Goal: Task Accomplishment & Management: Manage account settings

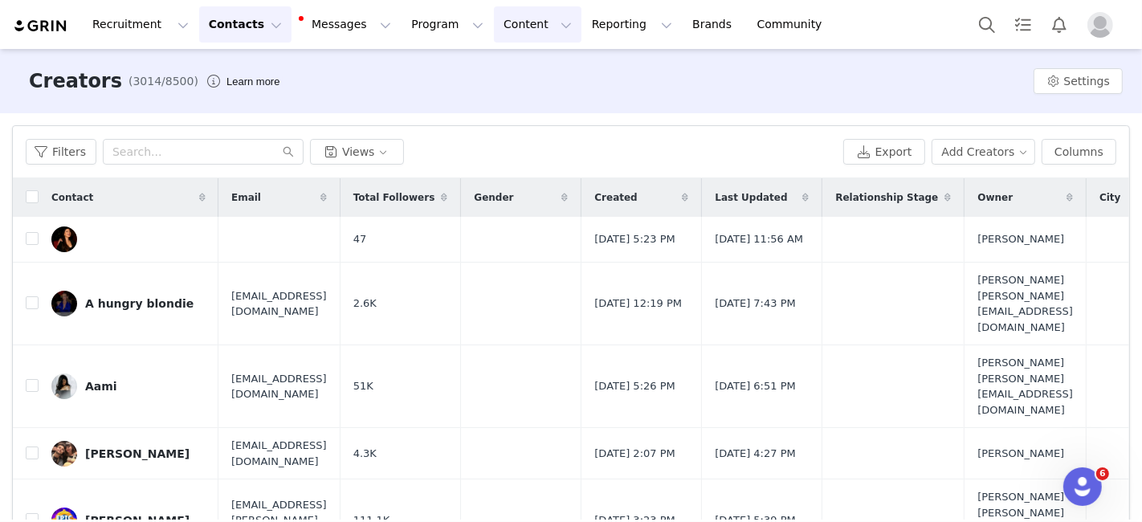
click at [494, 24] on button "Content Content" at bounding box center [538, 24] width 88 height 36
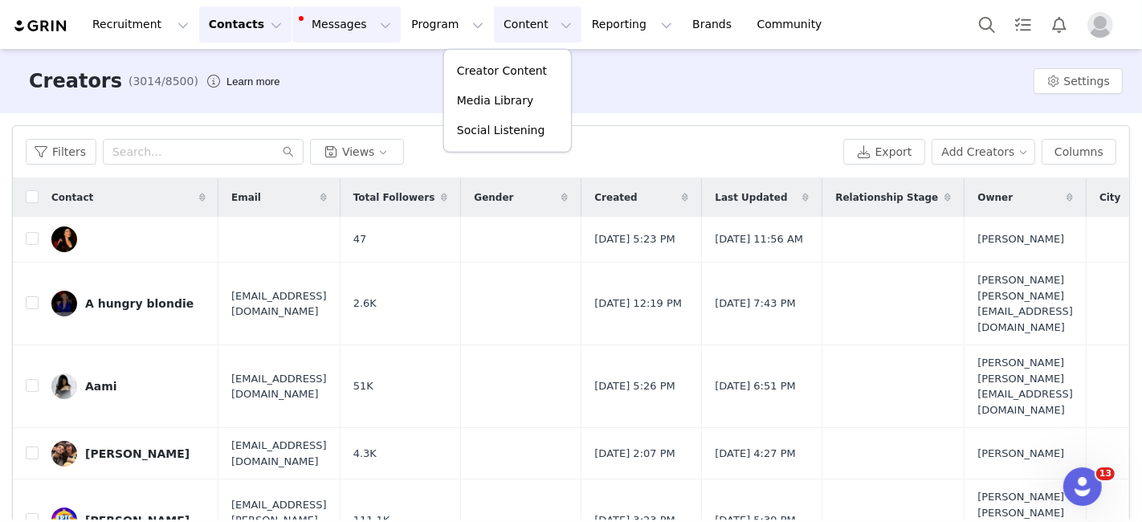
click at [307, 24] on button "Messages Messages" at bounding box center [346, 24] width 108 height 36
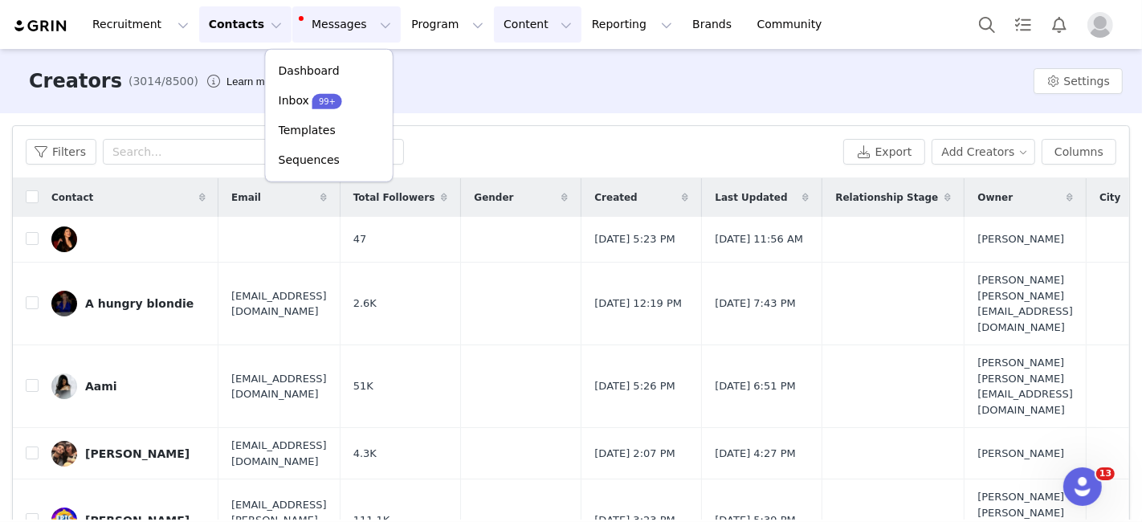
click at [494, 31] on button "Content Content" at bounding box center [538, 24] width 88 height 36
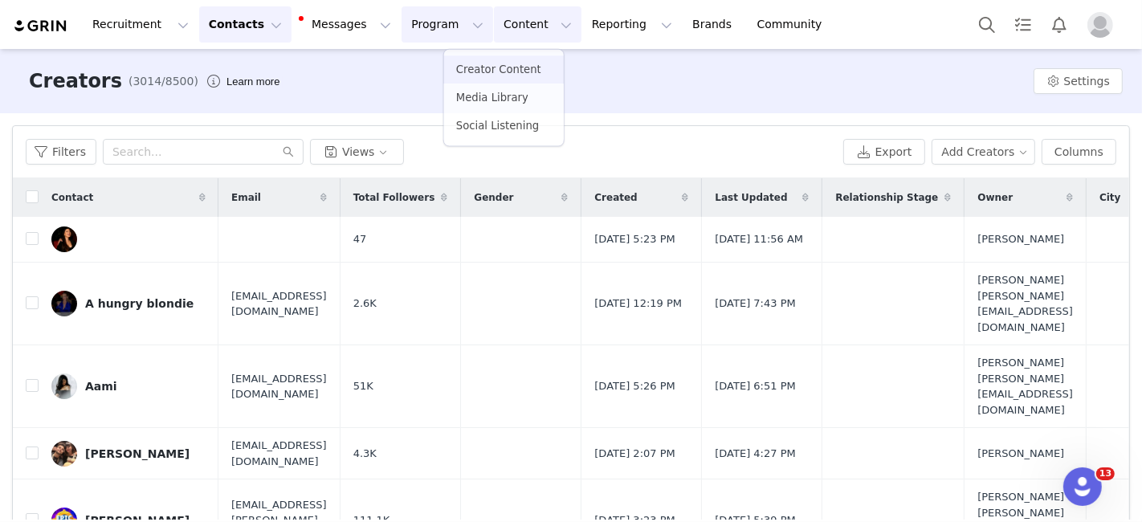
click at [402, 31] on button "Program Program" at bounding box center [448, 24] width 92 height 36
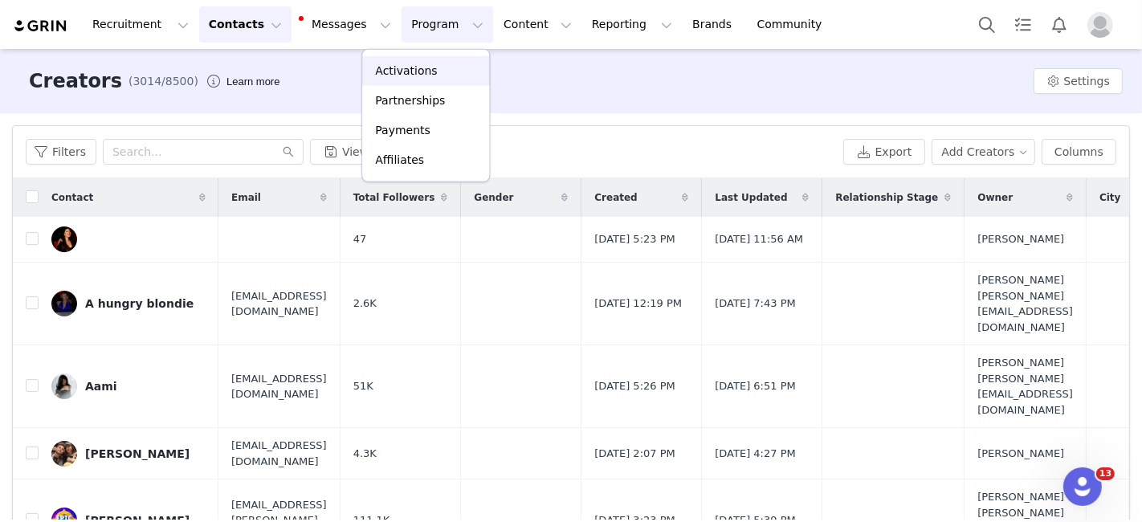
click at [406, 71] on p "Activations" at bounding box center [406, 71] width 62 height 17
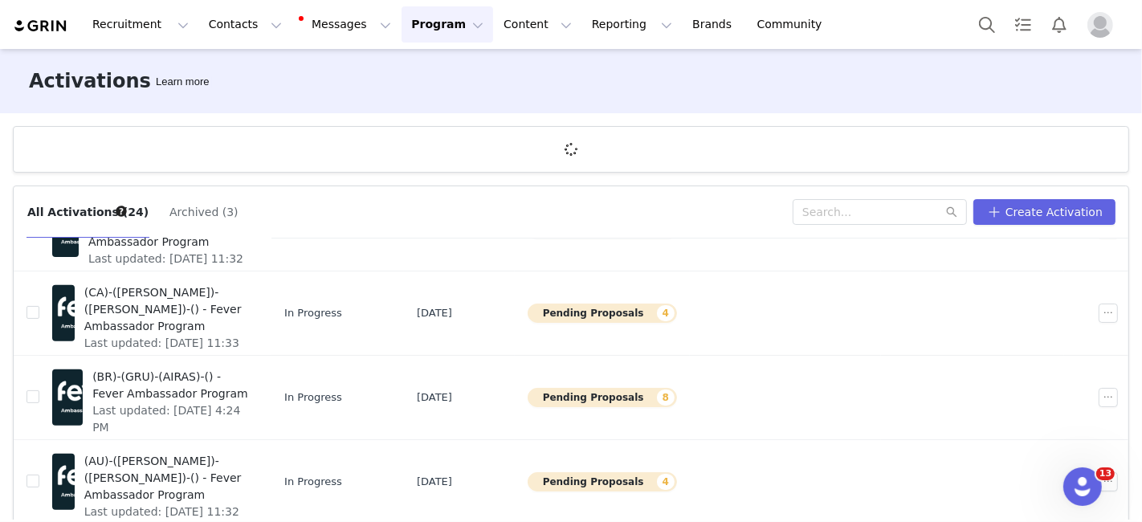
scroll to position [59, 0]
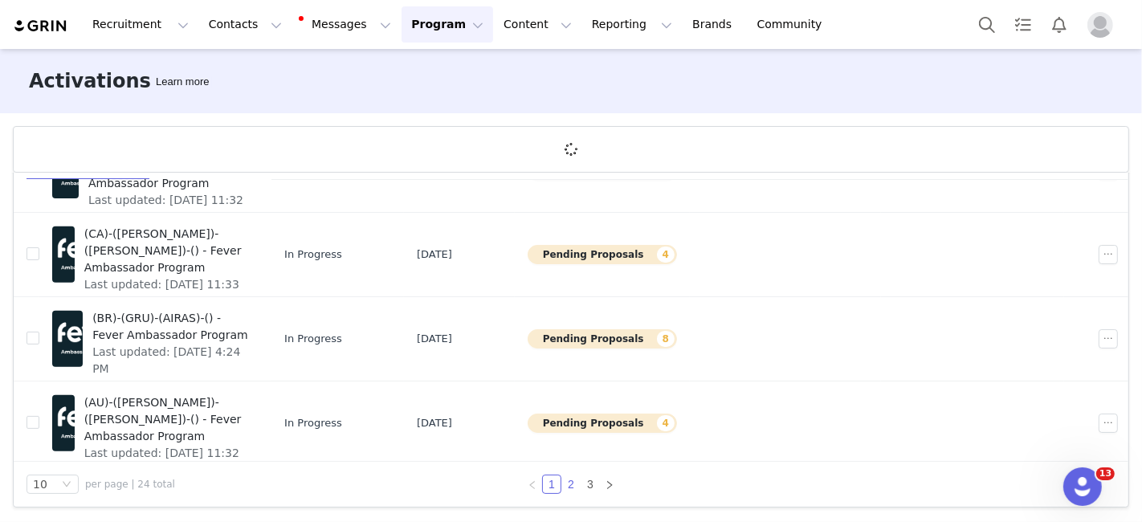
click at [569, 480] on link "2" at bounding box center [571, 484] width 18 height 18
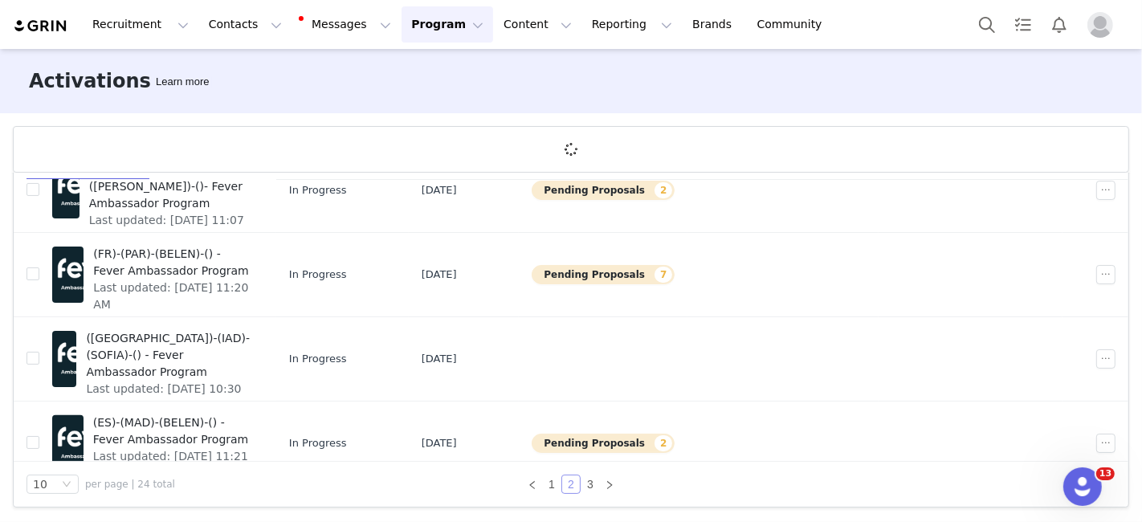
scroll to position [414, 0]
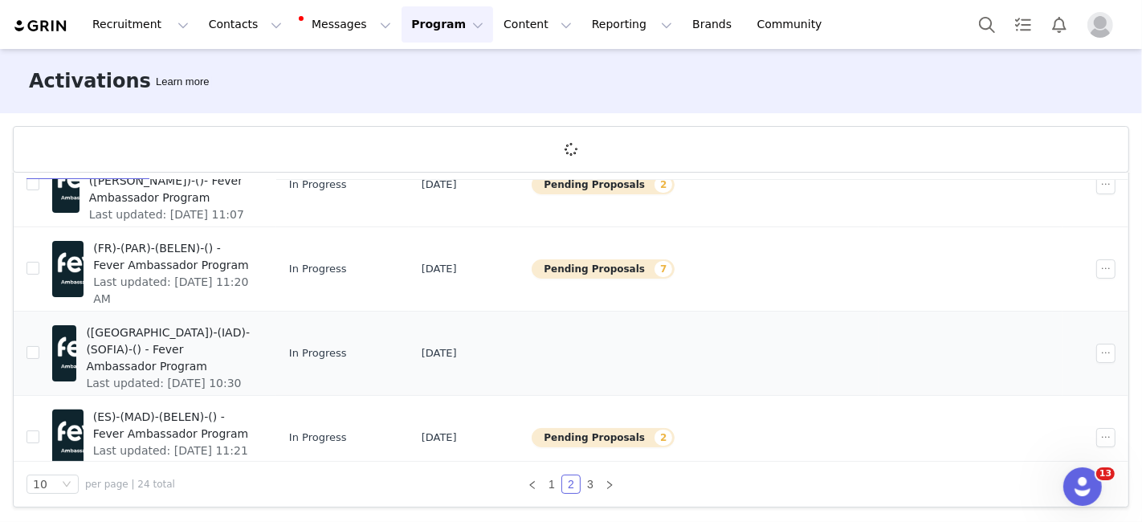
click at [214, 338] on span "([GEOGRAPHIC_DATA])-(IAD)-(SOFIA)-() - Fever Ambassador Program" at bounding box center [169, 349] width 167 height 51
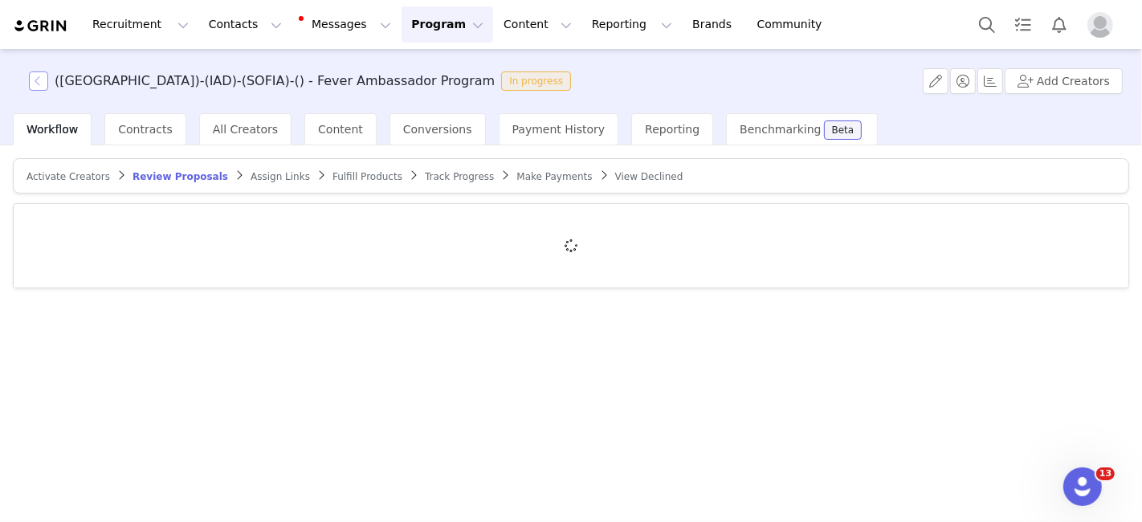
click at [32, 84] on button "button" at bounding box center [38, 80] width 19 height 19
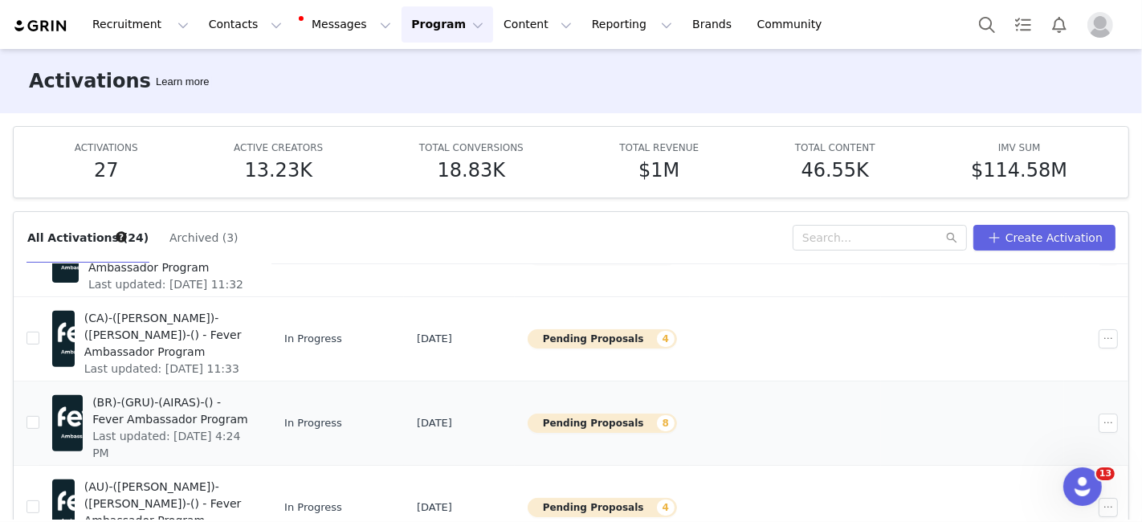
scroll to position [84, 0]
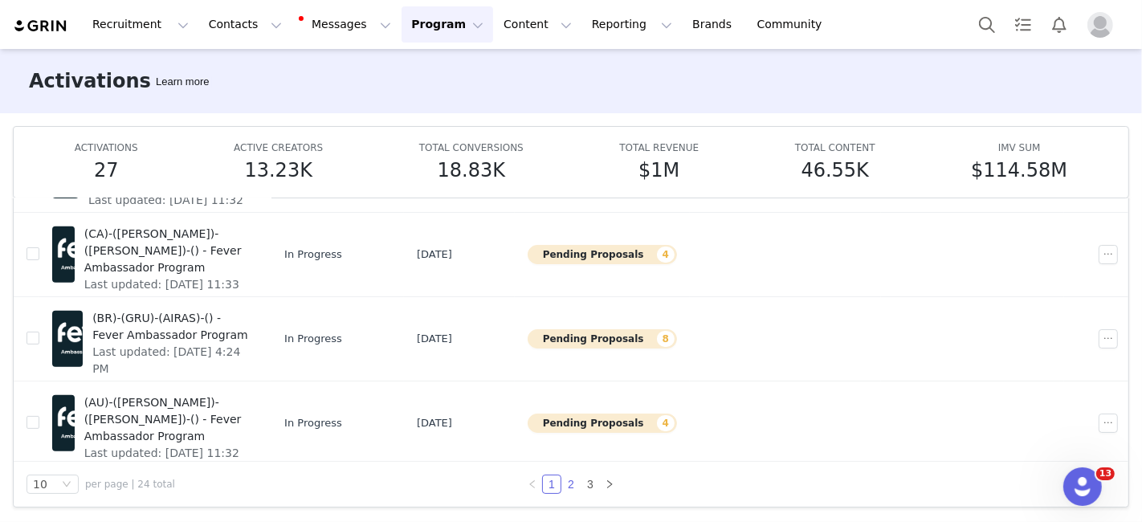
click at [568, 480] on link "2" at bounding box center [571, 484] width 18 height 18
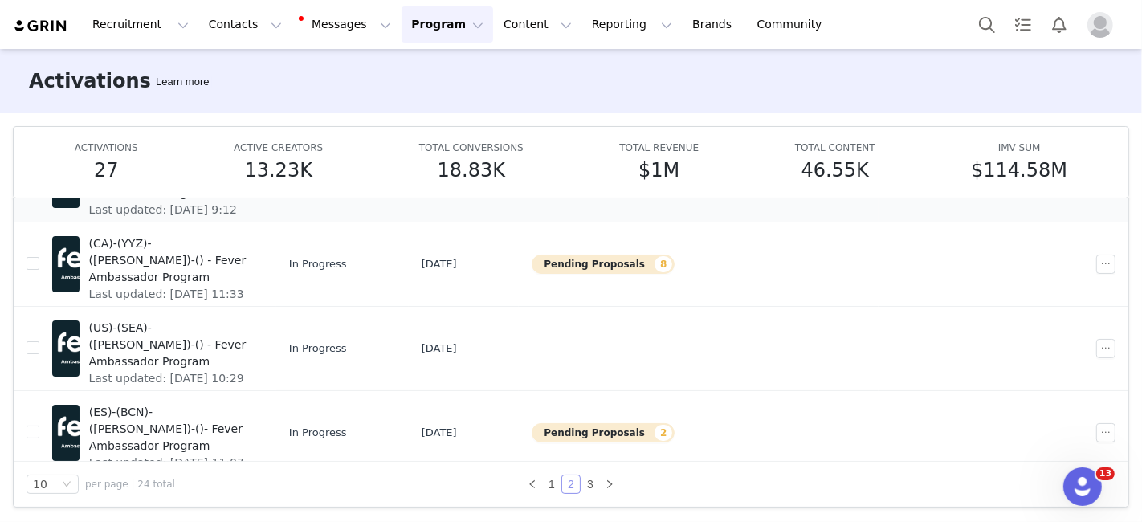
scroll to position [167, 0]
click at [292, 29] on button "Messages Messages" at bounding box center [346, 24] width 108 height 36
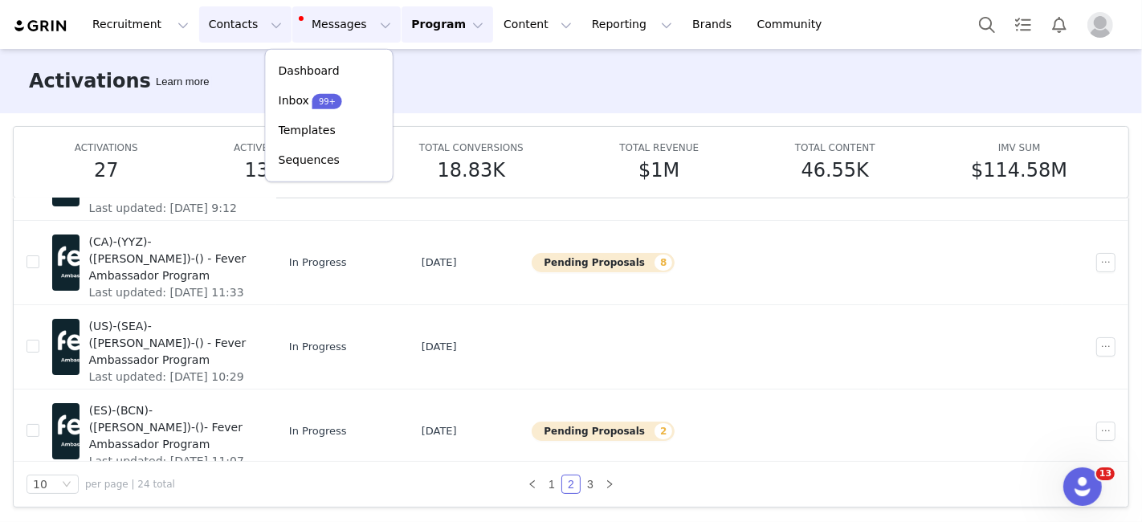
click at [199, 41] on button "Contacts Contacts" at bounding box center [245, 24] width 92 height 36
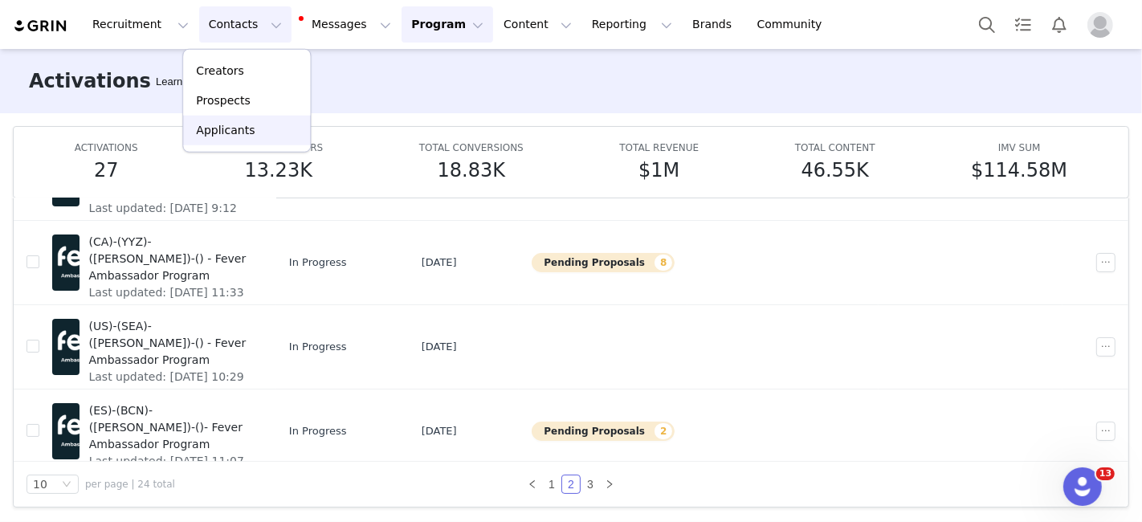
click at [234, 124] on p "Applicants" at bounding box center [225, 130] width 59 height 17
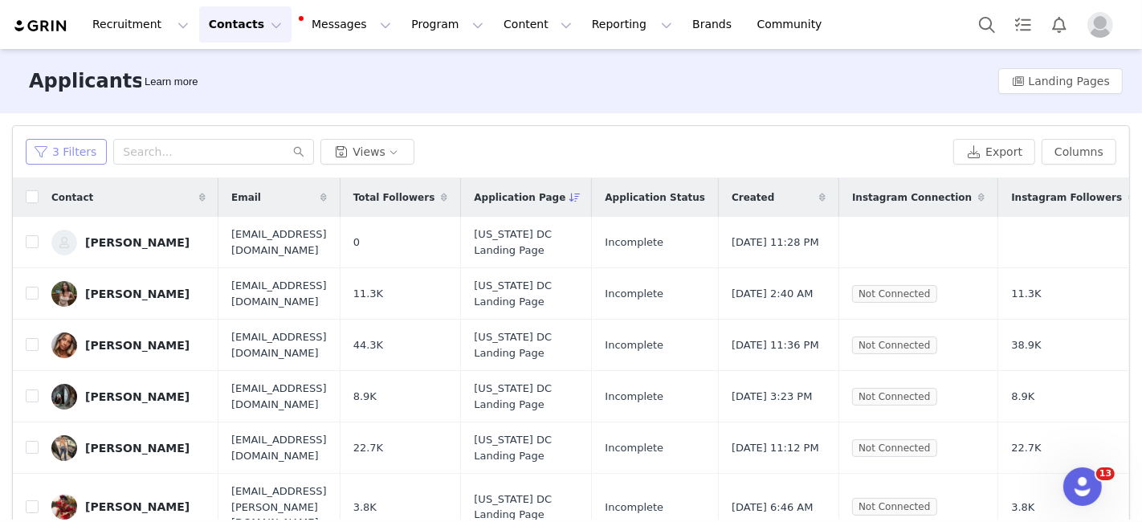
click at [69, 148] on button "3 Filters" at bounding box center [66, 152] width 81 height 26
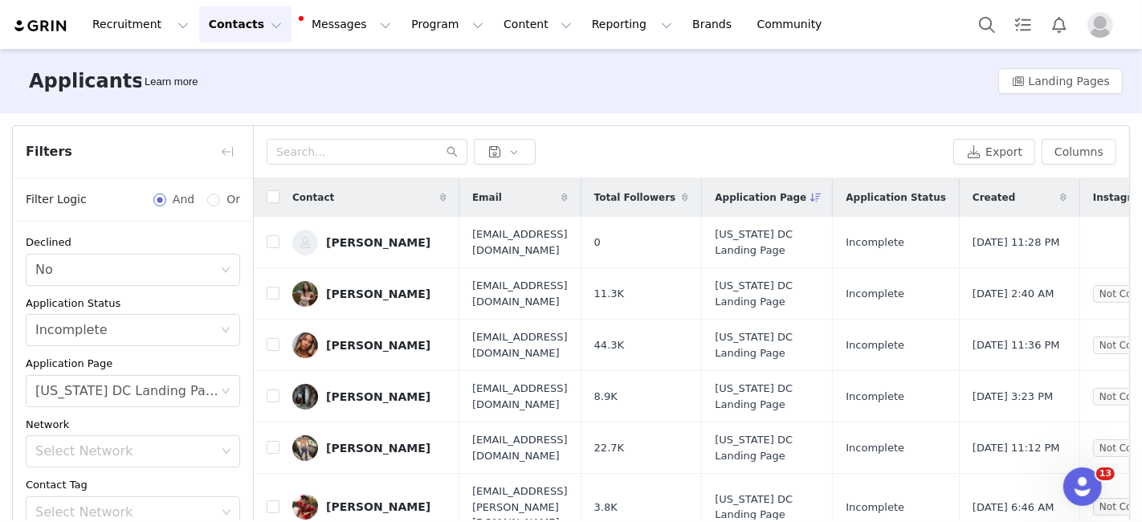
scroll to position [104, 0]
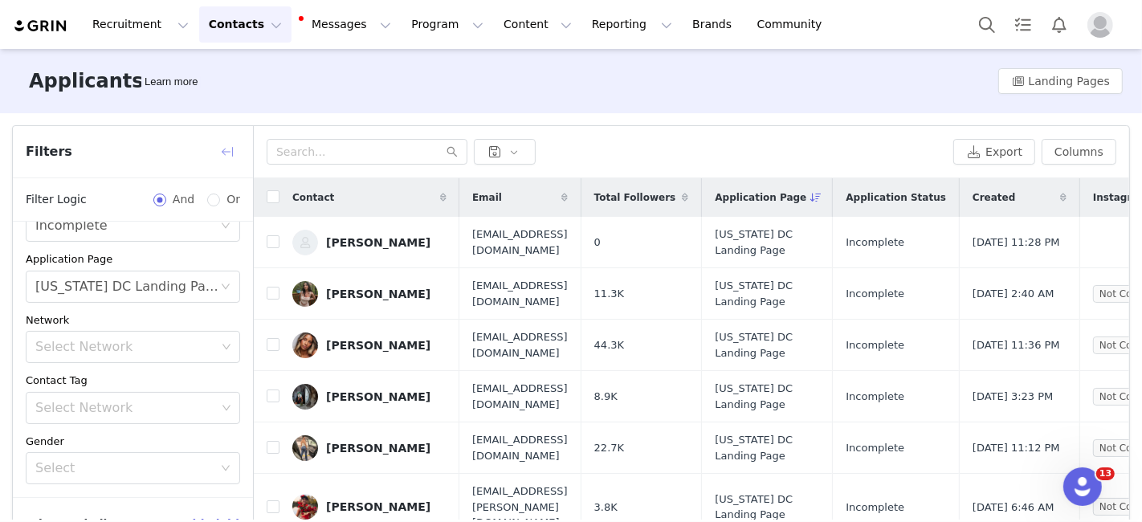
click at [231, 152] on button "button" at bounding box center [227, 152] width 26 height 26
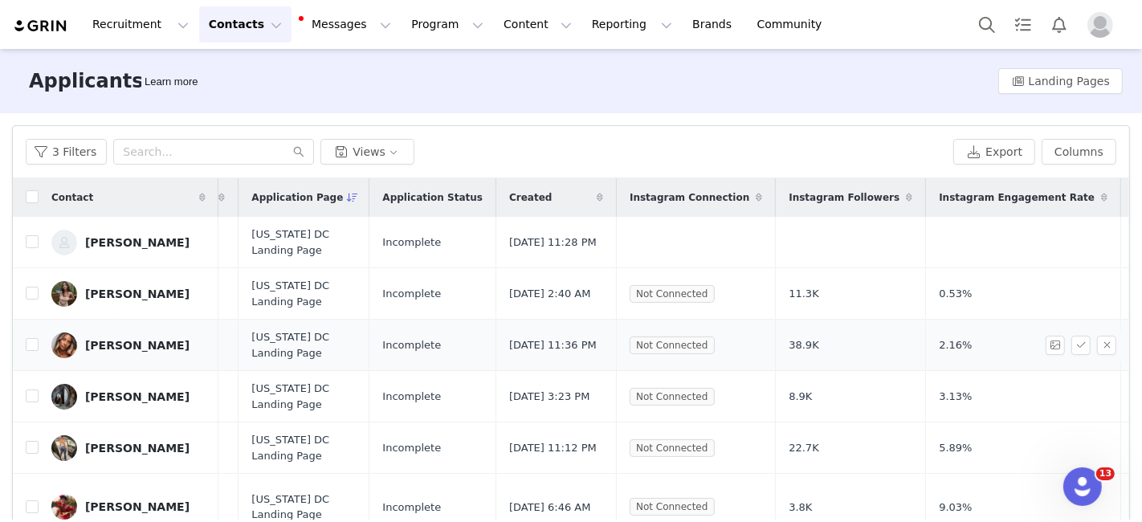
scroll to position [0, 0]
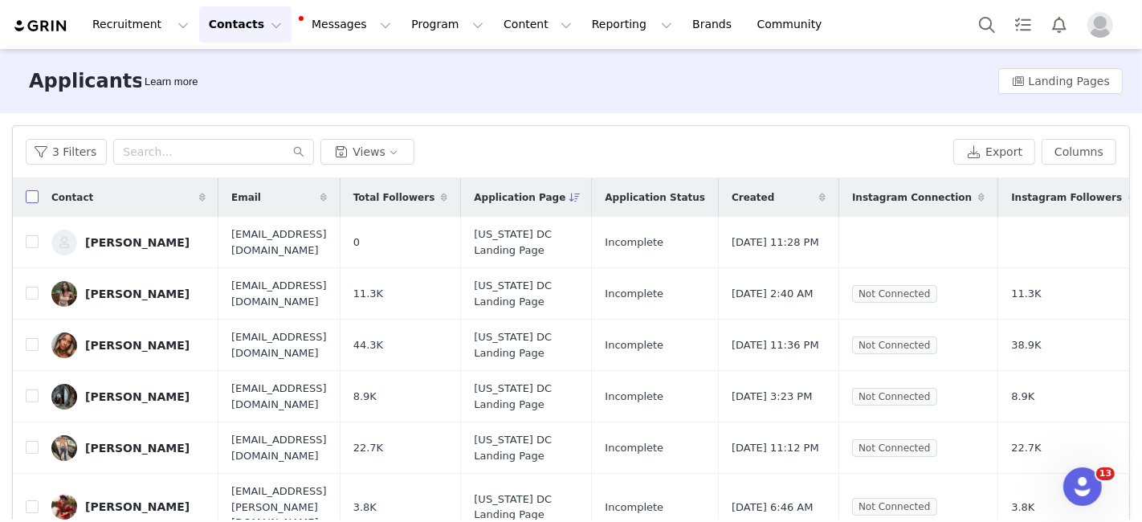
click at [31, 200] on input "checkbox" at bounding box center [32, 196] width 13 height 13
checkbox input "true"
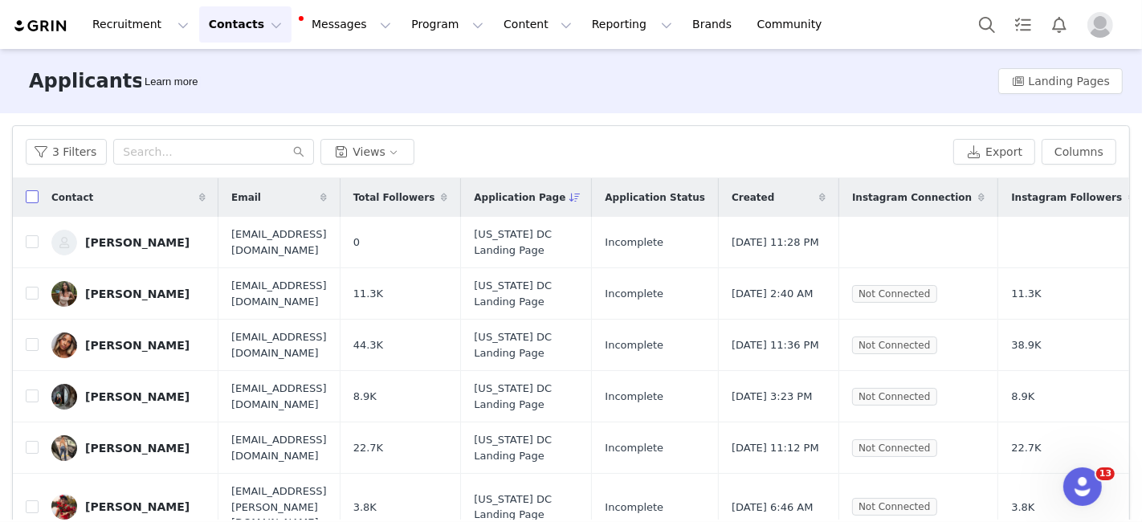
checkbox input "true"
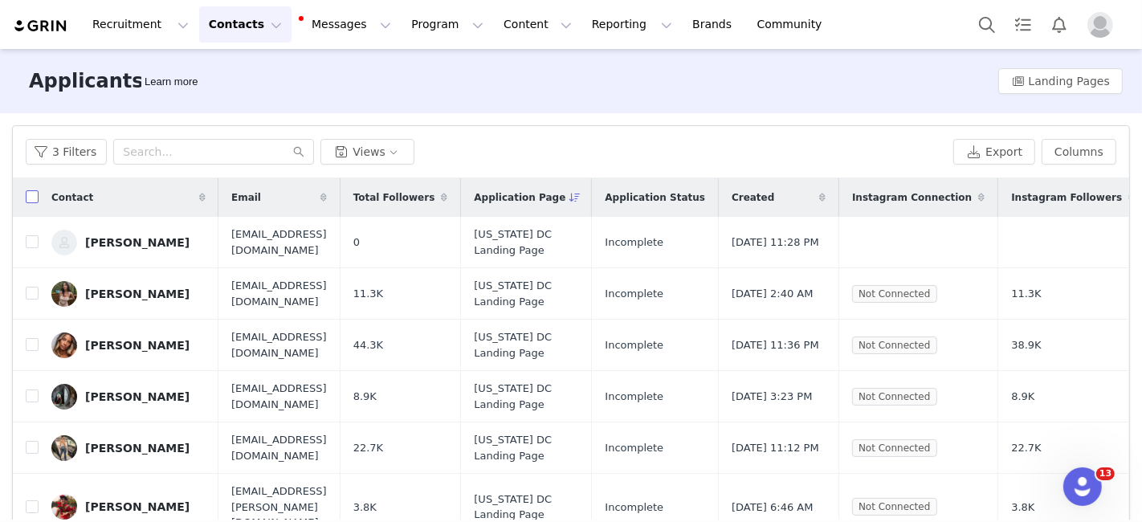
checkbox input "true"
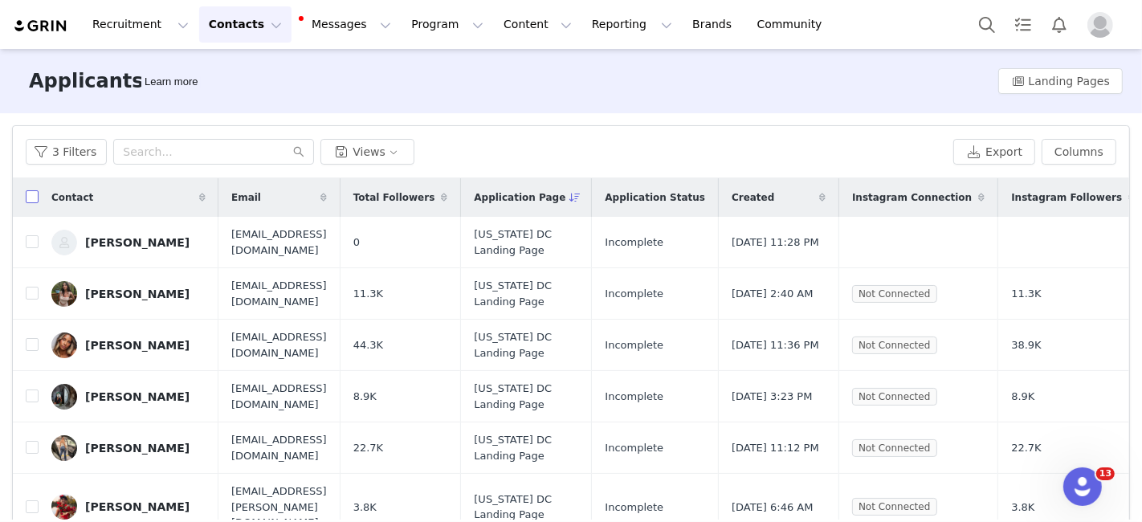
checkbox input "true"
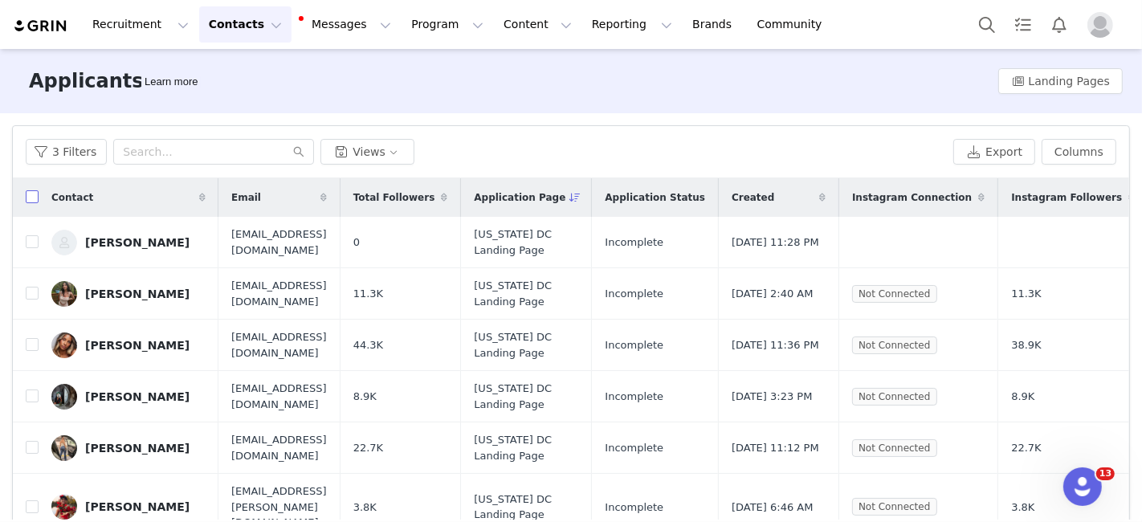
checkbox input "true"
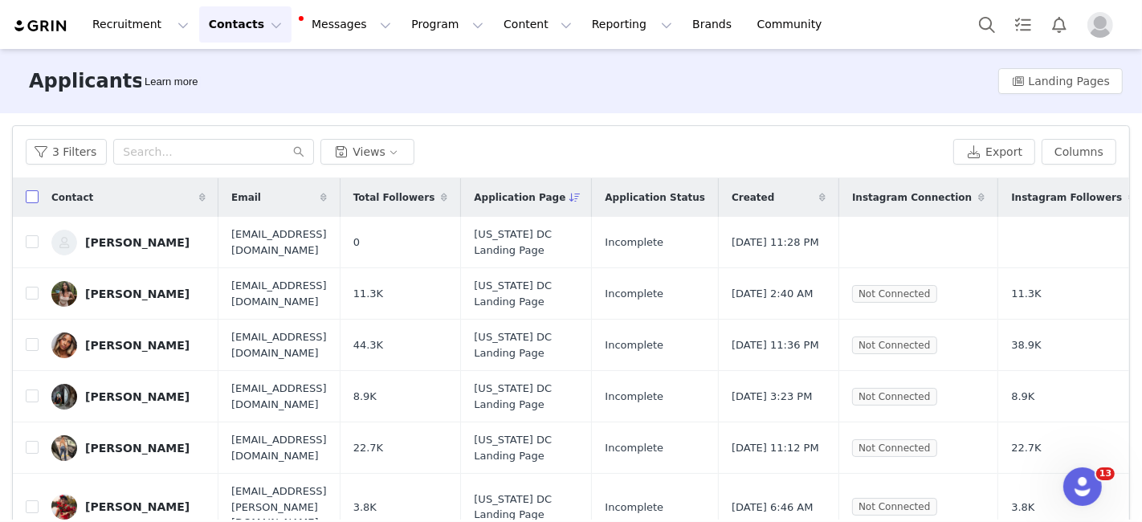
checkbox input "true"
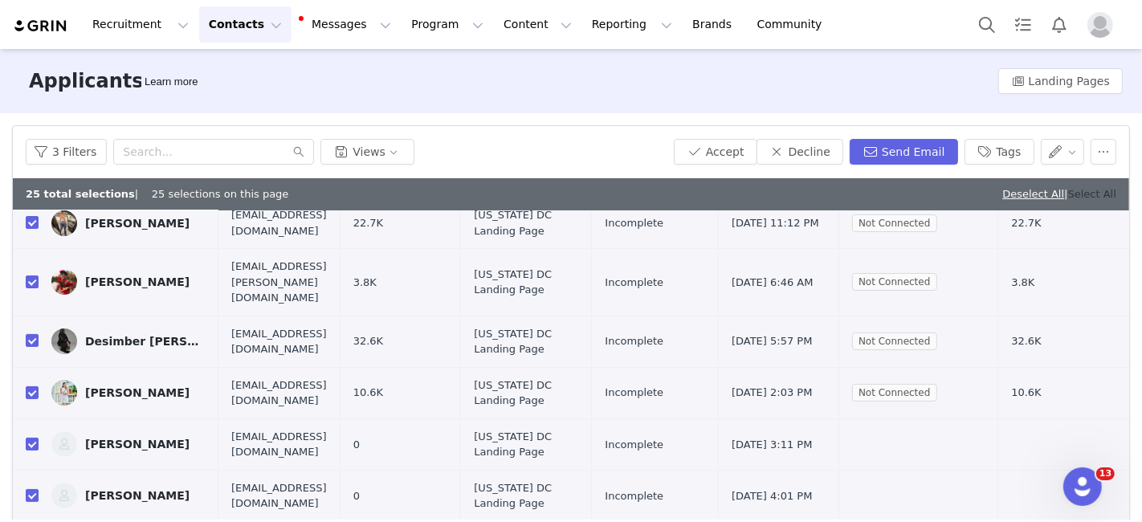
click at [1085, 196] on link "Select All" at bounding box center [1092, 194] width 48 height 12
click at [1049, 150] on button "button" at bounding box center [1063, 152] width 44 height 26
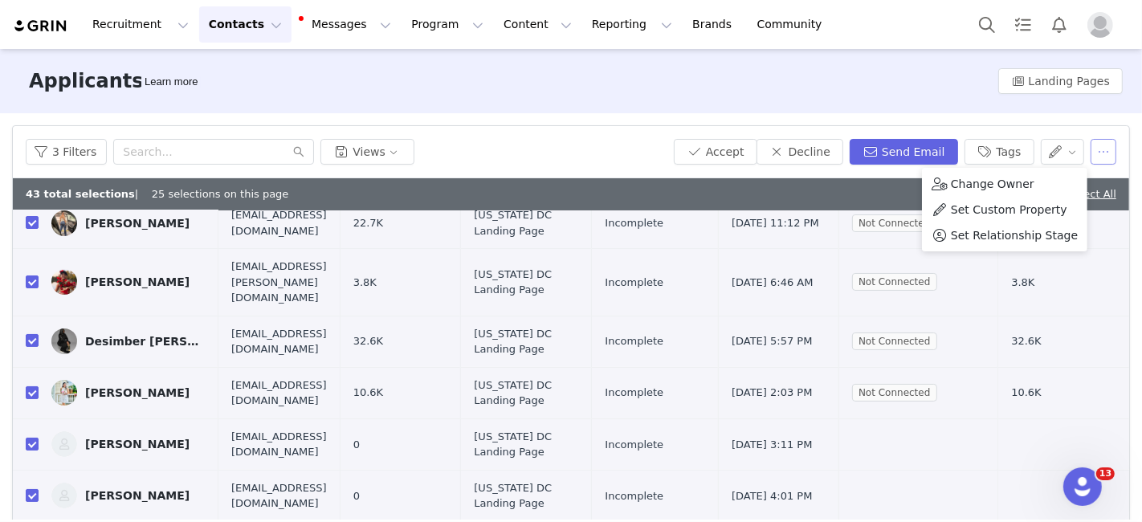
click at [1091, 152] on button "button" at bounding box center [1104, 152] width 26 height 26
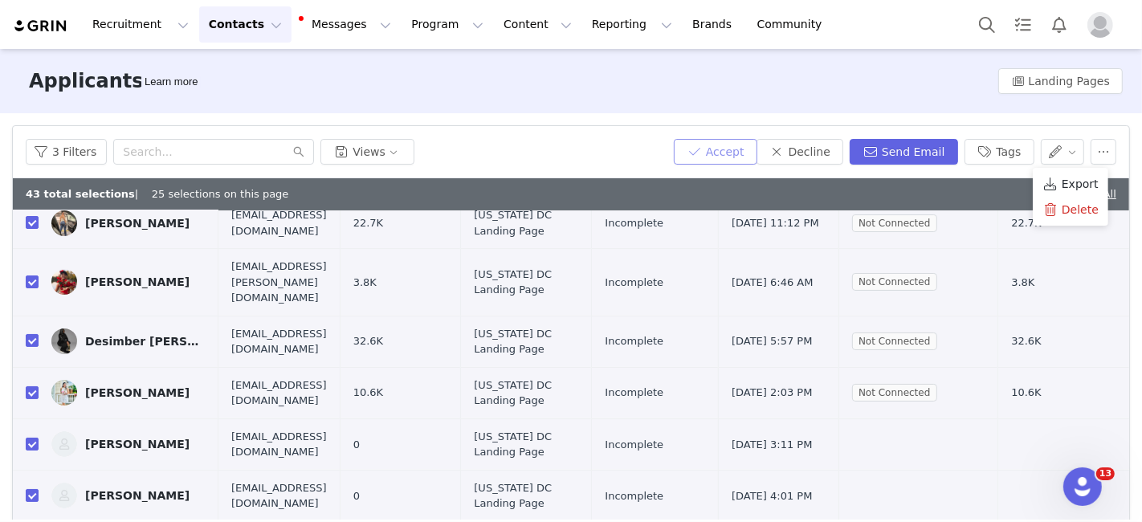
click at [727, 153] on button "Accept" at bounding box center [716, 152] width 84 height 26
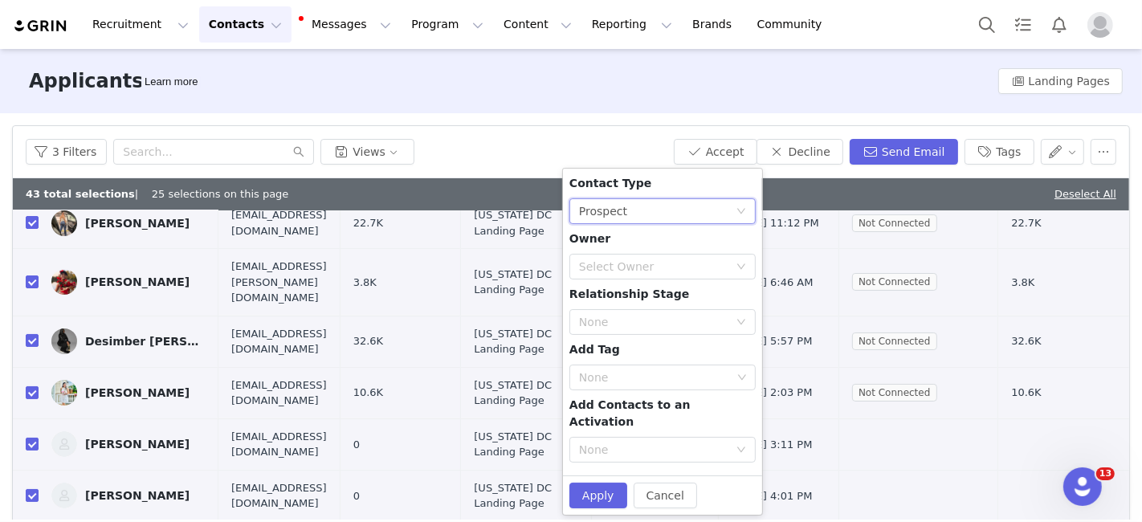
click at [672, 210] on div "None Prospect" at bounding box center [657, 211] width 157 height 24
click at [638, 242] on li "Prospect" at bounding box center [662, 243] width 187 height 26
click at [624, 270] on div "Select Owner" at bounding box center [653, 267] width 149 height 16
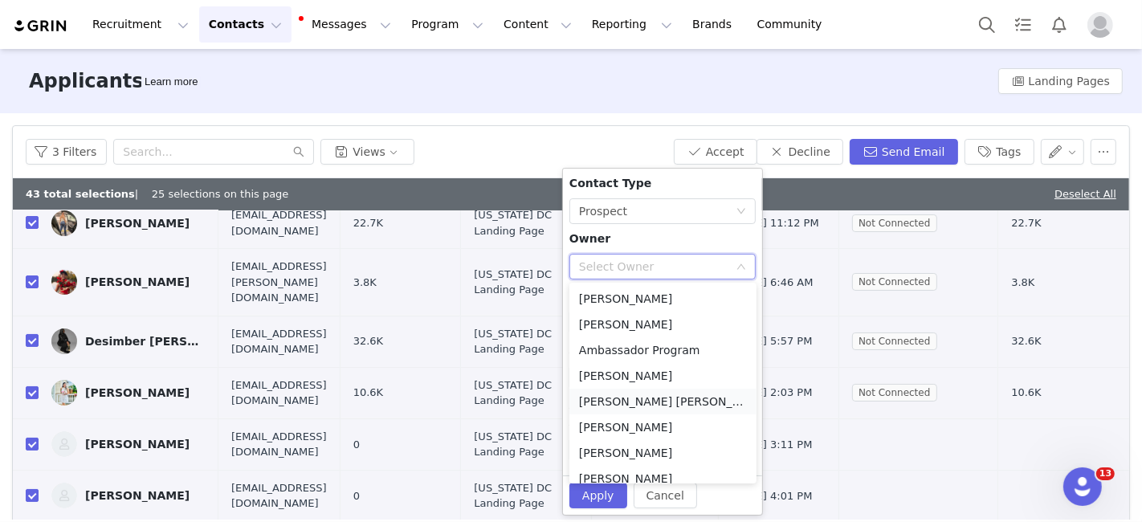
click at [617, 400] on li "[PERSON_NAME] [PERSON_NAME][EMAIL_ADDRESS][DOMAIN_NAME]" at bounding box center [662, 402] width 187 height 26
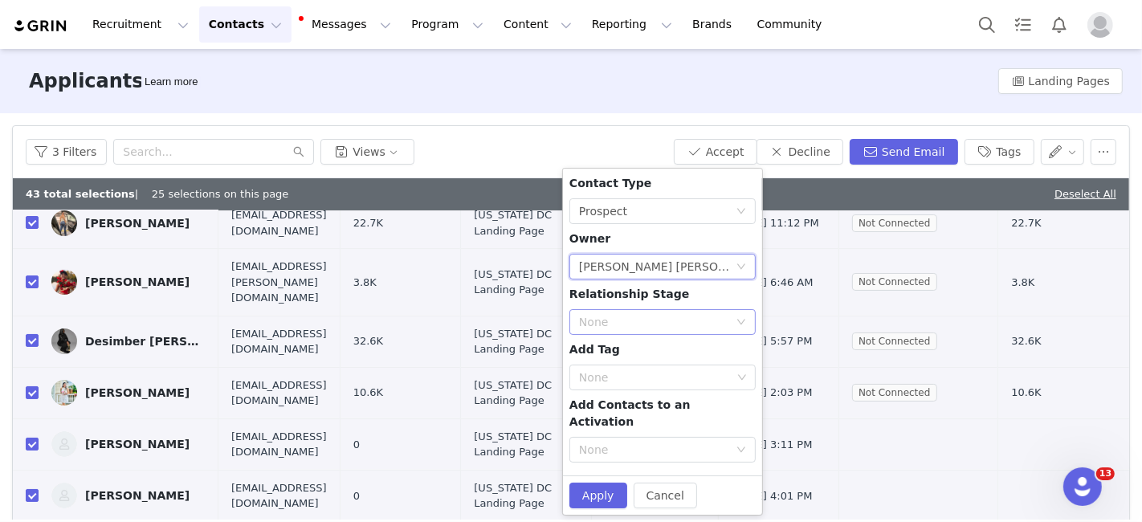
click at [627, 322] on div "None" at bounding box center [653, 322] width 149 height 16
click at [656, 295] on span "Relationship Stage" at bounding box center [629, 293] width 120 height 13
click at [647, 442] on div "None" at bounding box center [653, 450] width 149 height 16
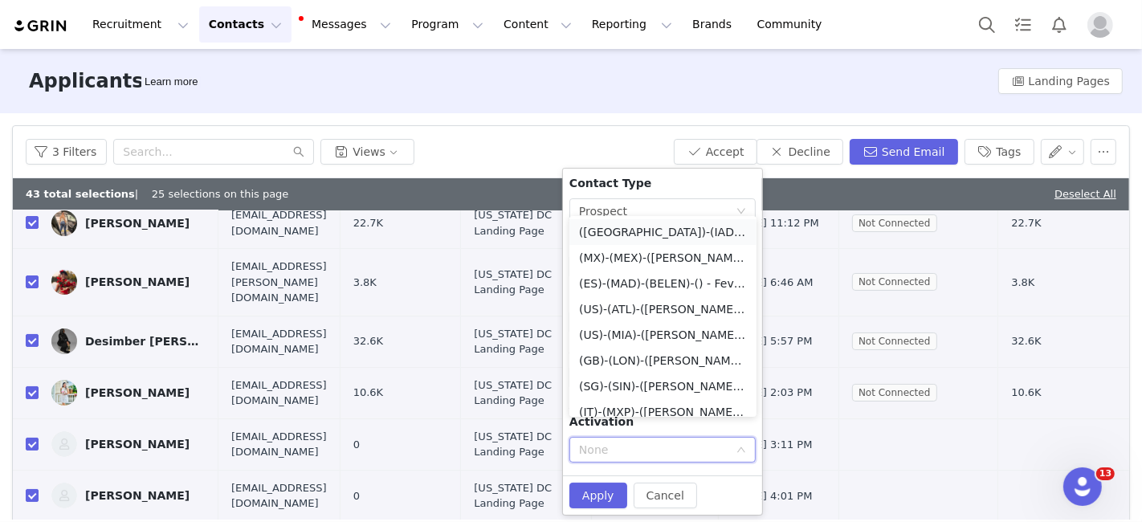
click at [610, 237] on li "([GEOGRAPHIC_DATA])-(IAD)-(SOFIA)-() - Fever Ambassador Program" at bounding box center [662, 232] width 187 height 26
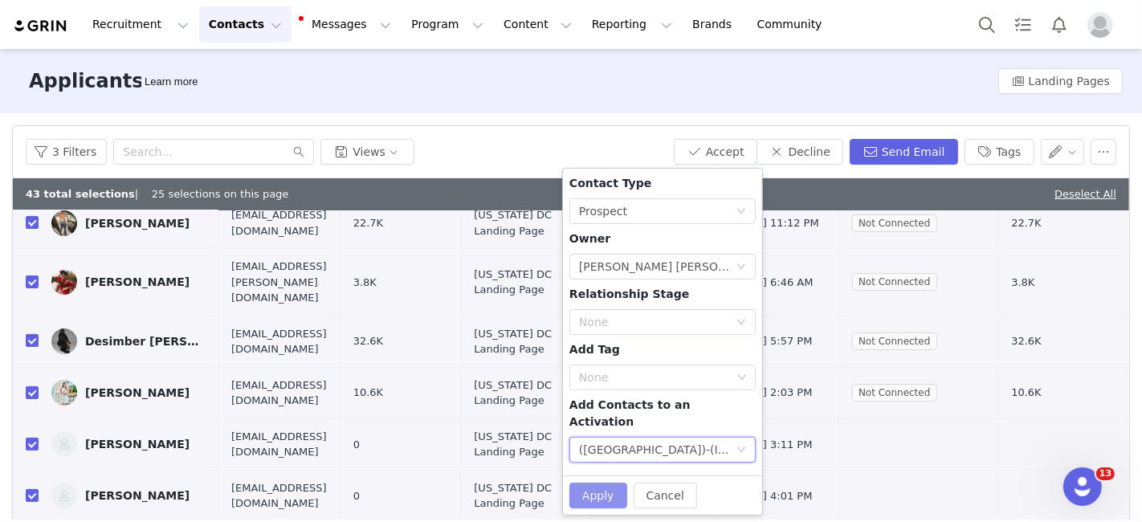
click at [586, 483] on button "Apply" at bounding box center [598, 496] width 58 height 26
checkbox input "false"
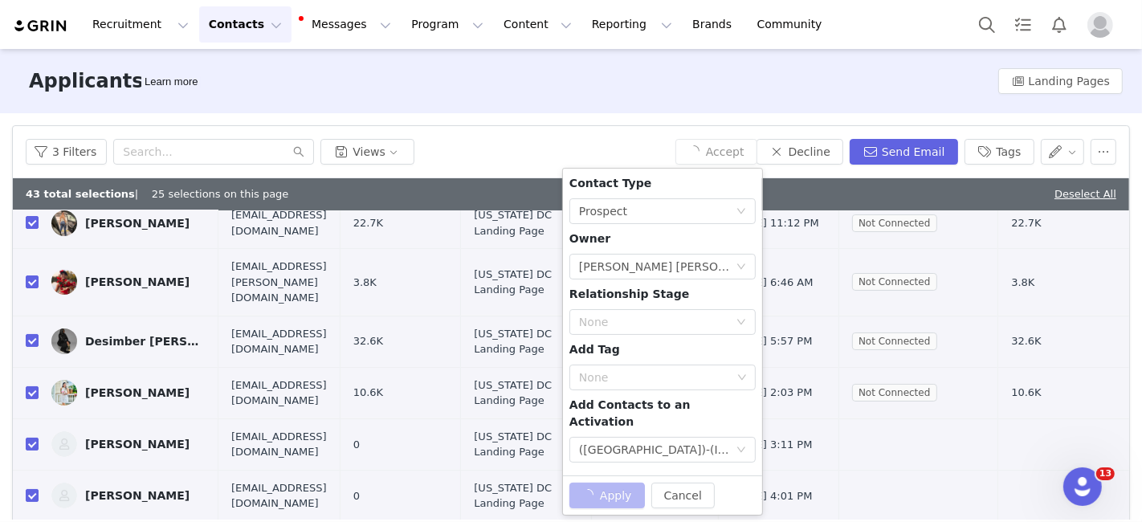
checkbox input "false"
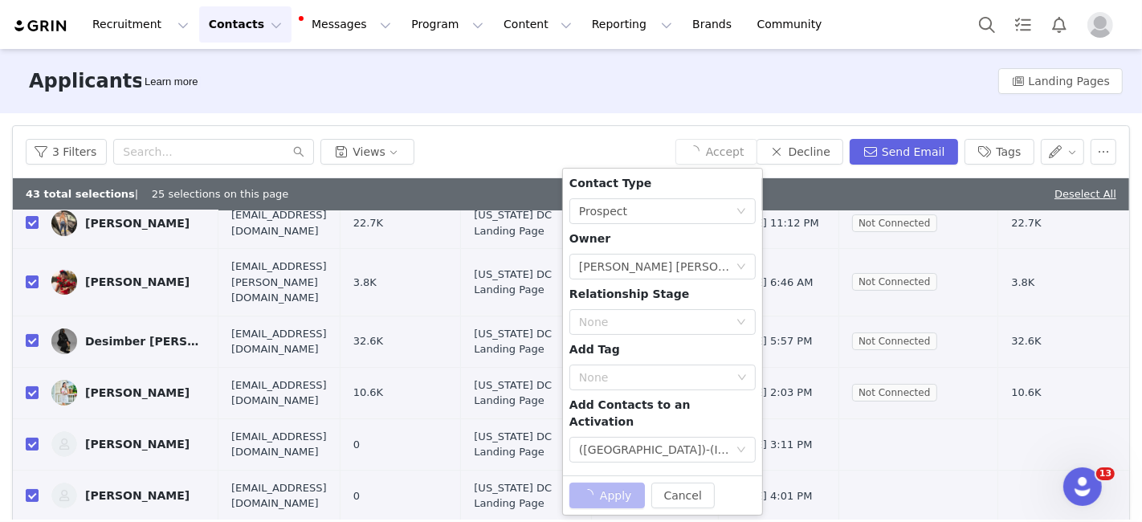
checkbox input "false"
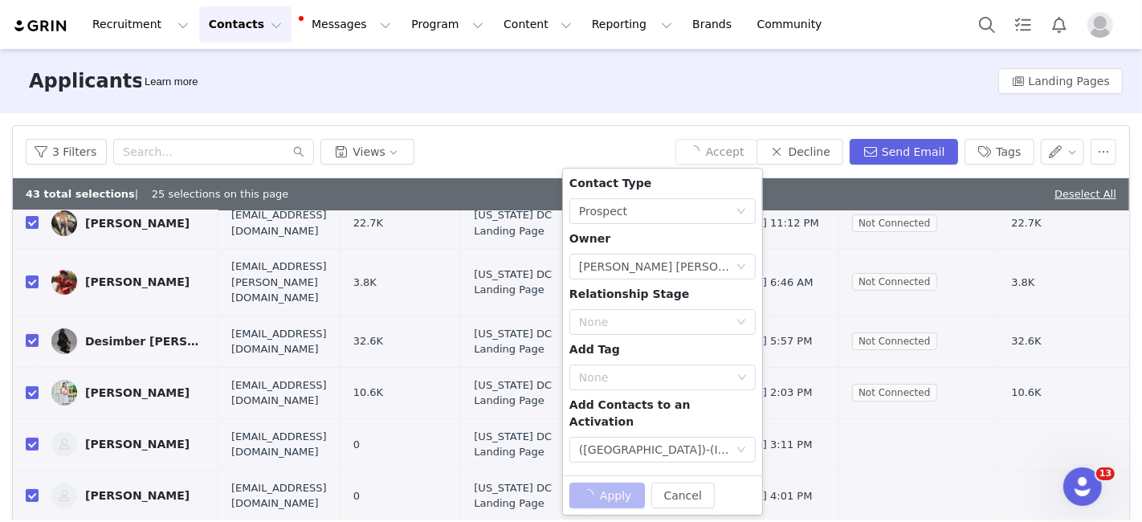
checkbox input "false"
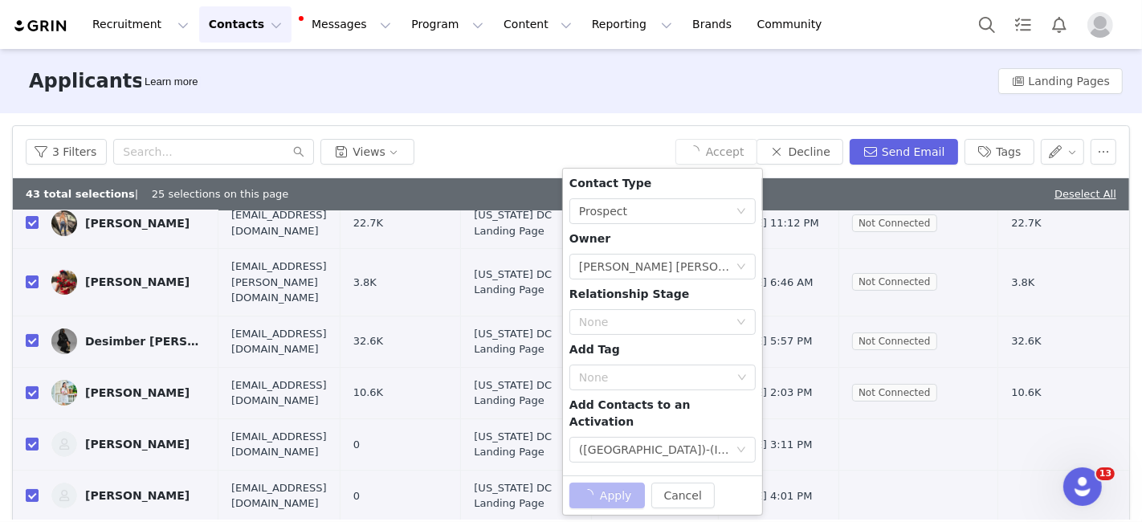
checkbox input "false"
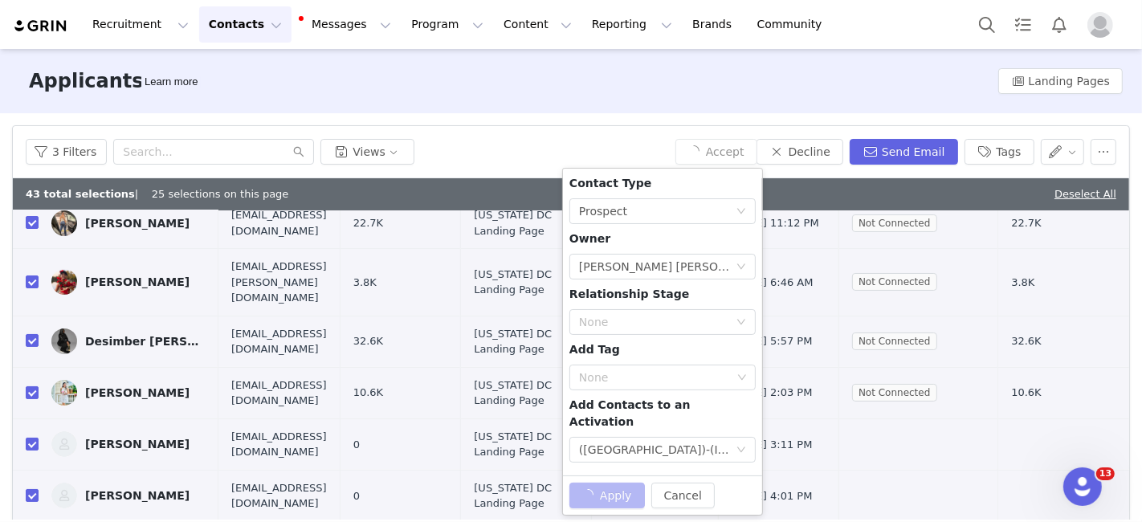
checkbox input "false"
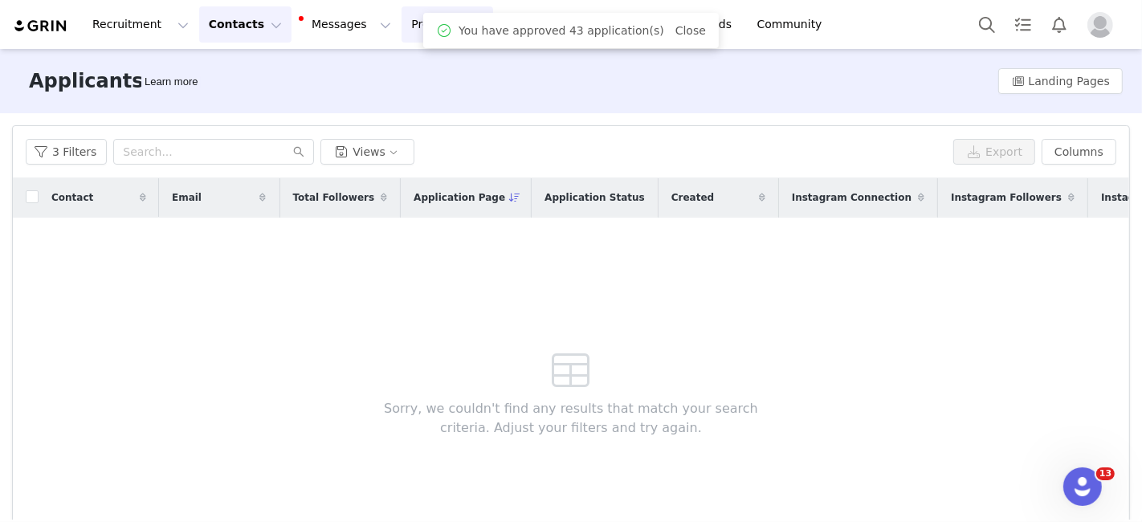
click at [402, 24] on button "Program Program" at bounding box center [448, 24] width 92 height 36
click at [381, 65] on p "Activations" at bounding box center [406, 71] width 62 height 17
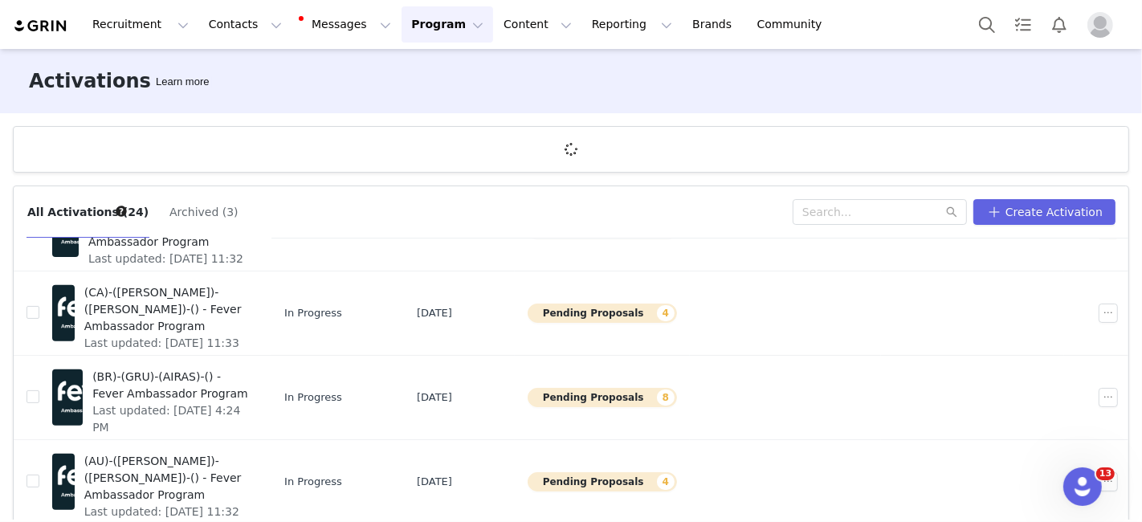
scroll to position [59, 0]
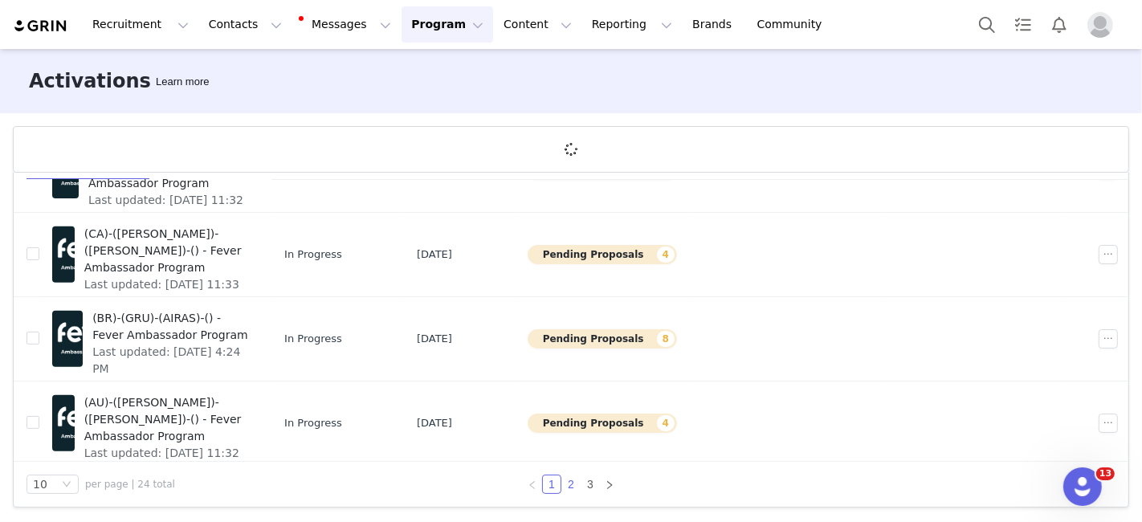
click at [565, 483] on link "2" at bounding box center [571, 484] width 18 height 18
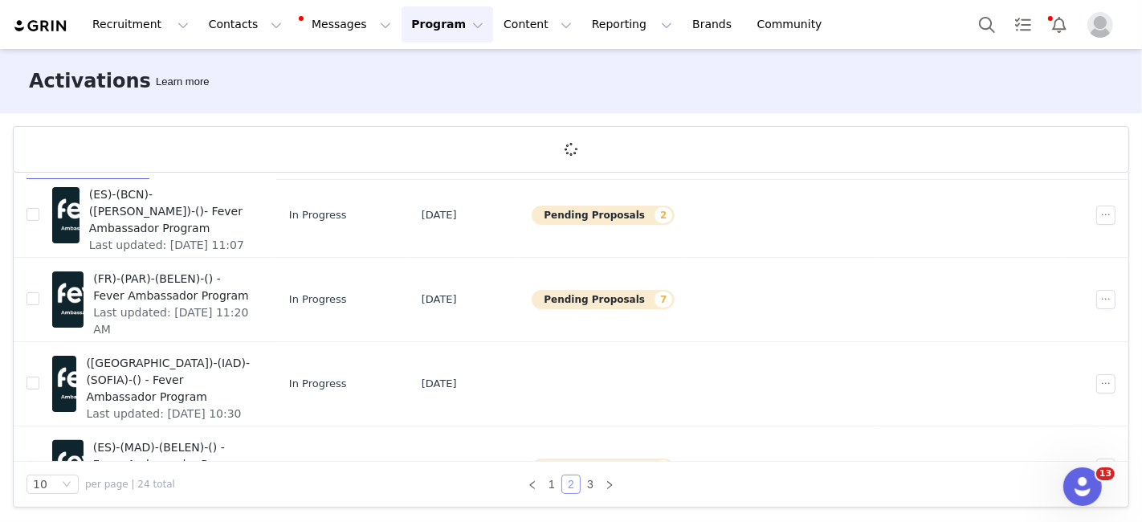
scroll to position [404, 0]
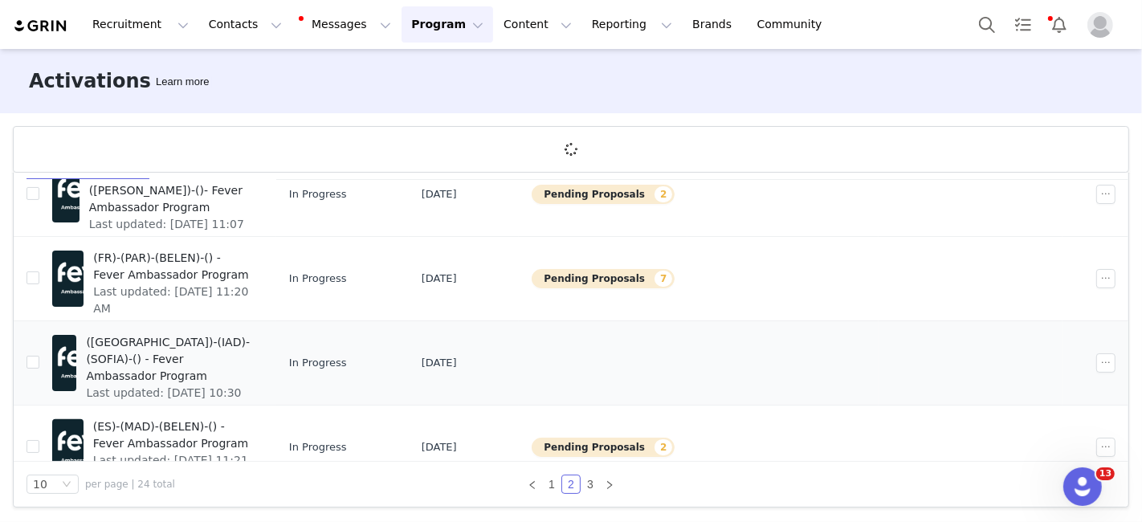
click at [253, 343] on span "([GEOGRAPHIC_DATA])-(IAD)-(SOFIA)-() - Fever Ambassador Program" at bounding box center [169, 359] width 167 height 51
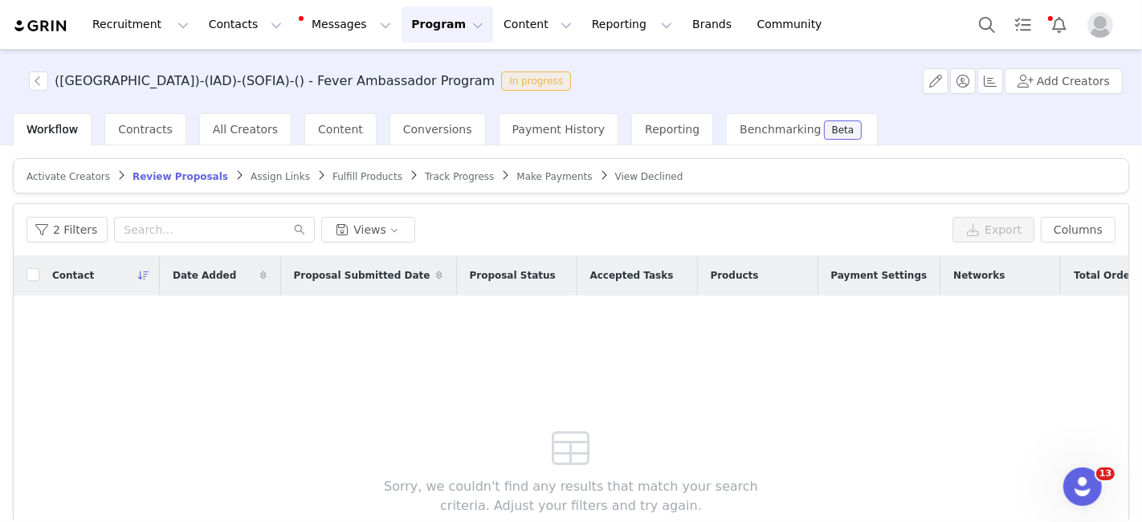
click at [64, 173] on span "Activate Creators" at bounding box center [69, 176] width 84 height 11
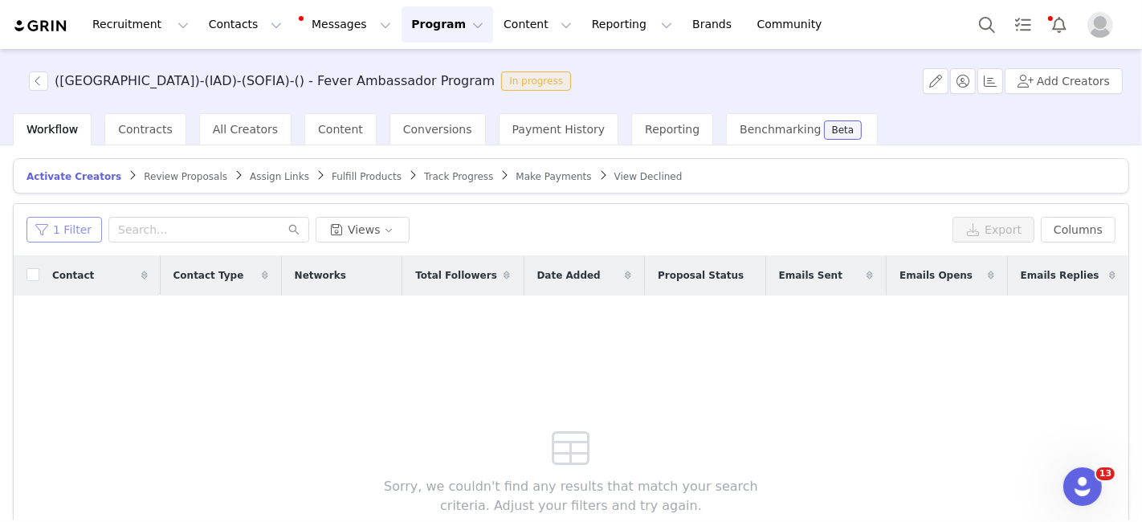
click at [61, 218] on button "1 Filter" at bounding box center [64, 230] width 75 height 26
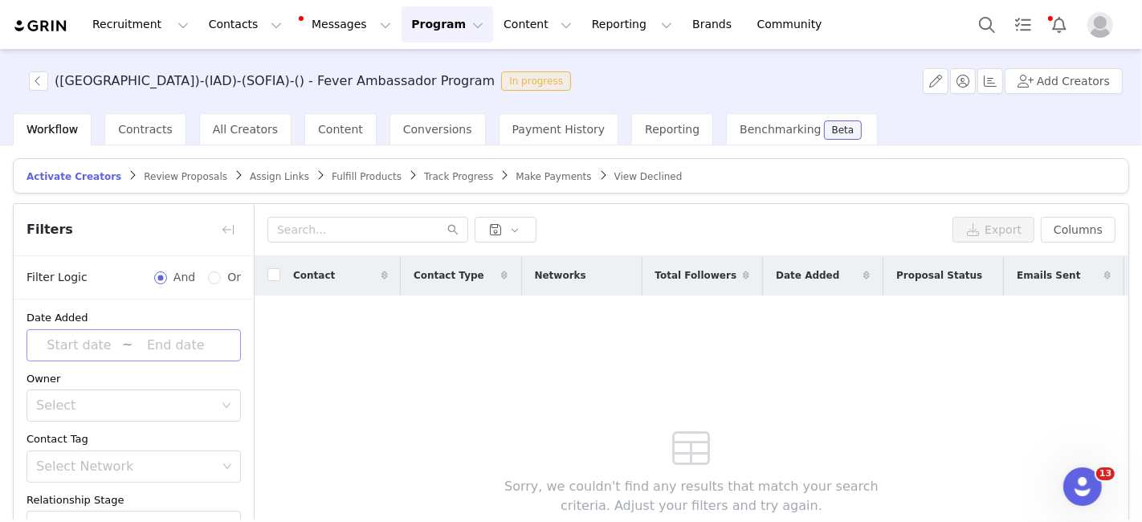
scroll to position [3, 0]
click at [89, 345] on input at bounding box center [79, 344] width 86 height 21
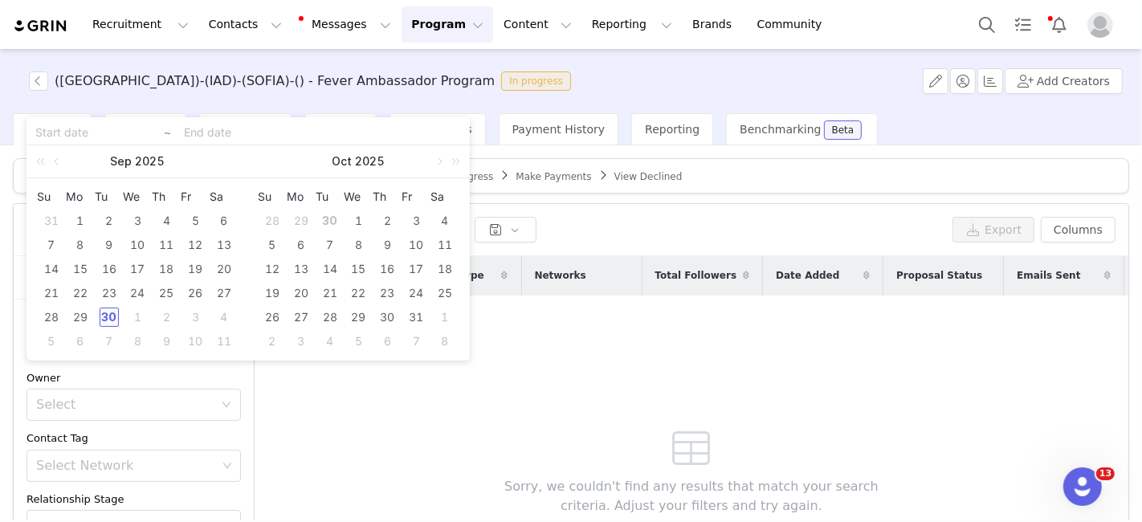
click at [113, 313] on div "30" at bounding box center [109, 317] width 19 height 19
type input "[DATE]"
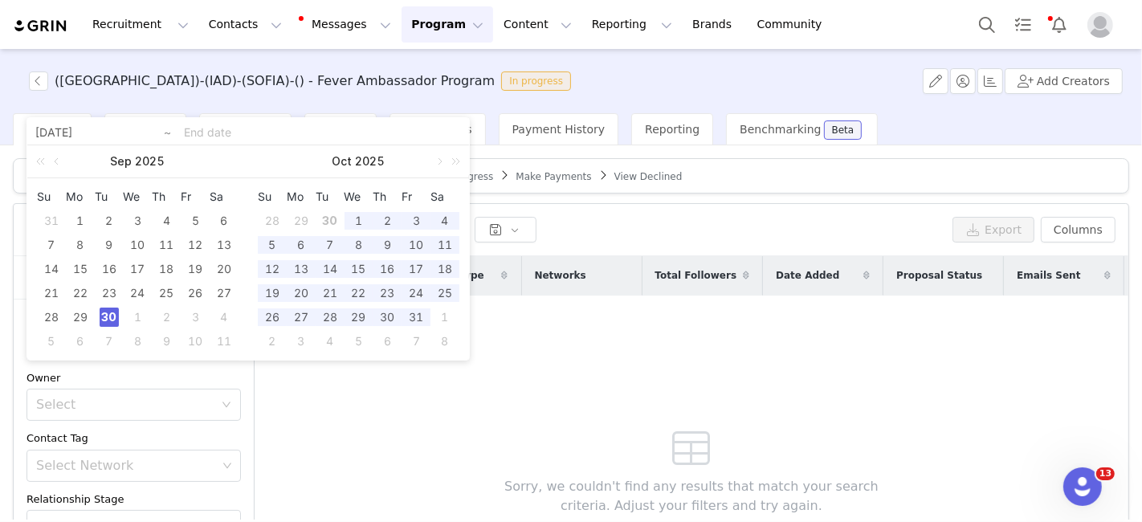
click at [113, 313] on div "30" at bounding box center [109, 317] width 19 height 19
type input "[DATE]"
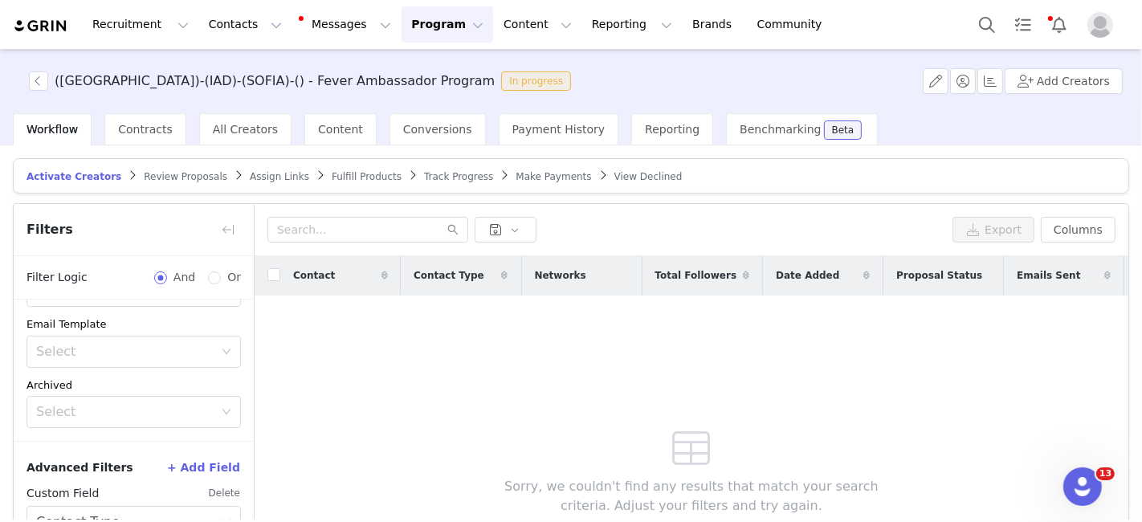
scroll to position [176, 0]
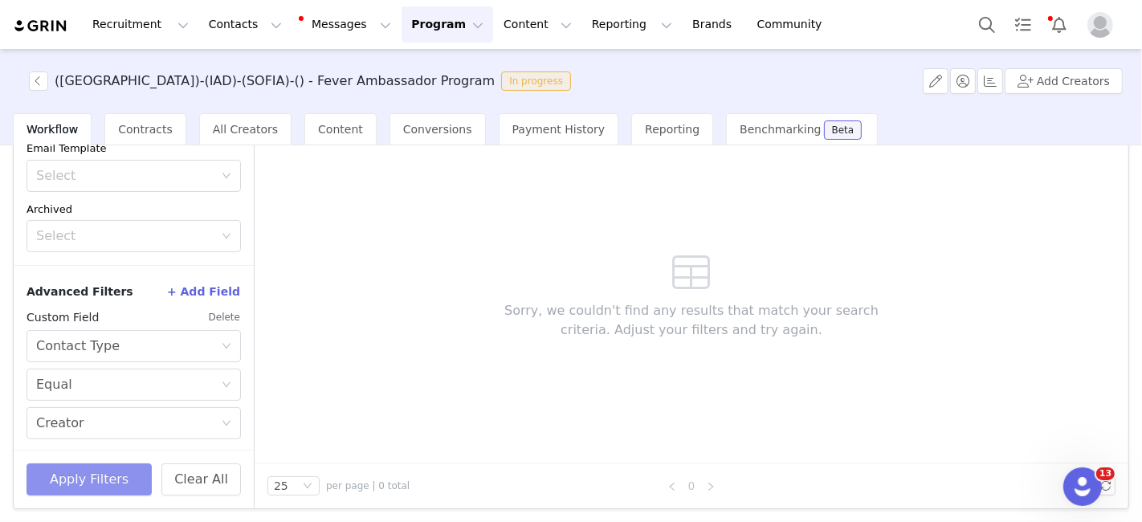
click at [108, 487] on button "Apply Filters" at bounding box center [89, 479] width 125 height 32
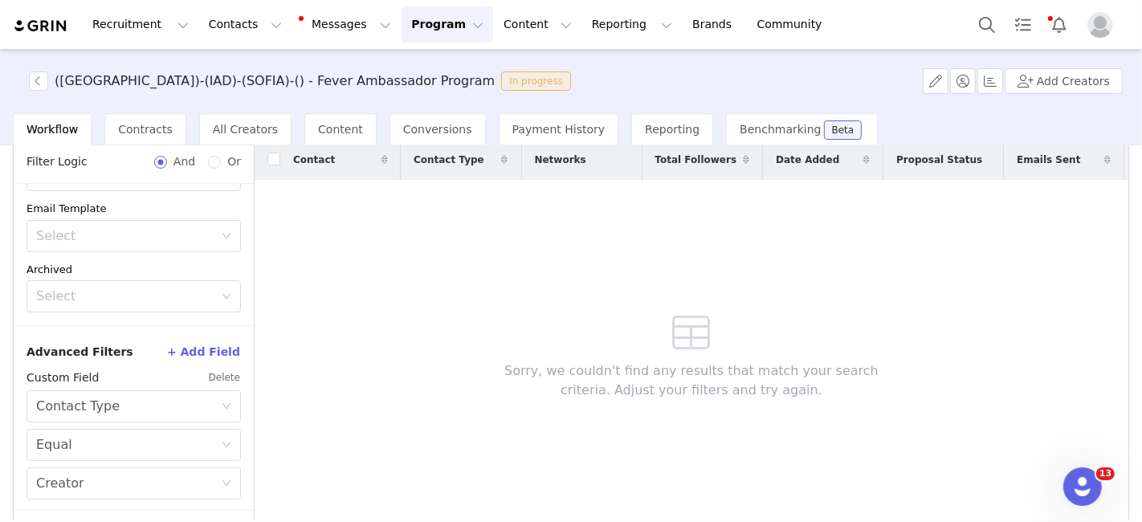
scroll to position [139, 0]
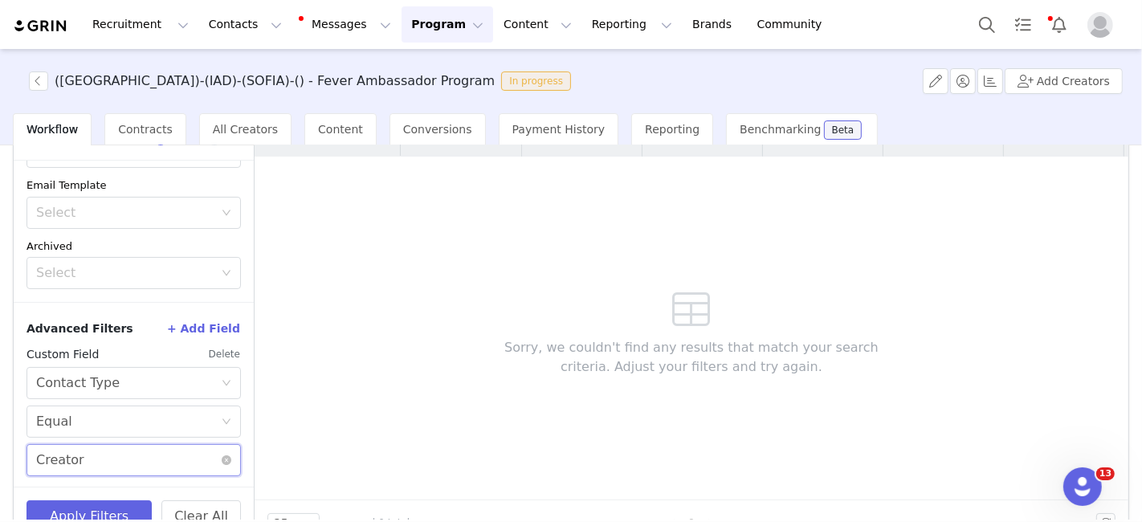
click at [112, 448] on div "Select Creator" at bounding box center [128, 460] width 185 height 31
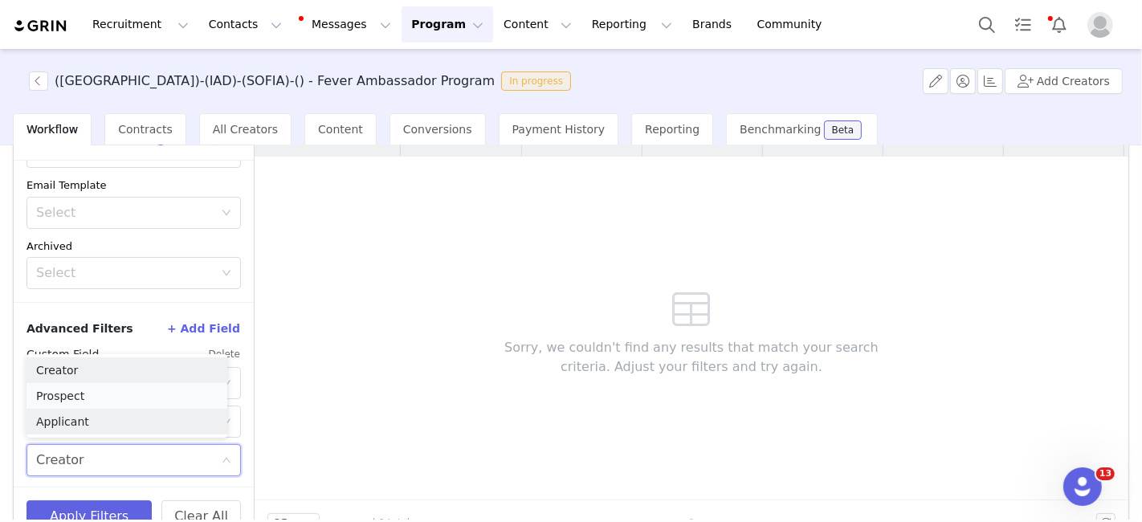
click at [79, 398] on li "Prospect" at bounding box center [127, 396] width 201 height 26
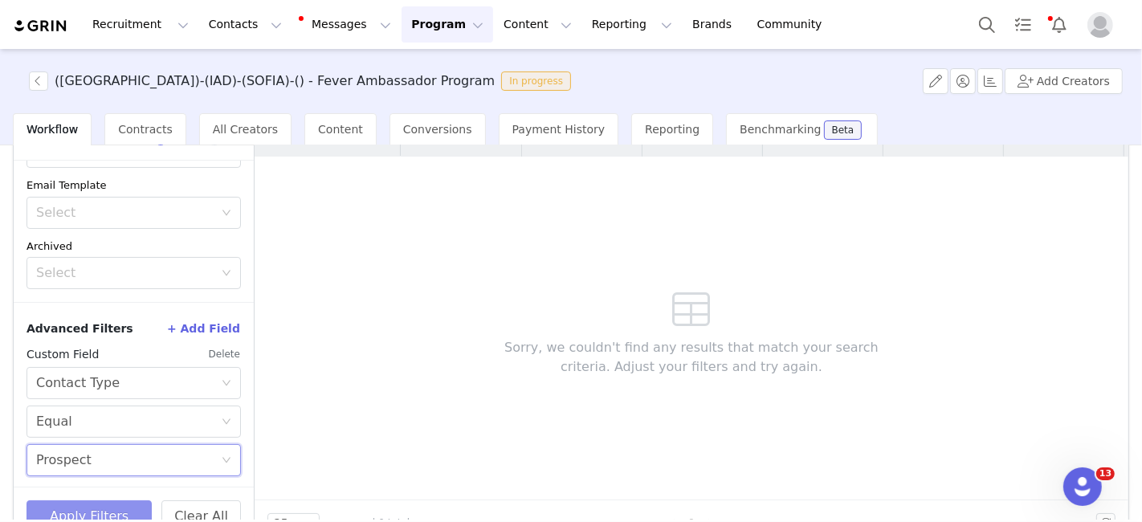
click at [79, 512] on button "Apply Filters" at bounding box center [89, 516] width 125 height 32
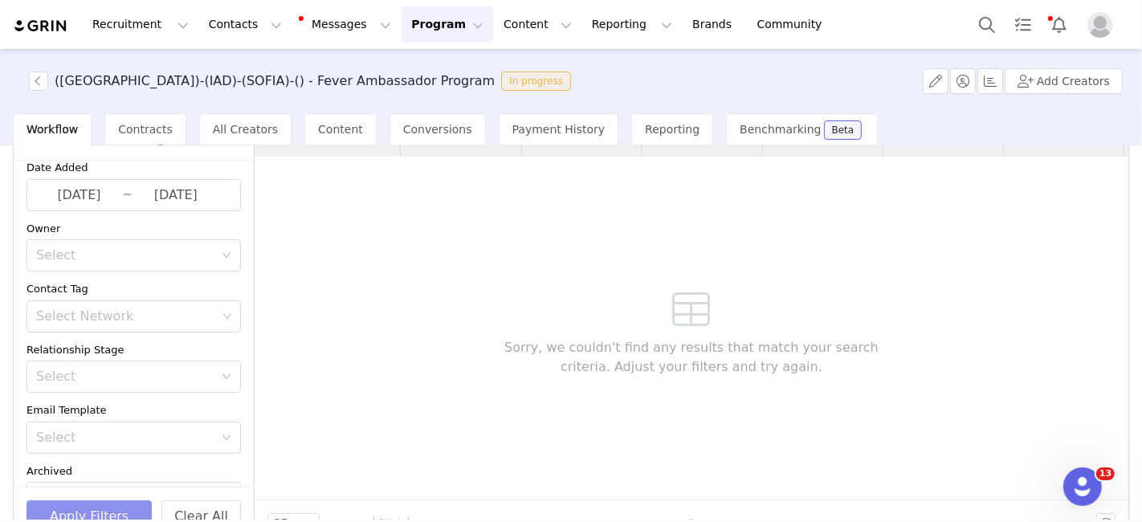
scroll to position [0, 0]
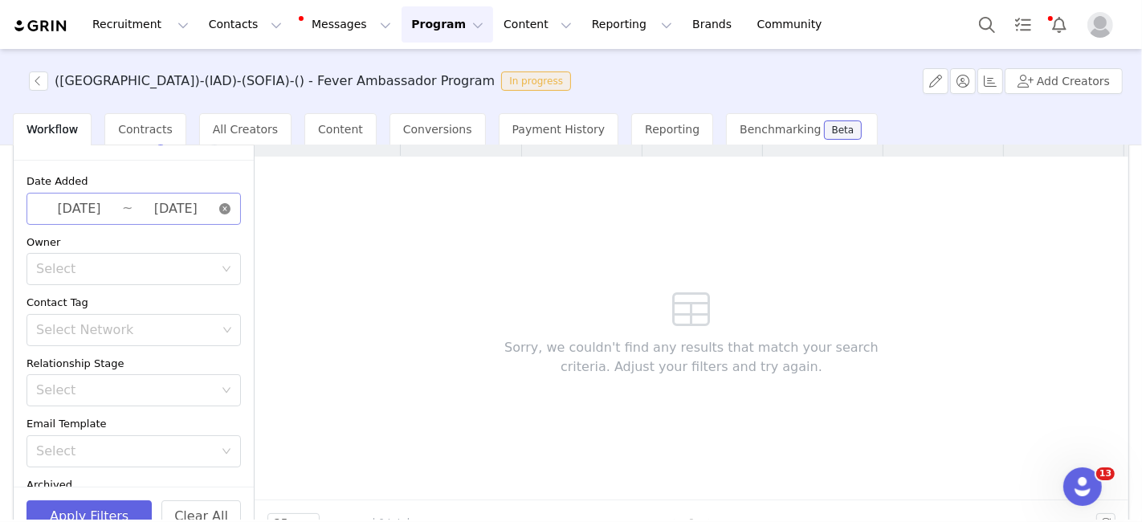
click at [219, 209] on icon "icon: close-circle" at bounding box center [224, 208] width 11 height 11
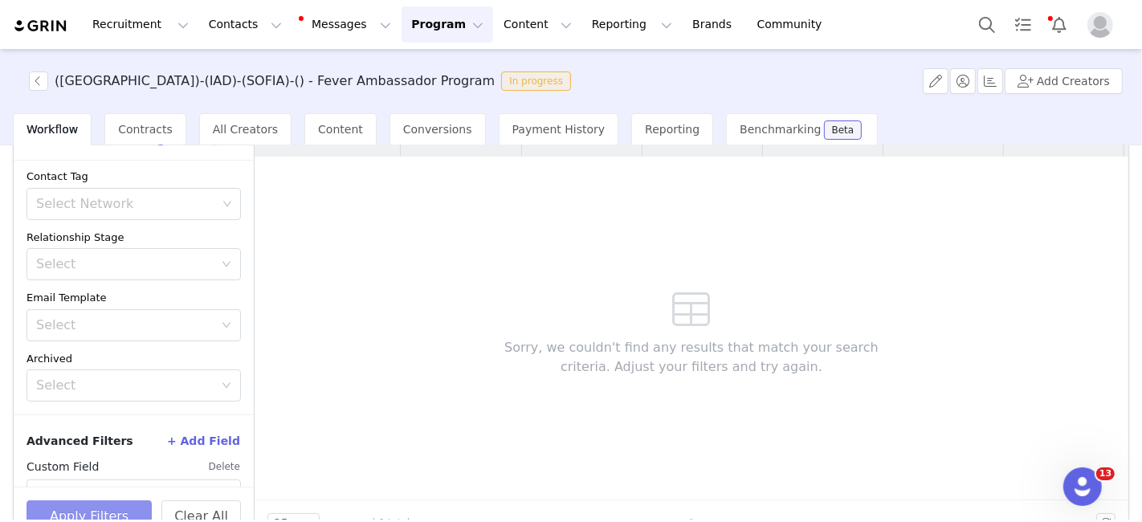
scroll to position [131, 0]
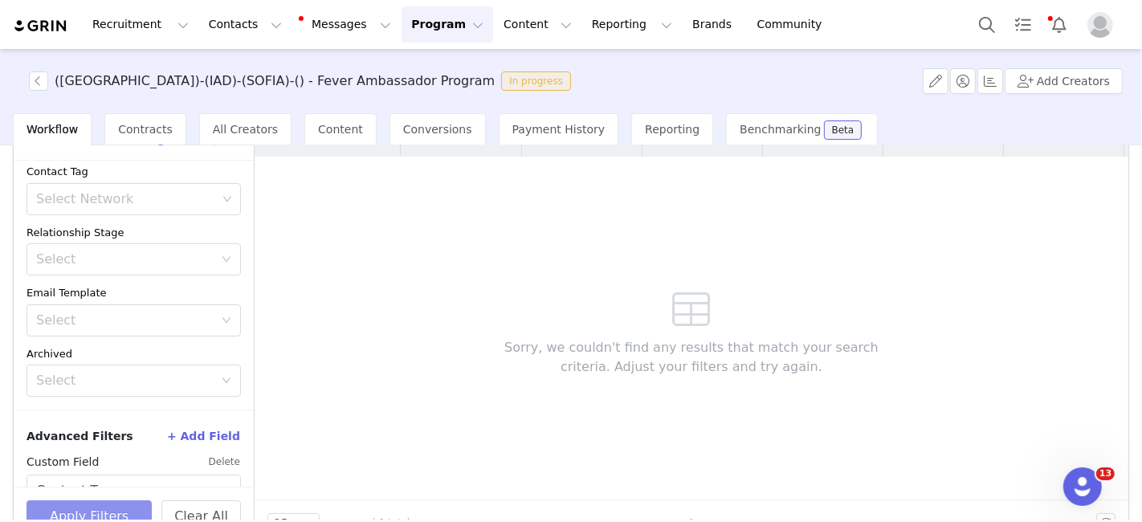
click at [67, 501] on button "Apply Filters" at bounding box center [89, 516] width 125 height 32
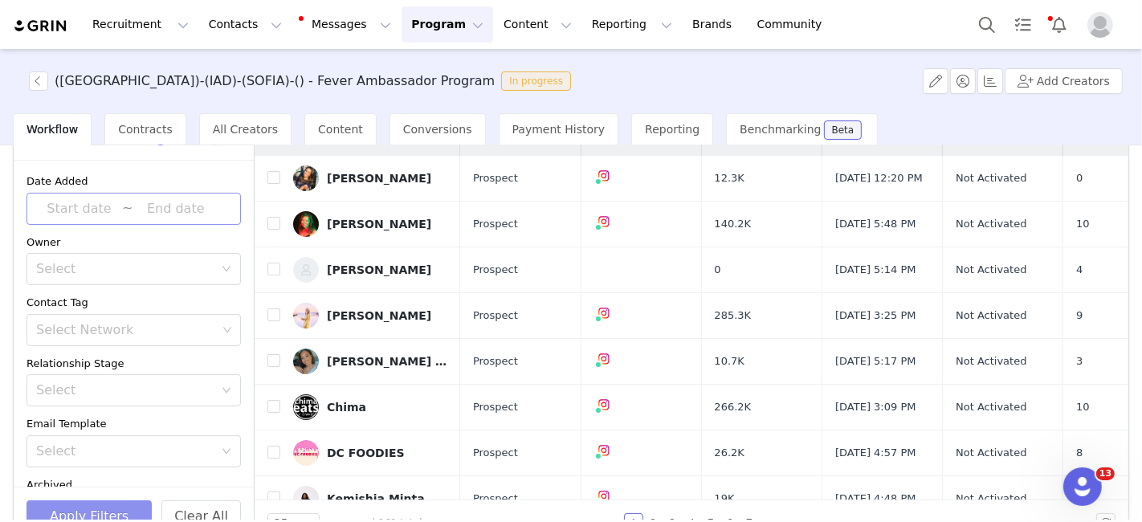
scroll to position [0, 0]
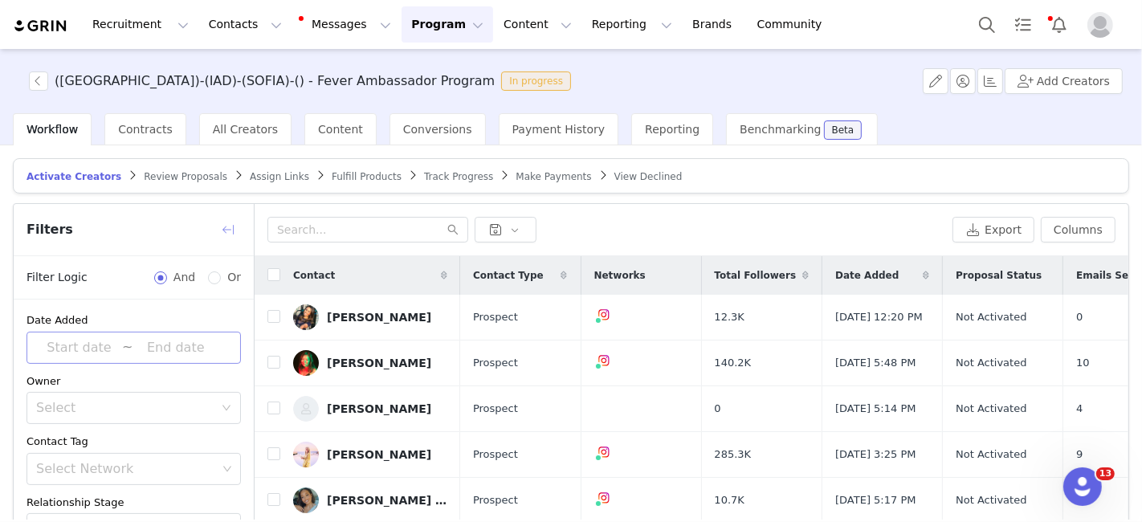
click at [226, 228] on button "button" at bounding box center [228, 230] width 26 height 26
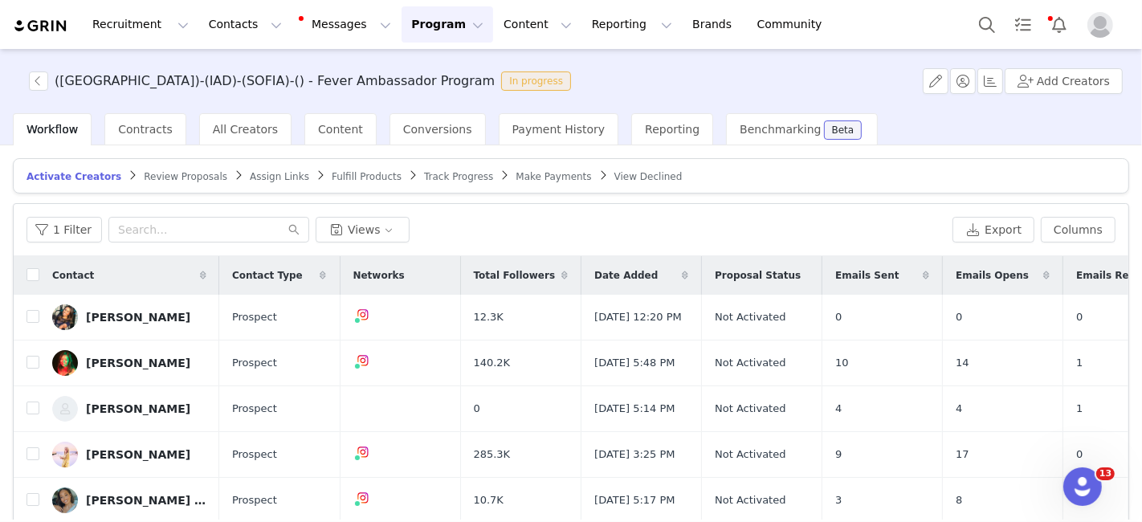
click at [25, 274] on th at bounding box center [27, 275] width 26 height 39
click at [32, 271] on input "checkbox" at bounding box center [33, 274] width 13 height 13
checkbox input "true"
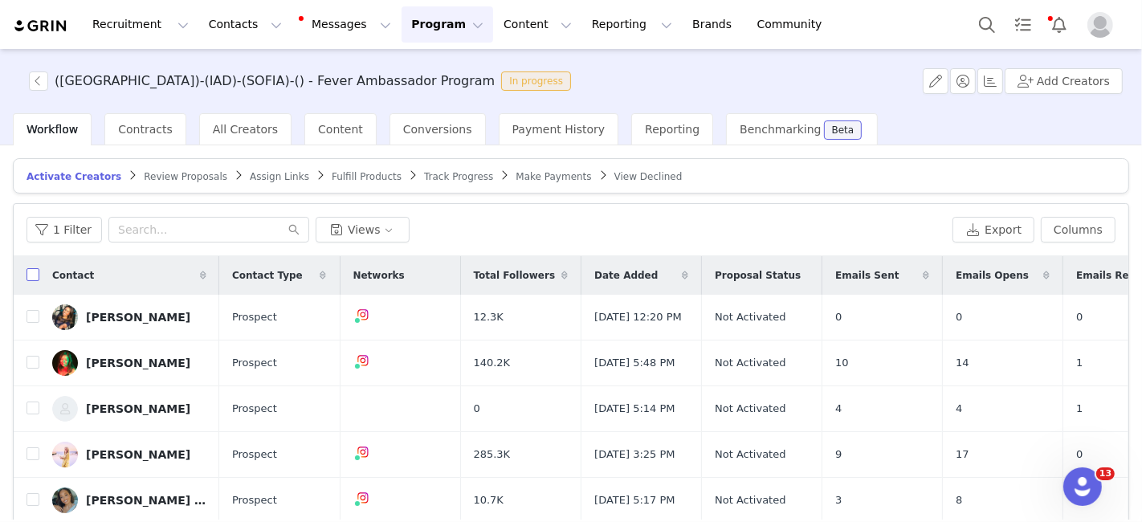
checkbox input "true"
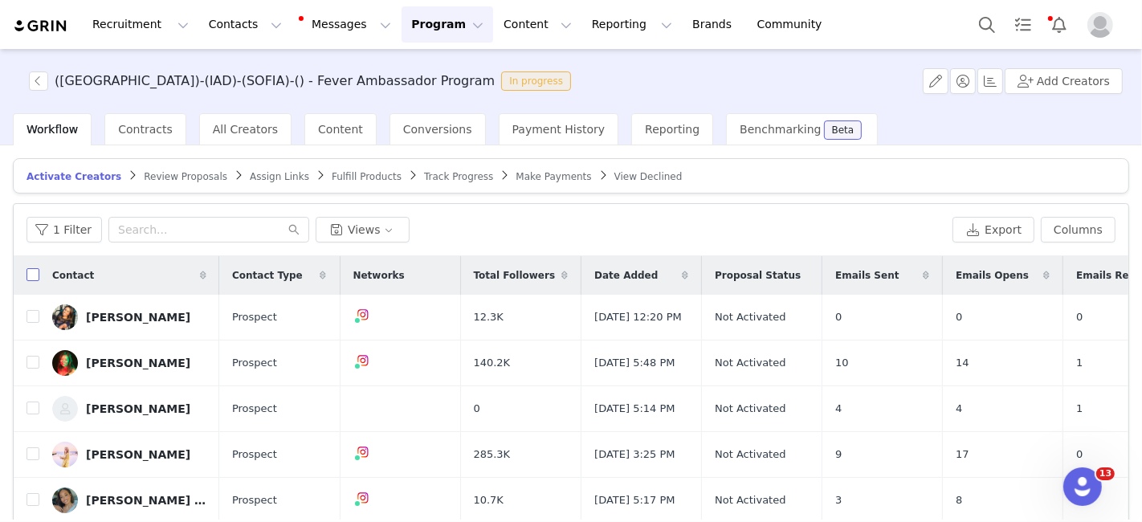
checkbox input "true"
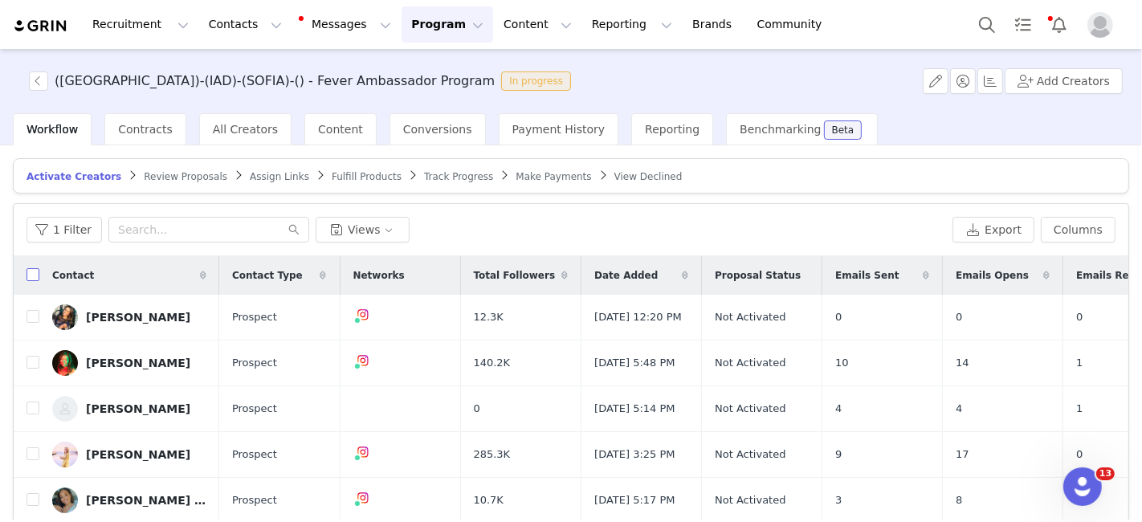
checkbox input "true"
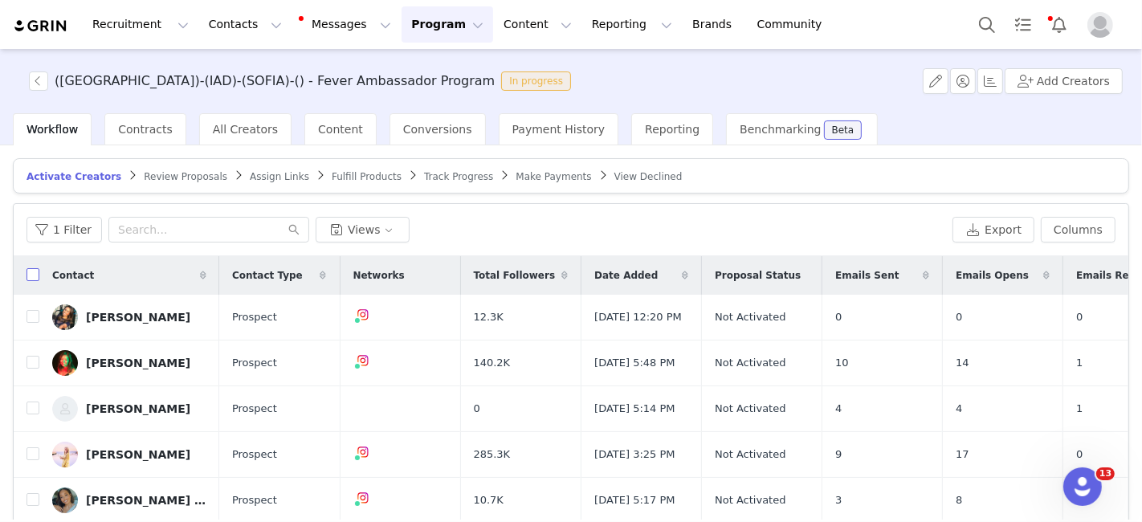
checkbox input "true"
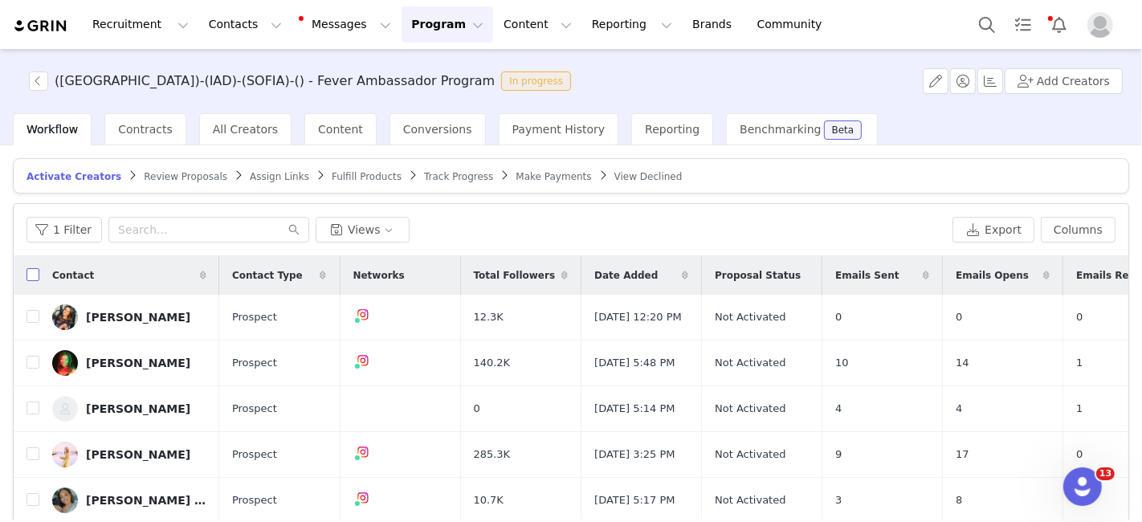
checkbox input "true"
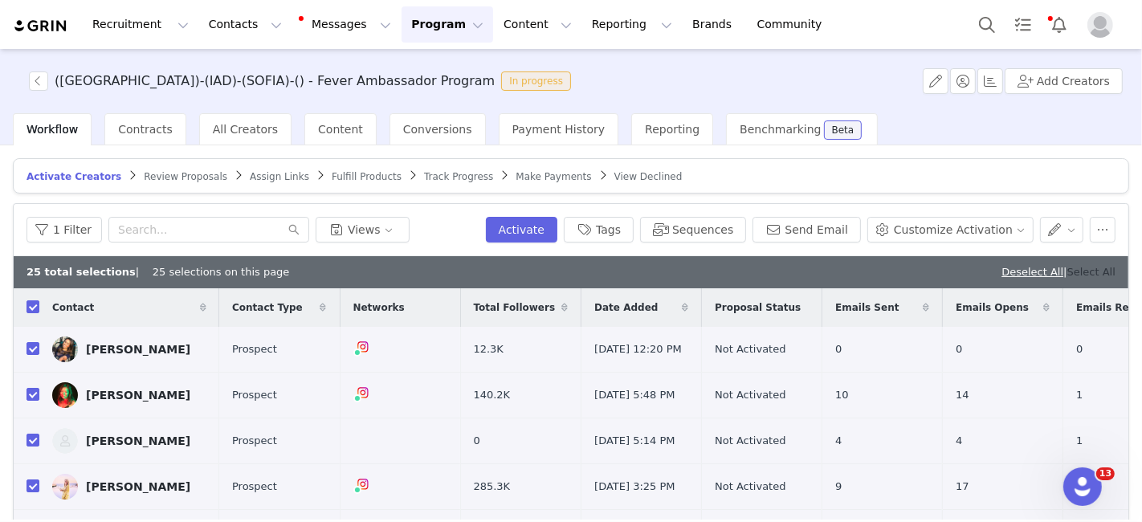
click at [1088, 266] on link "Select All" at bounding box center [1091, 272] width 48 height 12
click at [1088, 266] on link "Deselect All" at bounding box center [1085, 272] width 62 height 12
checkbox input "false"
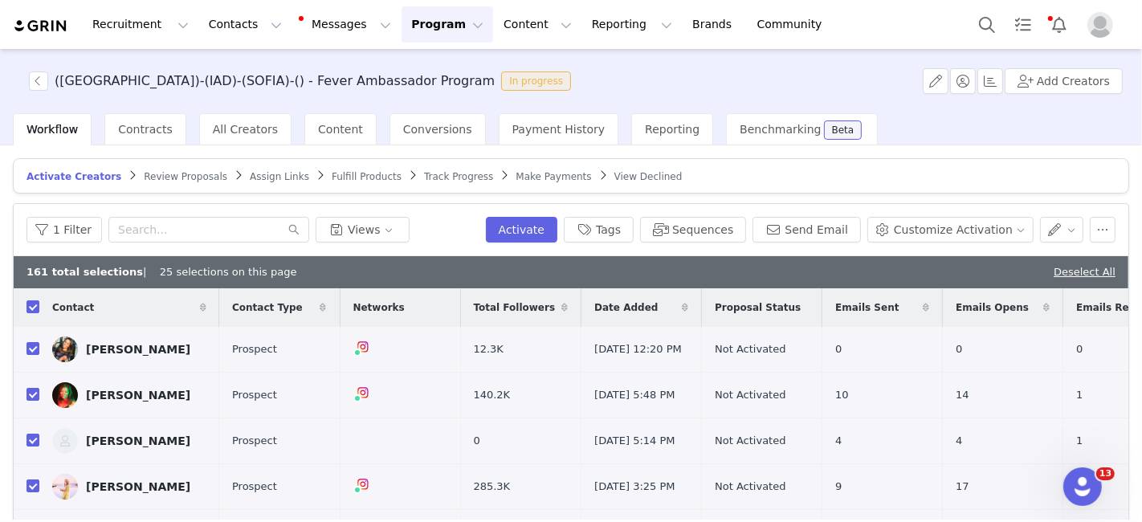
checkbox input "false"
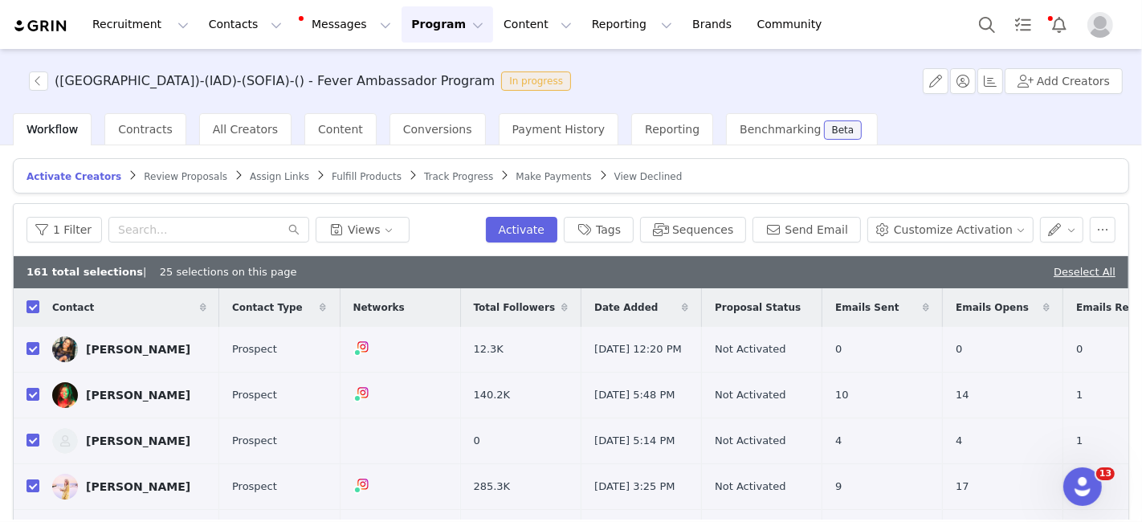
checkbox input "false"
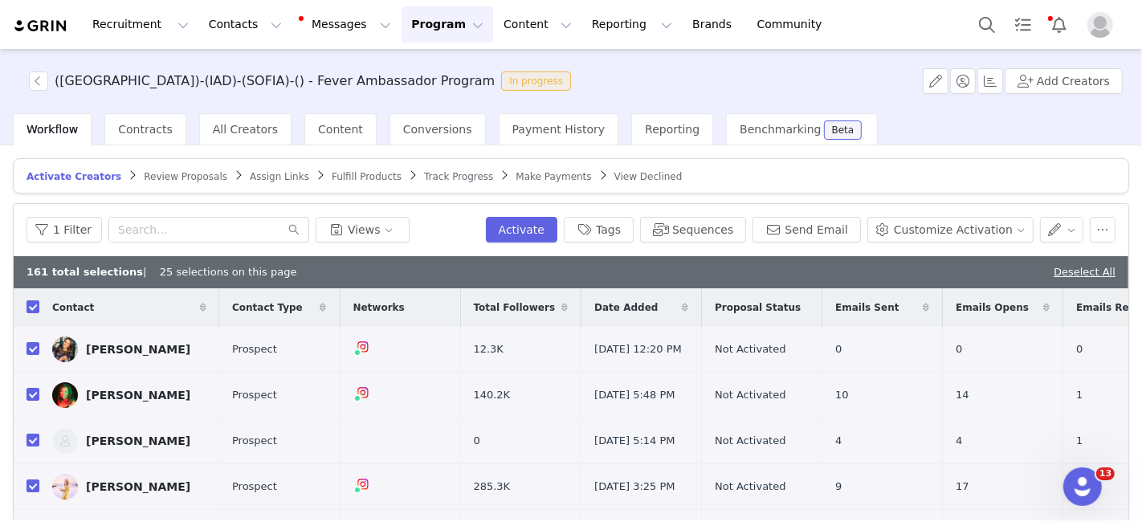
checkbox input "false"
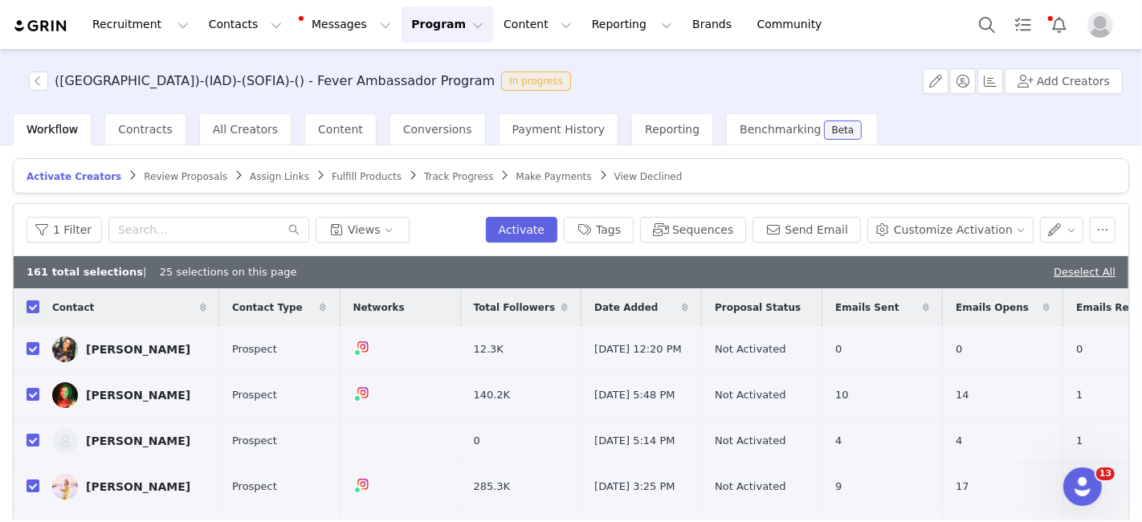
checkbox input "false"
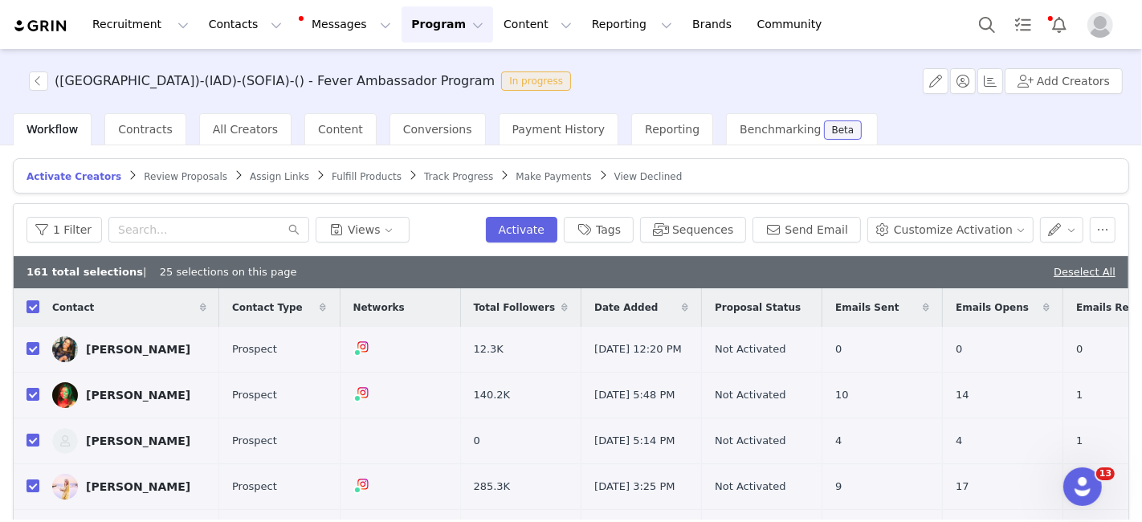
checkbox input "false"
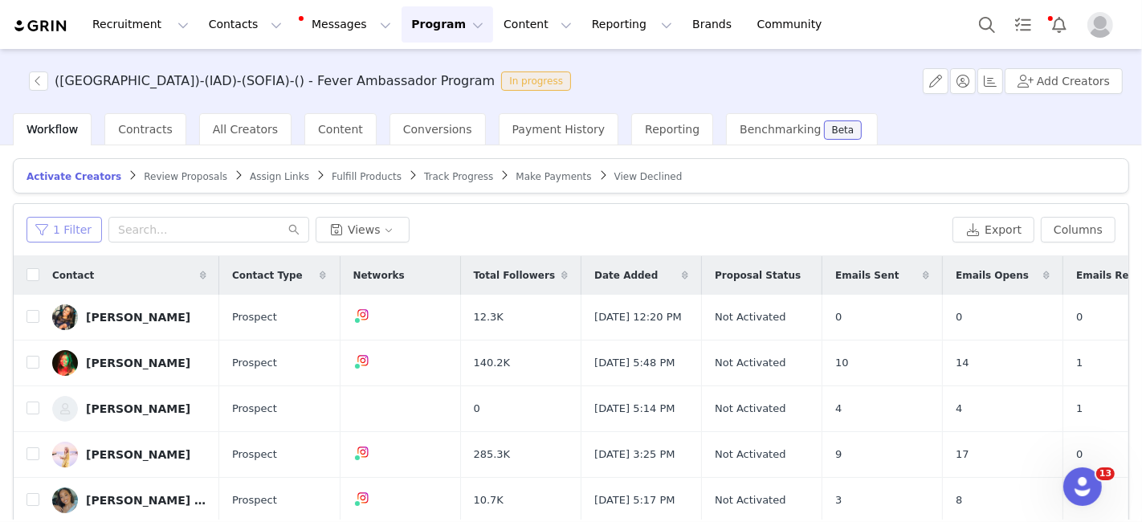
click at [72, 227] on button "1 Filter" at bounding box center [64, 230] width 75 height 26
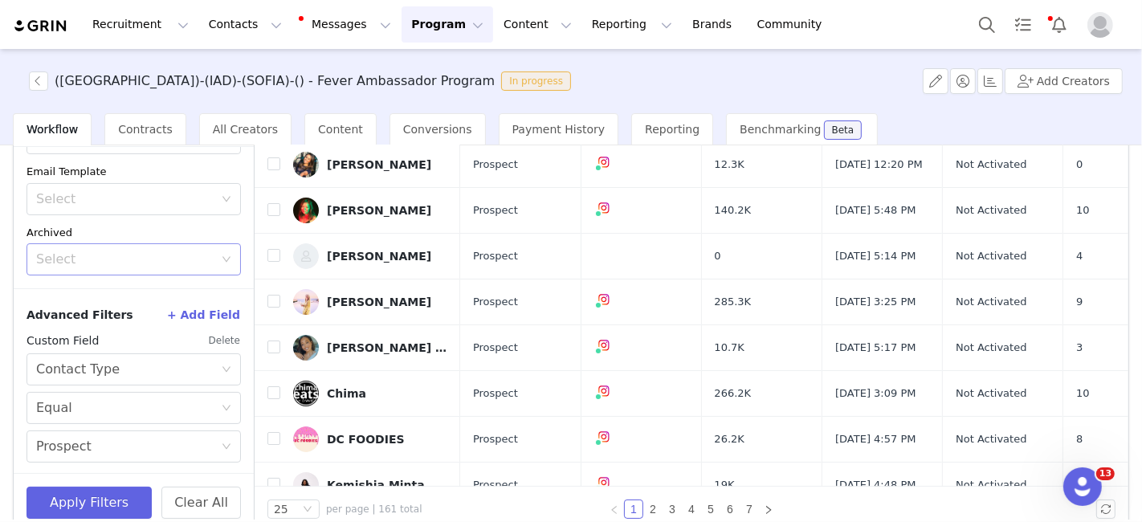
scroll to position [176, 0]
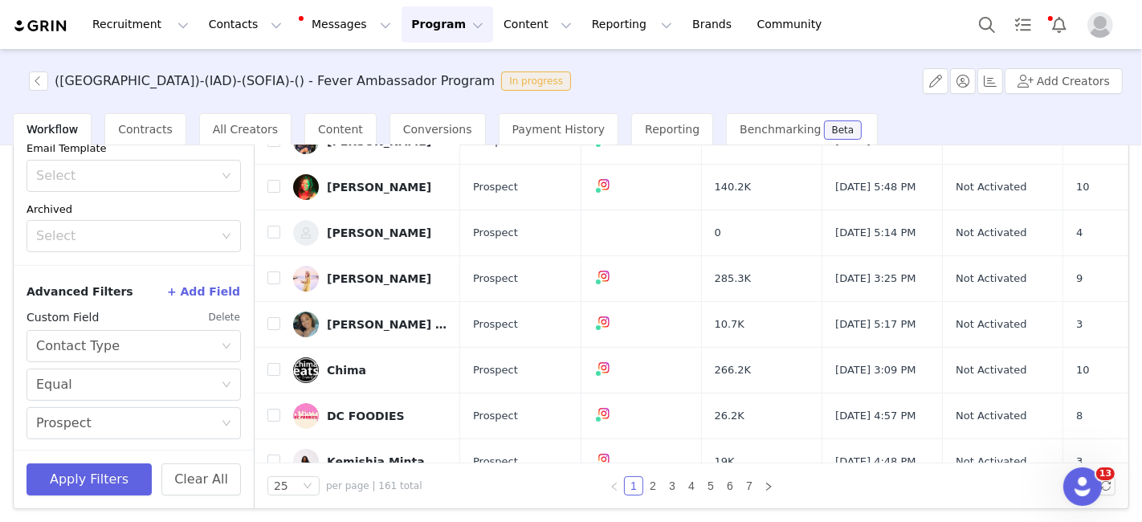
click at [218, 286] on button "+ Add Field" at bounding box center [203, 292] width 75 height 26
click at [199, 283] on button "+ Add Field" at bounding box center [203, 292] width 75 height 26
click at [206, 281] on button "+ Add Field" at bounding box center [203, 292] width 75 height 26
click at [173, 345] on div "Select Contact Type" at bounding box center [128, 346] width 185 height 31
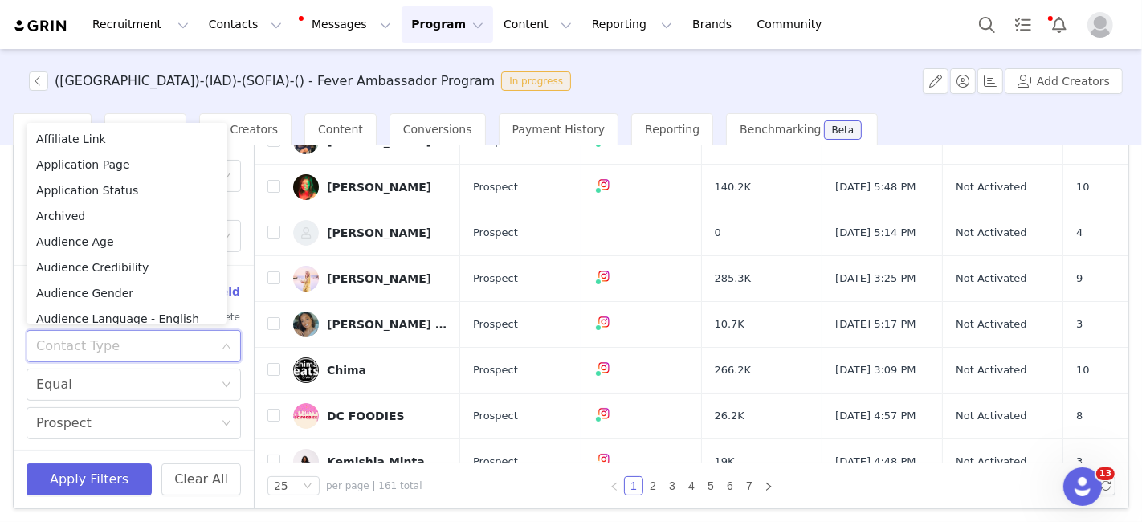
scroll to position [213, 0]
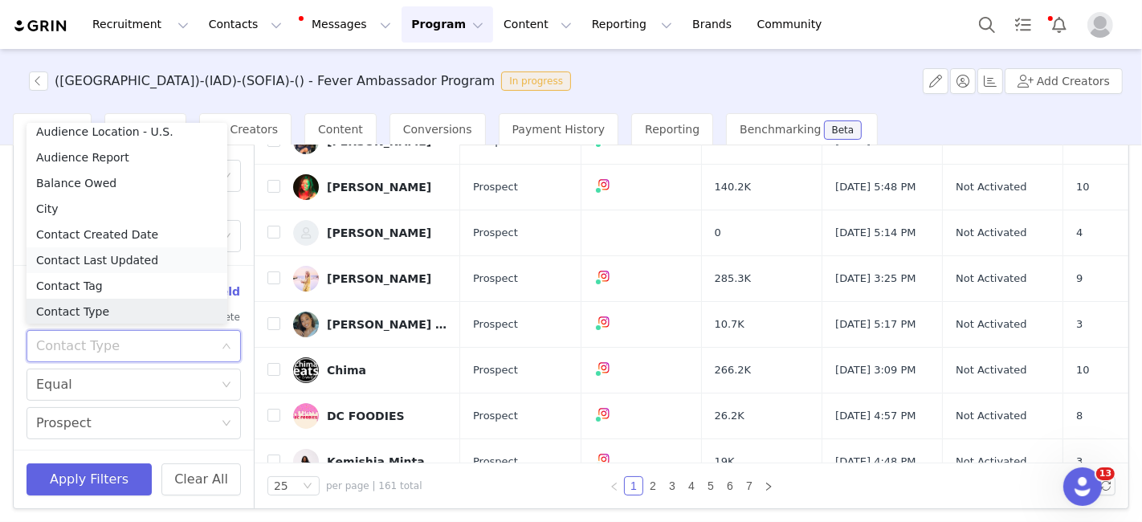
click at [124, 259] on li "Contact Last Updated" at bounding box center [127, 260] width 201 height 26
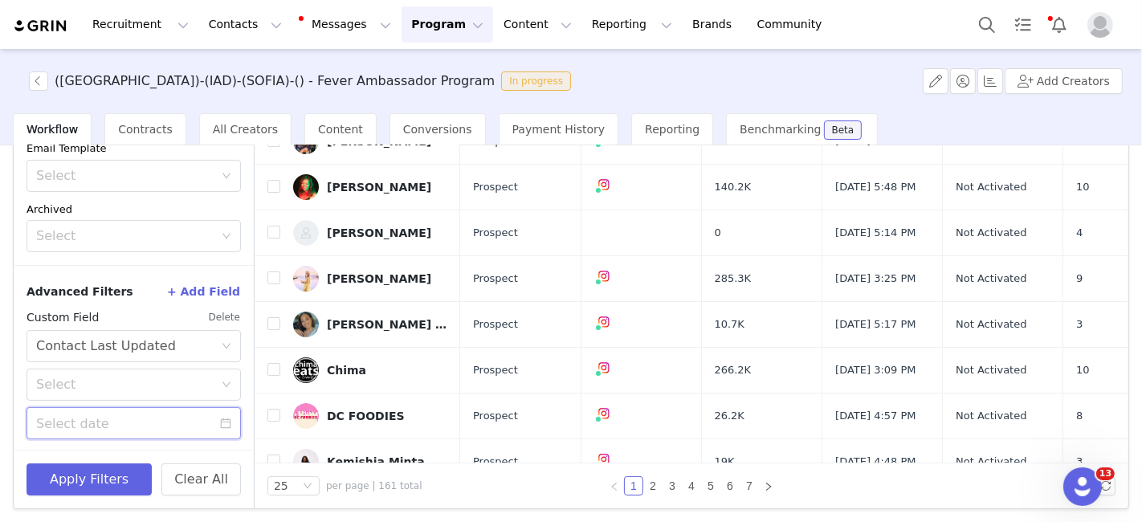
click at [116, 407] on input at bounding box center [134, 423] width 214 height 32
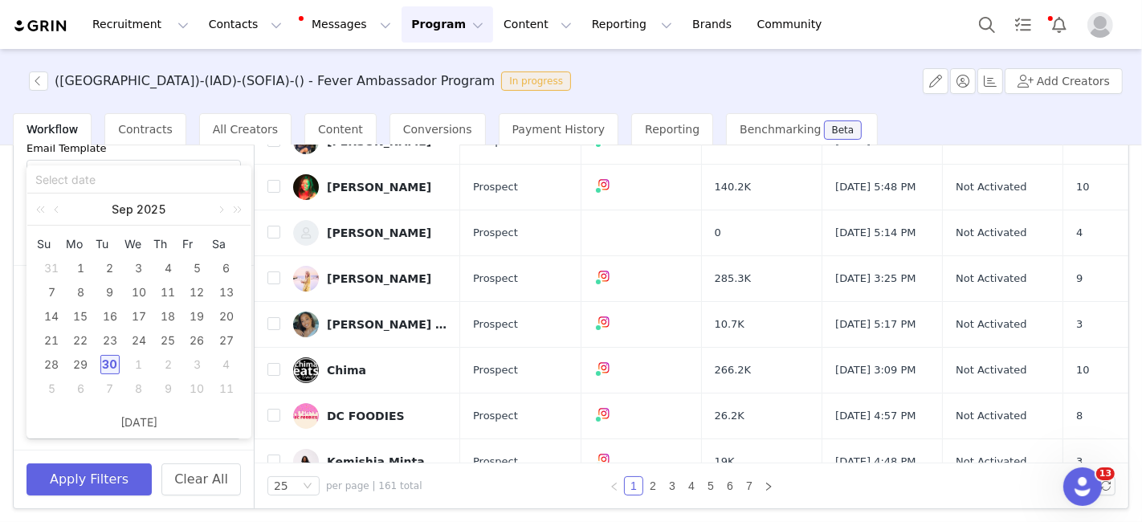
click at [111, 367] on div "30" at bounding box center [109, 364] width 19 height 19
type input "[DATE]"
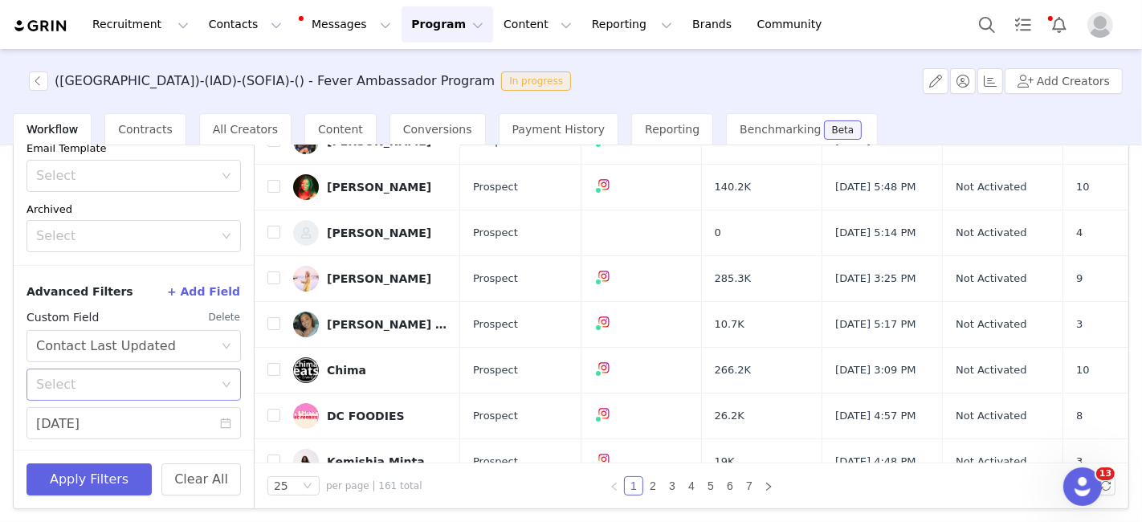
click at [92, 377] on div "Select" at bounding box center [124, 385] width 177 height 16
click at [88, 421] on li "On or after" at bounding box center [127, 417] width 201 height 26
click at [84, 467] on button "Apply Filters" at bounding box center [89, 479] width 125 height 32
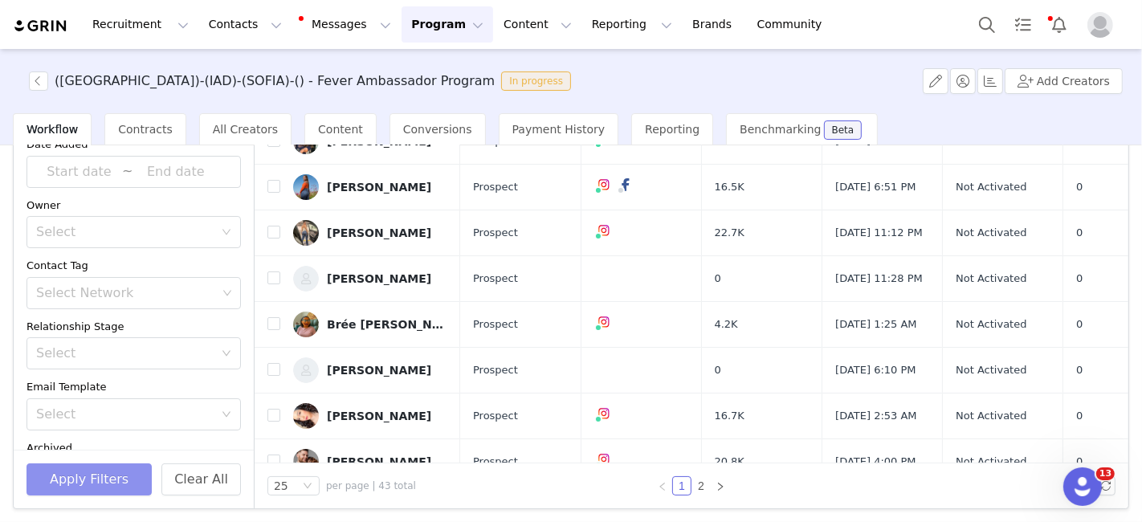
scroll to position [0, 0]
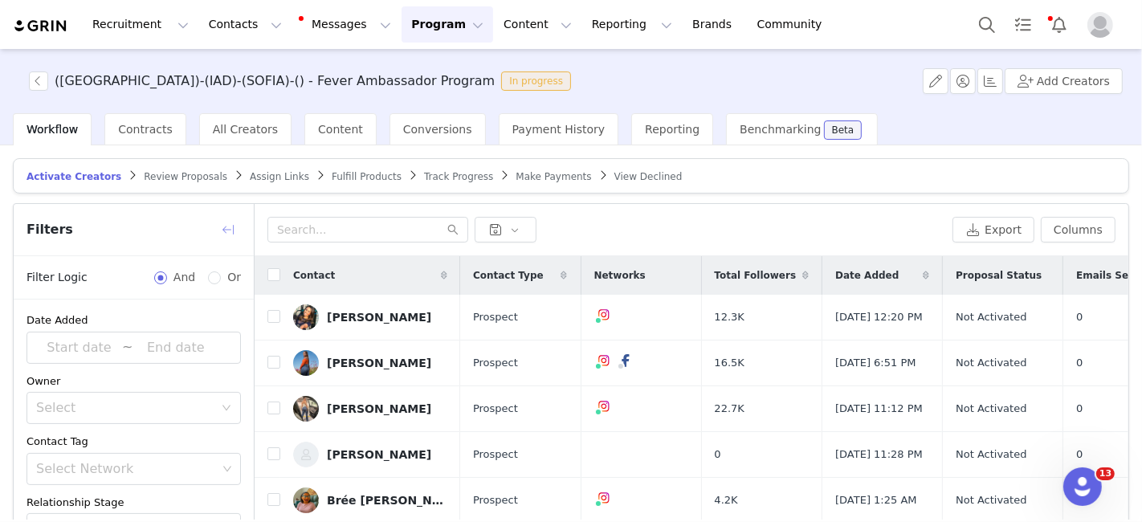
click at [226, 225] on button "button" at bounding box center [228, 230] width 26 height 26
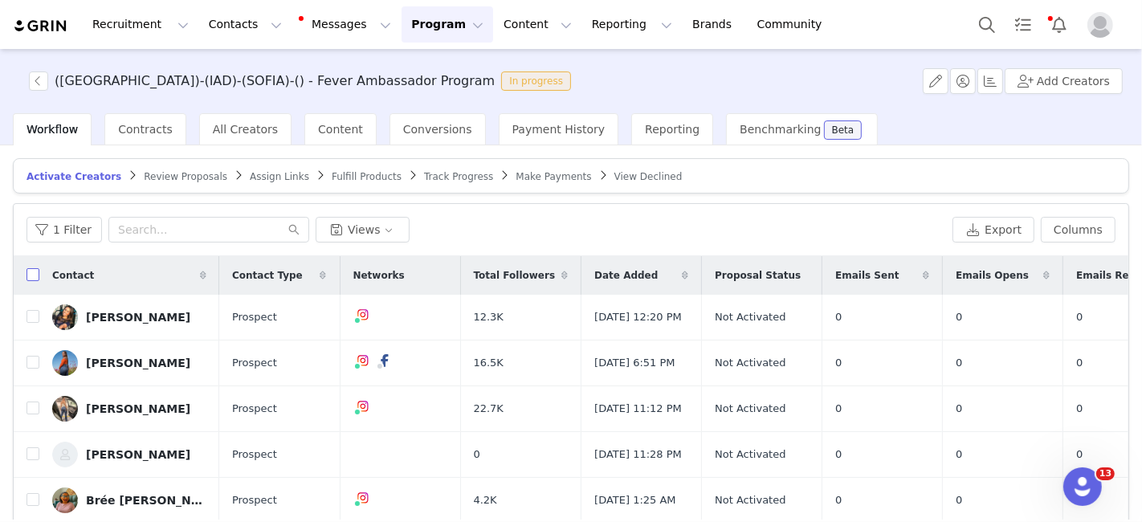
click at [30, 267] on label at bounding box center [33, 275] width 13 height 17
click at [30, 268] on input "checkbox" at bounding box center [33, 274] width 13 height 13
checkbox input "true"
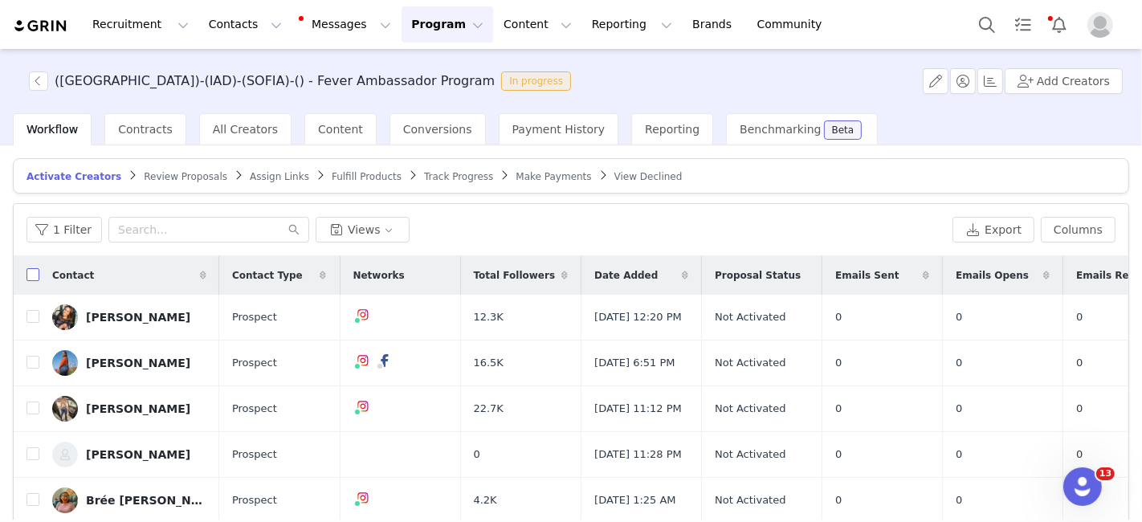
checkbox input "true"
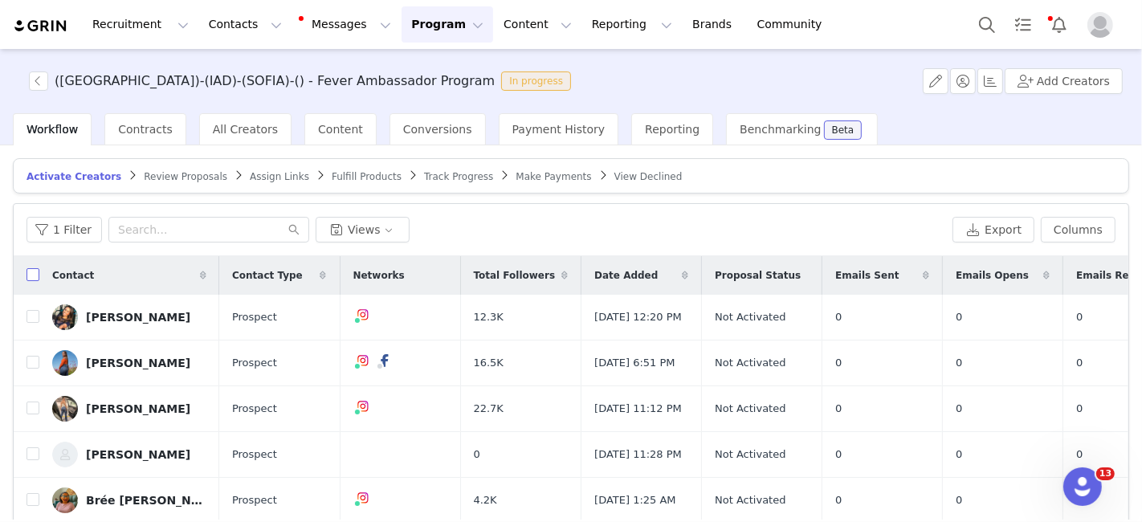
checkbox input "true"
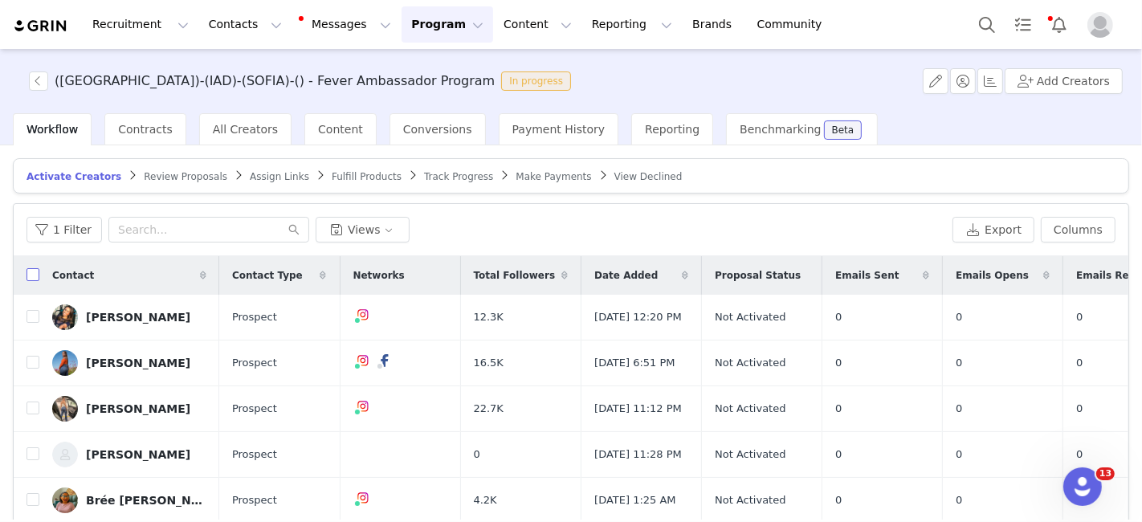
checkbox input "true"
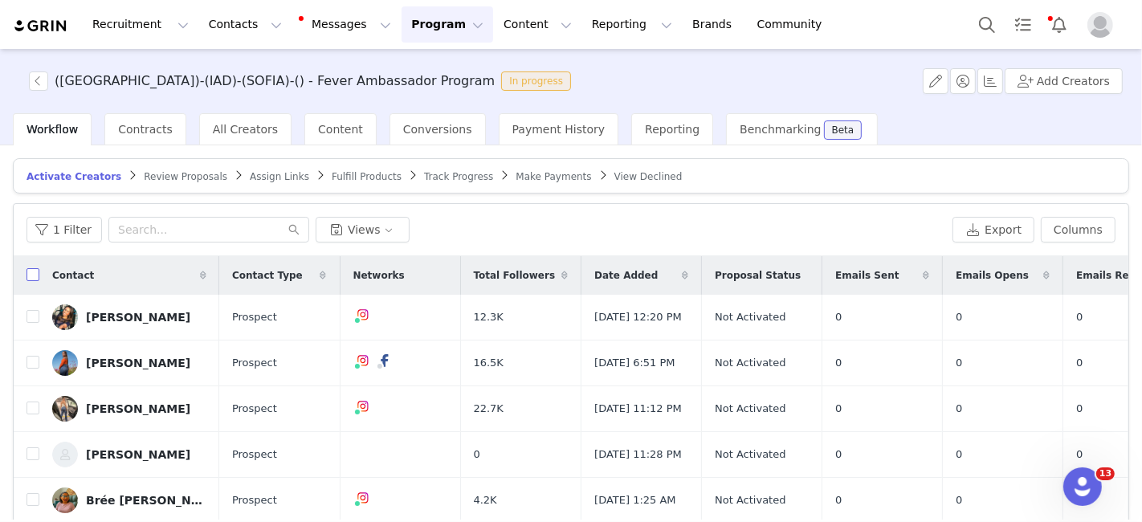
checkbox input "true"
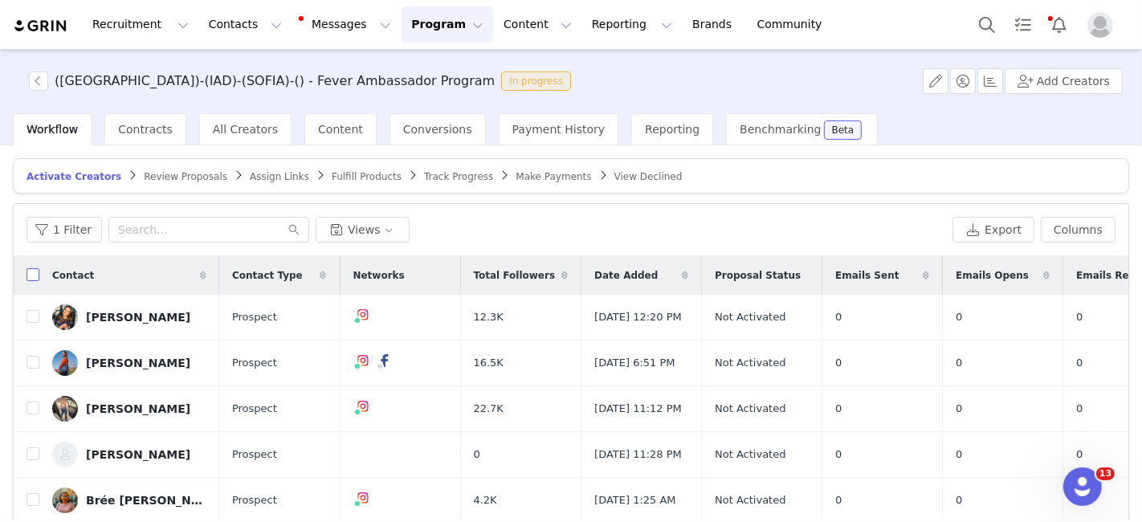
checkbox input "true"
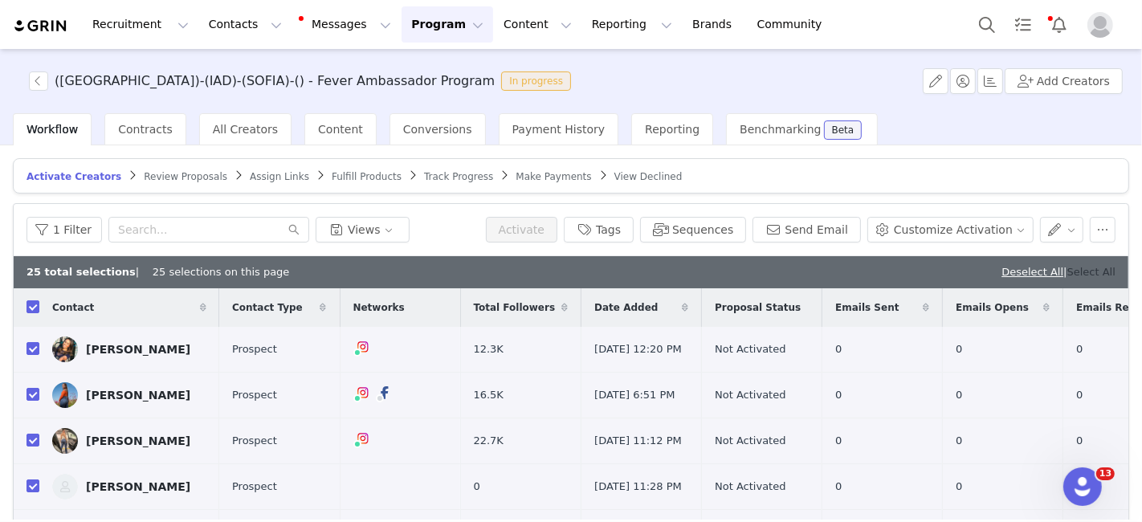
click at [1081, 266] on link "Select All" at bounding box center [1091, 272] width 48 height 12
click at [732, 226] on button "Sequences" at bounding box center [693, 230] width 106 height 26
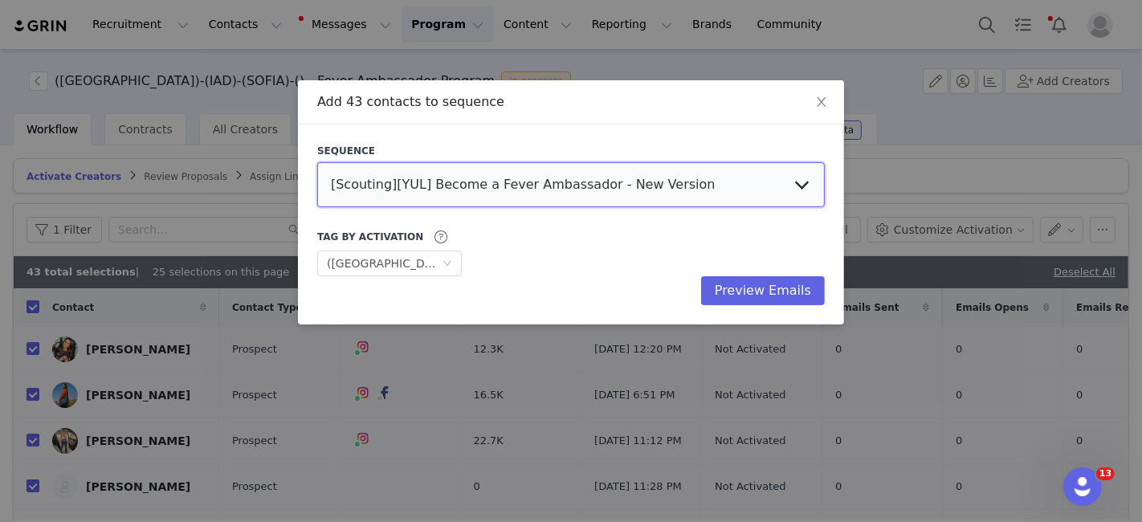
click at [601, 183] on select "[Scouting][YUL] Become a Fever Ambassador - New Version Influencer Session Invi…" at bounding box center [571, 184] width 508 height 45
select select "1c8135a0-c6c5-44b0-b46b-4375192f4630"
click at [317, 162] on select "[Scouting][YUL] Become a Fever Ambassador - New Version Influencer Session Invi…" at bounding box center [571, 184] width 508 height 45
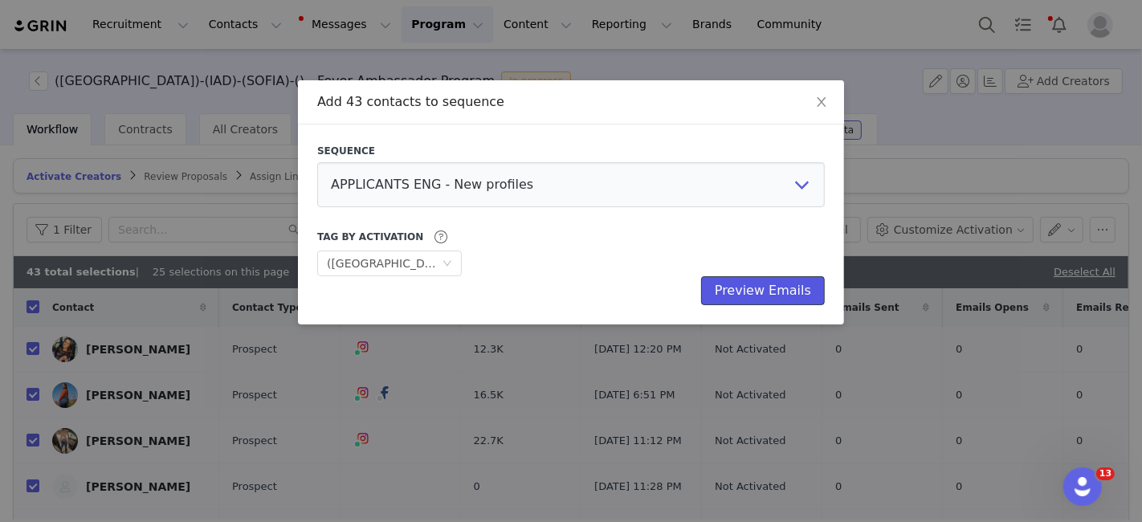
click at [756, 281] on button "Preview Emails" at bounding box center [763, 290] width 124 height 29
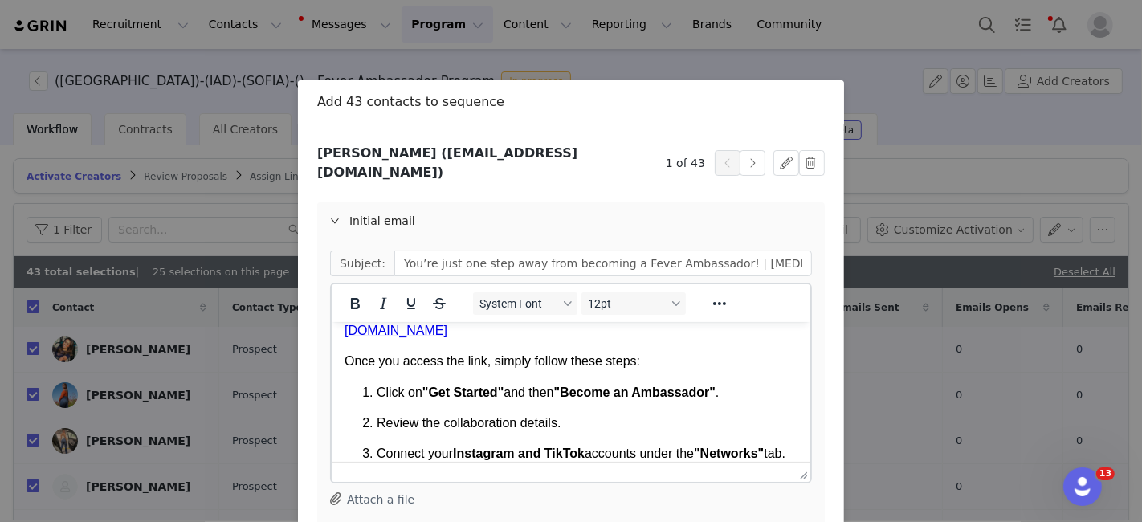
scroll to position [190, 0]
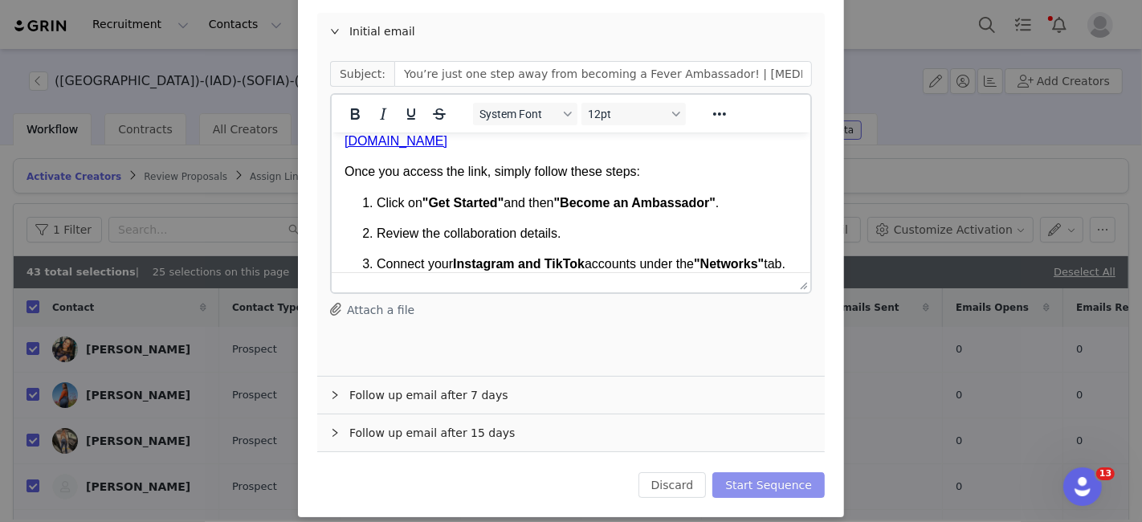
click at [761, 473] on button "Start Sequence" at bounding box center [768, 485] width 112 height 26
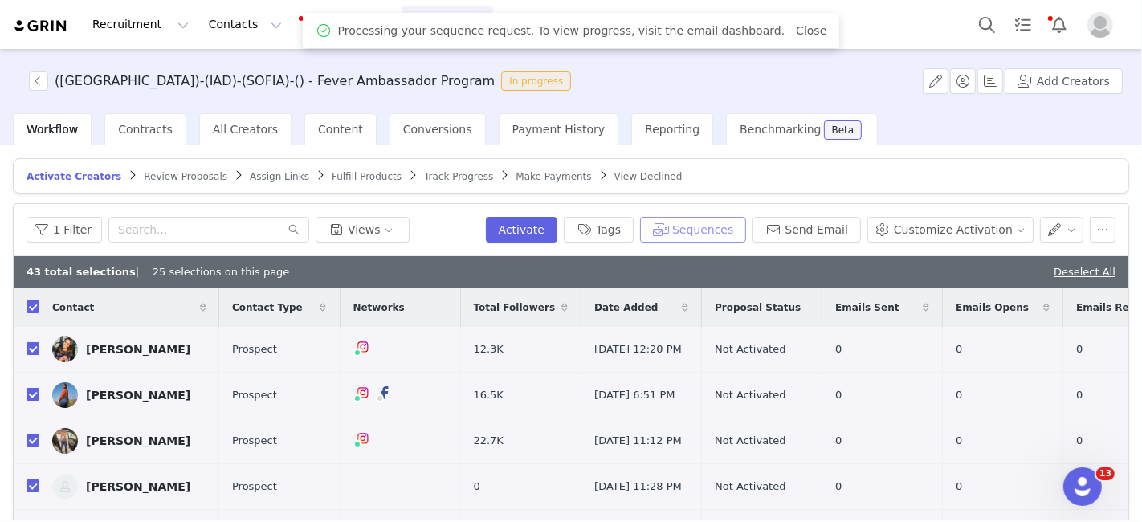
scroll to position [0, 0]
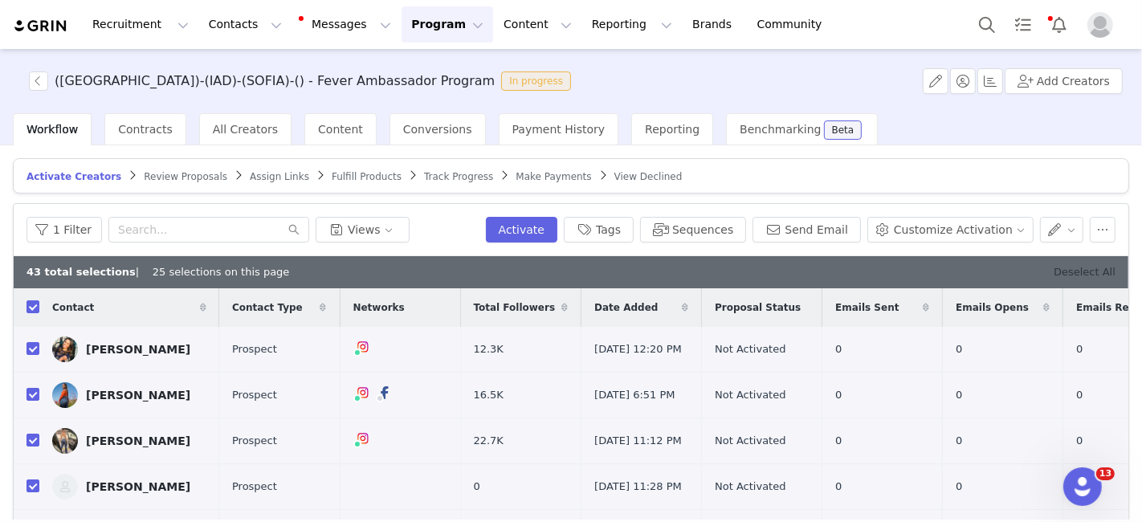
click at [1072, 267] on link "Deselect All" at bounding box center [1085, 272] width 62 height 12
checkbox input "false"
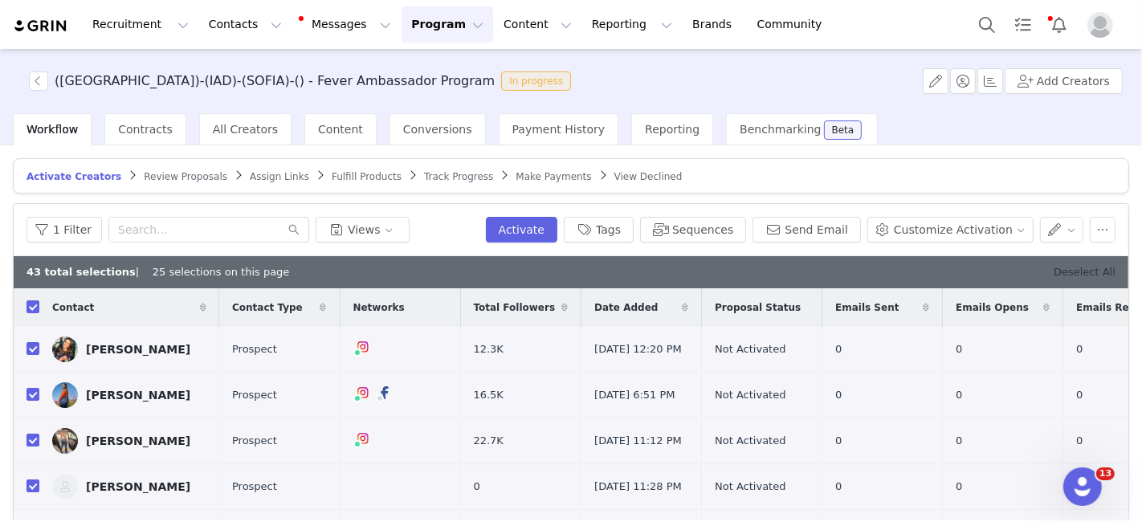
checkbox input "false"
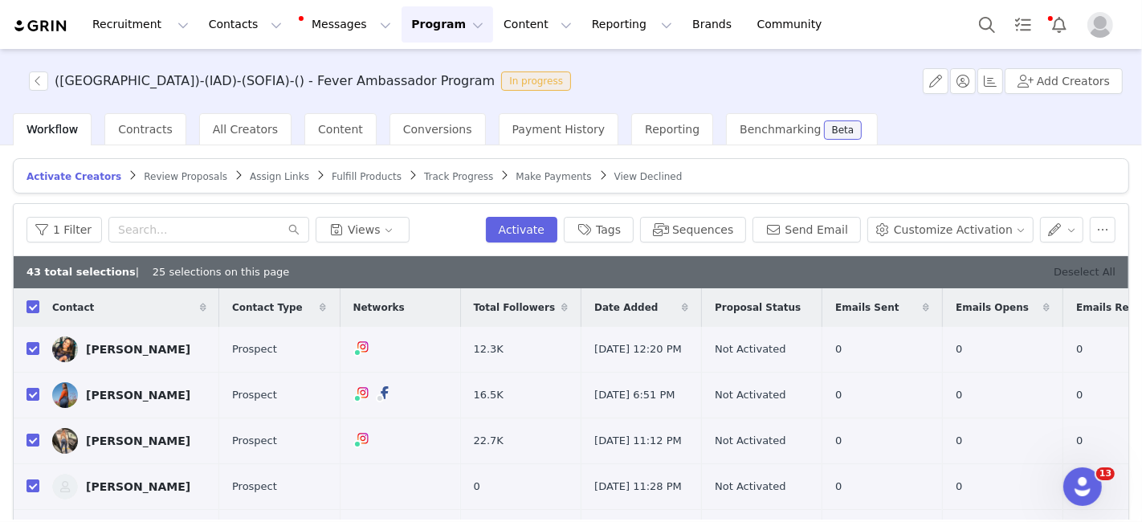
checkbox input "false"
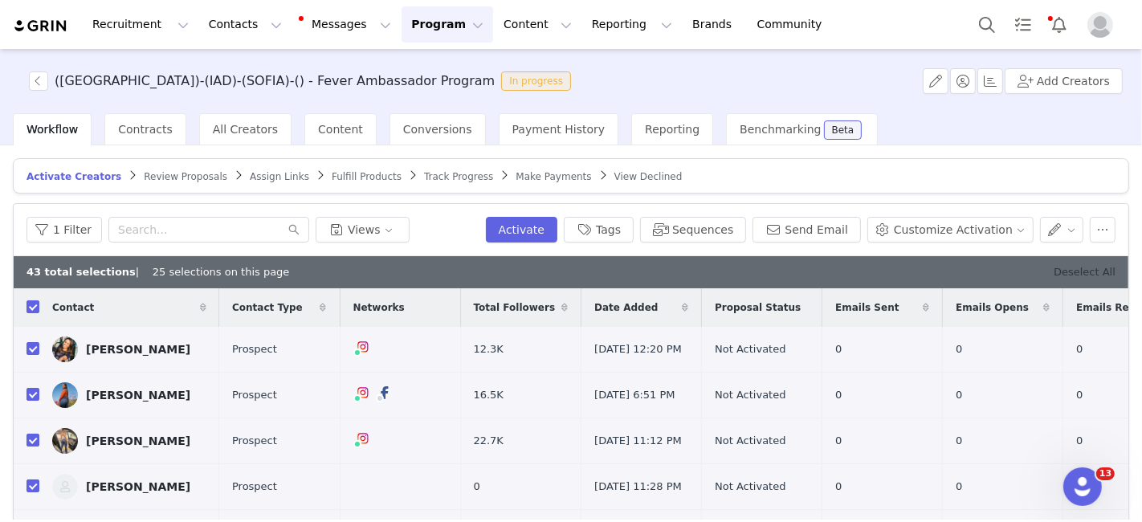
checkbox input "false"
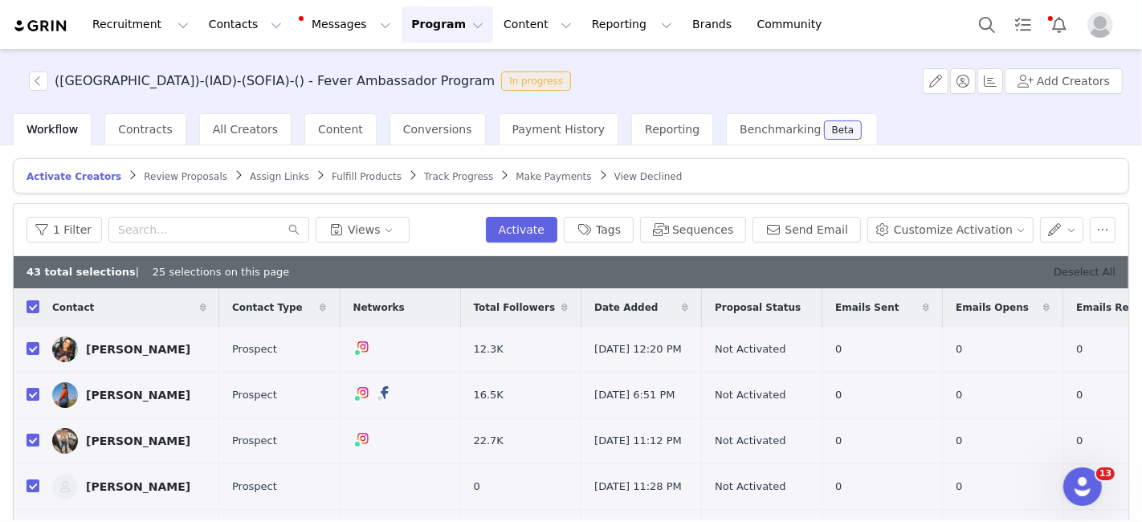
checkbox input "false"
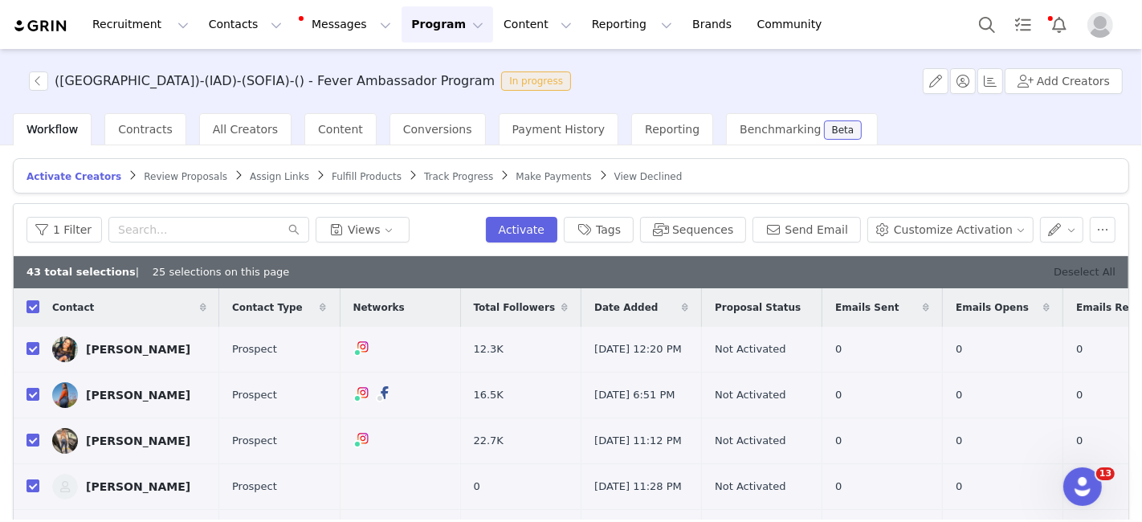
checkbox input "false"
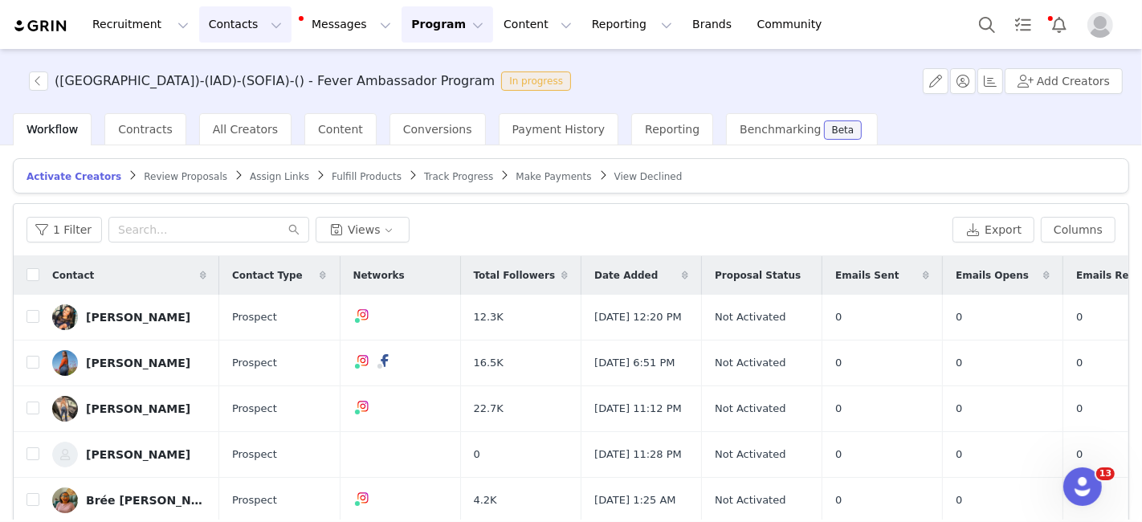
click at [199, 29] on button "Contacts Contacts" at bounding box center [245, 24] width 92 height 36
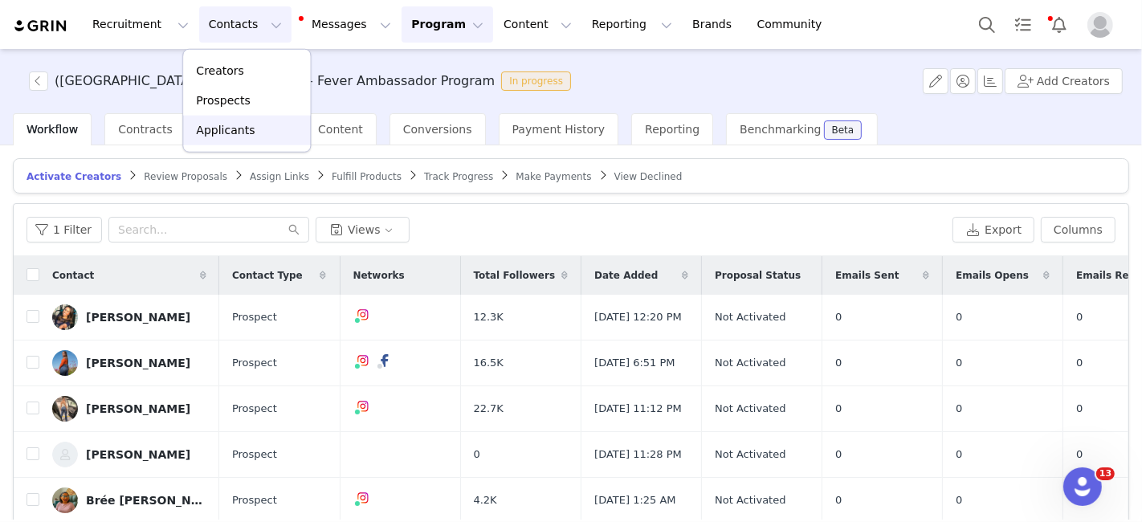
click at [218, 142] on link "Applicants" at bounding box center [246, 131] width 127 height 30
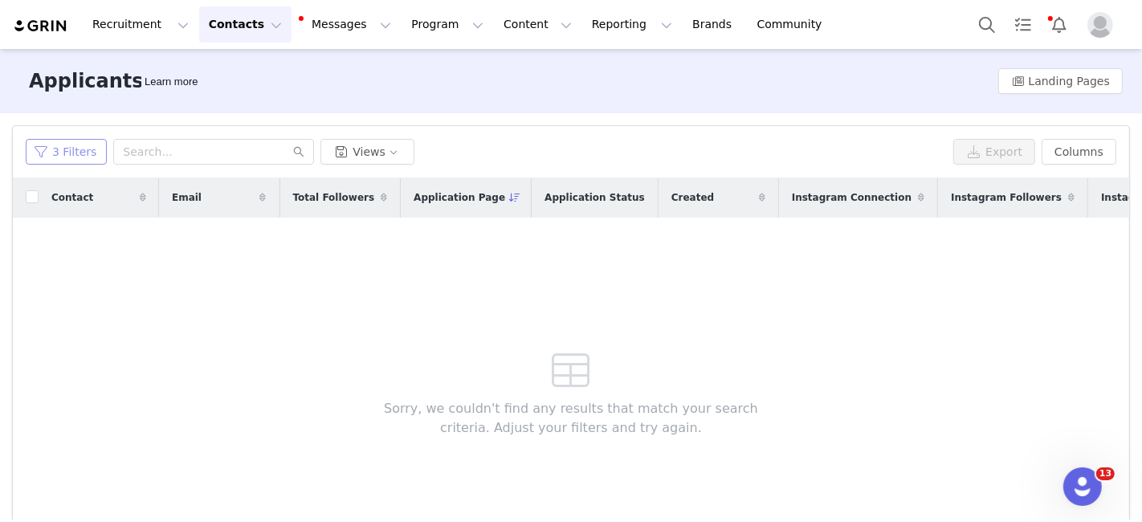
click at [59, 156] on button "3 Filters" at bounding box center [66, 152] width 81 height 26
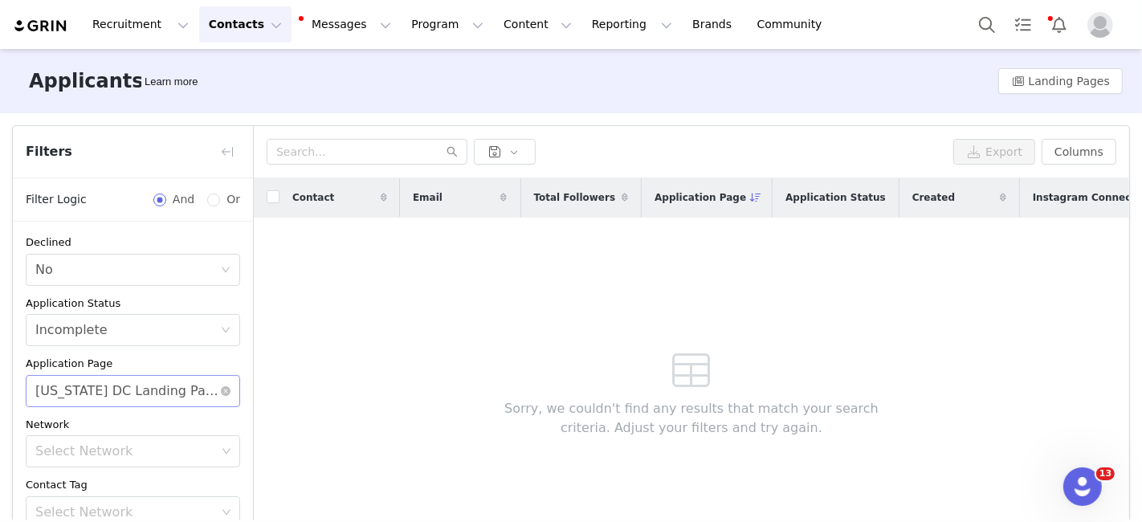
click at [122, 379] on div "[US_STATE] DC Landing Page" at bounding box center [127, 391] width 185 height 31
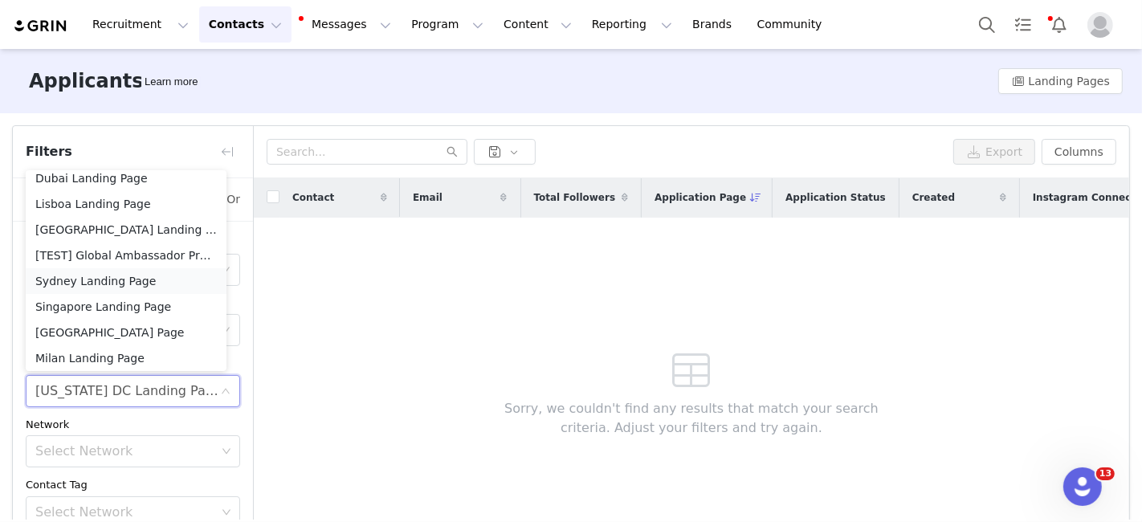
scroll to position [9, 0]
click at [124, 276] on li "Sydney Landing Page" at bounding box center [126, 280] width 201 height 26
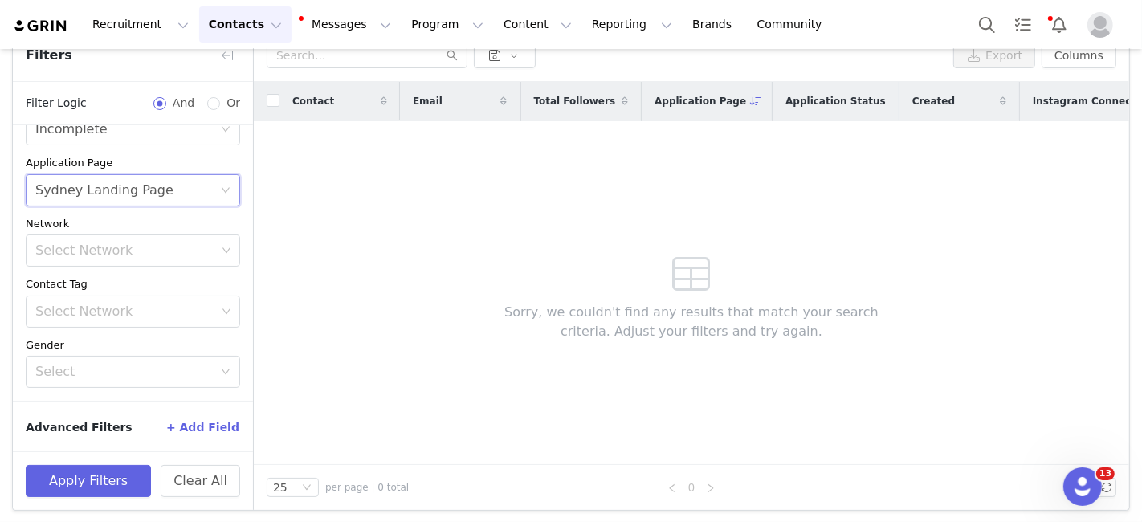
scroll to position [98, 0]
click at [104, 466] on button "Apply Filters" at bounding box center [88, 479] width 125 height 32
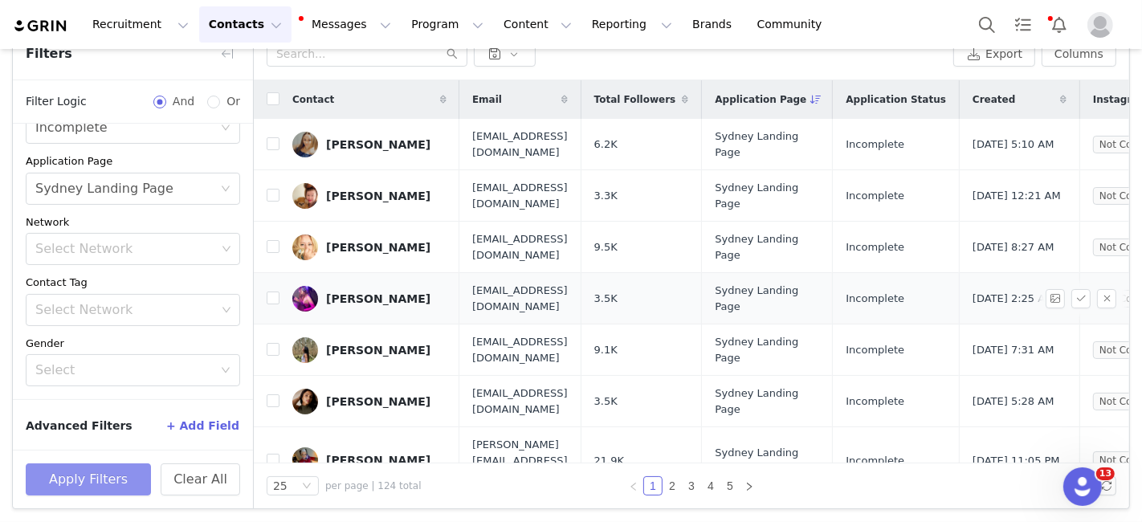
scroll to position [0, 0]
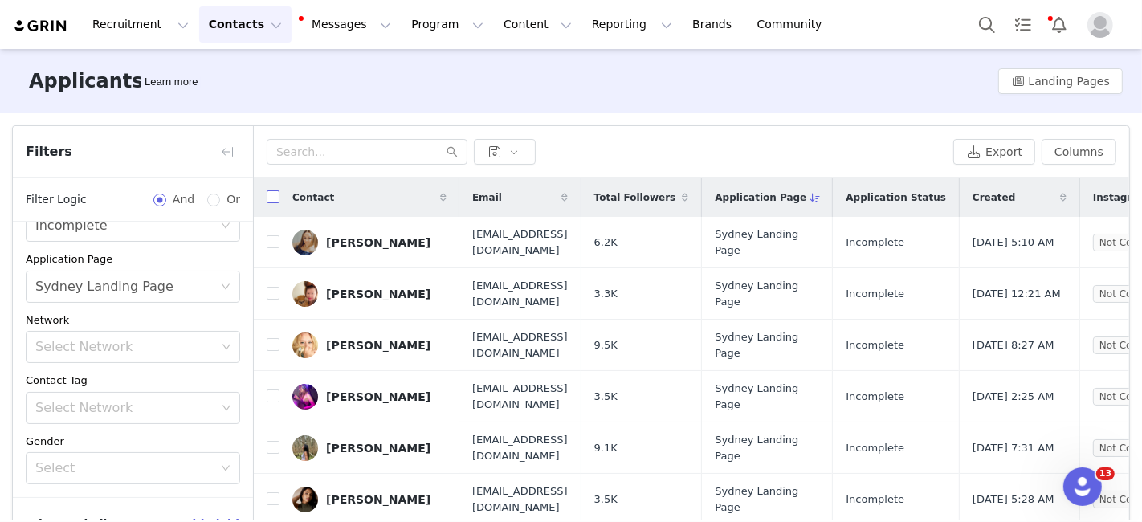
click at [270, 193] on input "checkbox" at bounding box center [273, 196] width 13 height 13
checkbox input "true"
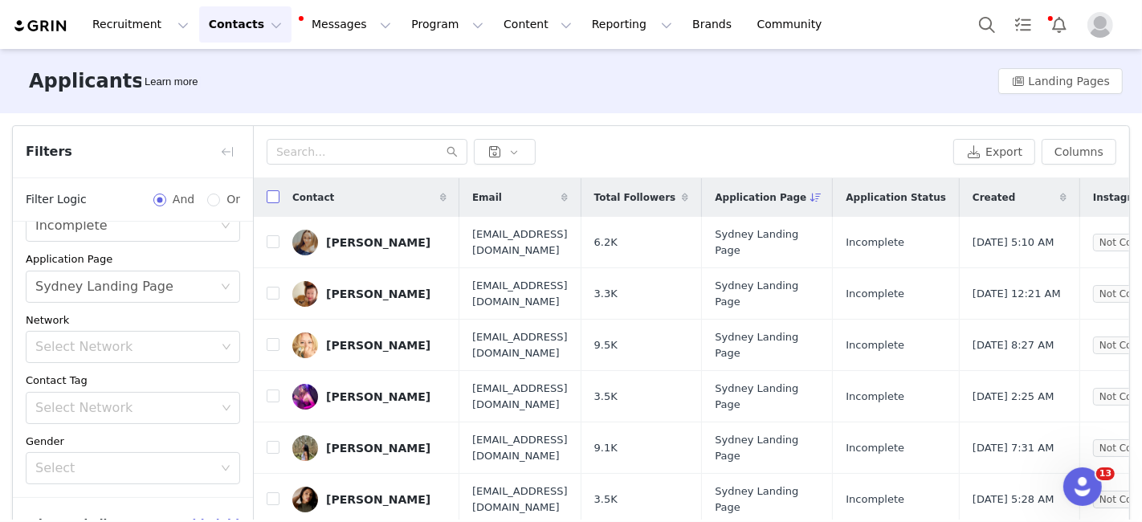
checkbox input "true"
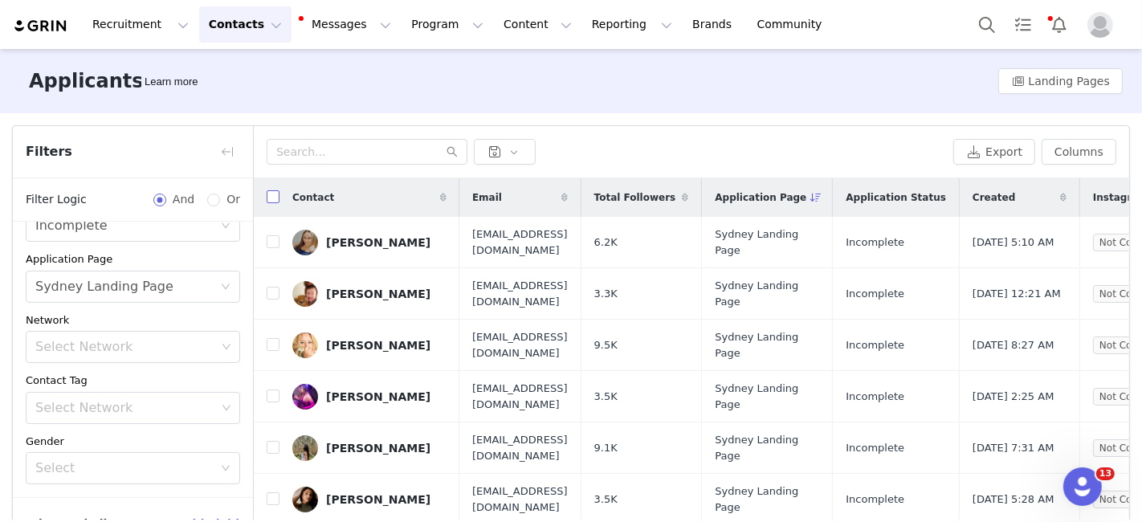
checkbox input "true"
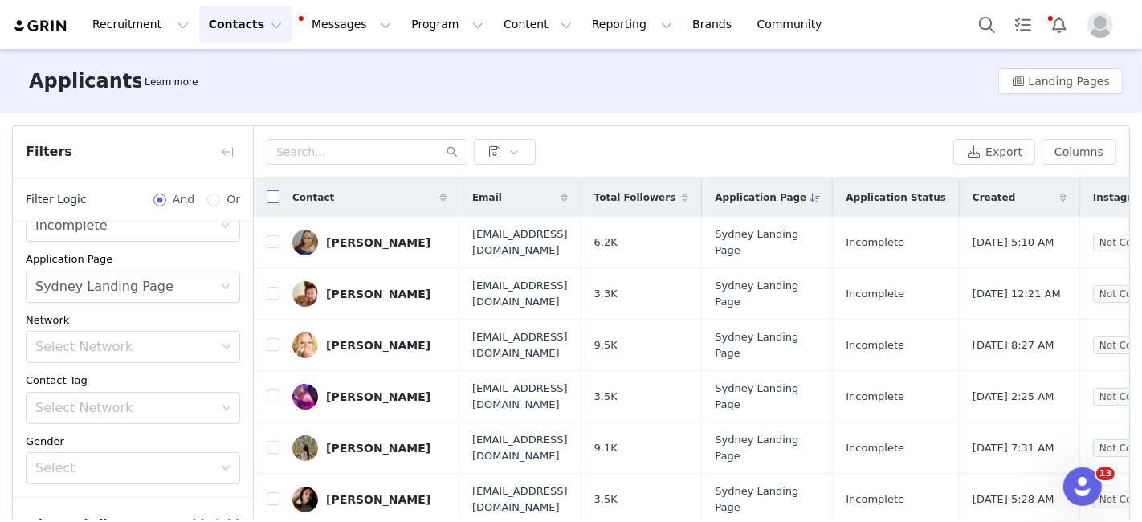
checkbox input "true"
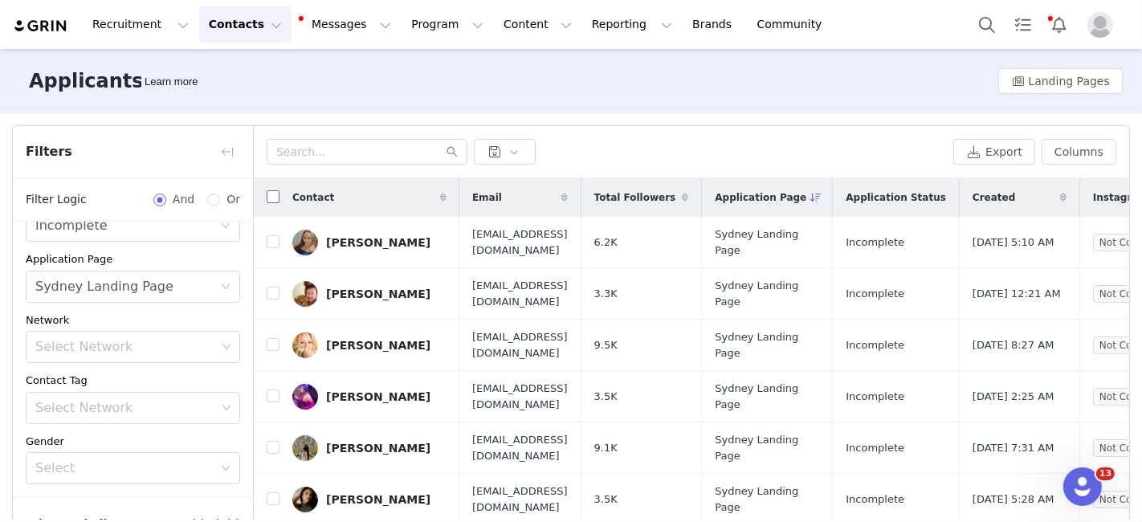
checkbox input "true"
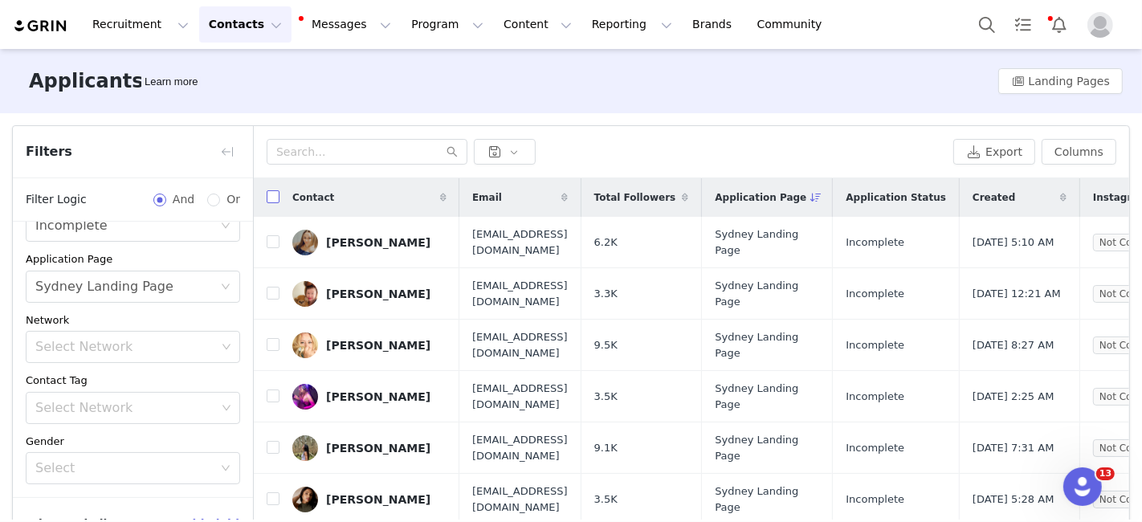
checkbox input "true"
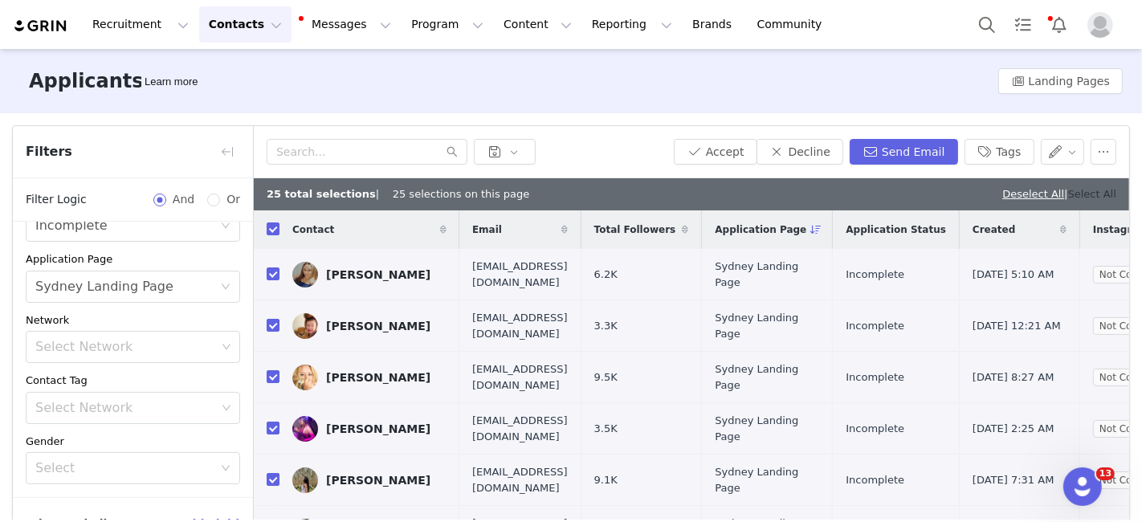
click at [1082, 189] on link "Select All" at bounding box center [1092, 194] width 48 height 12
click at [913, 150] on button "Send Email" at bounding box center [904, 152] width 108 height 26
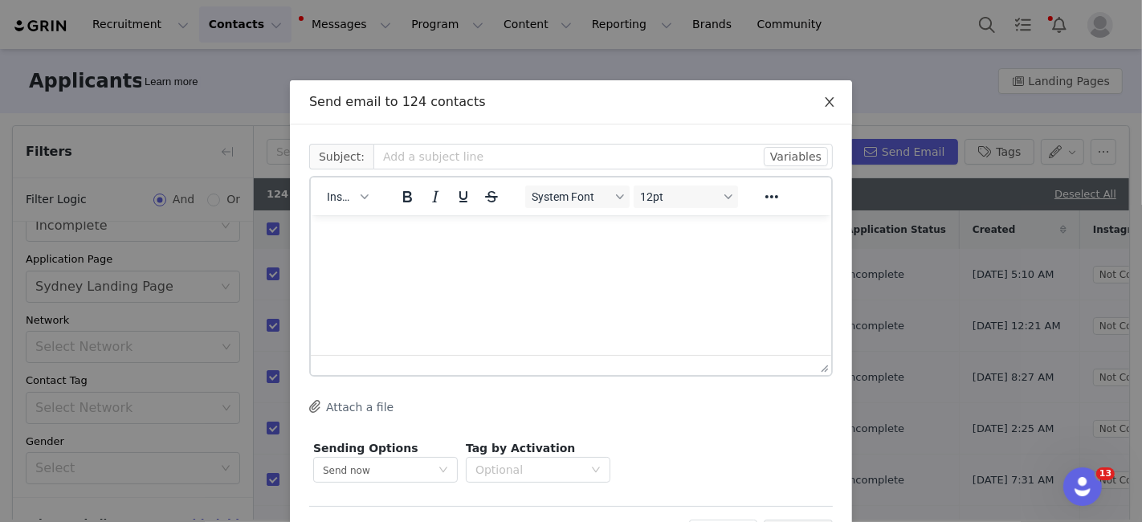
click at [823, 101] on icon "icon: close" at bounding box center [829, 102] width 13 height 13
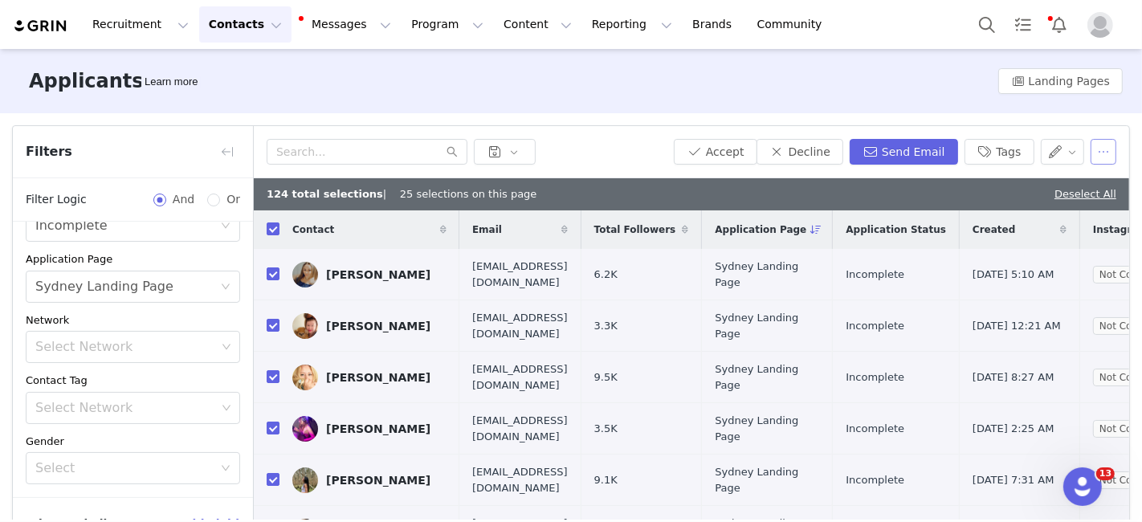
click at [1091, 157] on button "button" at bounding box center [1104, 152] width 26 height 26
click at [735, 154] on button "Accept" at bounding box center [716, 152] width 84 height 26
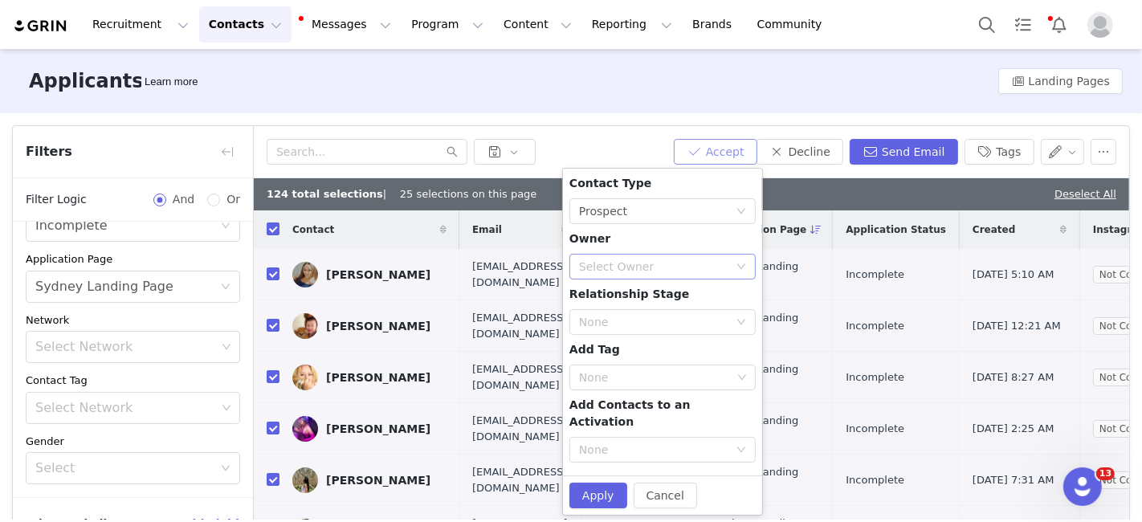
click at [622, 265] on div "Select Owner" at bounding box center [653, 267] width 149 height 16
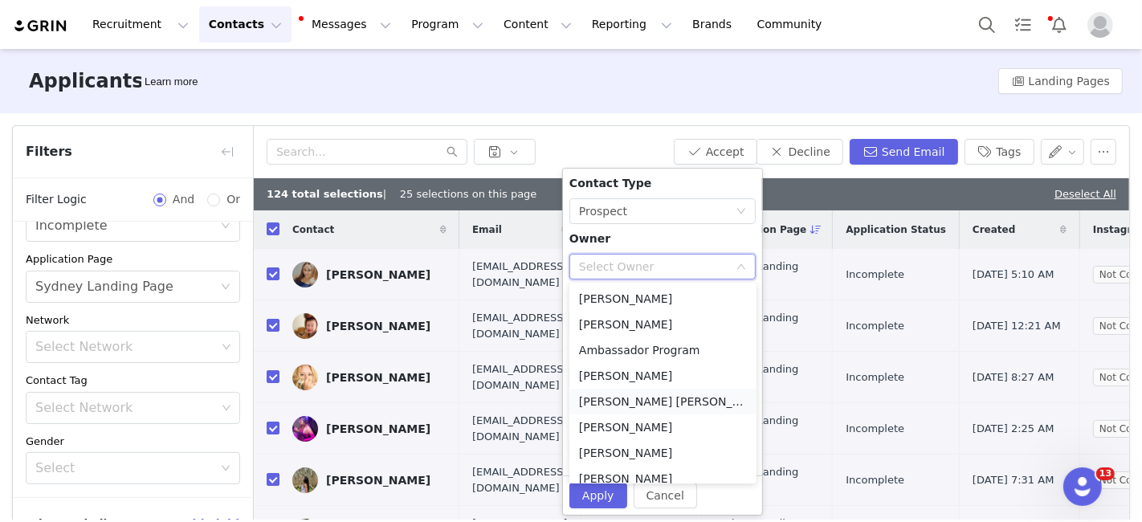
click at [614, 398] on li "[PERSON_NAME] [PERSON_NAME][EMAIL_ADDRESS][DOMAIN_NAME]" at bounding box center [662, 402] width 187 height 26
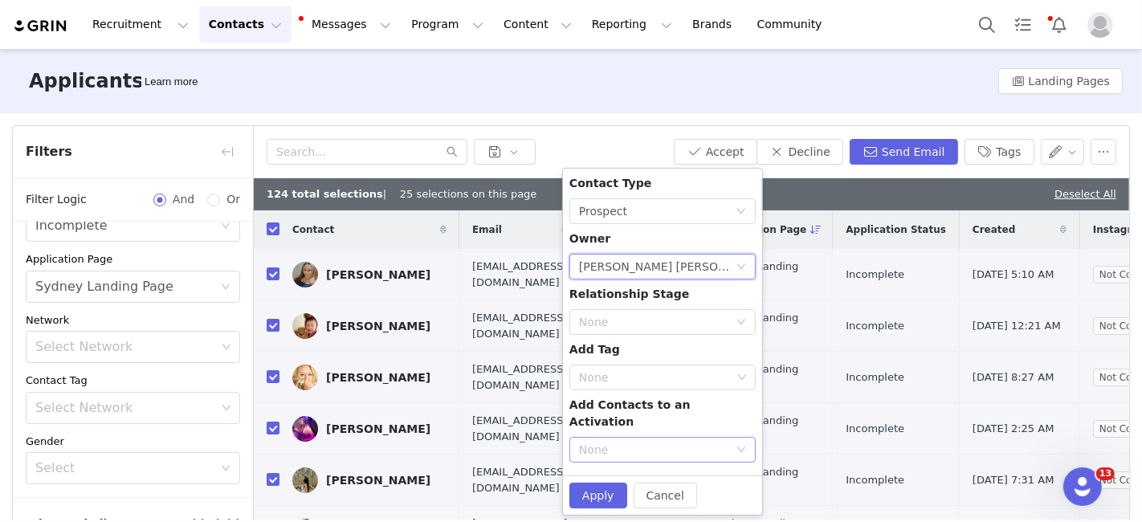
click at [600, 438] on div "None" at bounding box center [657, 450] width 157 height 24
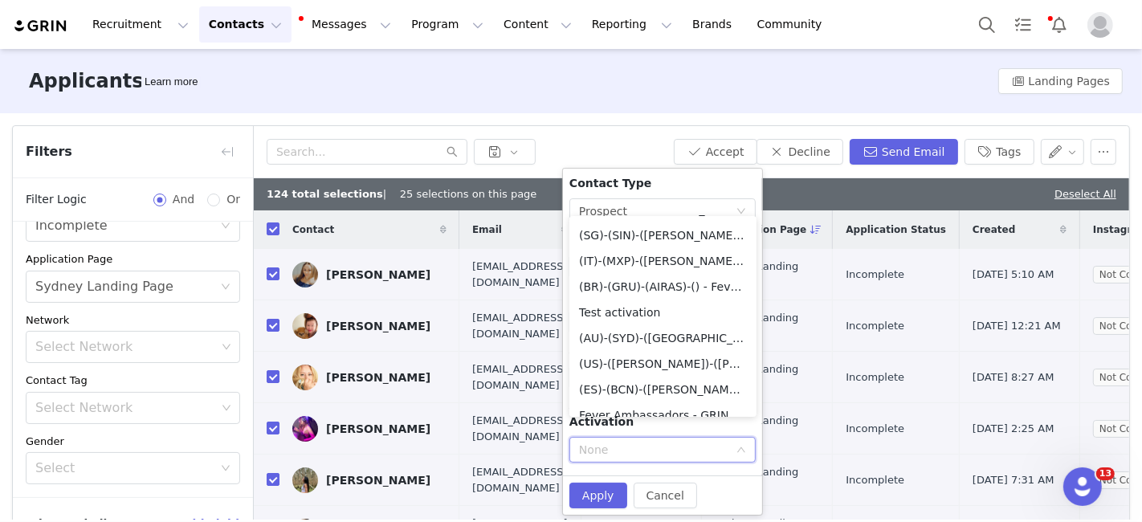
scroll to position [153, 0]
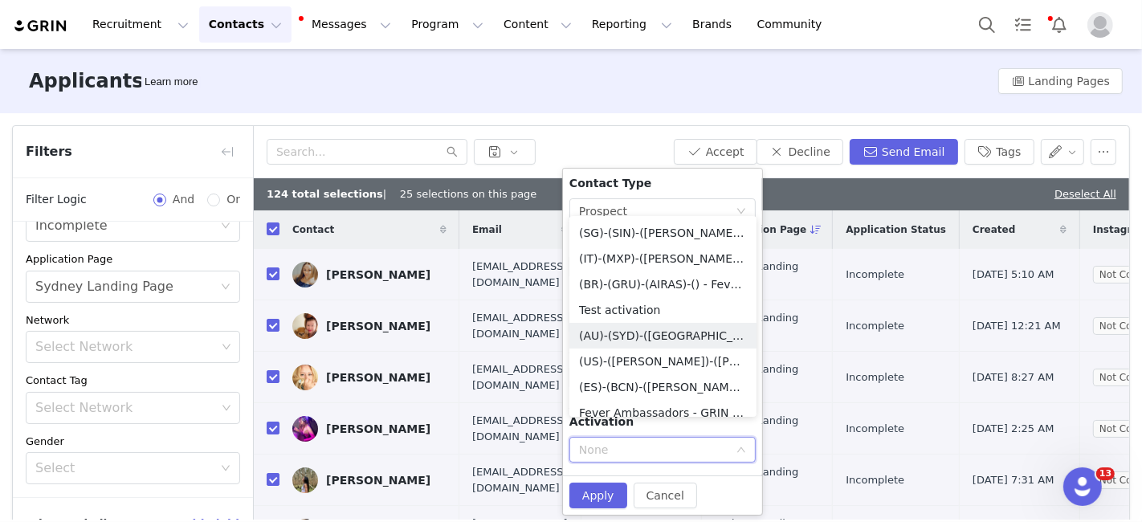
click at [638, 331] on li "(AU)-(SYD)-([GEOGRAPHIC_DATA])-() - Fever Ambassador Program" at bounding box center [662, 336] width 187 height 26
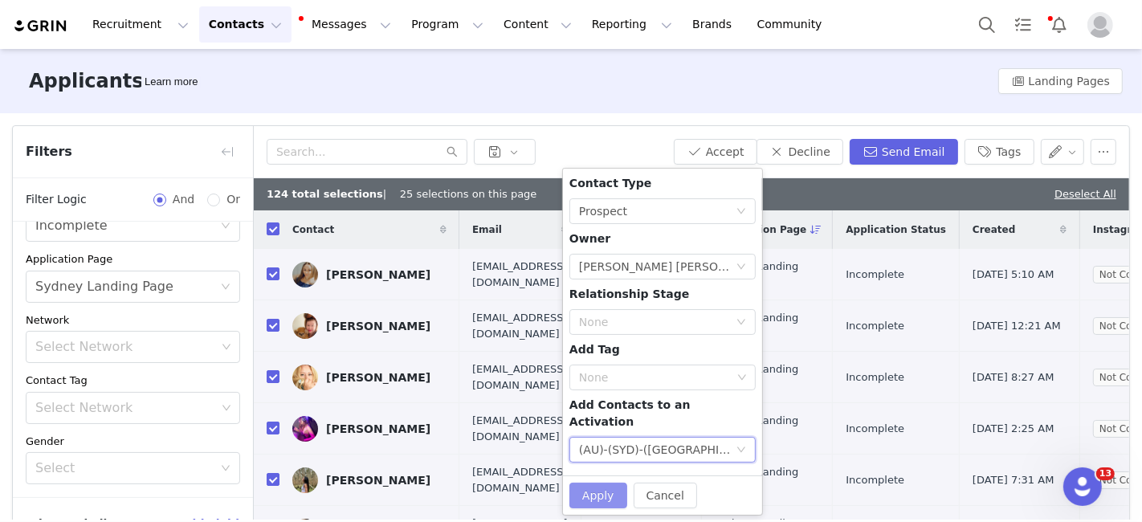
click at [590, 483] on button "Apply" at bounding box center [598, 496] width 58 height 26
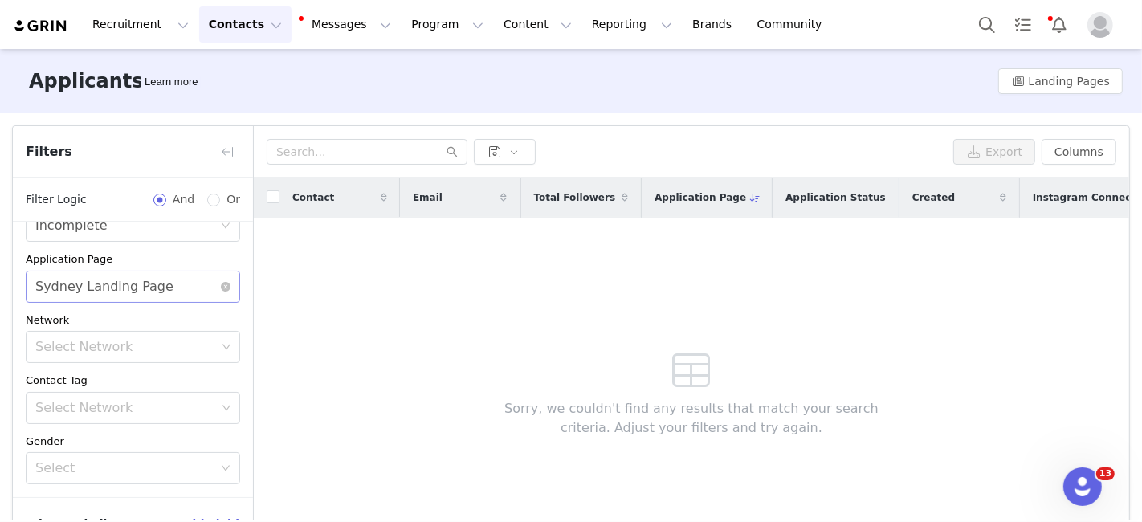
click at [149, 283] on div "Sydney Landing Page" at bounding box center [104, 286] width 138 height 31
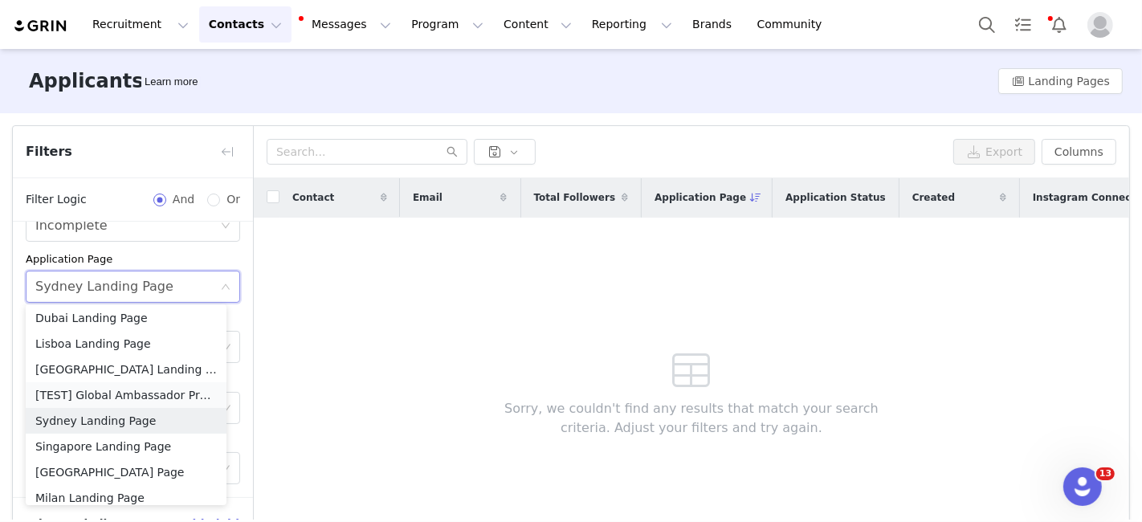
scroll to position [30, 0]
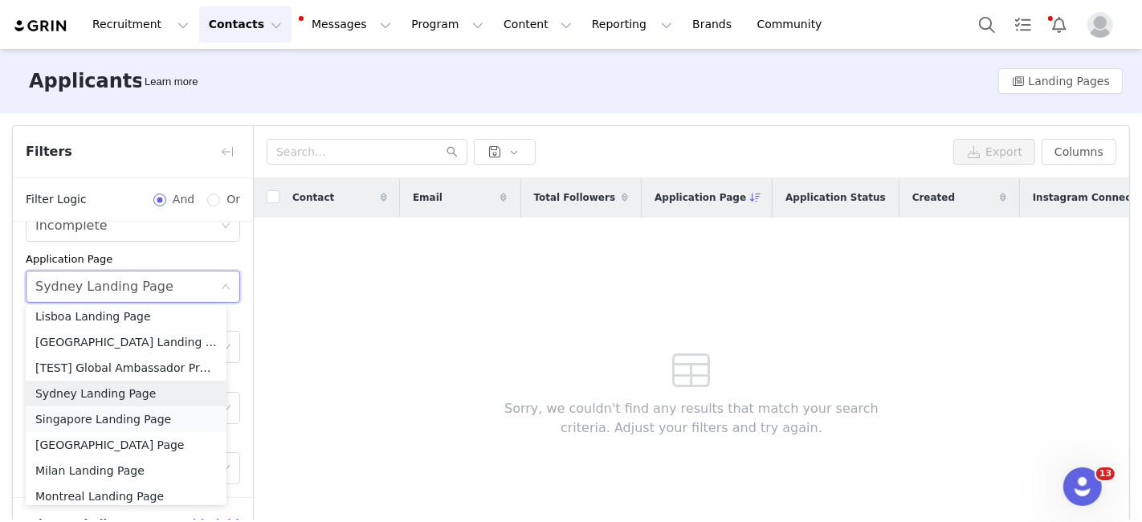
click at [141, 417] on li "Singapore Landing Page" at bounding box center [126, 419] width 201 height 26
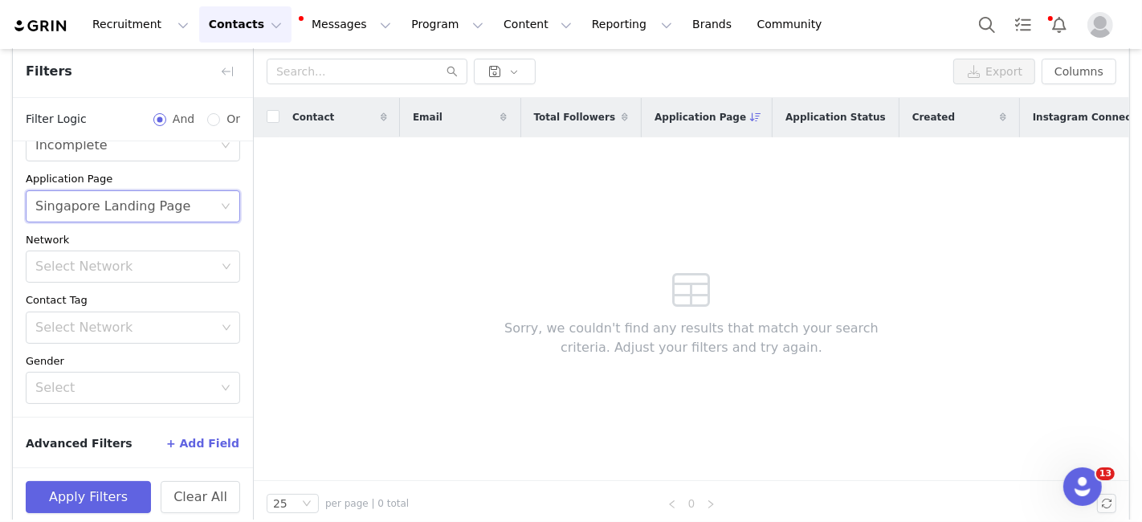
scroll to position [98, 0]
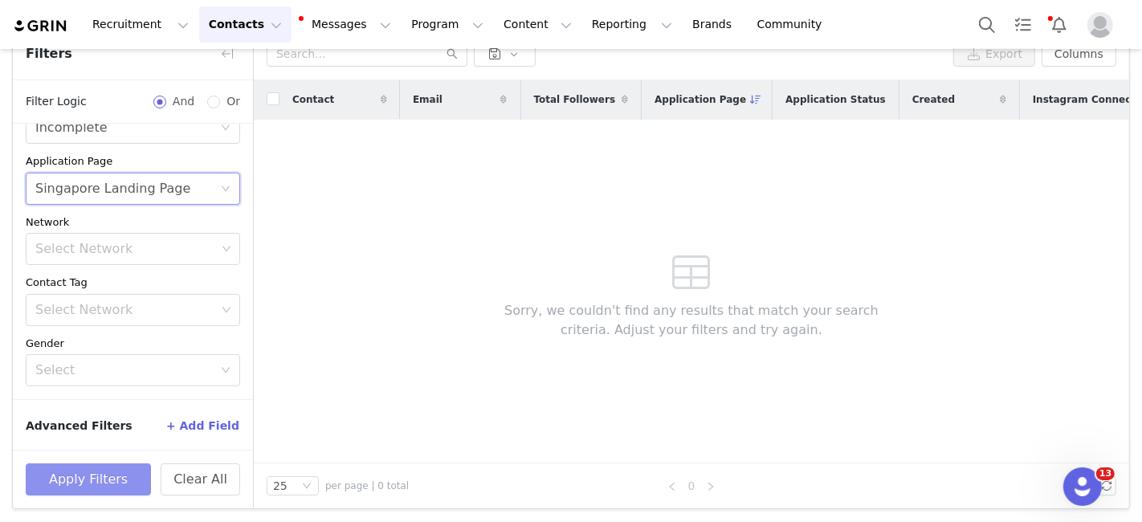
click at [75, 487] on button "Apply Filters" at bounding box center [88, 479] width 125 height 32
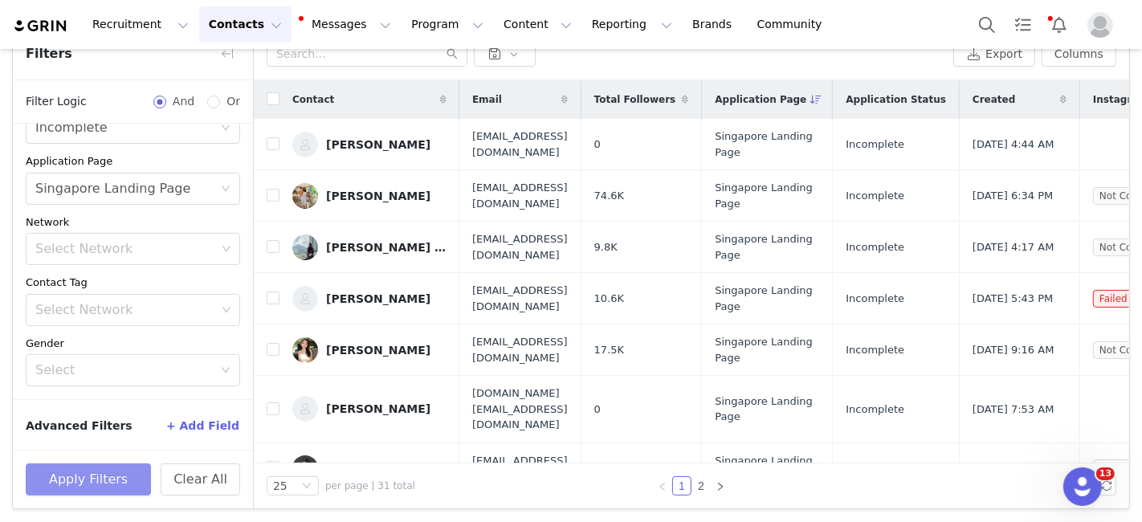
scroll to position [0, 0]
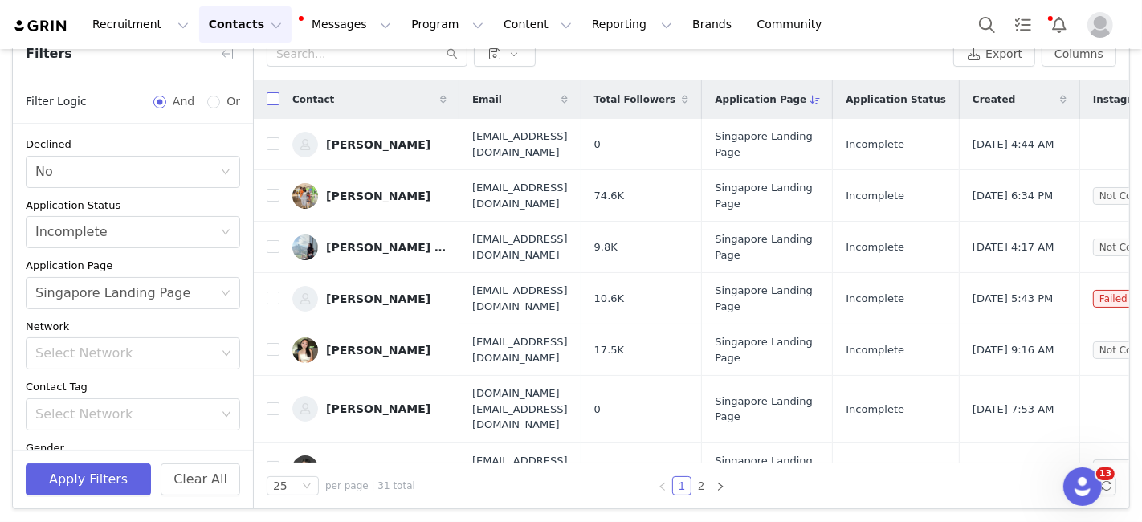
click at [272, 92] on input "checkbox" at bounding box center [273, 98] width 13 height 13
checkbox input "true"
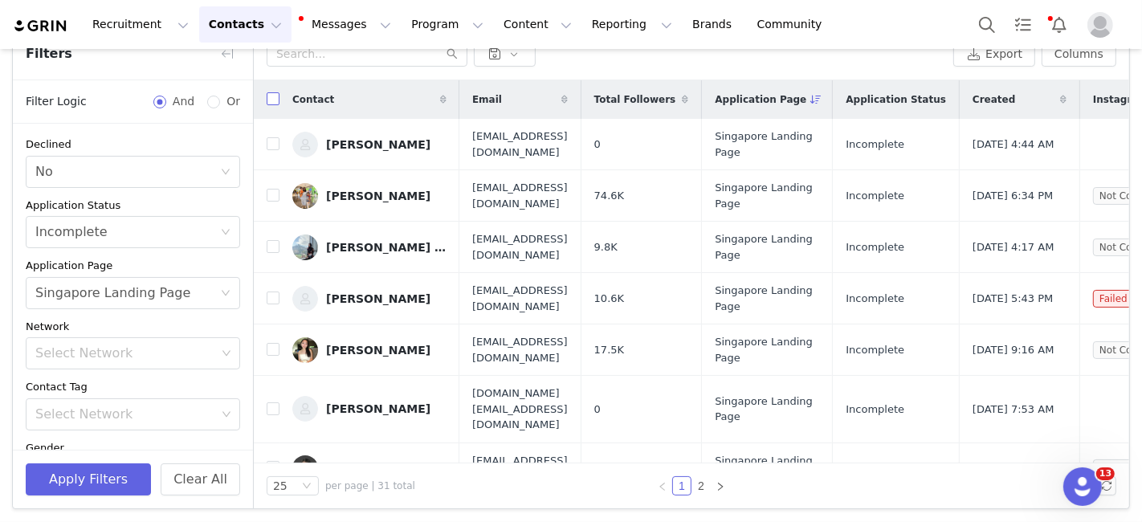
checkbox input "true"
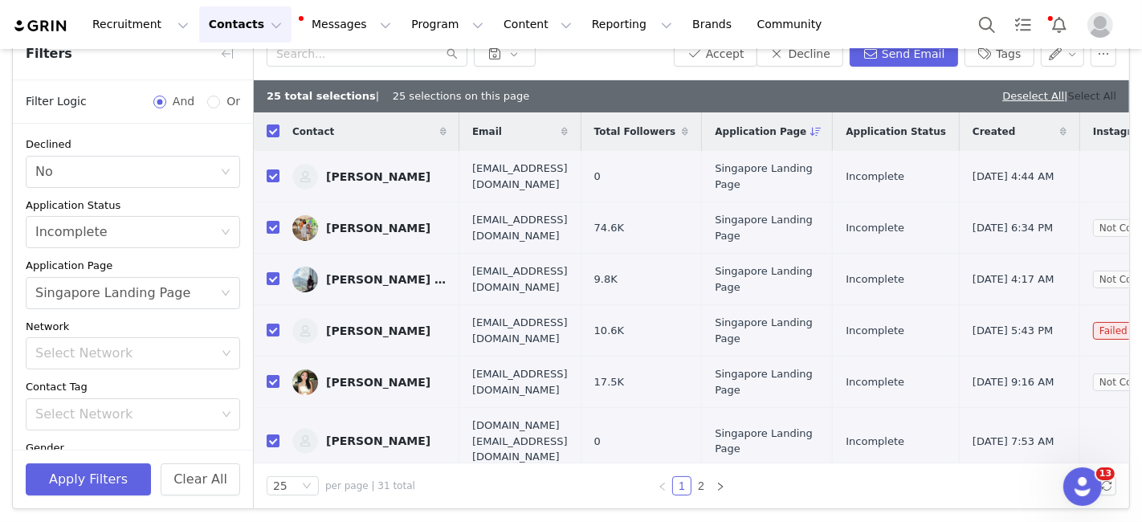
click at [1090, 93] on link "Select All" at bounding box center [1092, 96] width 48 height 12
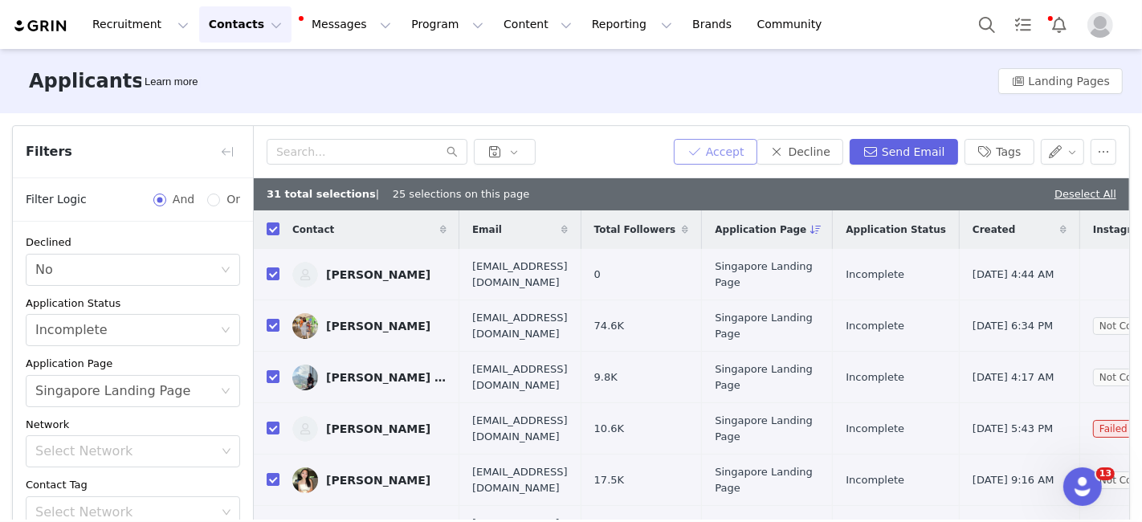
click at [736, 150] on button "Accept" at bounding box center [716, 152] width 84 height 26
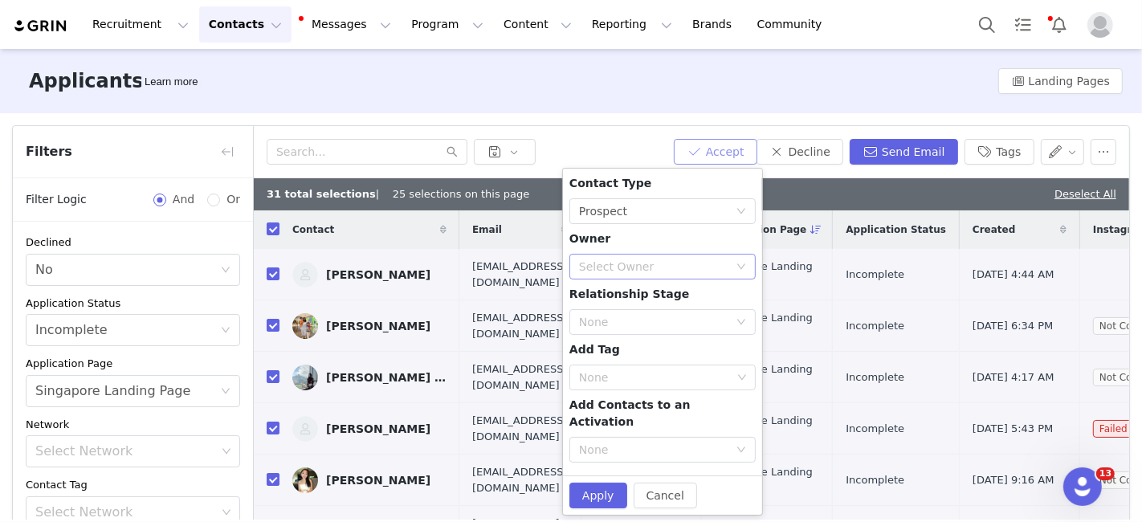
click at [619, 261] on div "Select Owner" at bounding box center [653, 267] width 149 height 16
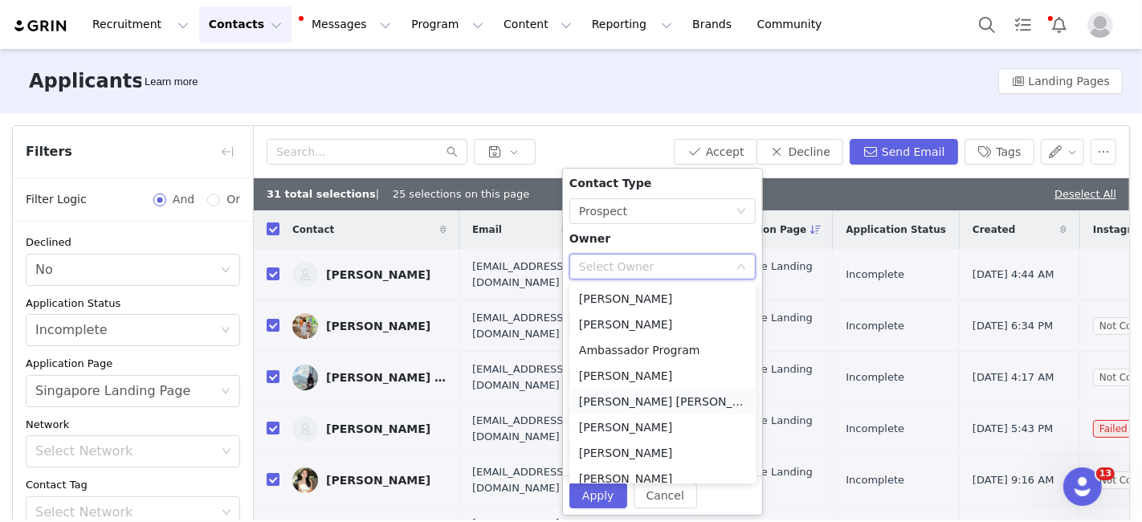
click at [619, 400] on li "[PERSON_NAME] [PERSON_NAME][EMAIL_ADDRESS][DOMAIN_NAME]" at bounding box center [662, 402] width 187 height 26
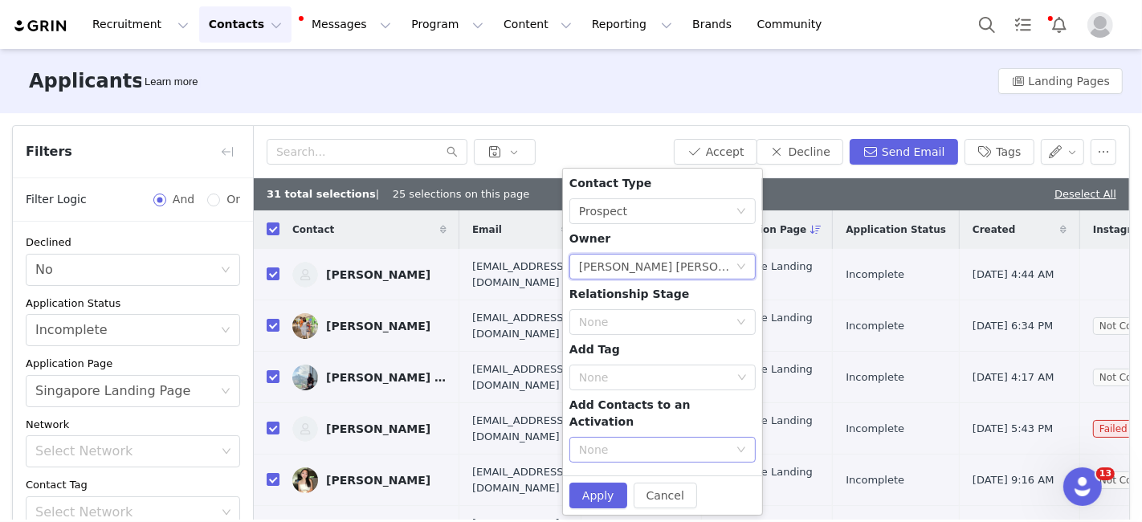
click at [611, 442] on div "None" at bounding box center [653, 450] width 149 height 16
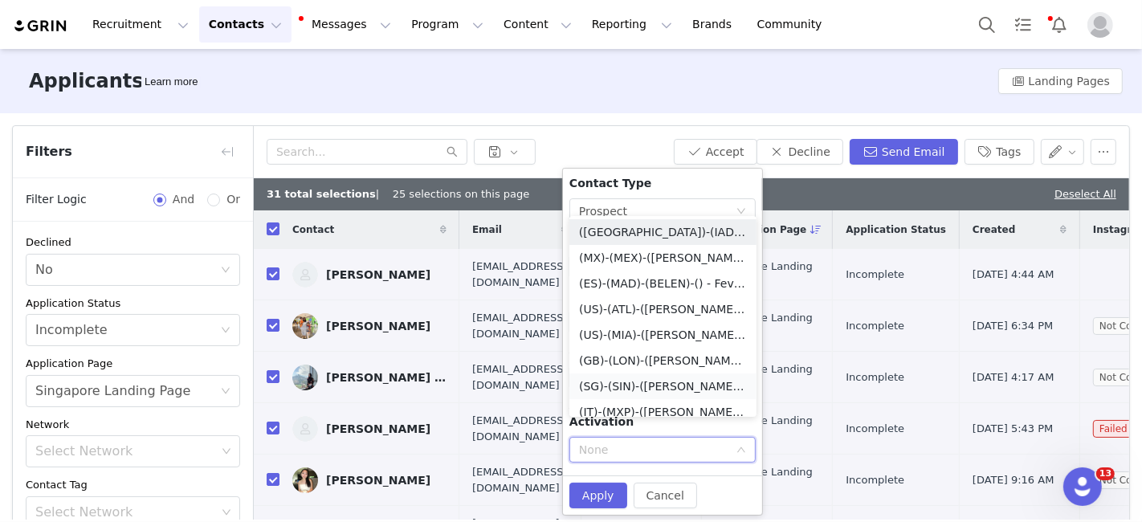
scroll to position [7, 0]
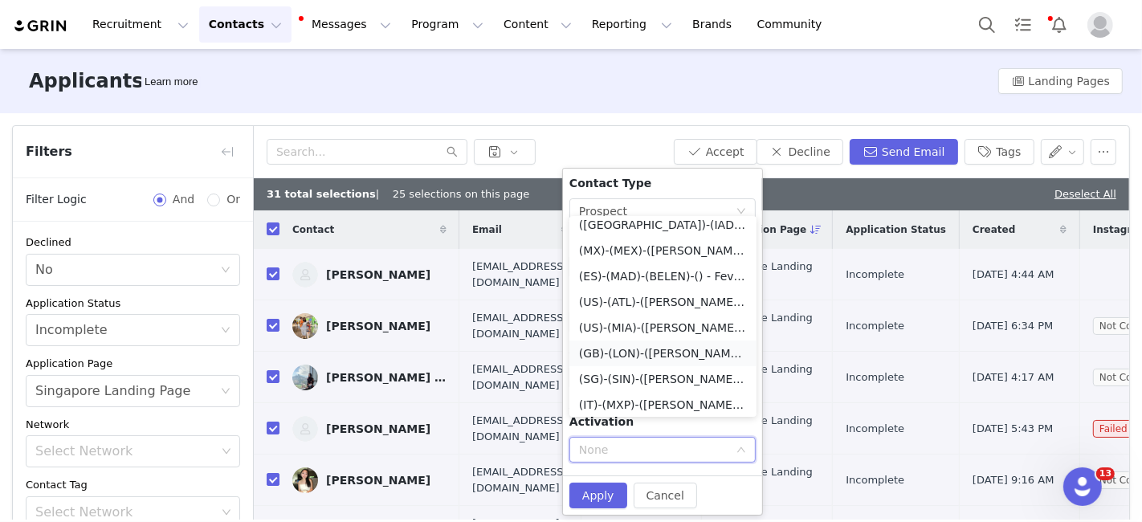
click at [636, 364] on li "(GB)-(LON)-([PERSON_NAME])-() - Fever Ambassador Program" at bounding box center [662, 353] width 187 height 26
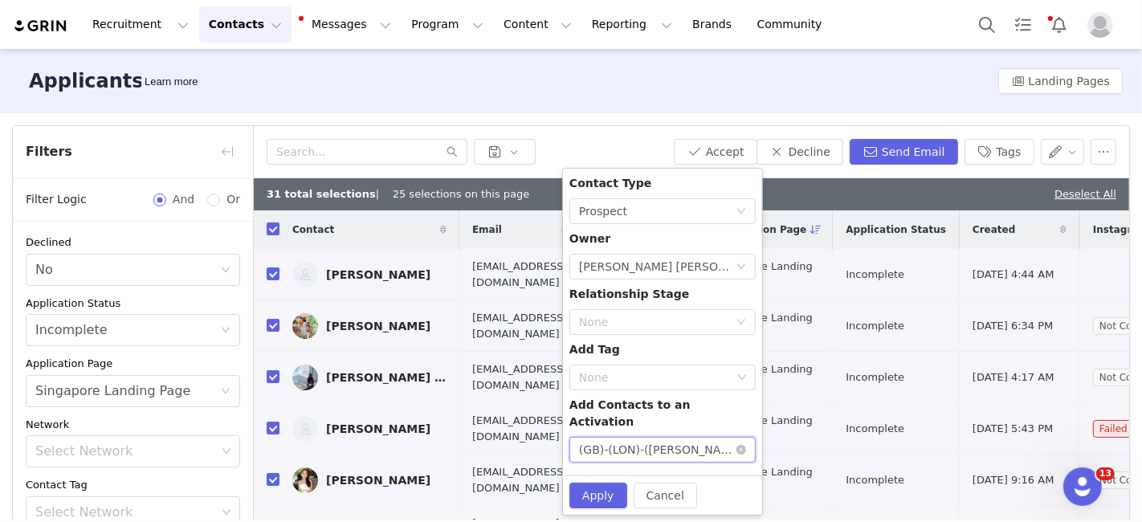
click at [623, 438] on div "(GB)-(LON)-([PERSON_NAME])-() - Fever Ambassador Program" at bounding box center [657, 450] width 157 height 24
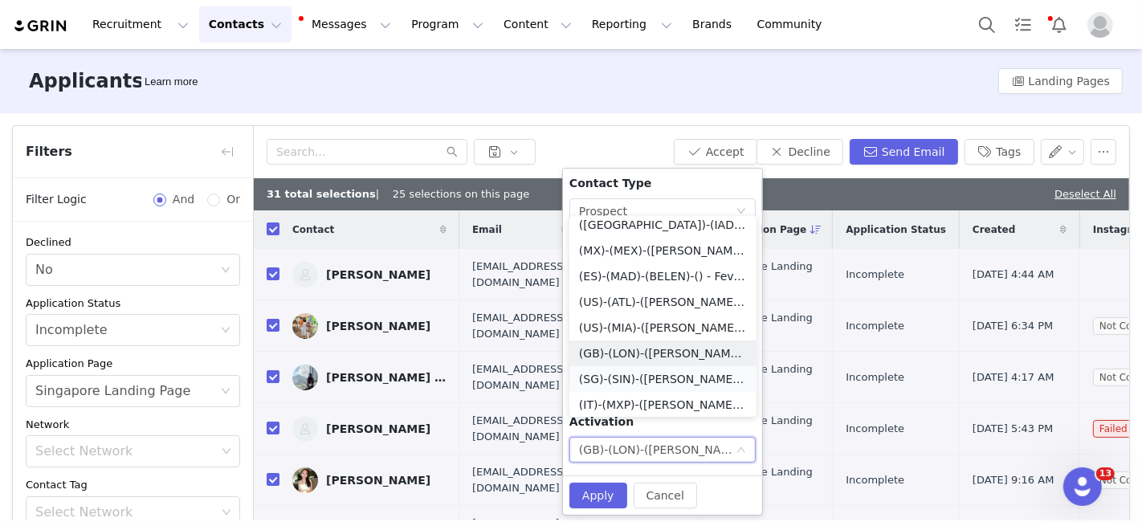
click at [626, 379] on li "(SG)-(SIN)-([PERSON_NAME])-() - Fever Ambassador Program" at bounding box center [662, 379] width 187 height 26
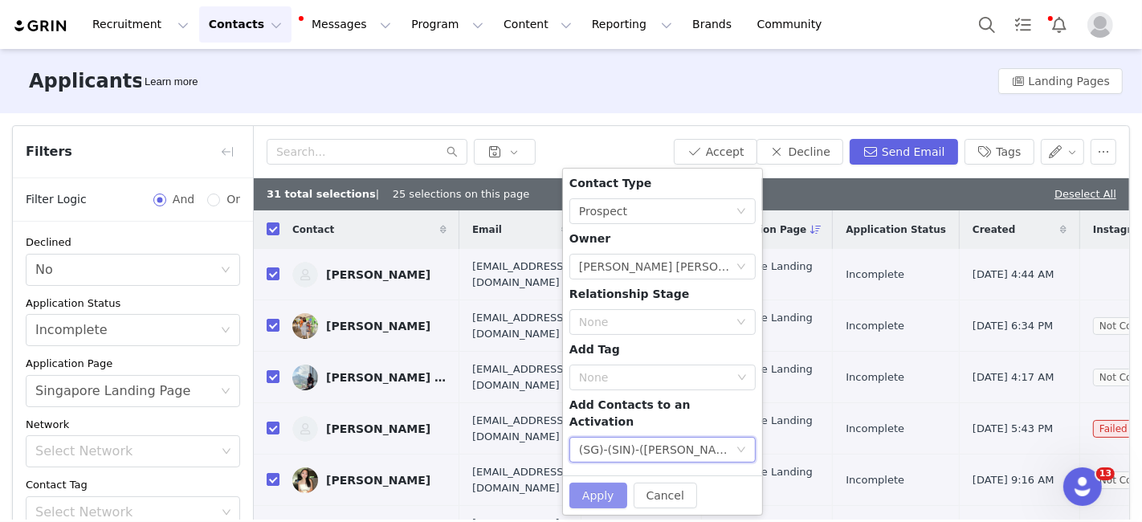
click at [598, 483] on button "Apply" at bounding box center [598, 496] width 58 height 26
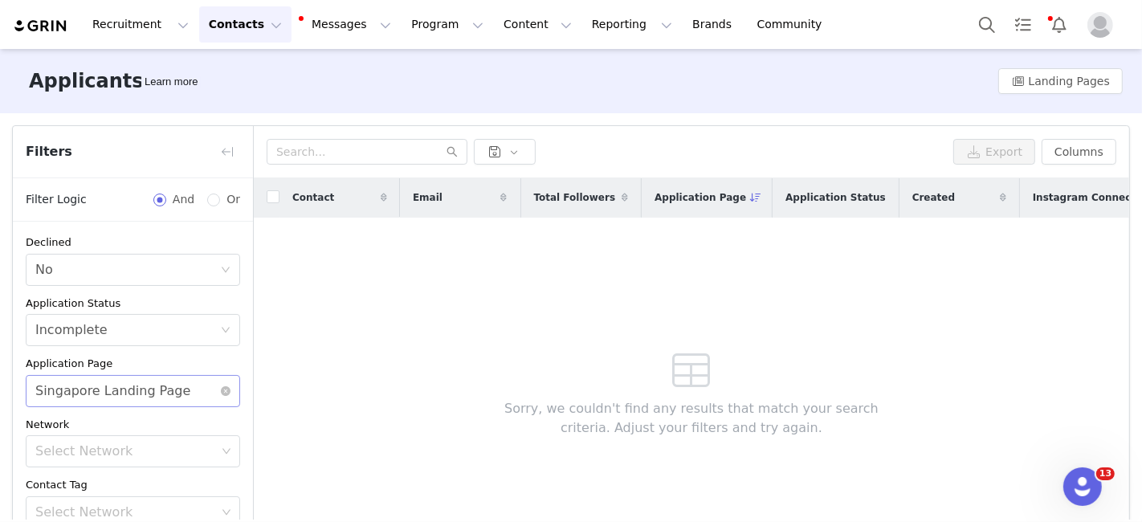
click at [157, 394] on div "Singapore Landing Page" at bounding box center [112, 391] width 155 height 31
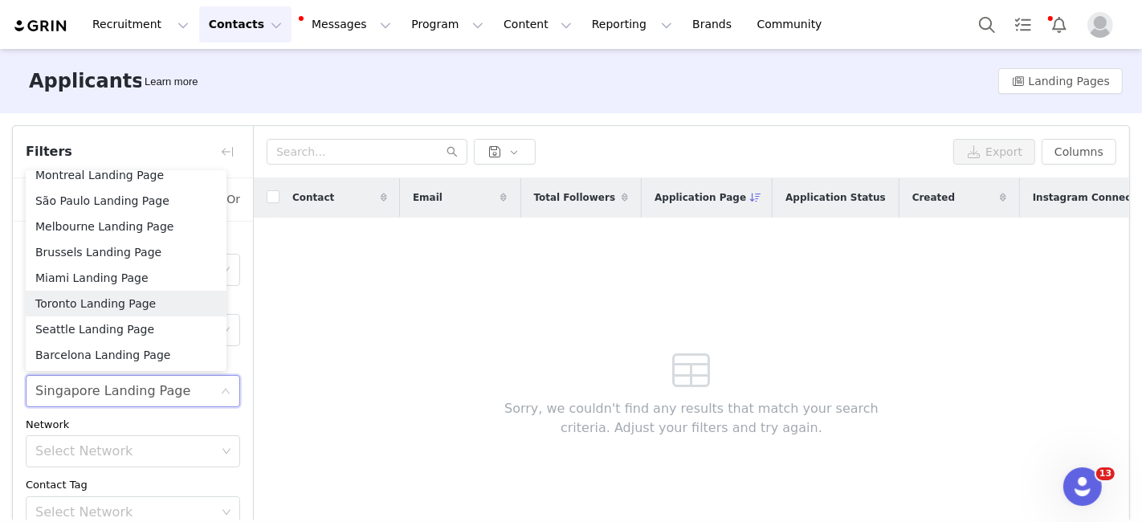
scroll to position [222, 0]
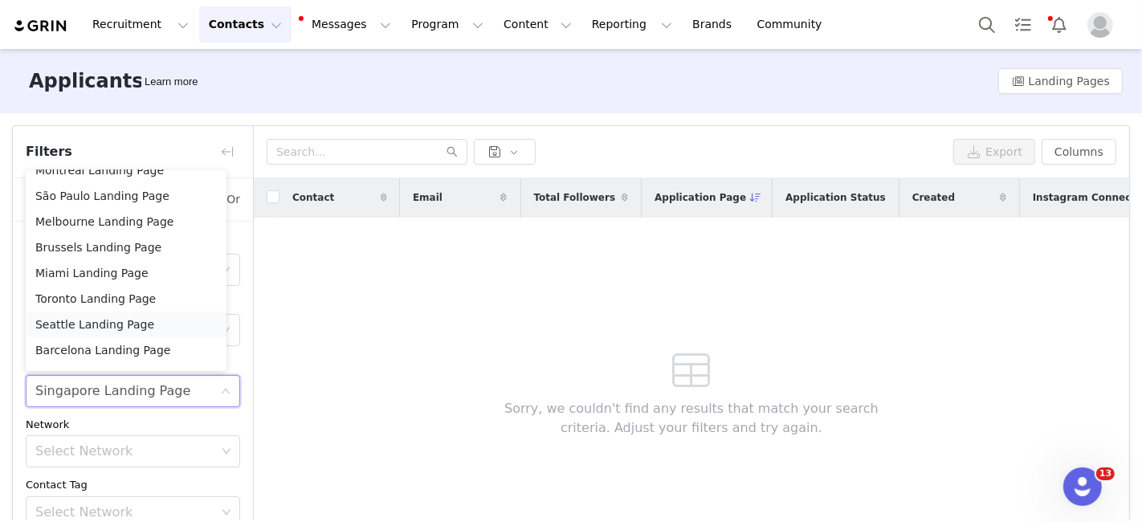
click at [151, 328] on li "Seattle Landing Page" at bounding box center [126, 325] width 201 height 26
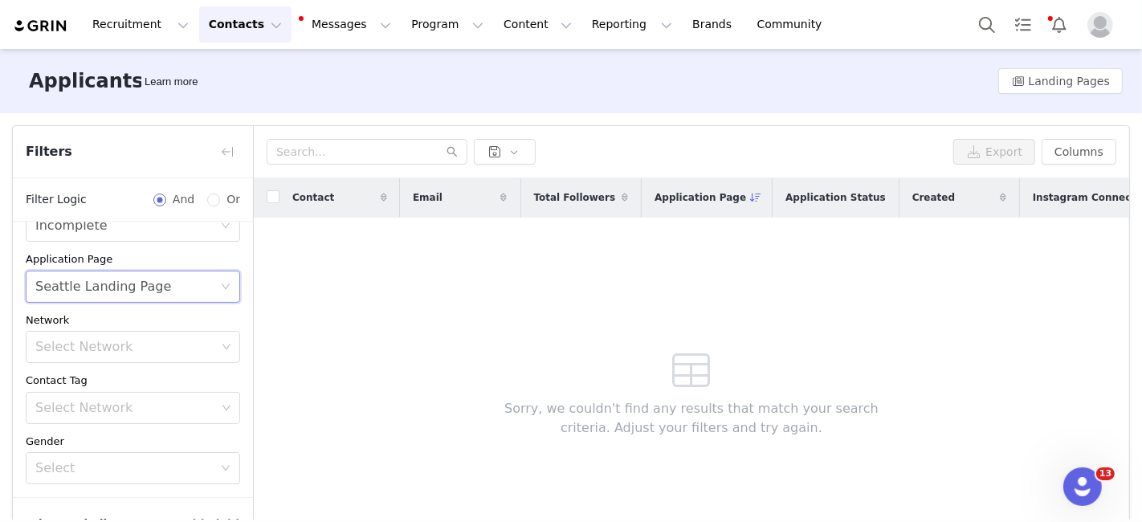
scroll to position [98, 0]
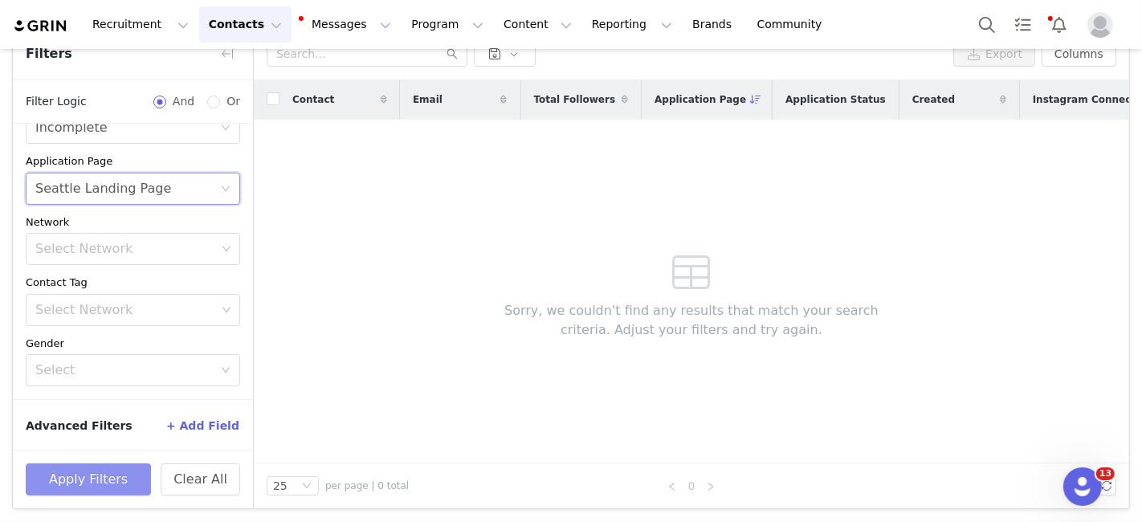
click at [67, 489] on button "Apply Filters" at bounding box center [88, 479] width 125 height 32
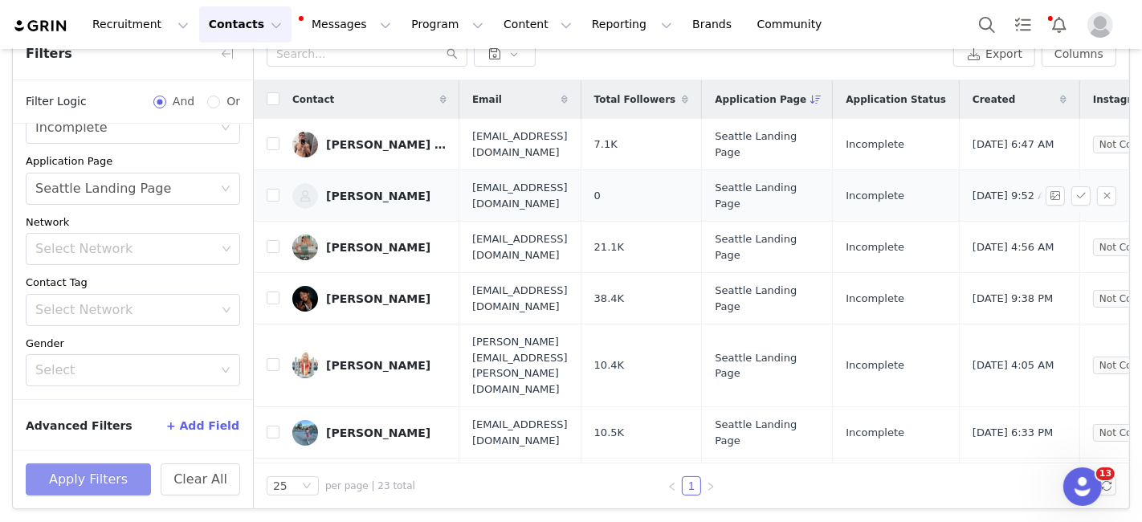
scroll to position [12, 0]
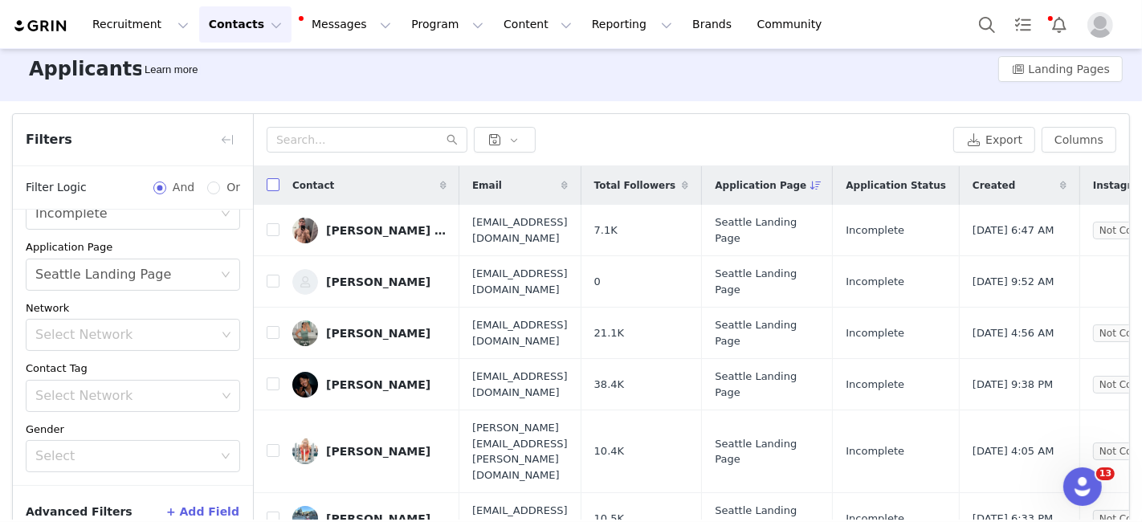
click at [273, 181] on input "checkbox" at bounding box center [273, 184] width 13 height 13
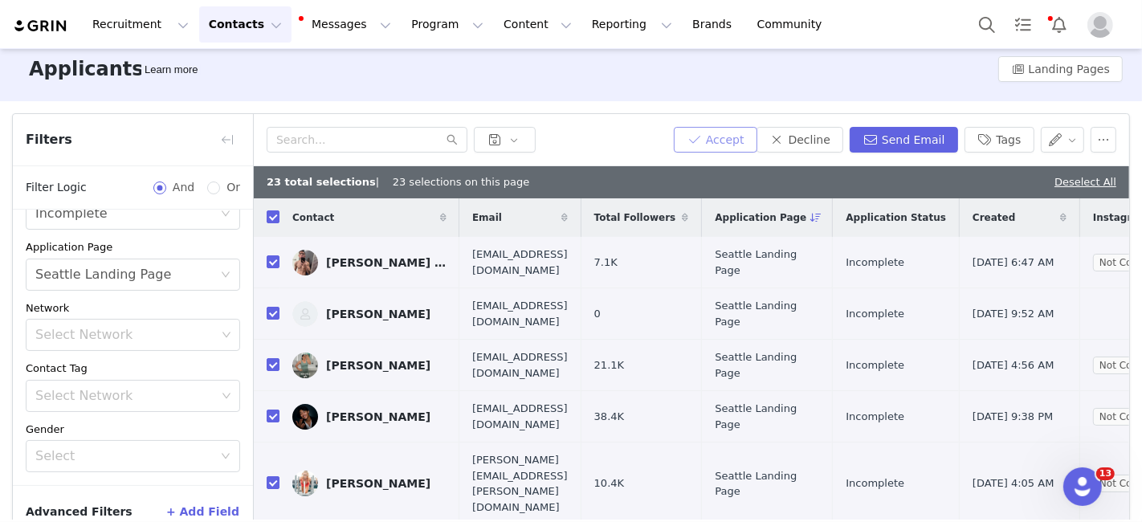
click at [727, 141] on button "Accept" at bounding box center [716, 140] width 84 height 26
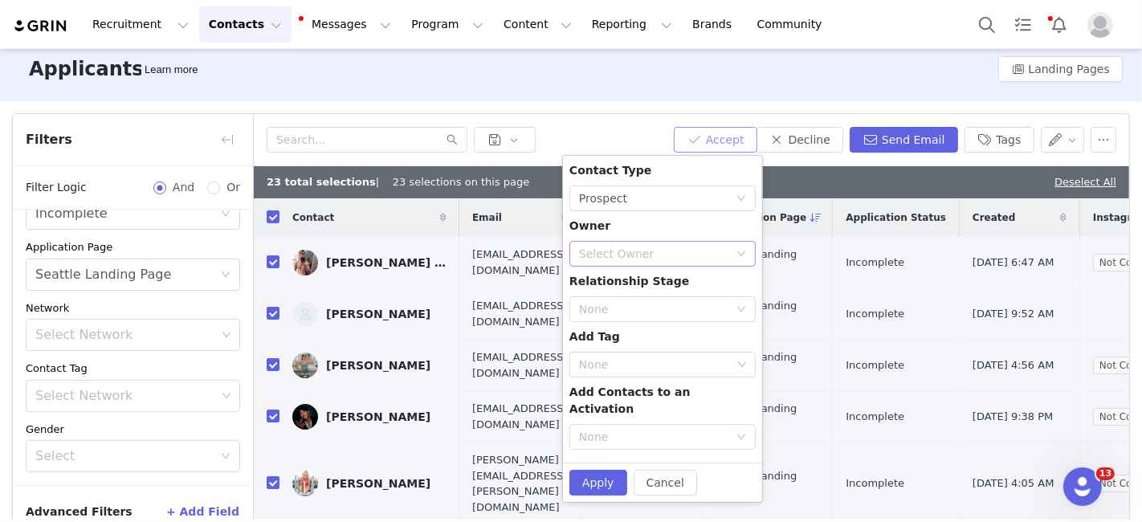
click at [614, 258] on div "Select Owner" at bounding box center [653, 254] width 149 height 16
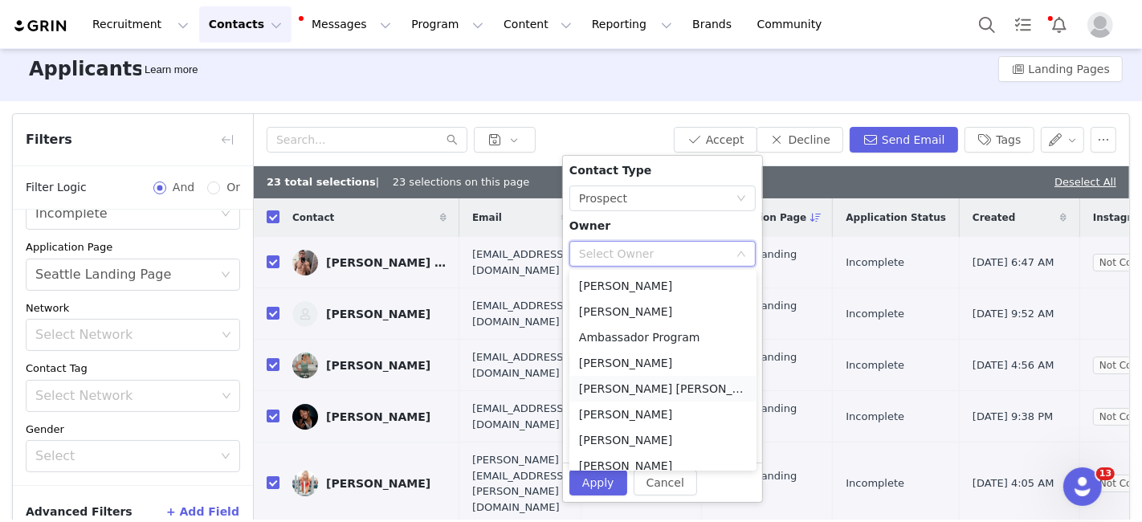
click at [611, 393] on li "[PERSON_NAME] [PERSON_NAME][EMAIL_ADDRESS][DOMAIN_NAME]" at bounding box center [662, 389] width 187 height 26
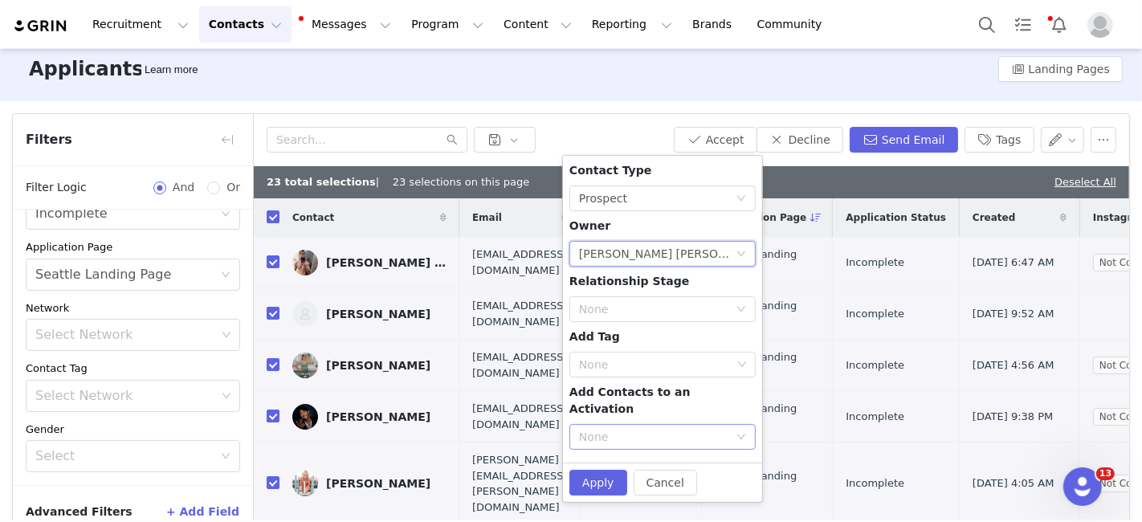
click at [600, 429] on div "None" at bounding box center [653, 437] width 149 height 16
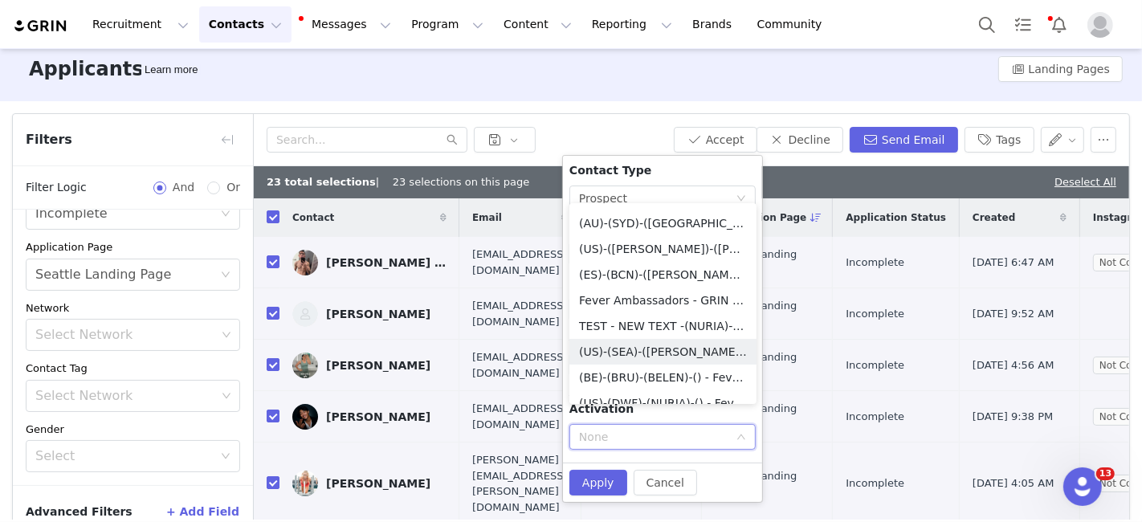
scroll to position [260, 0]
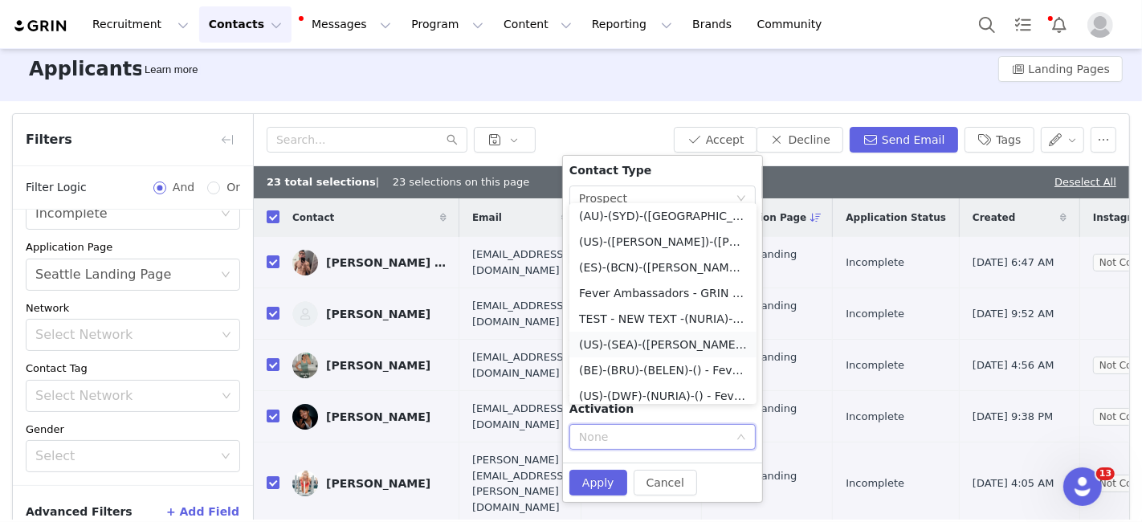
click at [620, 354] on li "(US)-(SEA)-([PERSON_NAME])-() - Fever Ambassador Program" at bounding box center [662, 345] width 187 height 26
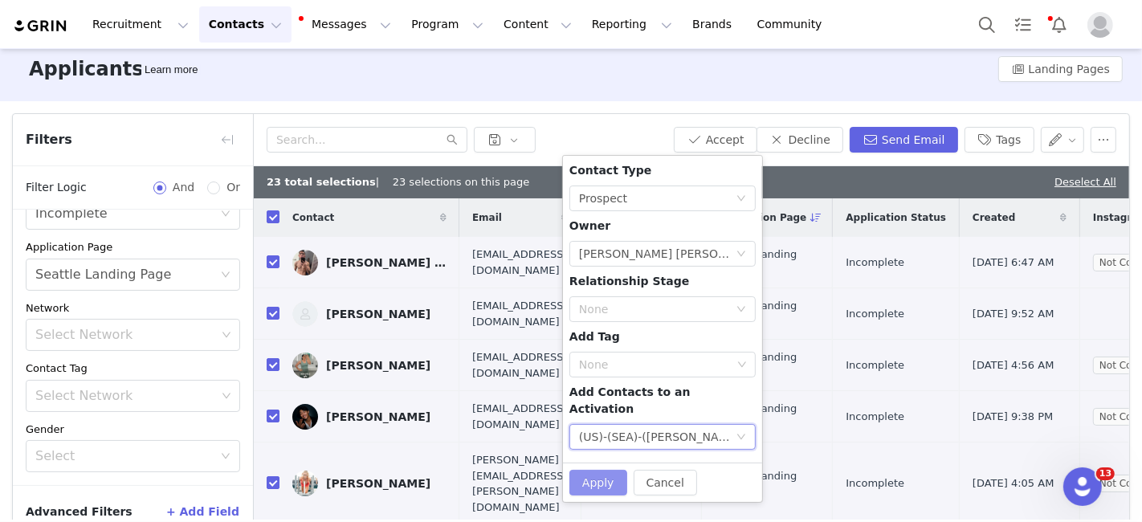
click at [597, 470] on button "Apply" at bounding box center [598, 483] width 58 height 26
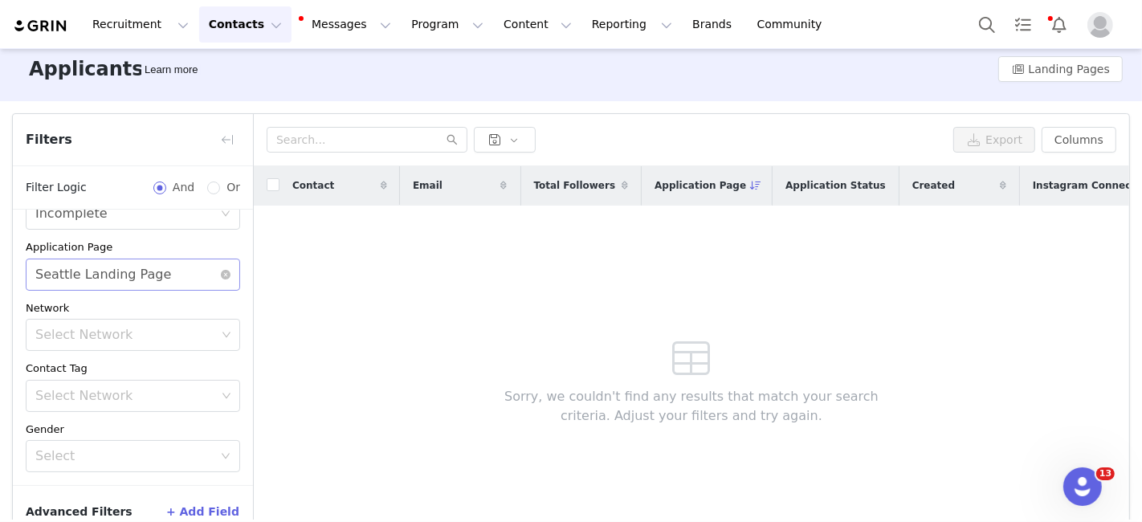
click at [105, 269] on div "Seattle Landing Page" at bounding box center [103, 274] width 136 height 31
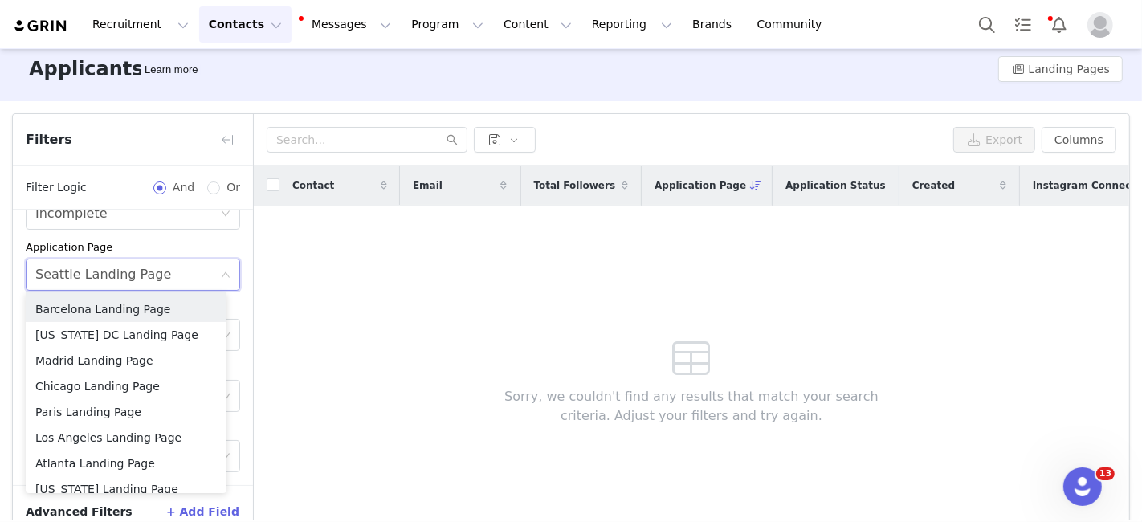
scroll to position [402, 0]
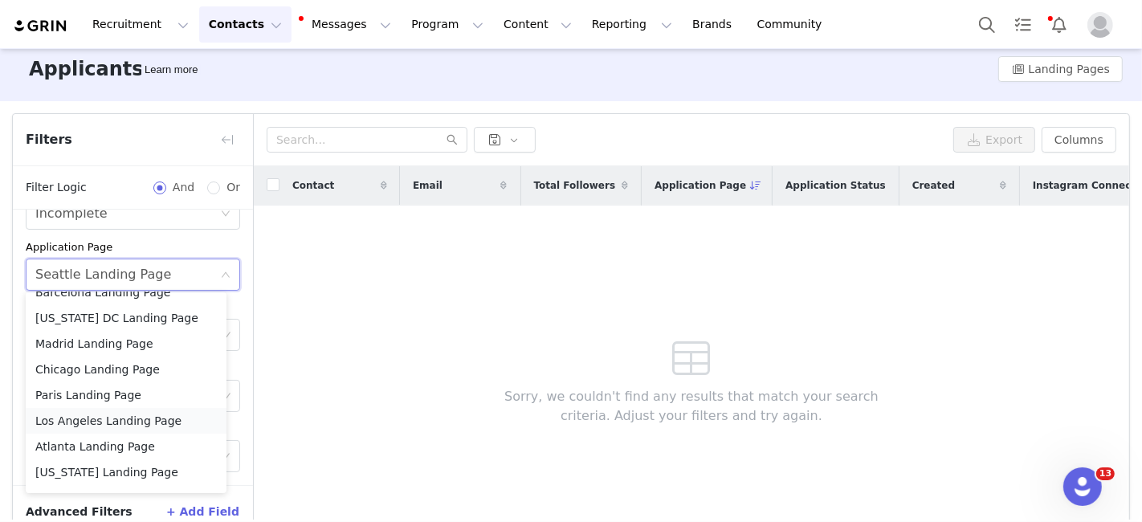
click at [92, 418] on li "Los Angeles Landing Page" at bounding box center [126, 421] width 201 height 26
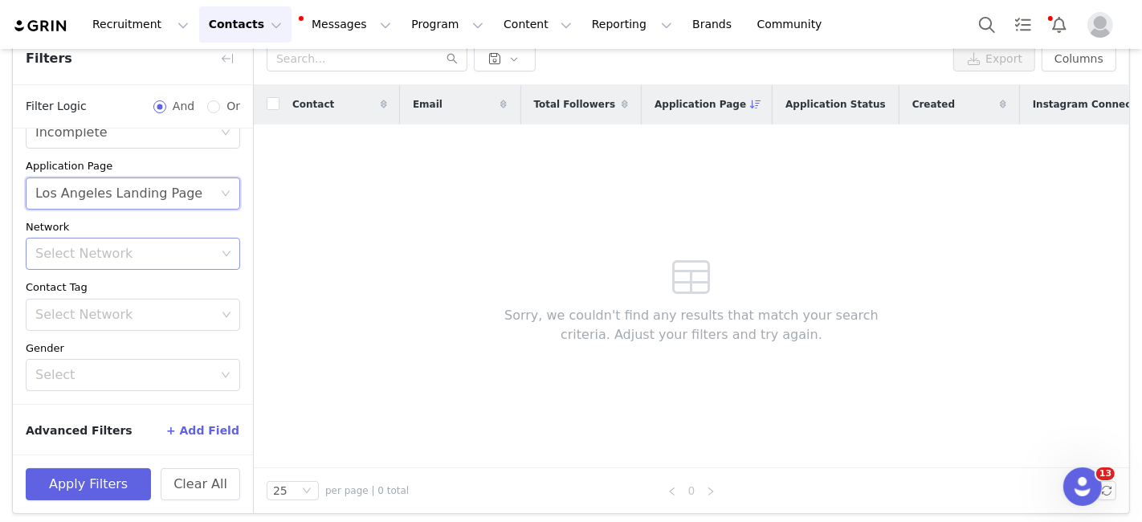
scroll to position [98, 0]
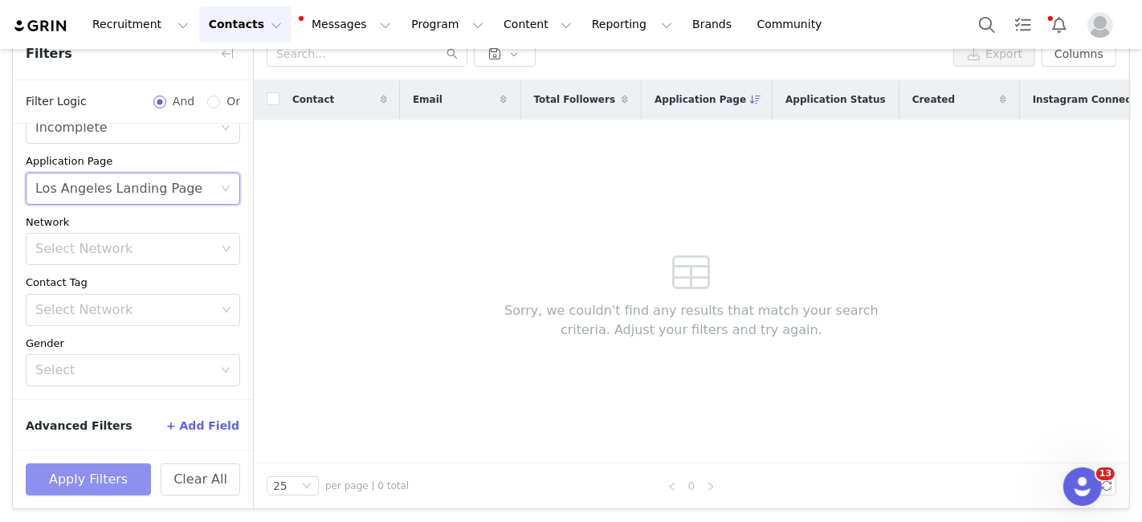
click at [94, 468] on button "Apply Filters" at bounding box center [88, 479] width 125 height 32
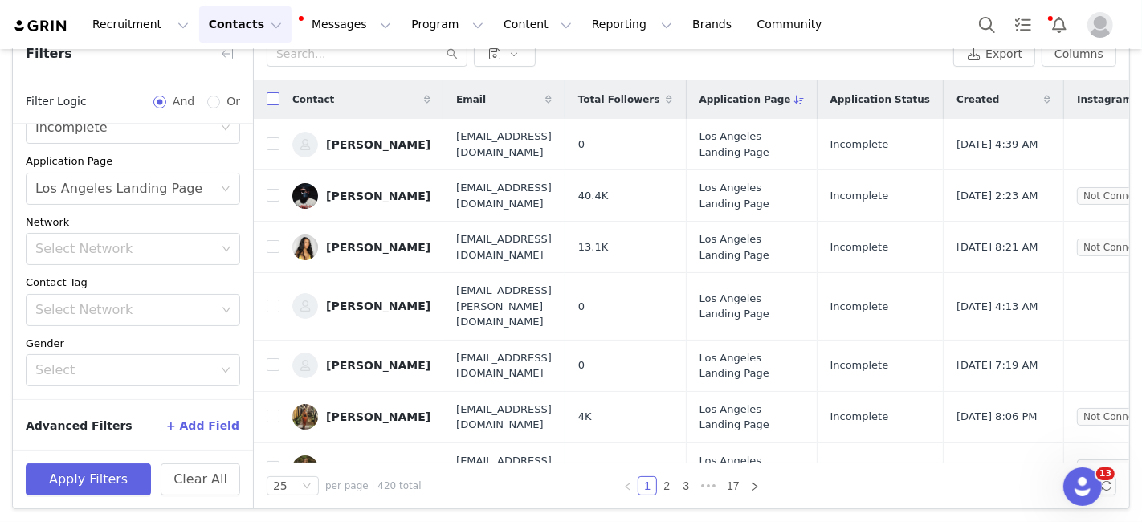
click at [275, 96] on input "checkbox" at bounding box center [273, 98] width 13 height 13
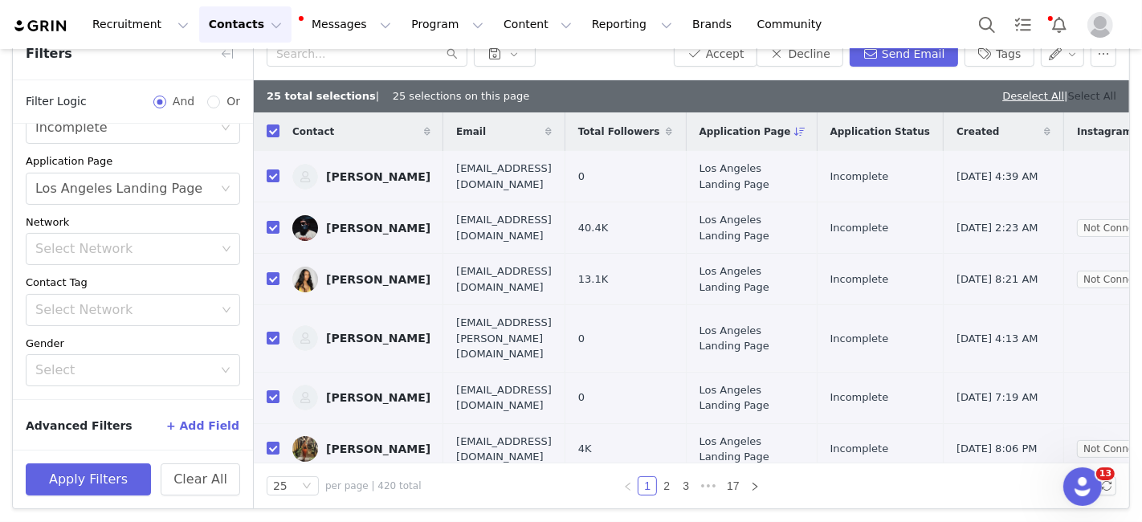
click at [1076, 92] on link "Select All" at bounding box center [1092, 96] width 48 height 12
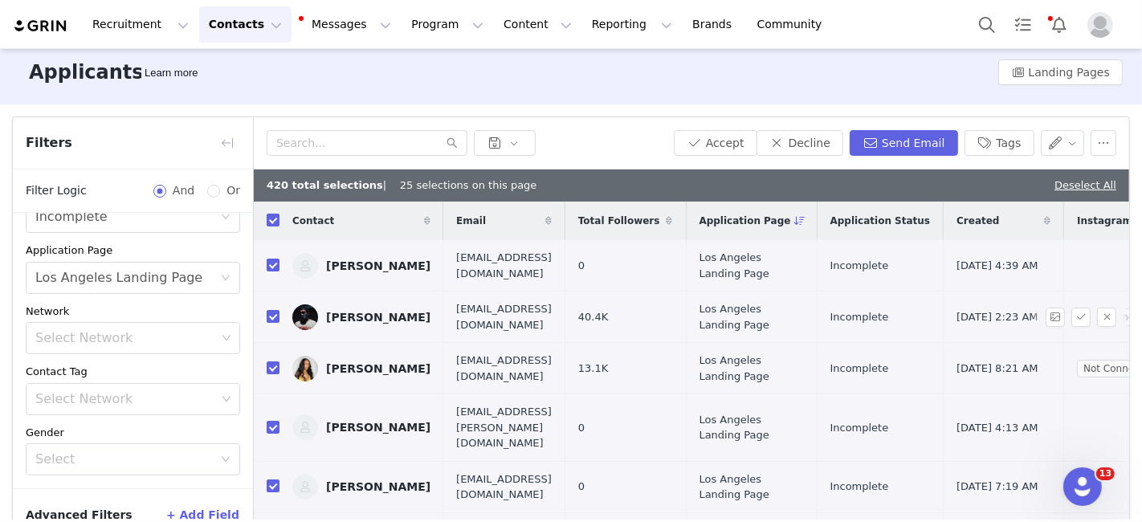
scroll to position [9, 0]
click at [721, 149] on button "Accept" at bounding box center [716, 143] width 84 height 26
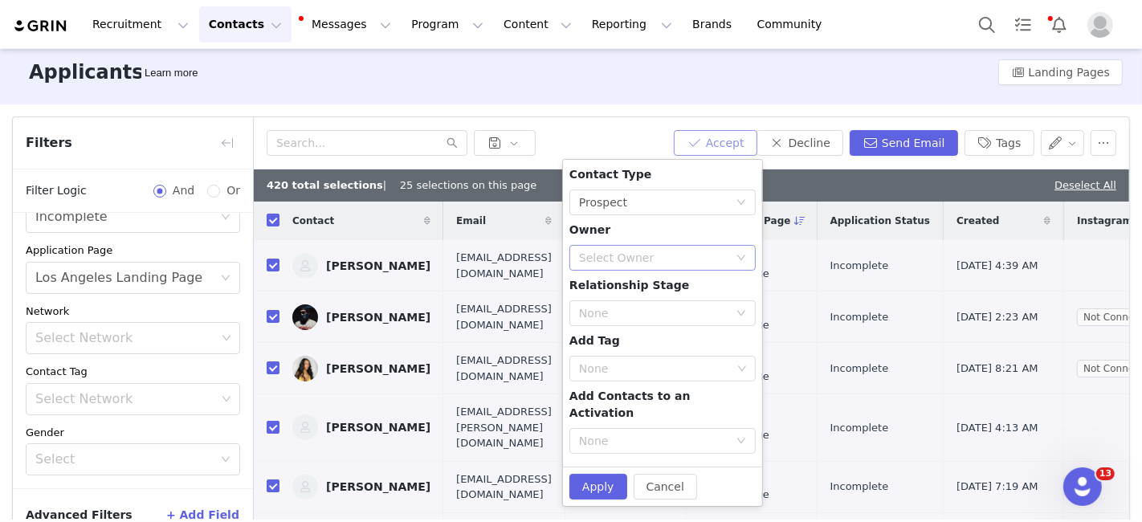
click at [635, 264] on div "Select Owner" at bounding box center [653, 258] width 149 height 16
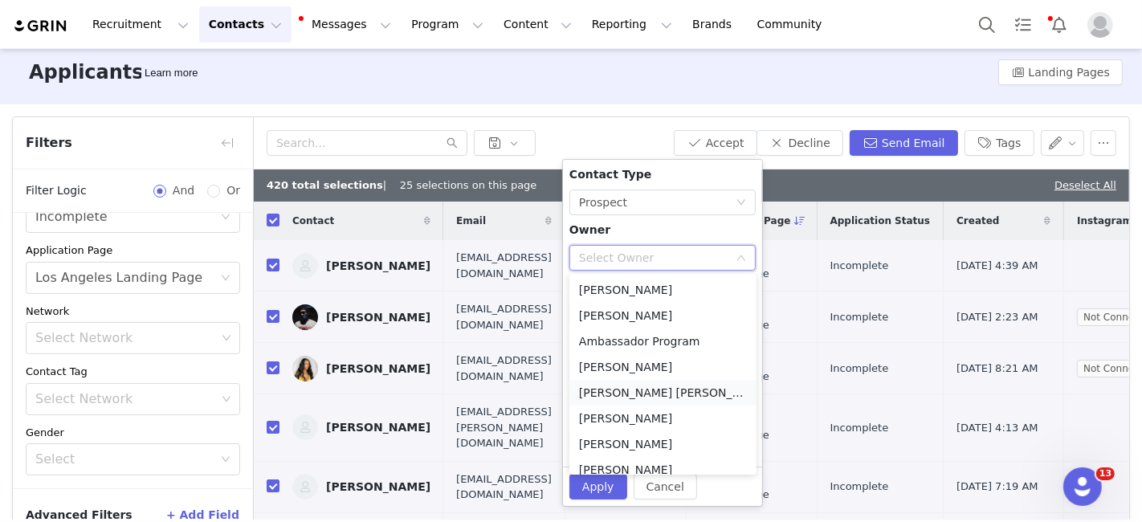
click at [613, 393] on li "[PERSON_NAME] [PERSON_NAME][EMAIL_ADDRESS][DOMAIN_NAME]" at bounding box center [662, 393] width 187 height 26
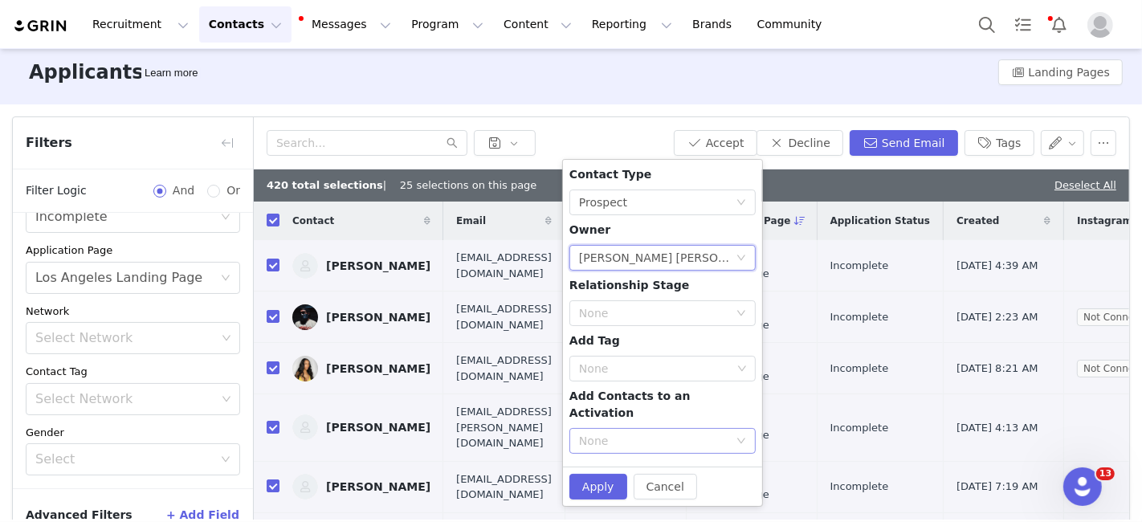
click at [595, 433] on div "None" at bounding box center [653, 441] width 149 height 16
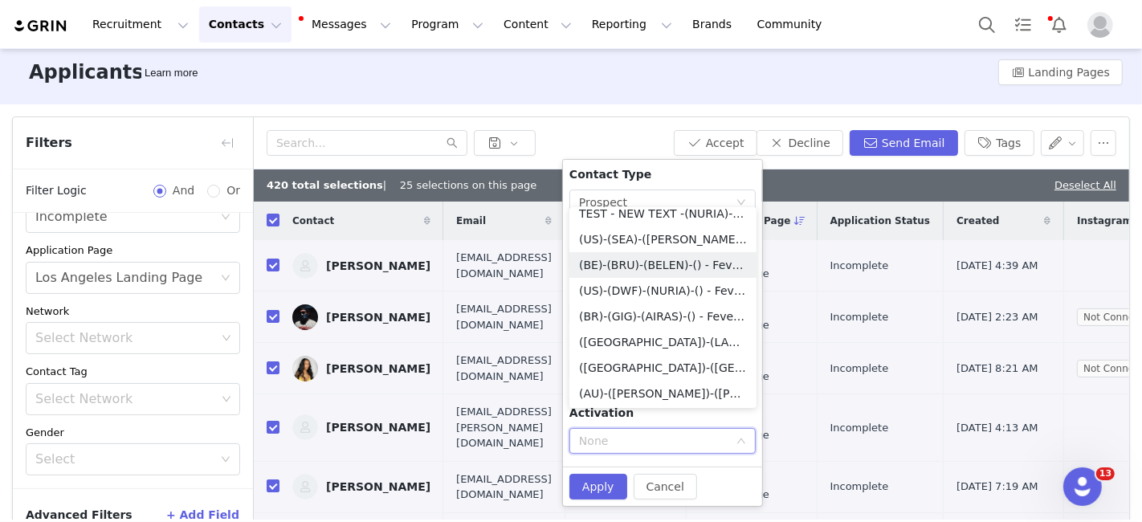
scroll to position [373, 0]
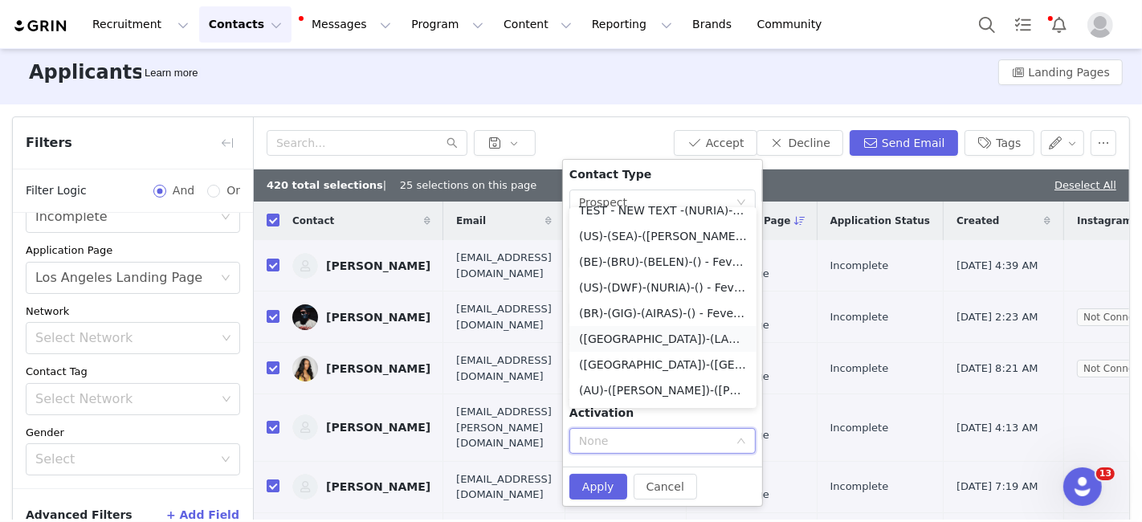
click at [612, 336] on li "([GEOGRAPHIC_DATA])-(LAX)-(SOFIA)-() - Fever Ambassador Program" at bounding box center [662, 339] width 187 height 26
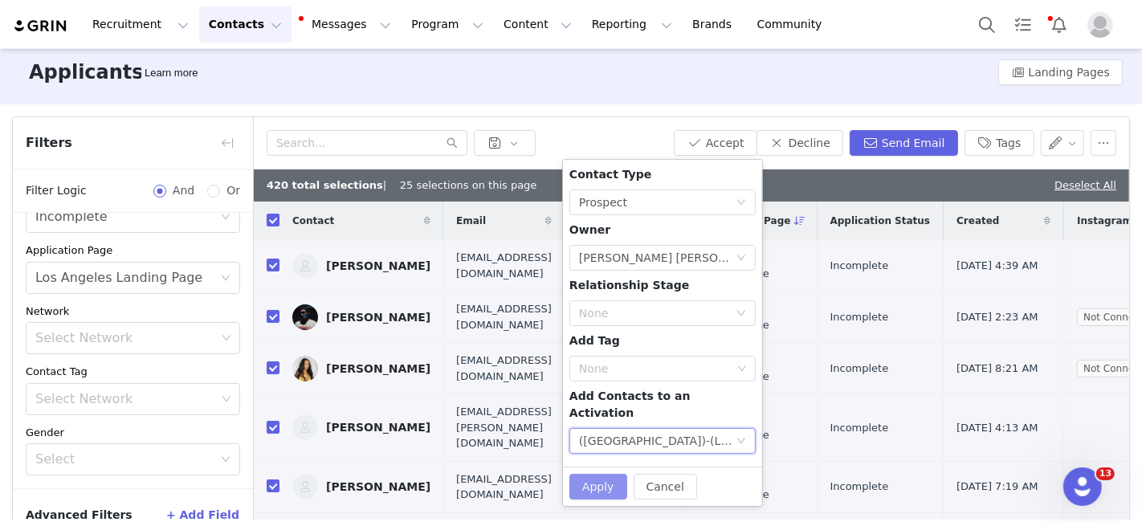
click at [598, 474] on button "Apply" at bounding box center [598, 487] width 58 height 26
click at [591, 474] on button "Apply" at bounding box center [598, 487] width 58 height 26
click at [668, 474] on button "Cancel" at bounding box center [665, 487] width 63 height 26
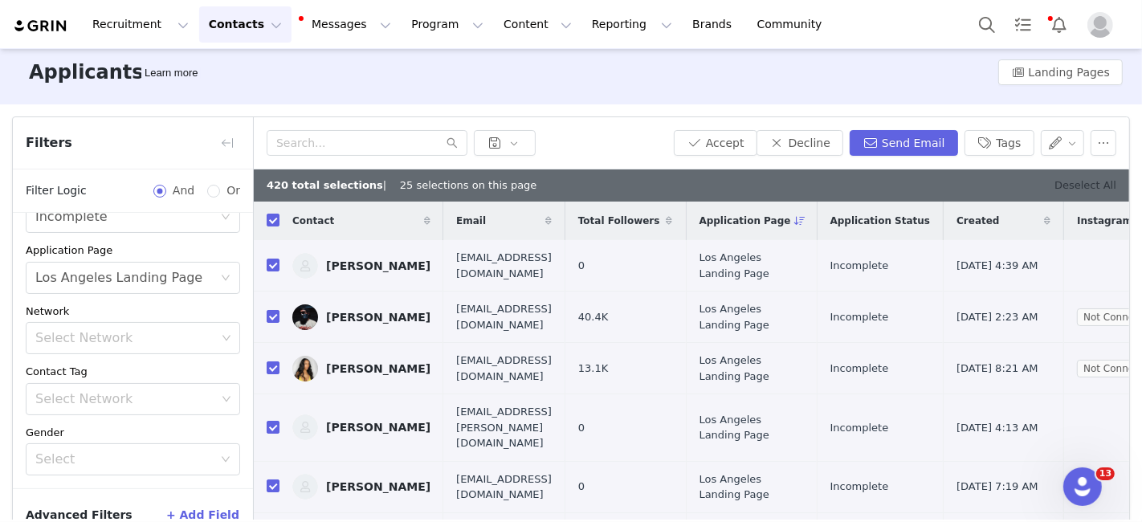
click at [1076, 181] on link "Deselect All" at bounding box center [1085, 185] width 62 height 12
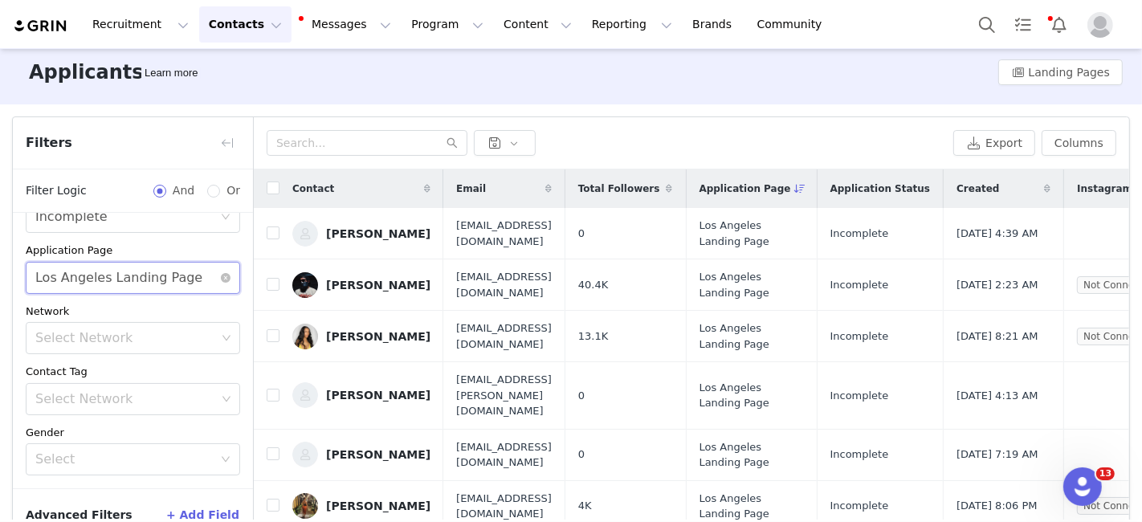
click at [117, 271] on div "Los Angeles Landing Page" at bounding box center [118, 278] width 167 height 31
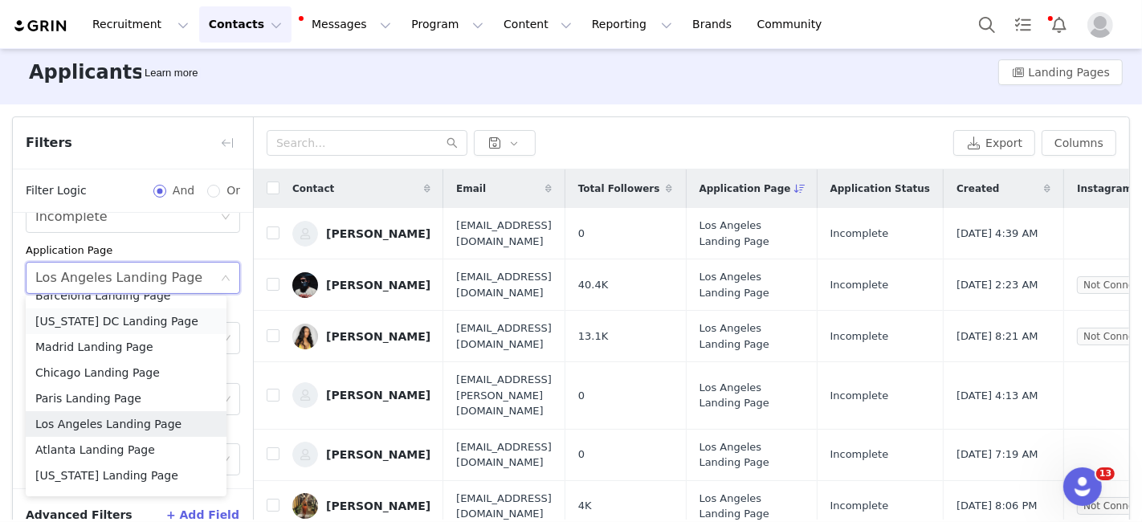
scroll to position [388, 0]
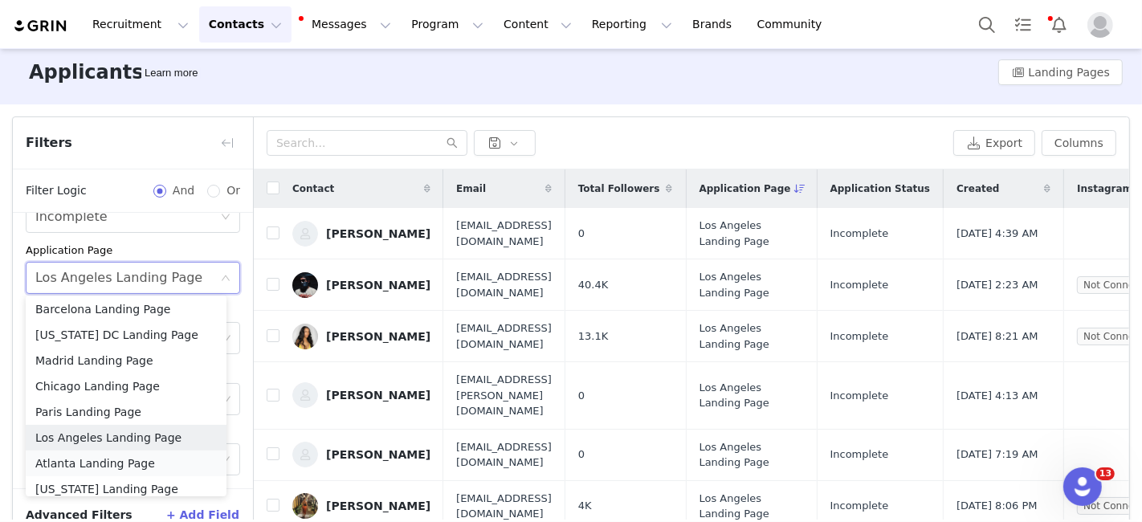
click at [103, 463] on li "Atlanta Landing Page" at bounding box center [126, 464] width 201 height 26
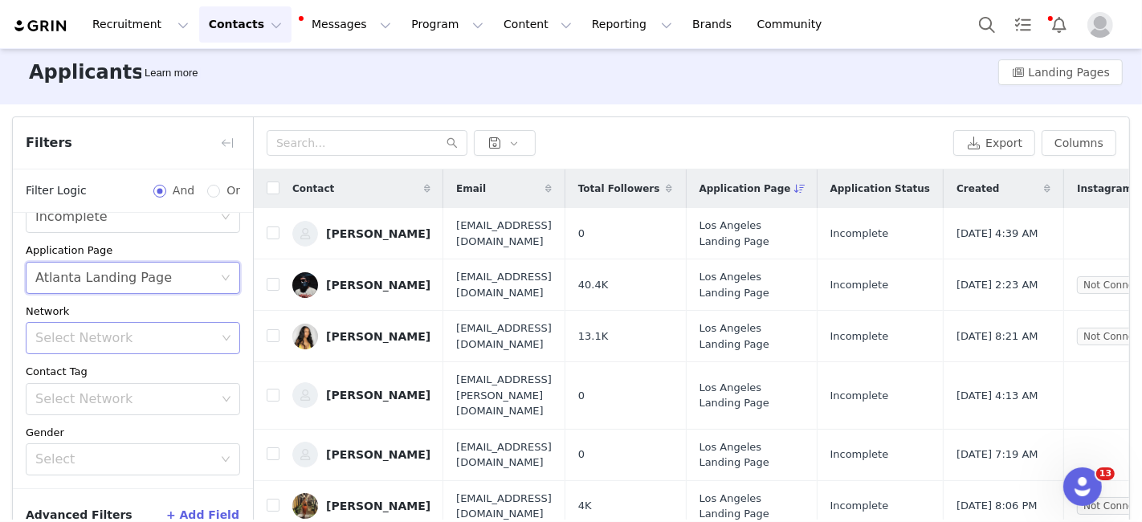
scroll to position [98, 0]
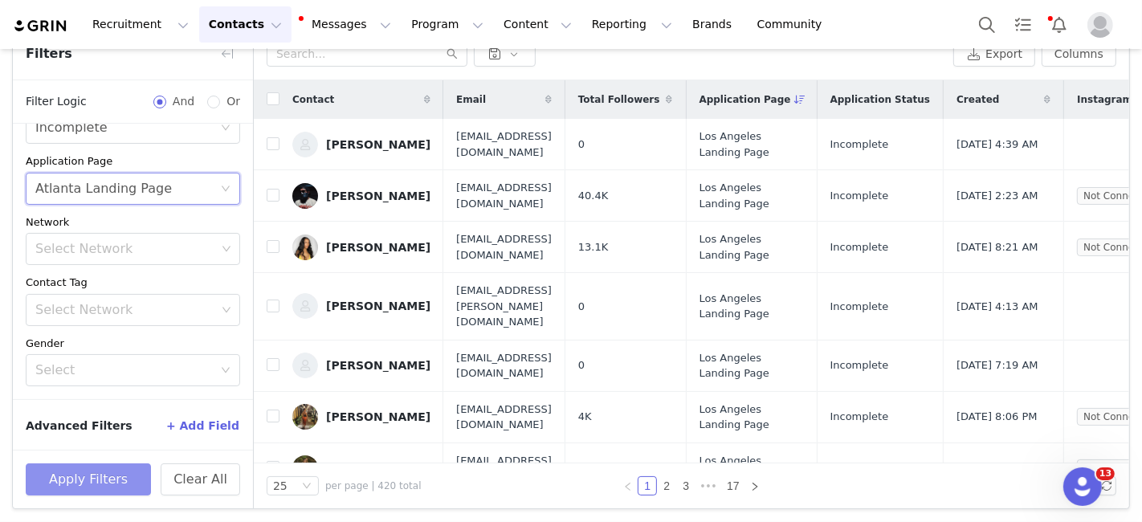
click at [80, 487] on button "Apply Filters" at bounding box center [88, 479] width 125 height 32
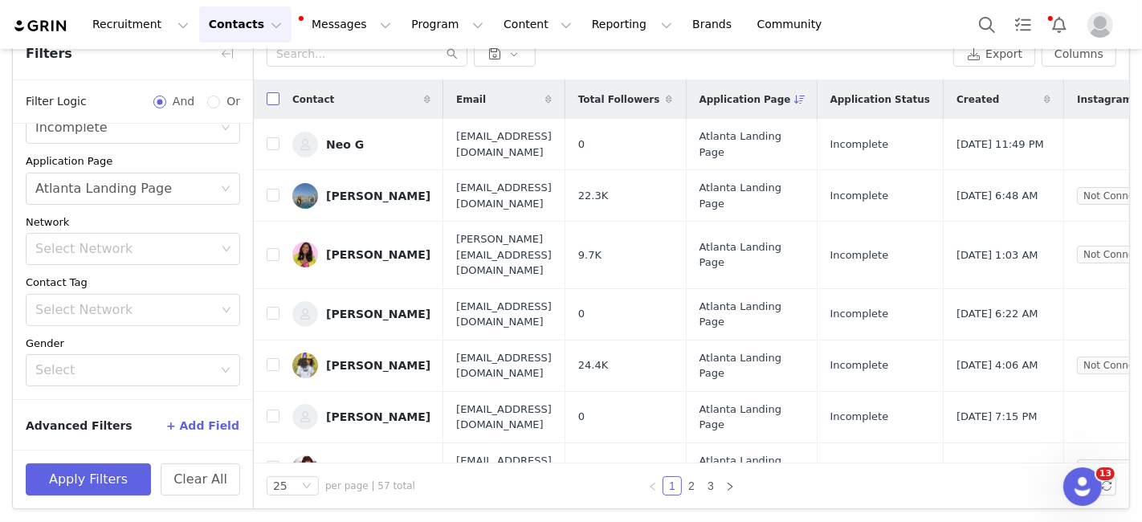
click at [277, 95] on input "checkbox" at bounding box center [273, 98] width 13 height 13
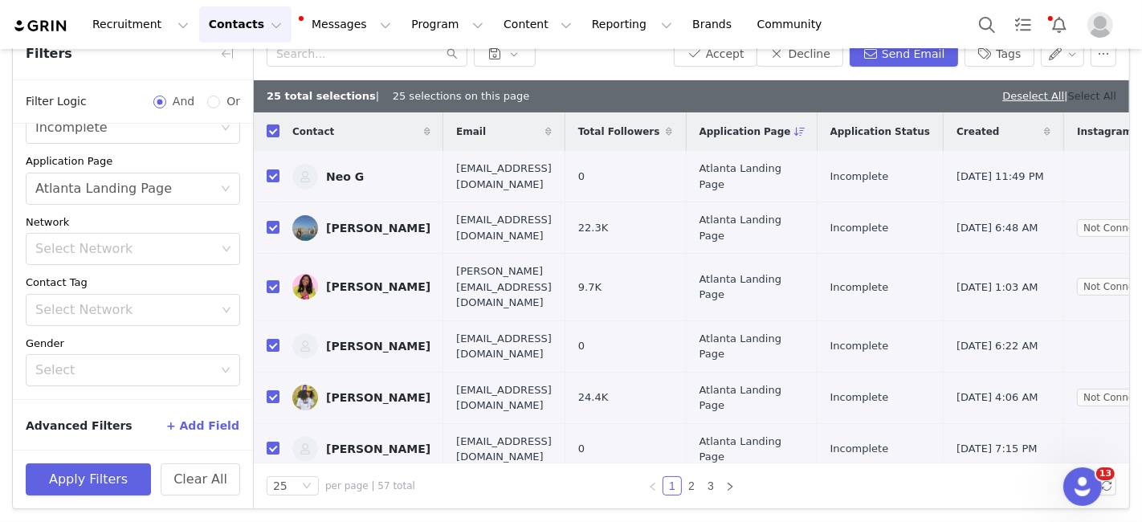
click at [1085, 100] on link "Select All" at bounding box center [1092, 96] width 48 height 12
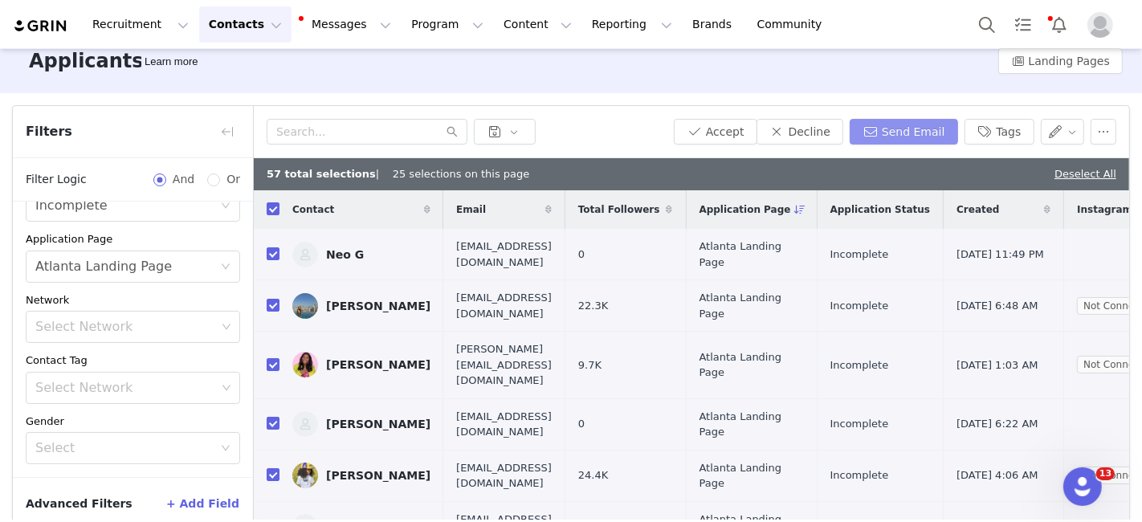
click at [892, 128] on button "Send Email" at bounding box center [904, 132] width 108 height 26
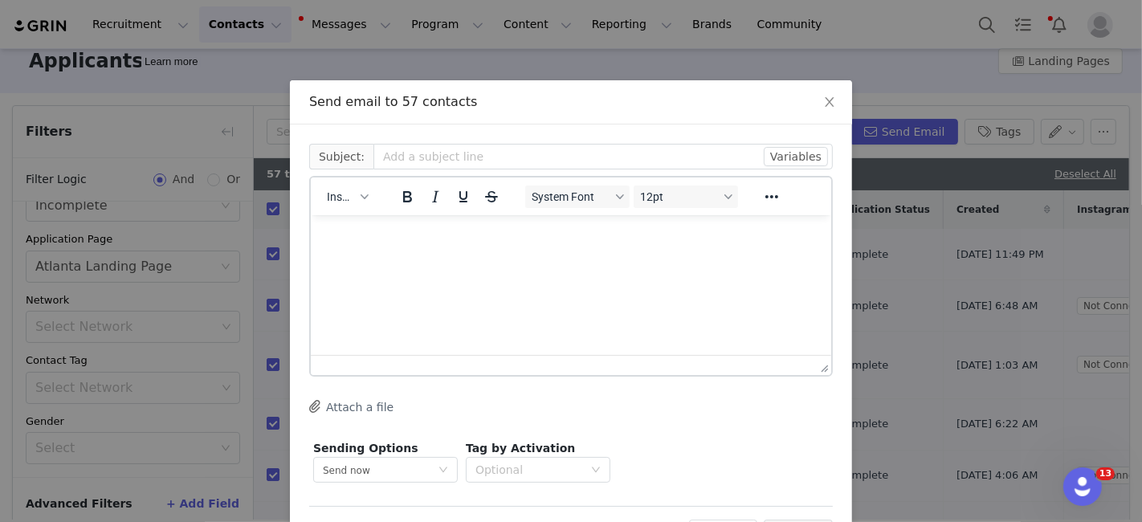
scroll to position [0, 0]
click at [825, 102] on icon "icon: close" at bounding box center [829, 102] width 9 height 10
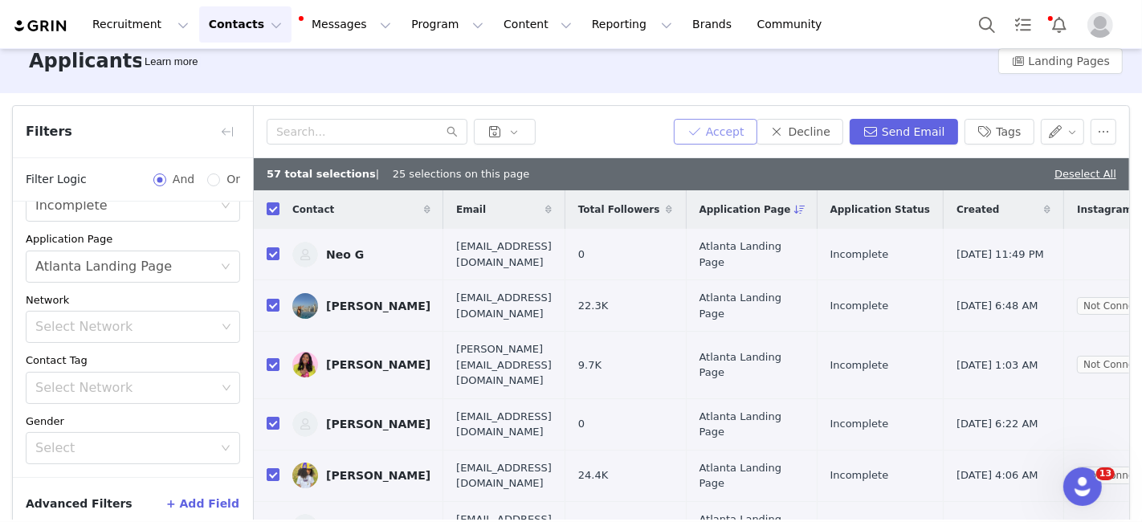
click at [707, 133] on button "Accept" at bounding box center [716, 132] width 84 height 26
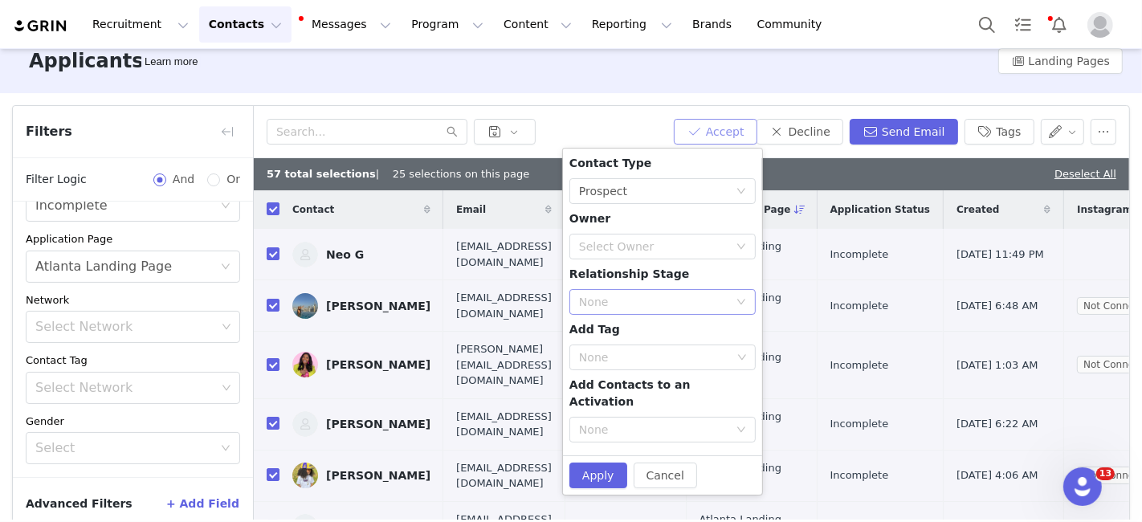
click at [604, 300] on div "None" at bounding box center [653, 302] width 149 height 16
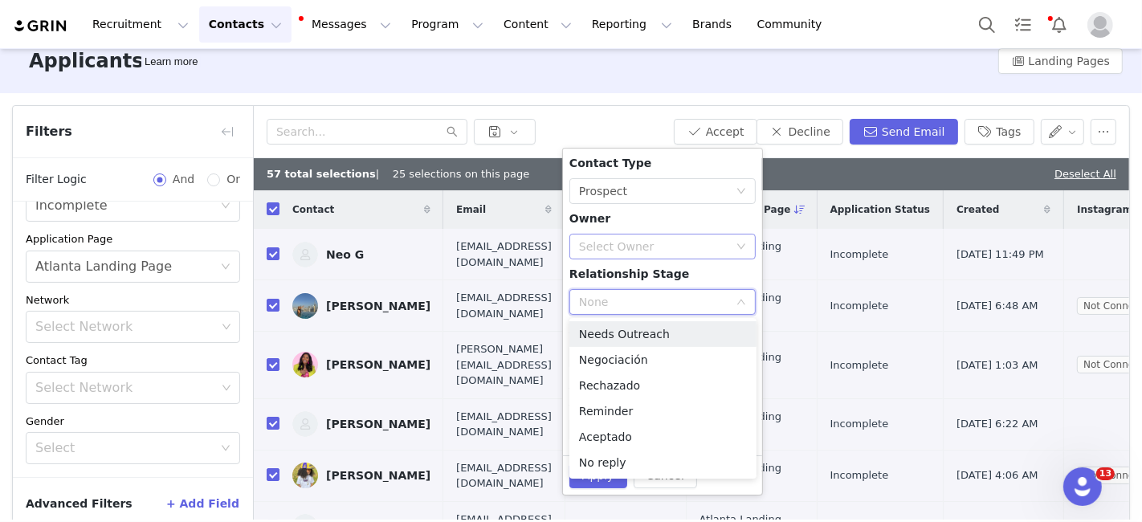
click at [602, 255] on div "Select Owner" at bounding box center [657, 246] width 157 height 24
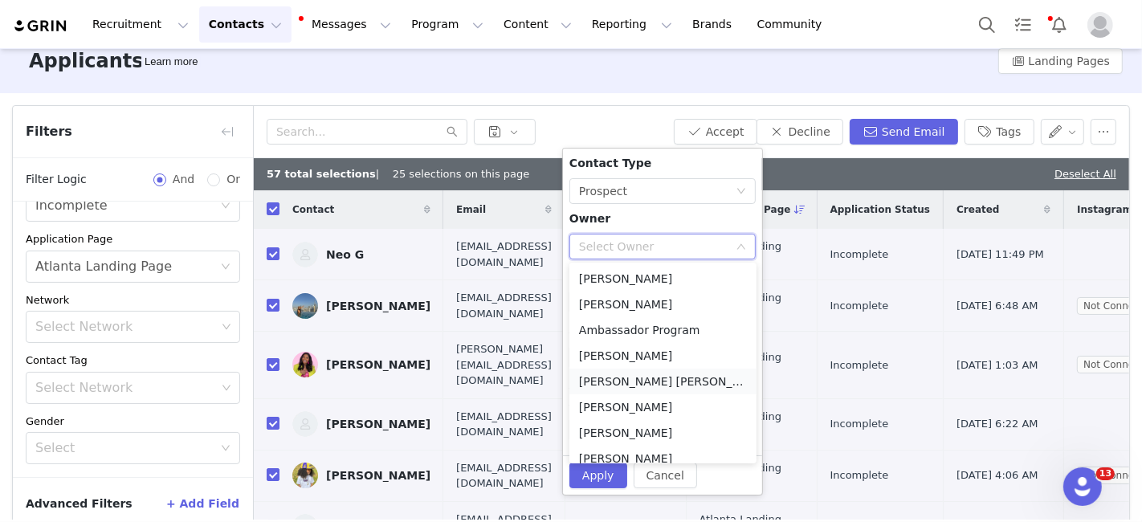
click at [618, 381] on li "[PERSON_NAME] [PERSON_NAME][EMAIL_ADDRESS][DOMAIN_NAME]" at bounding box center [662, 382] width 187 height 26
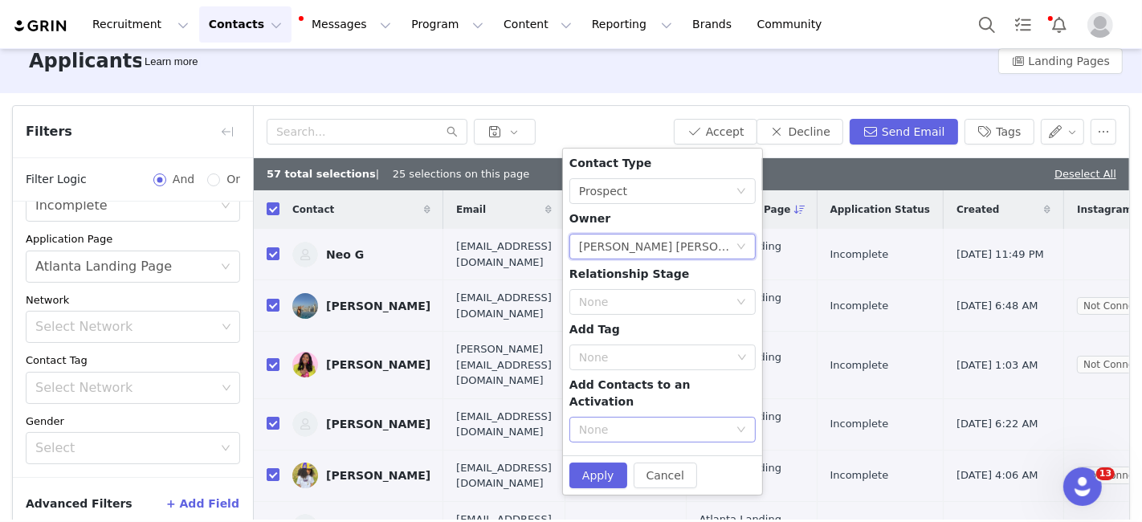
click at [610, 422] on div "None" at bounding box center [653, 430] width 149 height 16
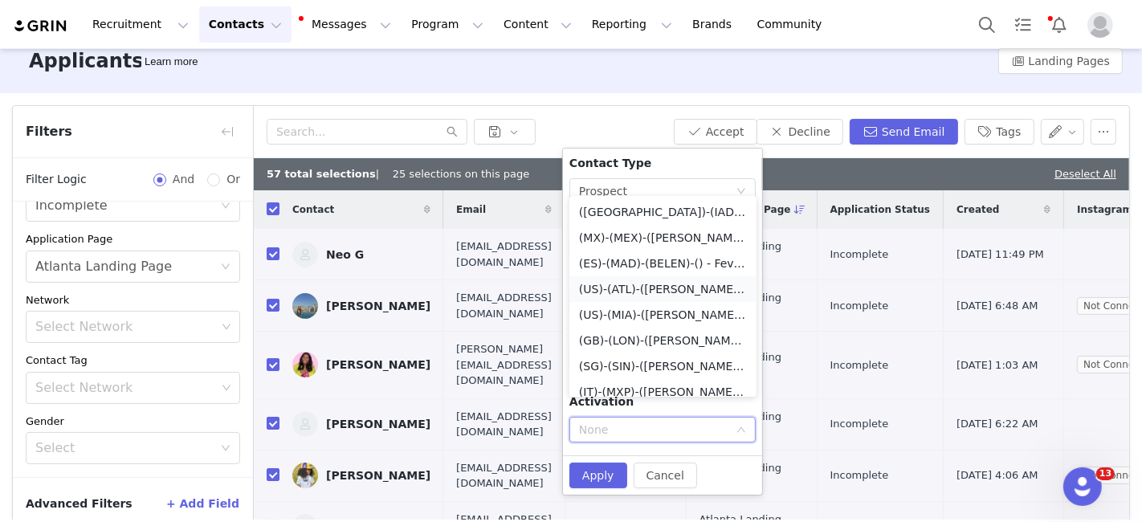
click at [617, 287] on li "(US)-(ATL)-([PERSON_NAME])-() - Fever Ambassador Program" at bounding box center [662, 289] width 187 height 26
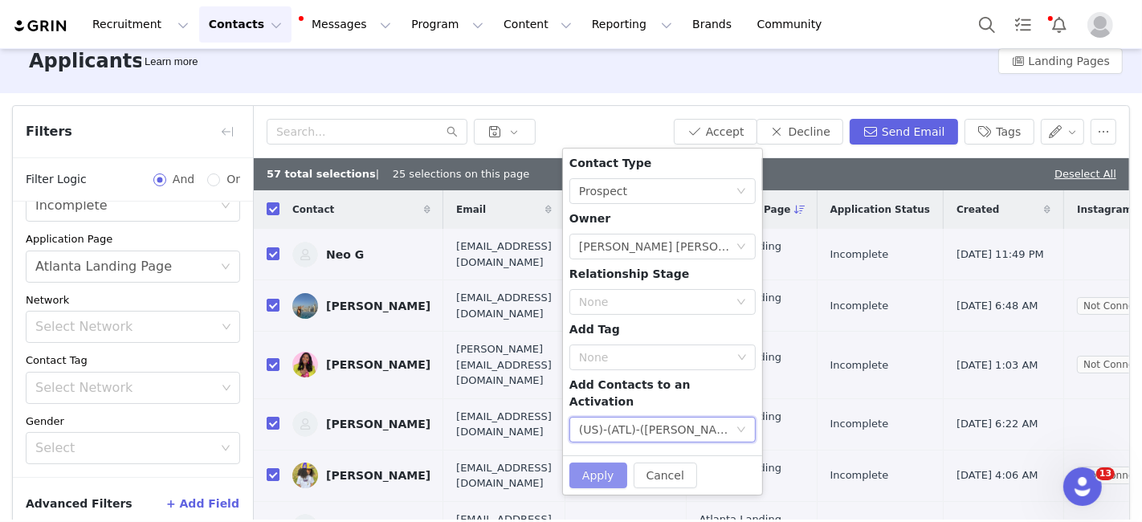
click at [603, 463] on button "Apply" at bounding box center [598, 476] width 58 height 26
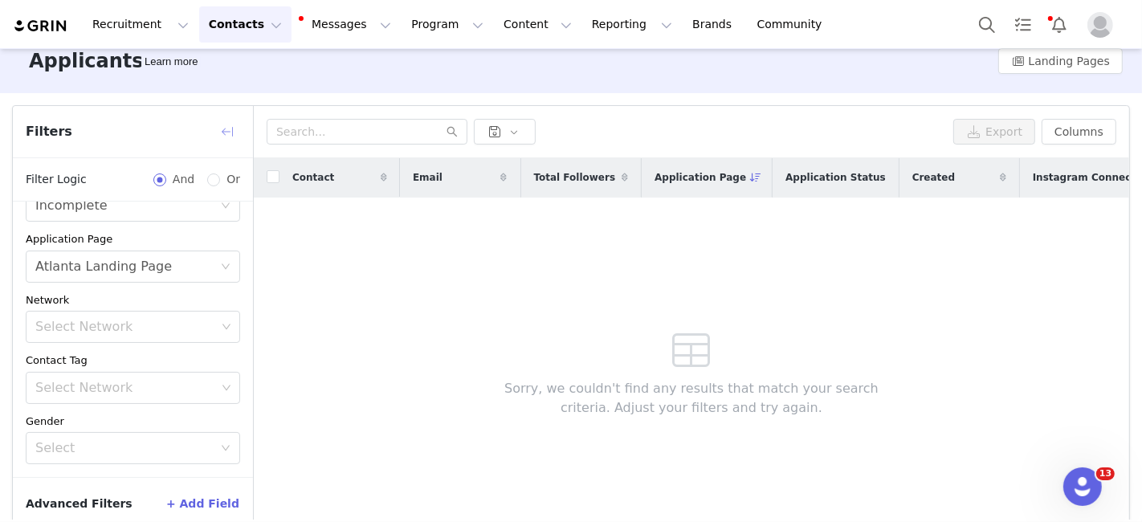
click at [222, 124] on button "button" at bounding box center [227, 132] width 26 height 26
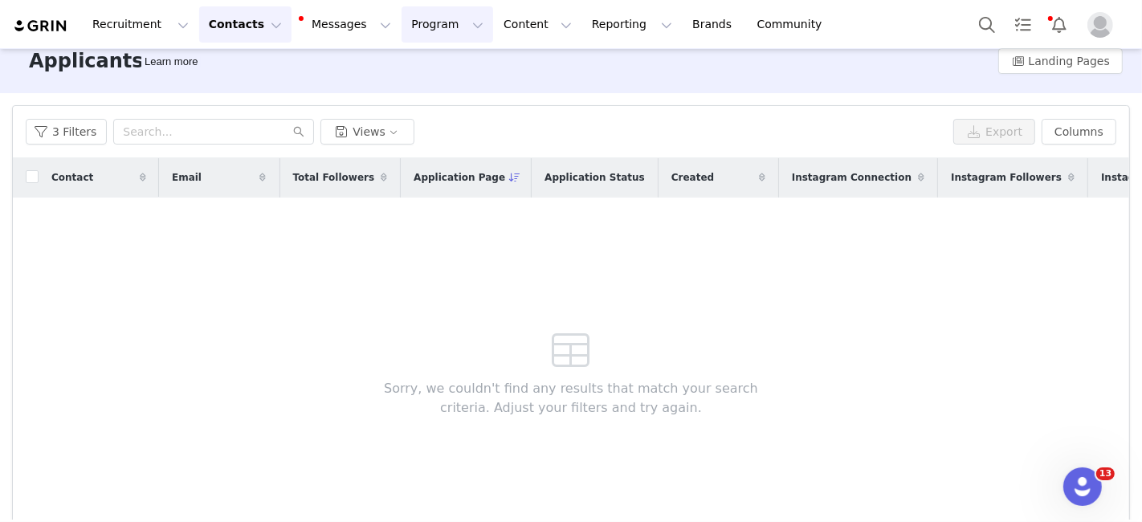
click at [402, 24] on button "Program Program" at bounding box center [448, 24] width 92 height 36
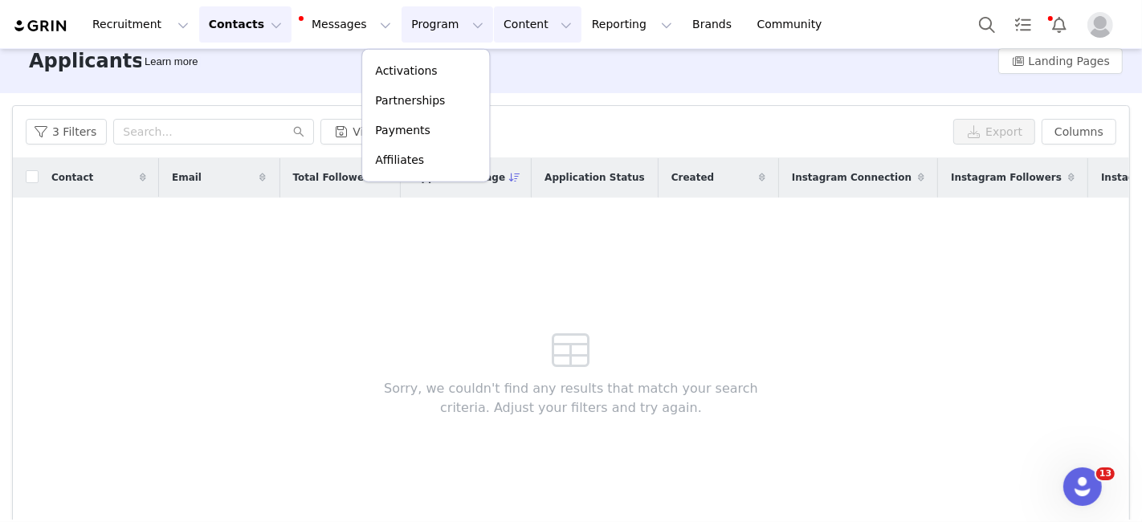
click at [494, 31] on button "Content Content" at bounding box center [538, 24] width 88 height 36
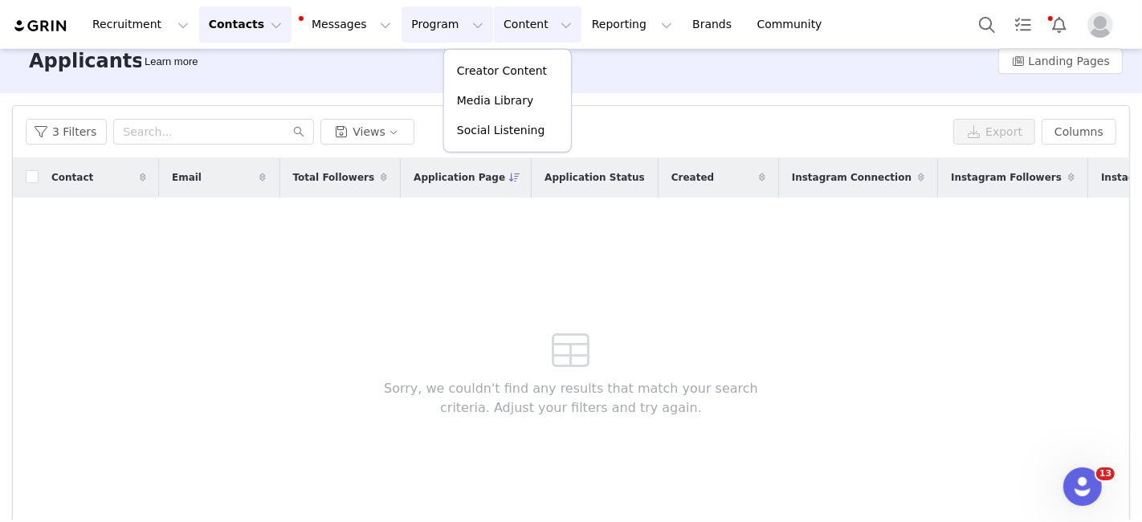
click at [419, 27] on button "Program Program" at bounding box center [448, 24] width 92 height 36
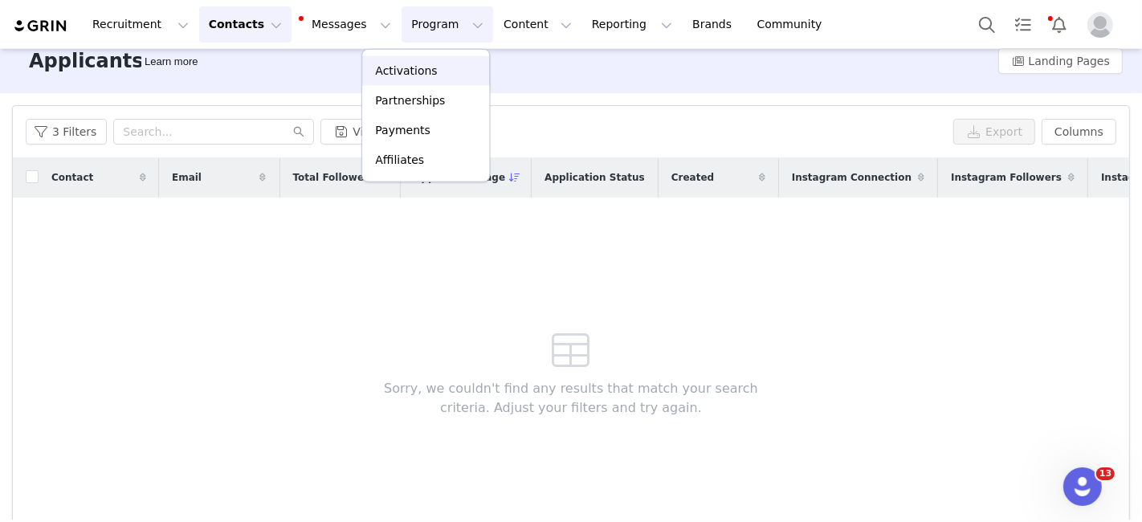
click at [377, 72] on p "Activations" at bounding box center [406, 71] width 62 height 17
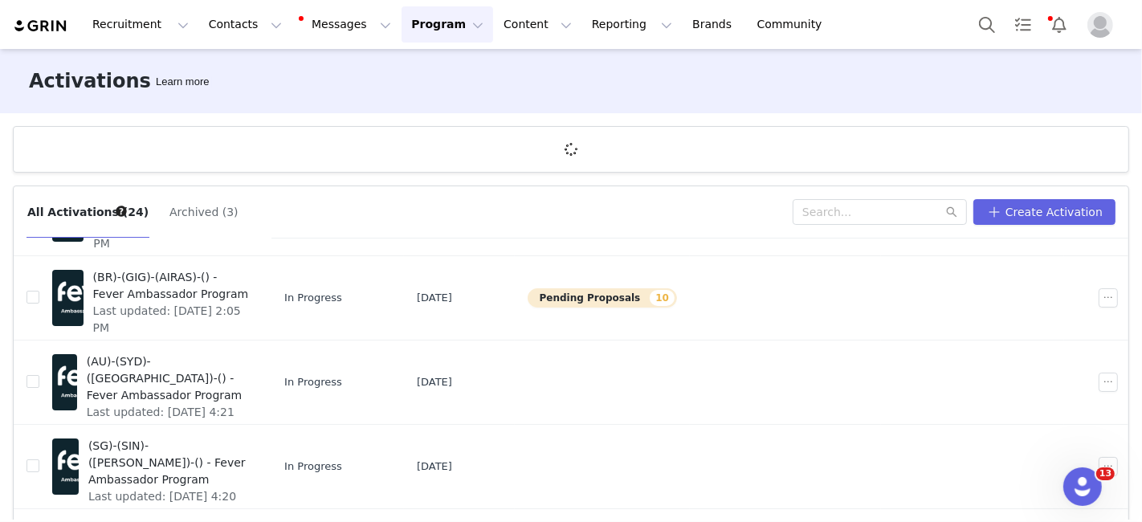
scroll to position [190, 0]
click at [222, 359] on span "(AU)-(SYD)-([GEOGRAPHIC_DATA])-() - Fever Ambassador Program" at bounding box center [168, 378] width 162 height 51
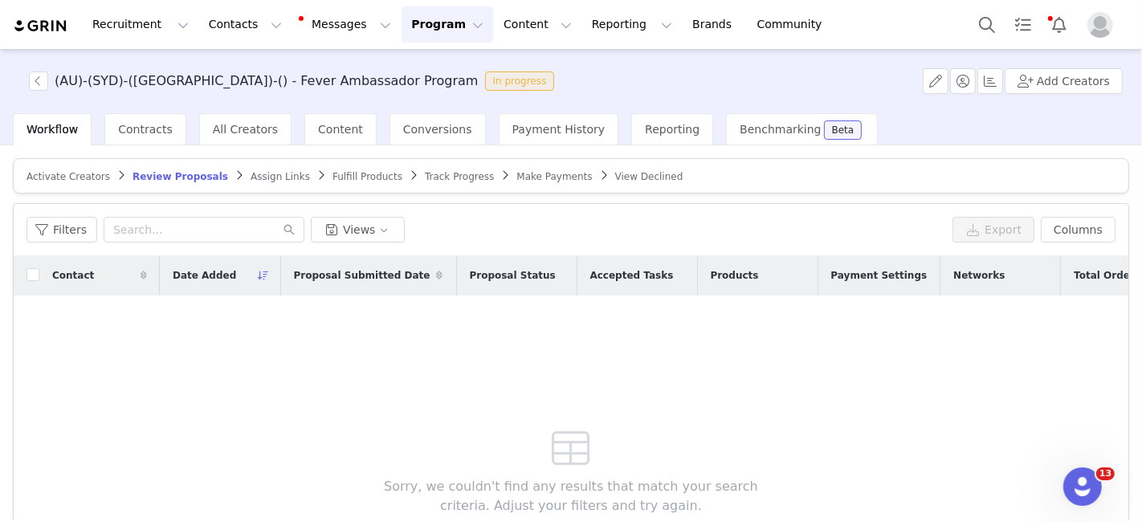
click at [46, 173] on span "Activate Creators" at bounding box center [69, 176] width 84 height 11
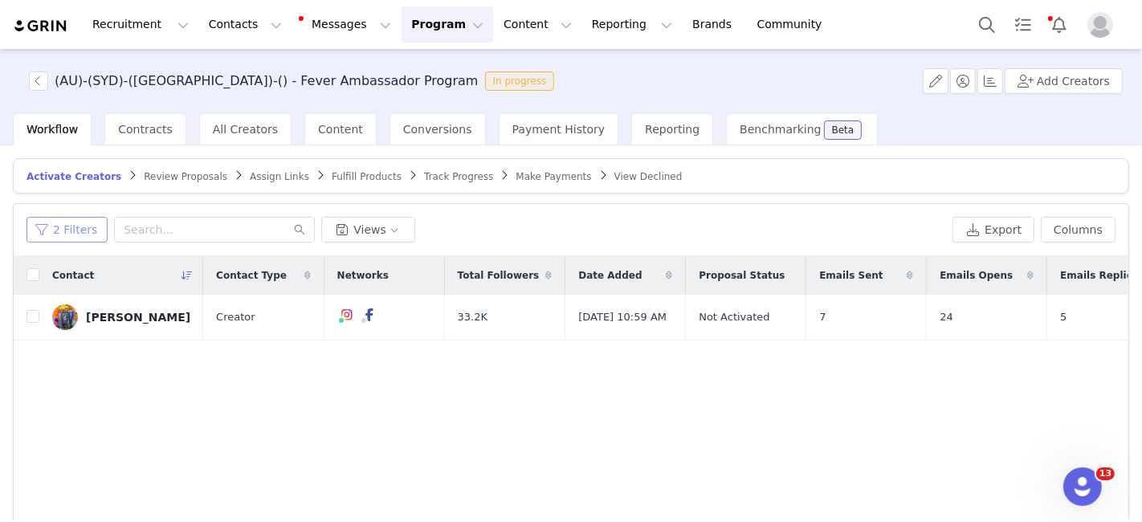
click at [55, 228] on button "2 Filters" at bounding box center [67, 230] width 81 height 26
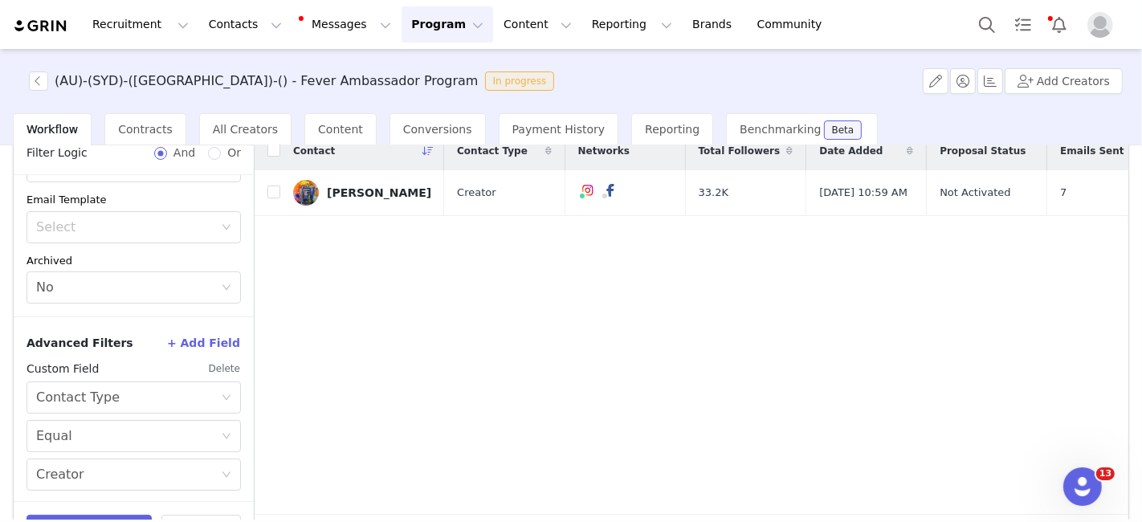
scroll to position [131, 0]
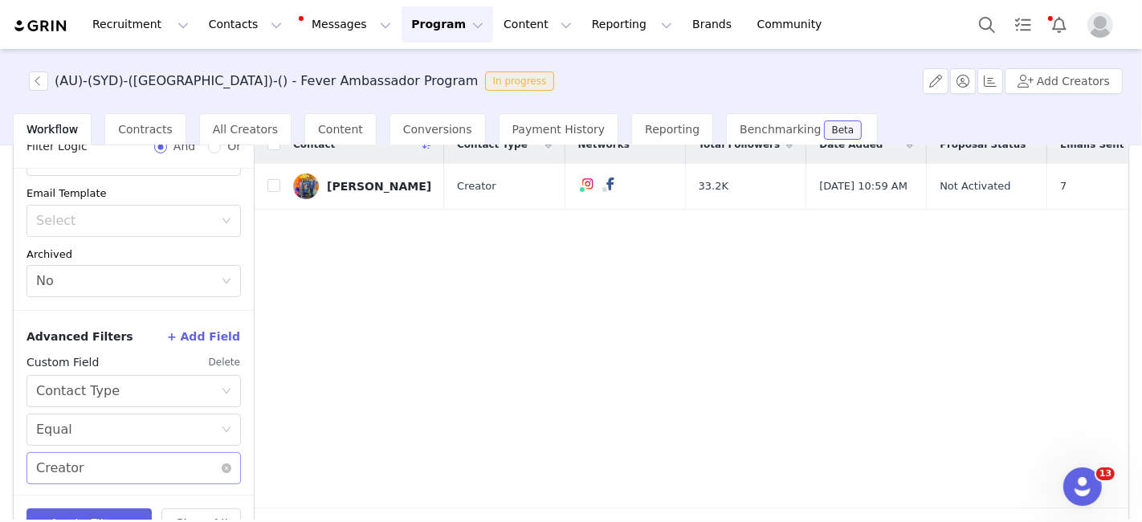
click at [91, 471] on div "Select Creator" at bounding box center [128, 468] width 185 height 31
click at [81, 402] on li "Prospect" at bounding box center [127, 403] width 201 height 26
click at [206, 385] on div "Select Contact Type" at bounding box center [128, 394] width 185 height 31
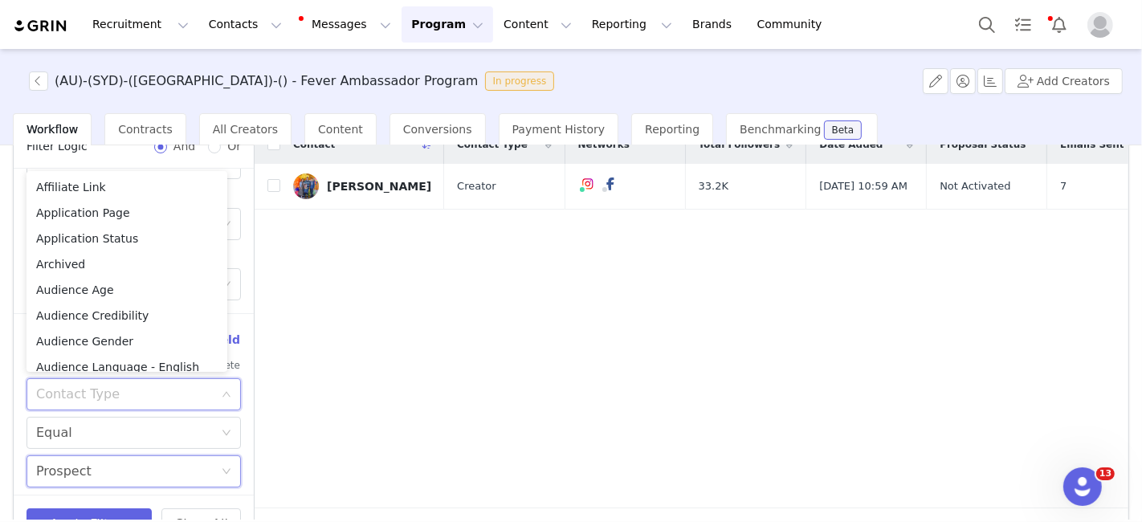
scroll to position [213, 0]
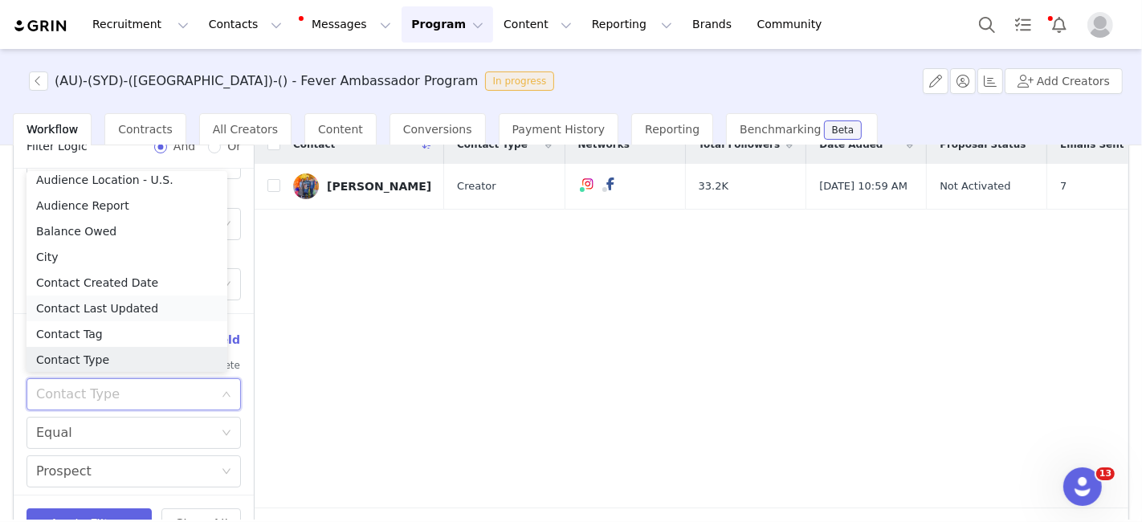
click at [119, 309] on li "Contact Last Updated" at bounding box center [127, 309] width 201 height 26
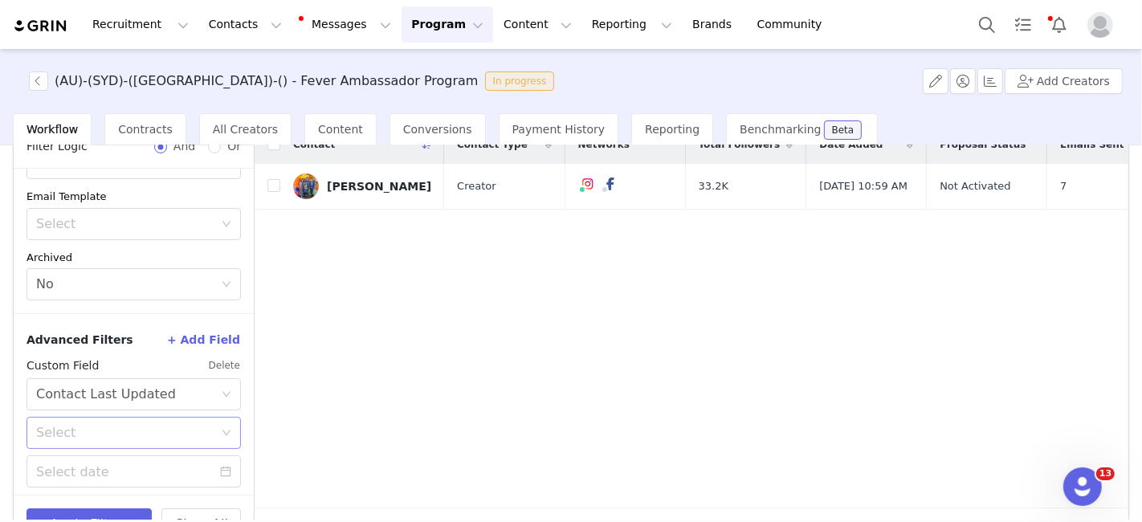
click at [89, 434] on div "Select" at bounding box center [124, 433] width 177 height 16
click at [75, 468] on li "On or after" at bounding box center [127, 465] width 201 height 26
click at [75, 468] on input at bounding box center [134, 471] width 214 height 32
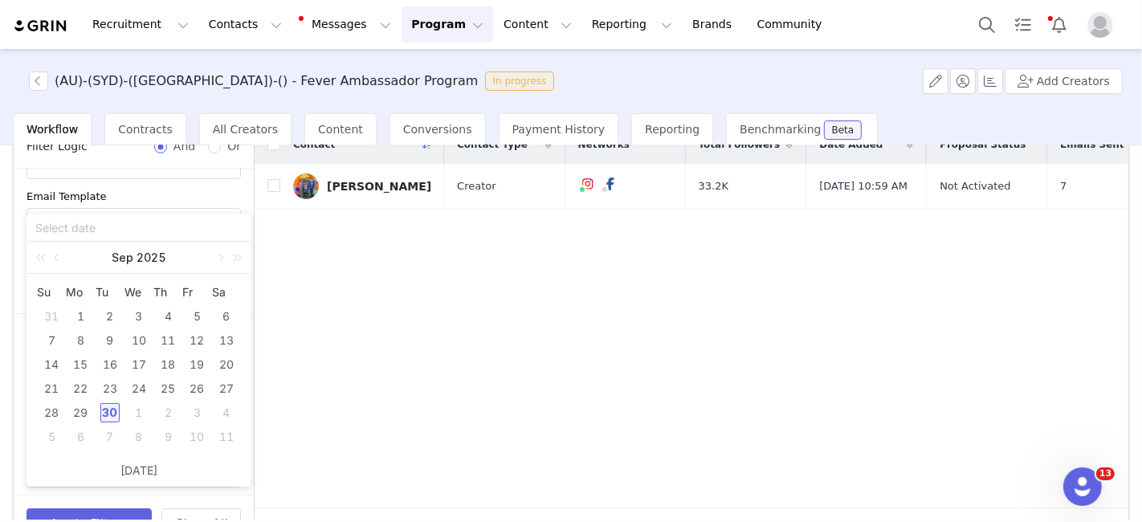
click at [108, 415] on div "30" at bounding box center [109, 412] width 19 height 19
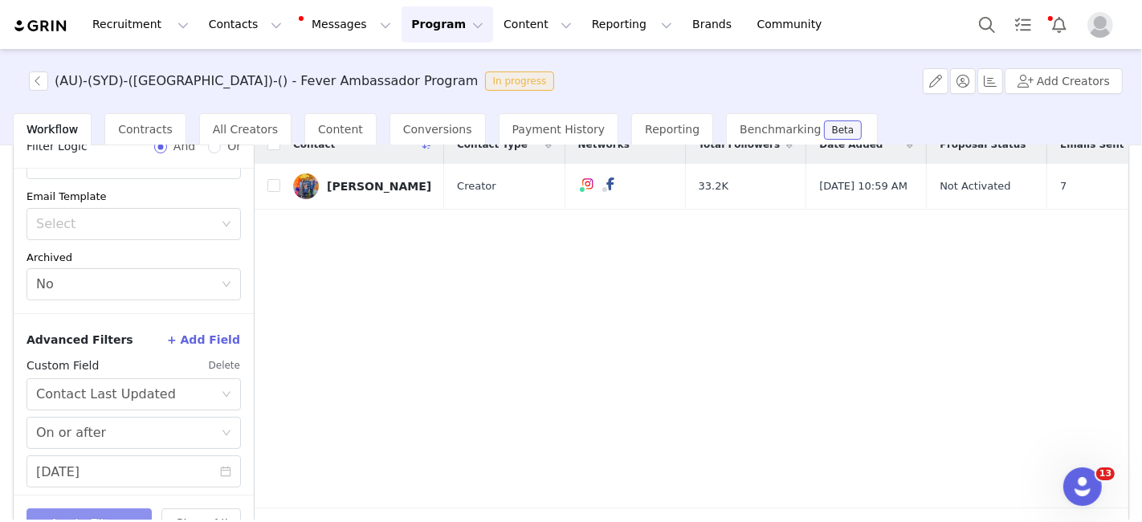
click at [100, 516] on button "Apply Filters" at bounding box center [89, 524] width 125 height 32
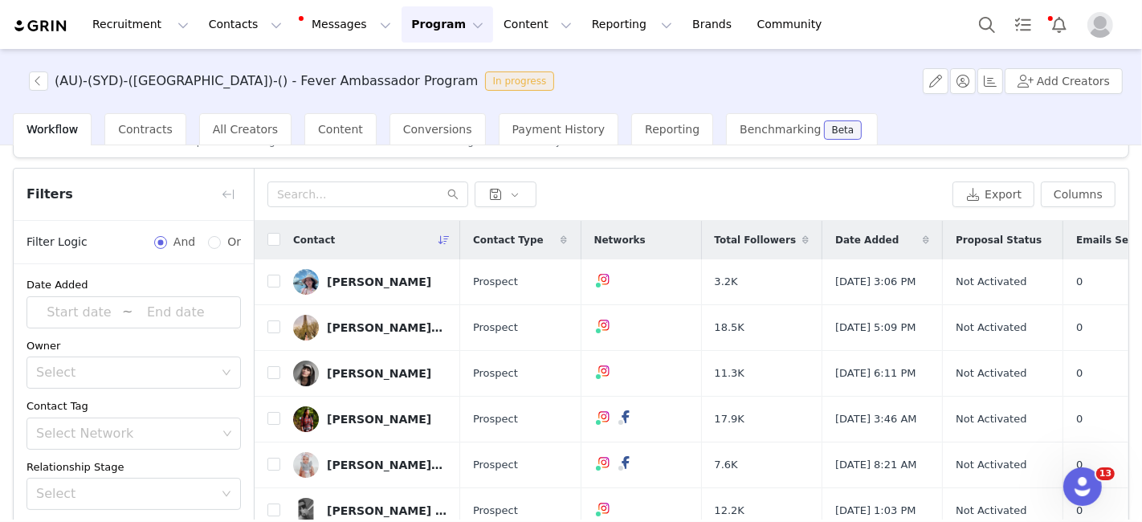
scroll to position [34, 0]
click at [230, 191] on button "button" at bounding box center [228, 196] width 26 height 26
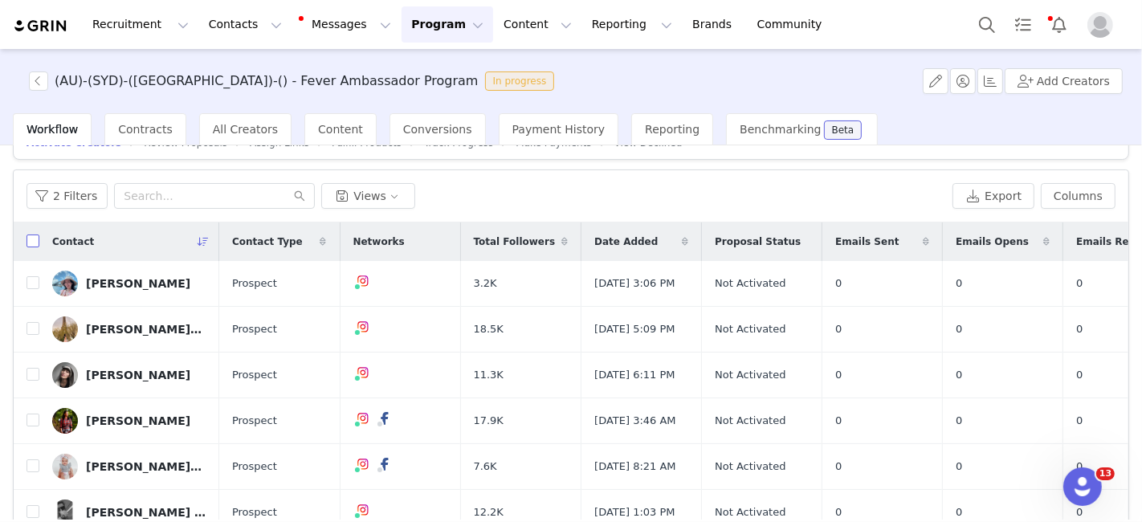
click at [30, 235] on input "checkbox" at bounding box center [33, 240] width 13 height 13
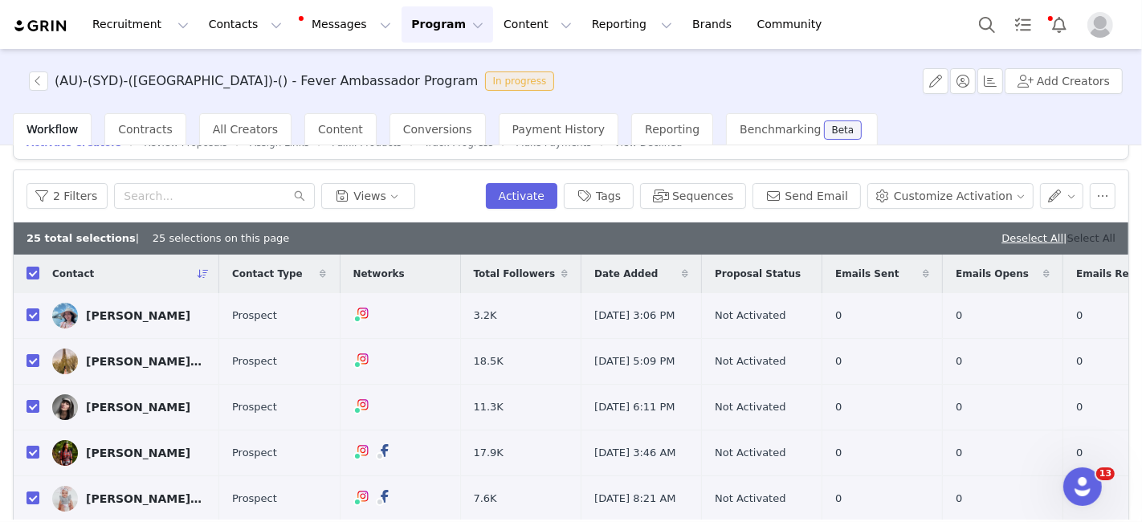
click at [1074, 232] on link "Select All" at bounding box center [1091, 238] width 48 height 12
click at [723, 183] on button "Sequences" at bounding box center [693, 196] width 106 height 26
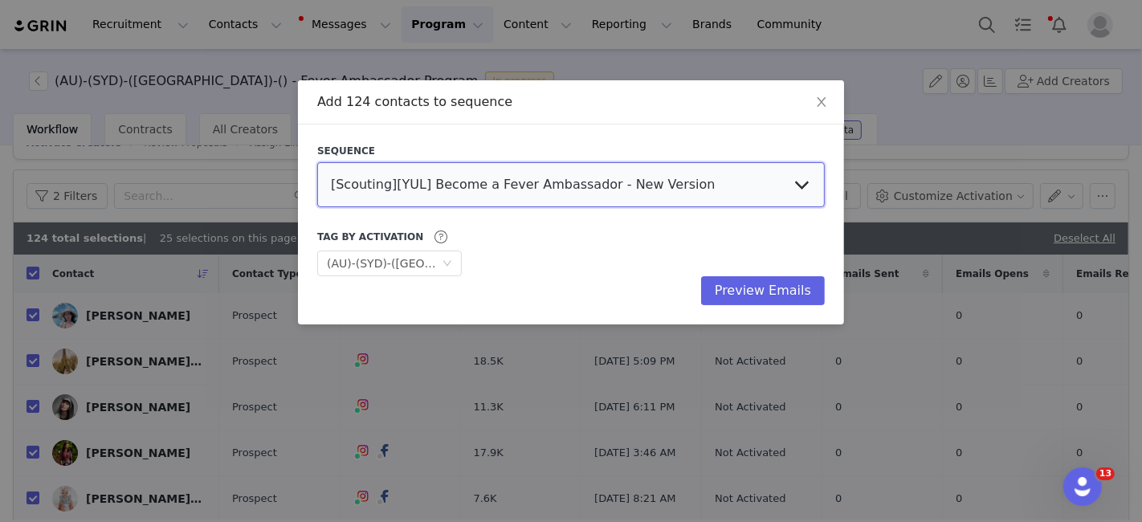
click at [544, 186] on select "[Scouting][YUL] Become a Fever Ambassador - New Version Influencer Session Invi…" at bounding box center [571, 184] width 508 height 45
click at [317, 162] on select "[Scouting][YUL] Become a Fever Ambassador - New Version Influencer Session Invi…" at bounding box center [571, 184] width 508 height 45
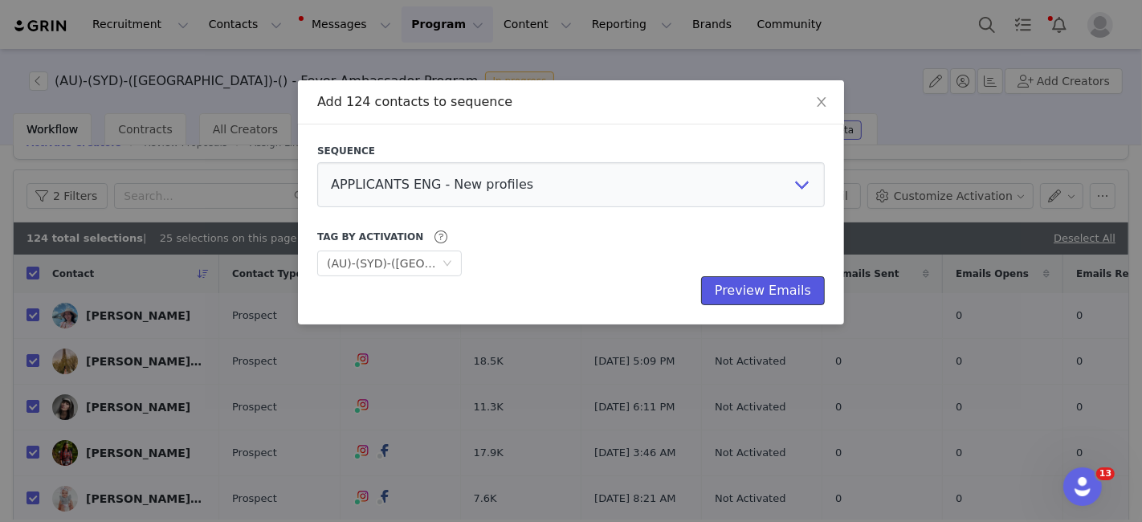
click at [759, 291] on button "Preview Emails" at bounding box center [763, 290] width 124 height 29
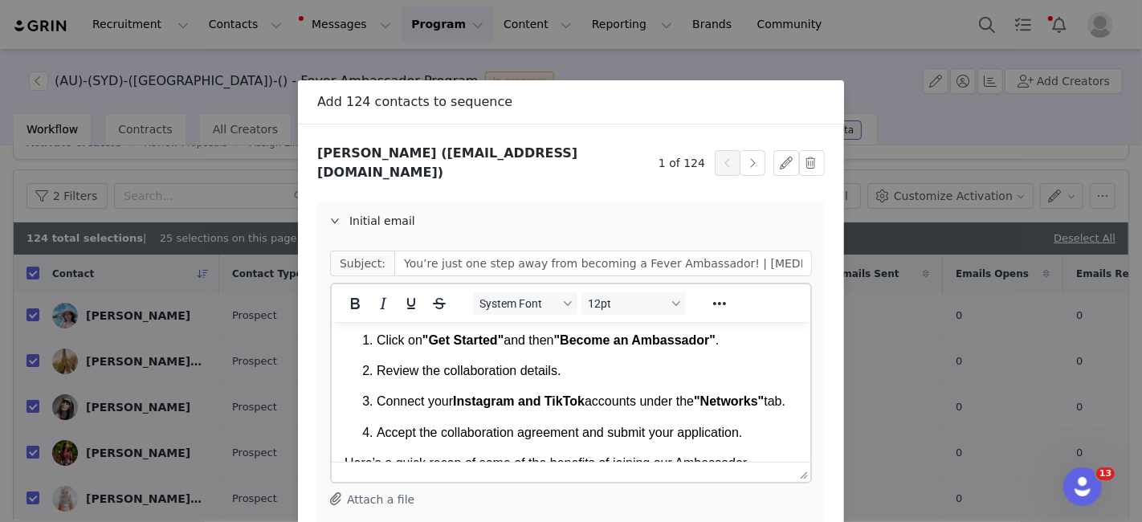
scroll to position [190, 0]
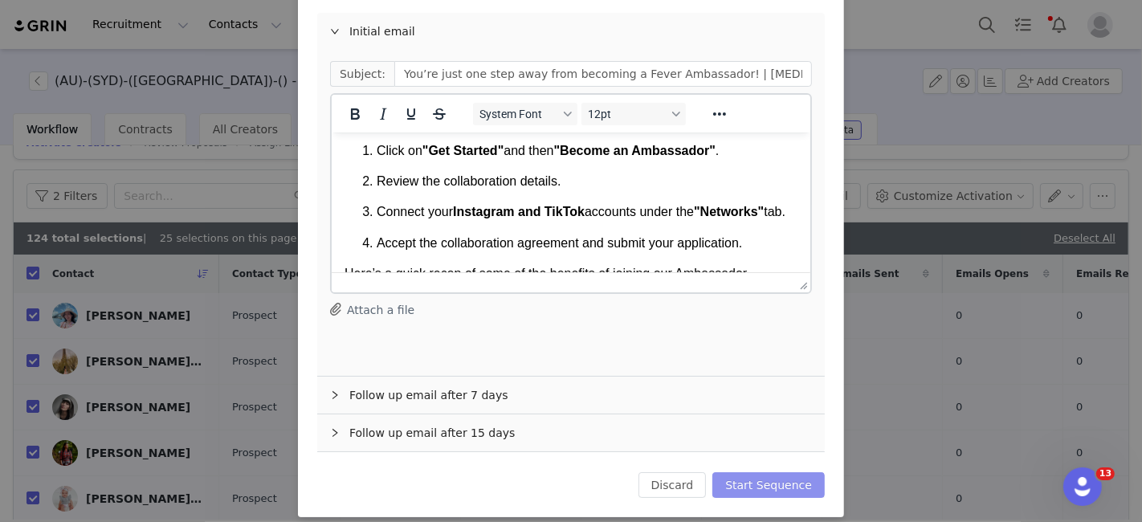
click at [785, 472] on button "Start Sequence" at bounding box center [768, 485] width 112 height 26
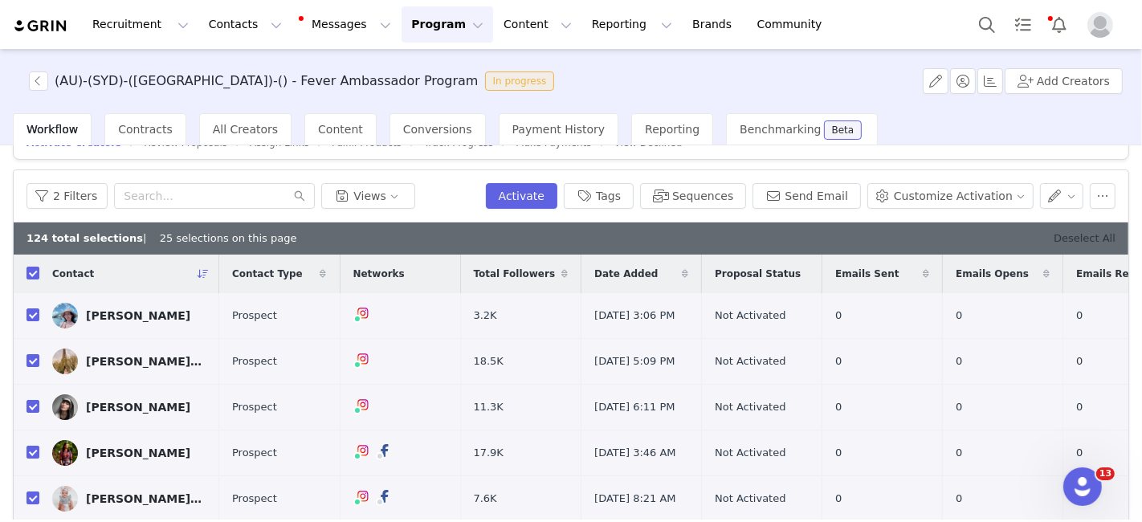
click at [1078, 236] on link "Deselect All" at bounding box center [1085, 238] width 62 height 12
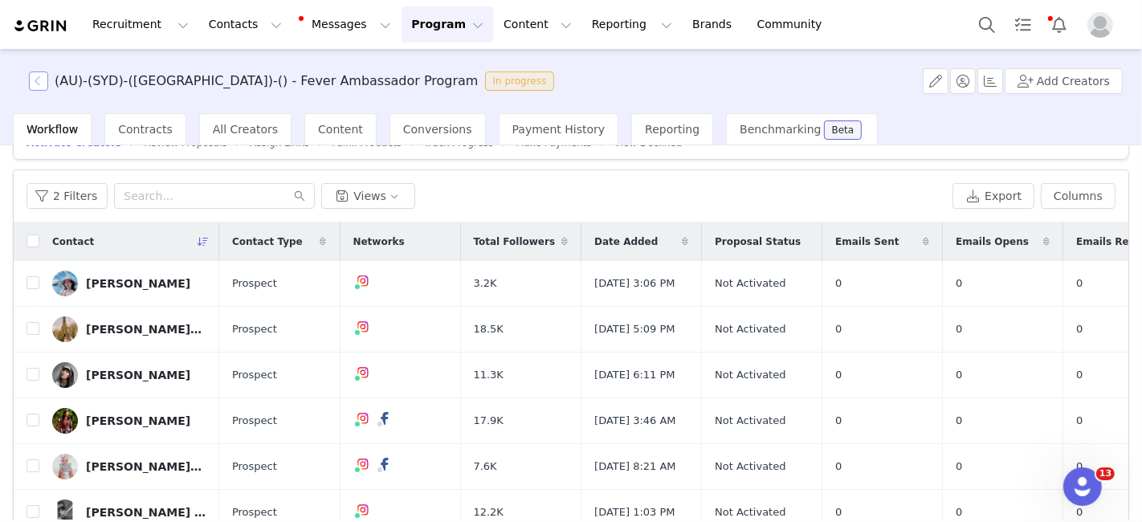
click at [38, 79] on button "button" at bounding box center [38, 80] width 19 height 19
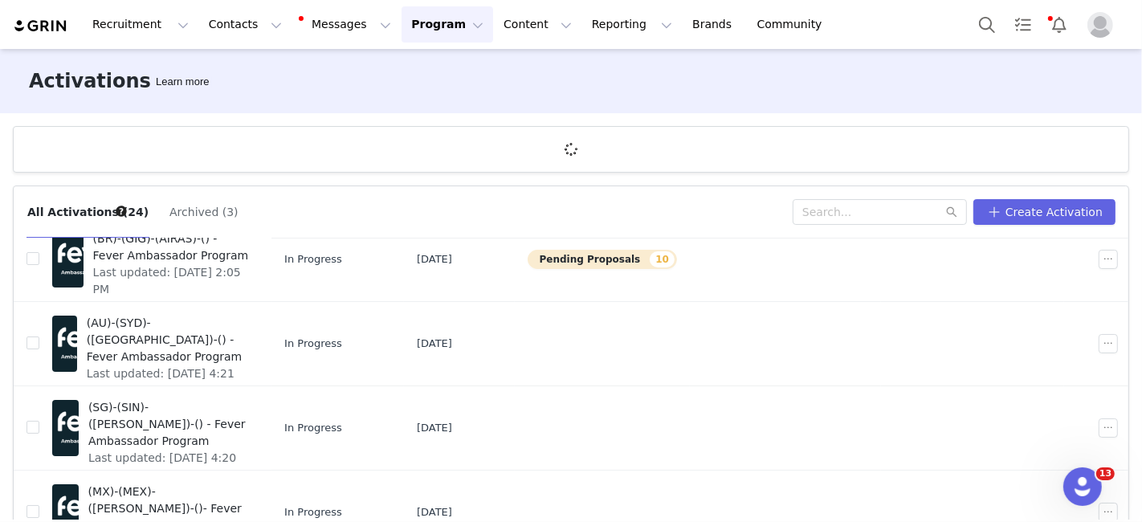
scroll to position [231, 0]
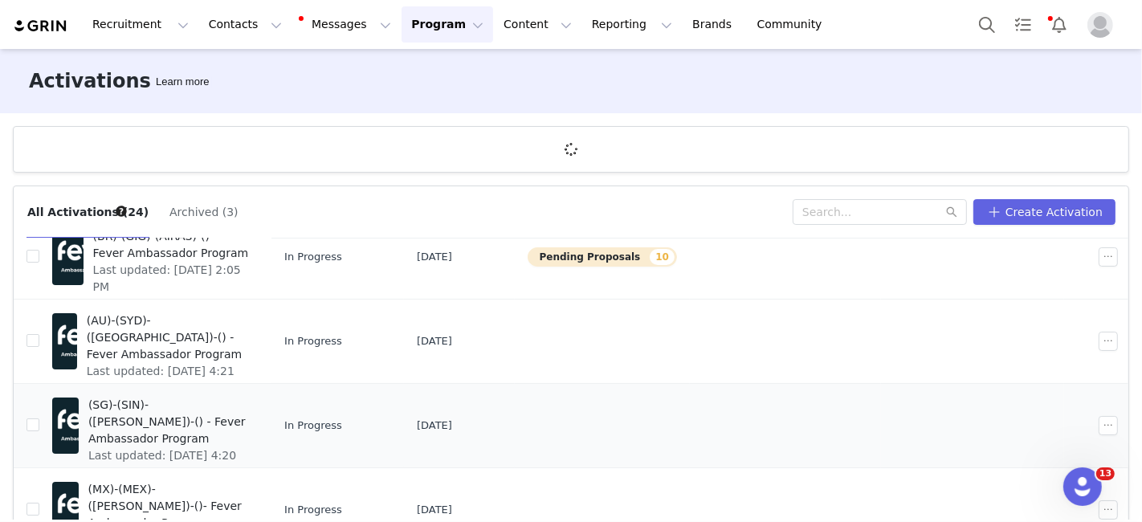
click at [259, 393] on div "(SG)-(SIN)-([PERSON_NAME])-() - Fever Ambassador Program Last updated: [DATE] 4…" at bounding box center [169, 425] width 180 height 64
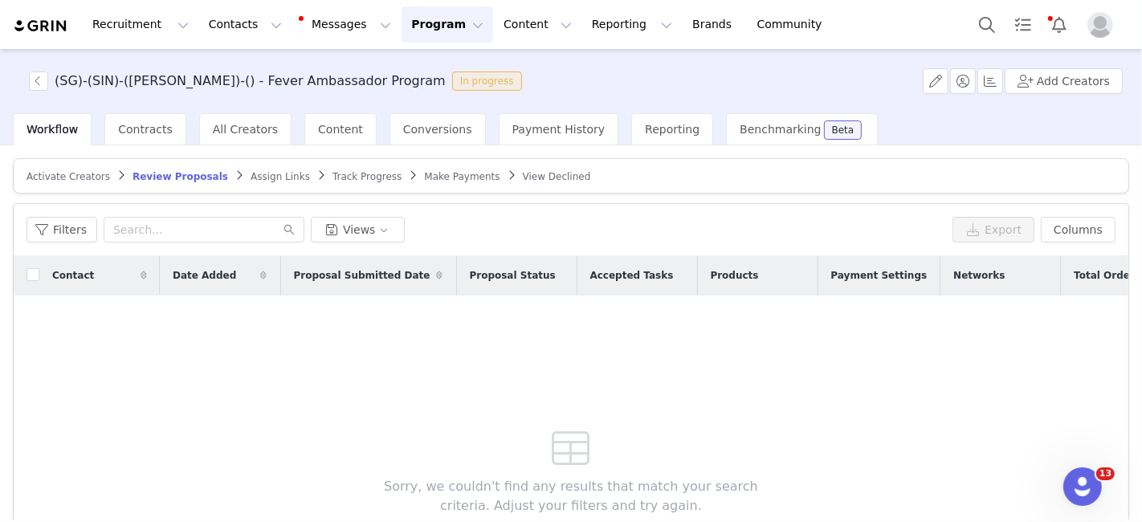
click at [72, 173] on span "Activate Creators" at bounding box center [69, 176] width 84 height 11
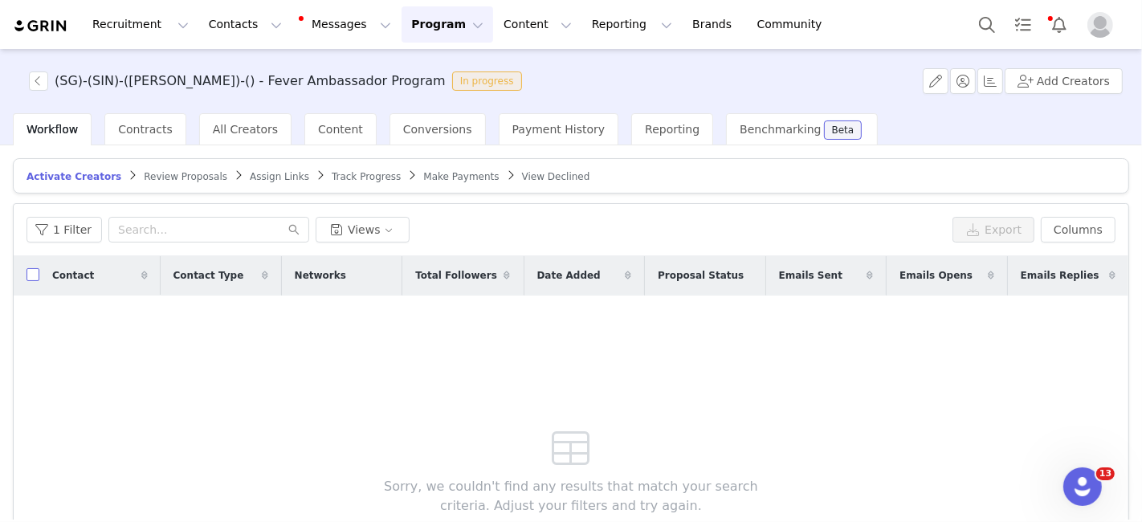
click at [30, 269] on input "checkbox" at bounding box center [33, 274] width 13 height 13
click at [30, 276] on input "checkbox" at bounding box center [33, 274] width 13 height 13
click at [59, 234] on button "1 Filter" at bounding box center [64, 230] width 75 height 26
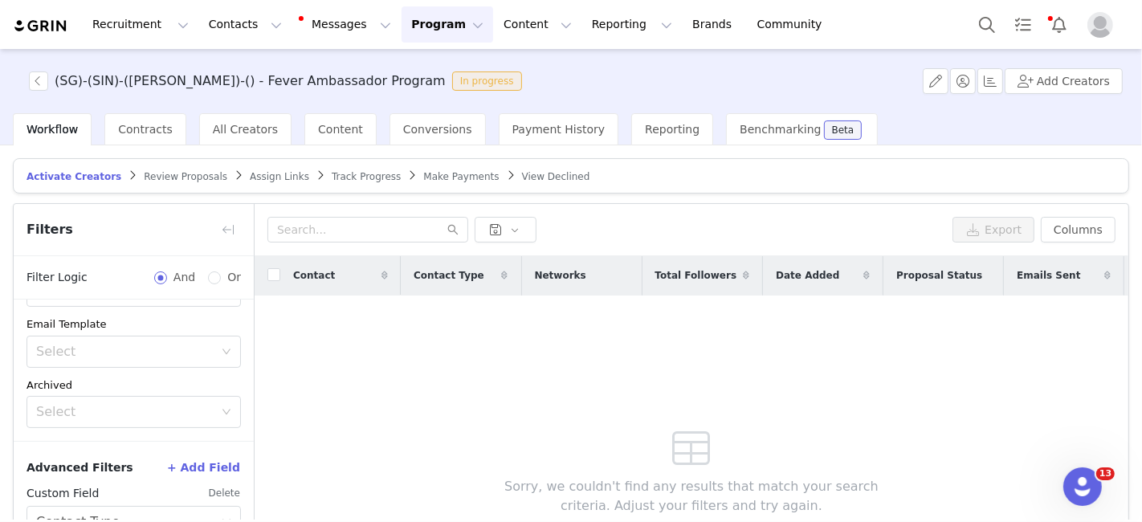
scroll to position [176, 0]
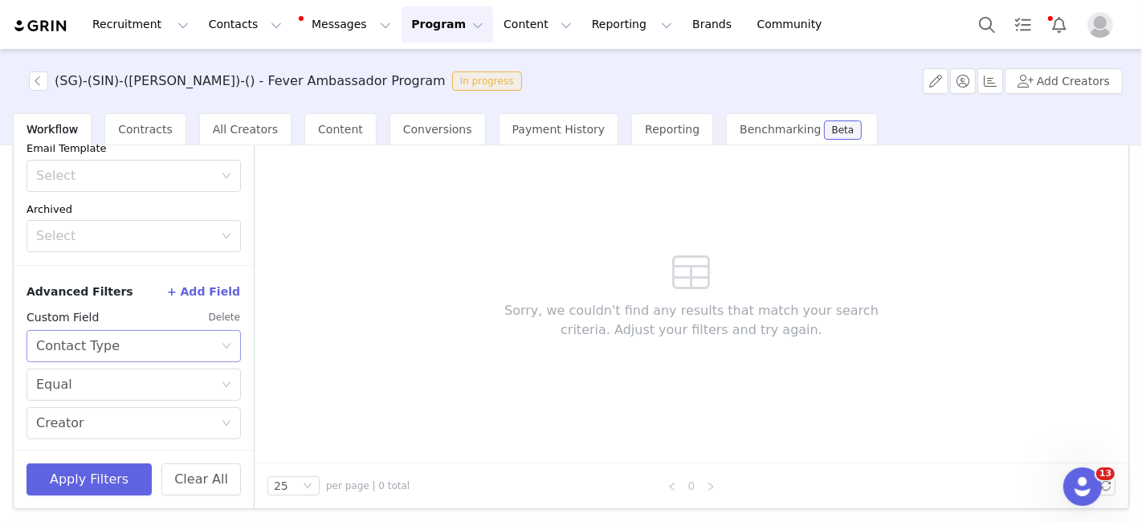
click at [201, 332] on div "Select Contact Type" at bounding box center [128, 346] width 185 height 31
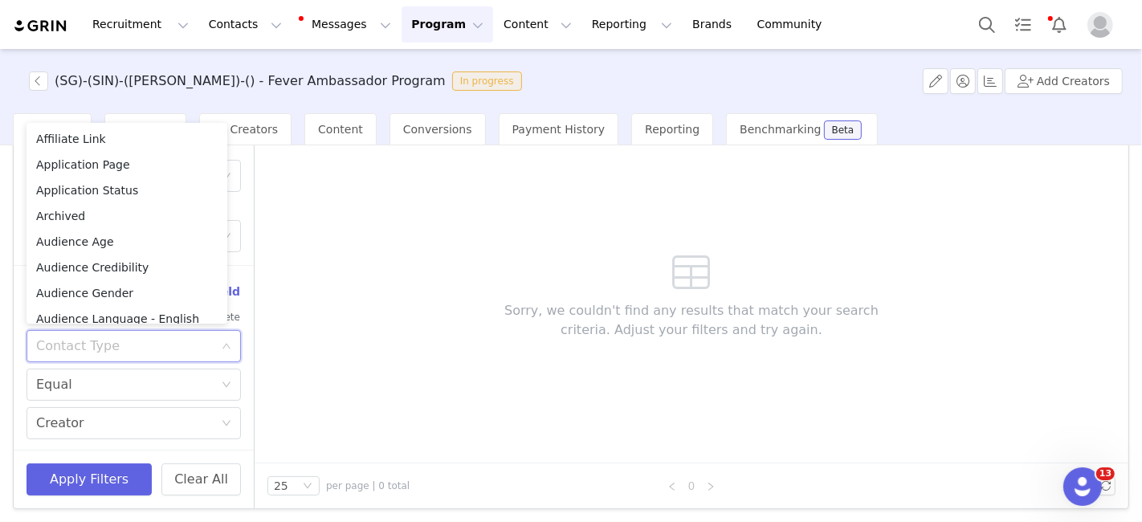
scroll to position [213, 0]
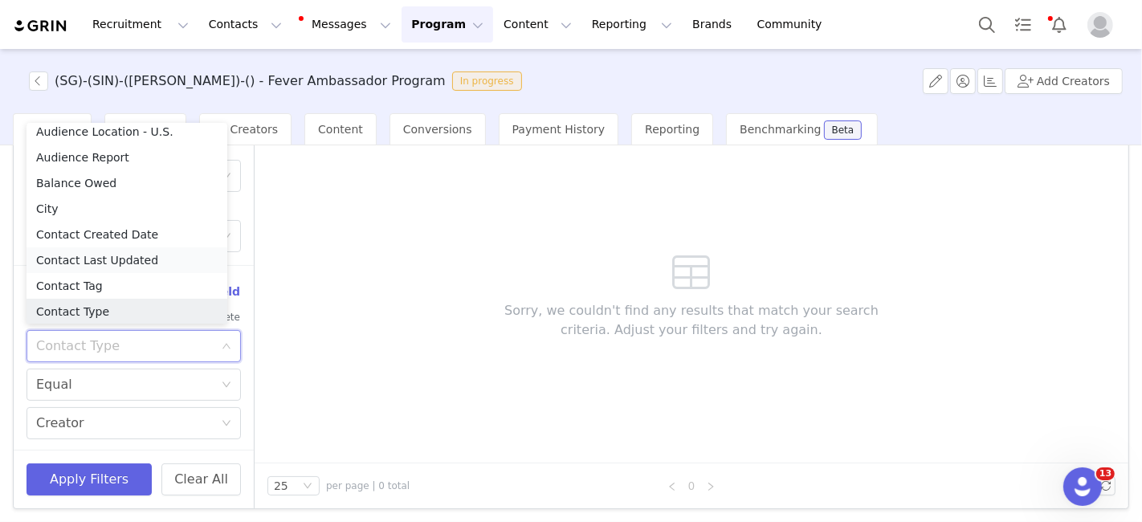
click at [137, 263] on li "Contact Last Updated" at bounding box center [127, 260] width 201 height 26
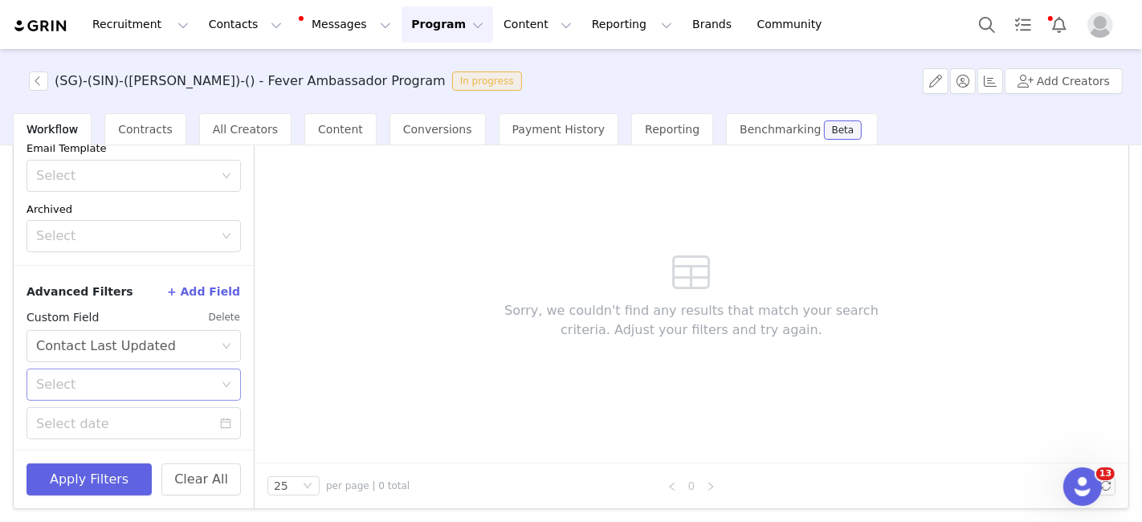
click at [111, 370] on div "Select" at bounding box center [128, 384] width 185 height 31
click at [107, 410] on li "On or after" at bounding box center [127, 417] width 201 height 26
click at [104, 429] on input at bounding box center [134, 423] width 214 height 32
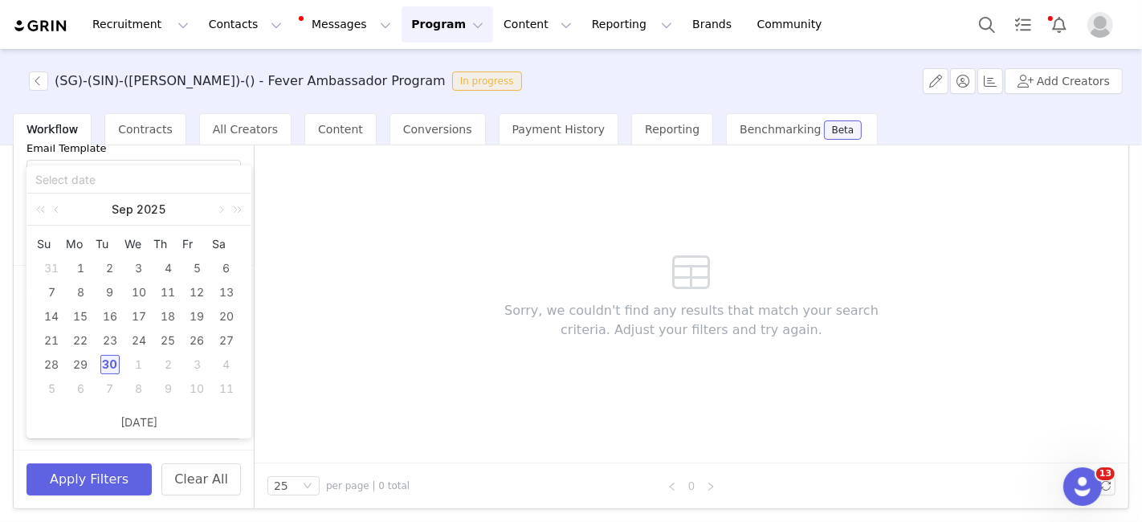
click at [114, 368] on div "30" at bounding box center [109, 364] width 19 height 19
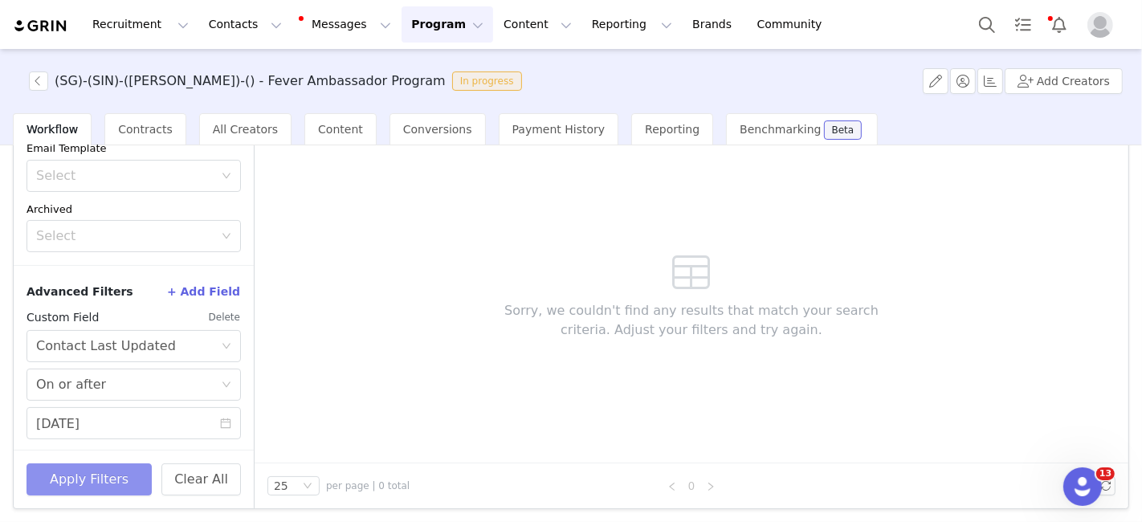
click at [94, 468] on button "Apply Filters" at bounding box center [89, 479] width 125 height 32
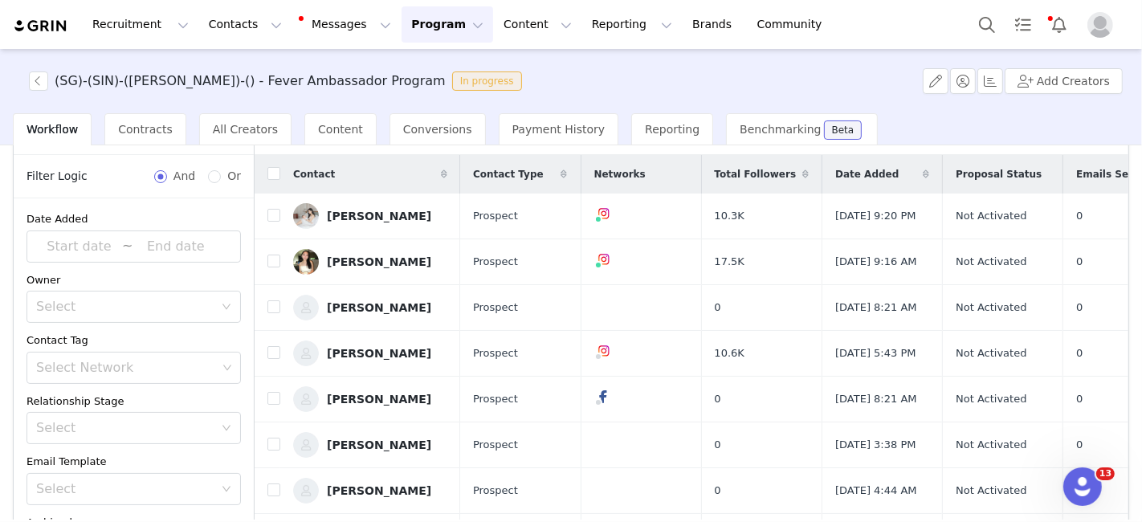
scroll to position [0, 0]
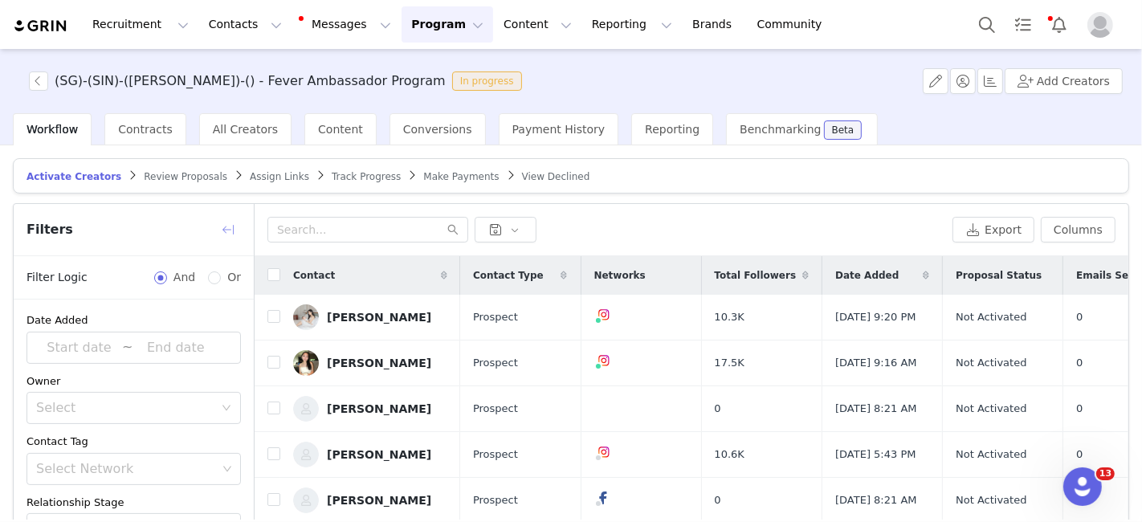
click at [229, 229] on button "button" at bounding box center [228, 230] width 26 height 26
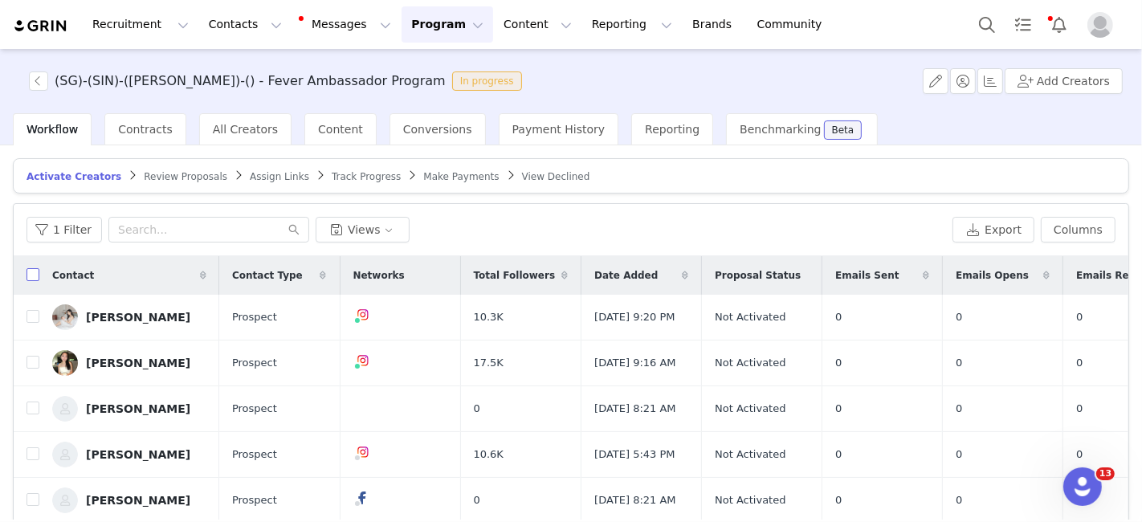
click at [29, 274] on input "checkbox" at bounding box center [33, 274] width 13 height 13
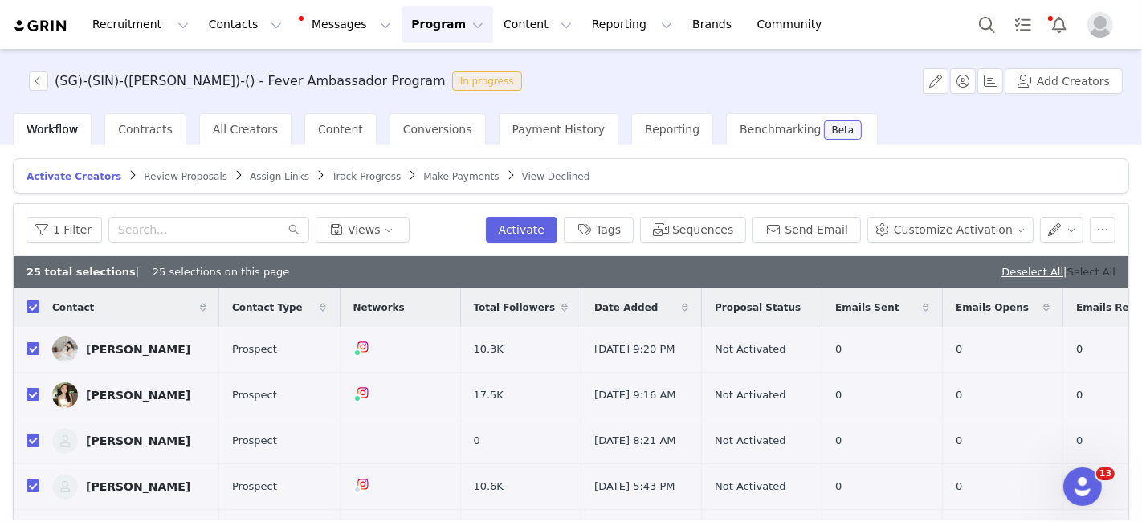
click at [1082, 267] on link "Select All" at bounding box center [1091, 272] width 48 height 12
click at [705, 233] on button "Sequences" at bounding box center [693, 230] width 106 height 26
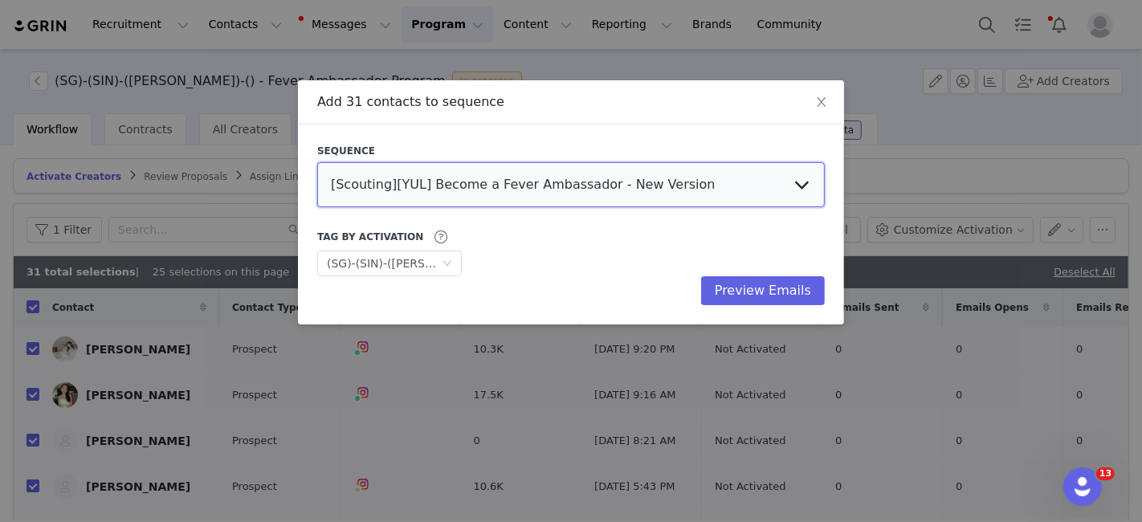
click at [644, 167] on select "[Scouting][YUL] Become a Fever Ambassador - New Version Influencer Session Invi…" at bounding box center [571, 184] width 508 height 45
click at [317, 162] on select "[Scouting][YUL] Become a Fever Ambassador - New Version Influencer Session Invi…" at bounding box center [571, 184] width 508 height 45
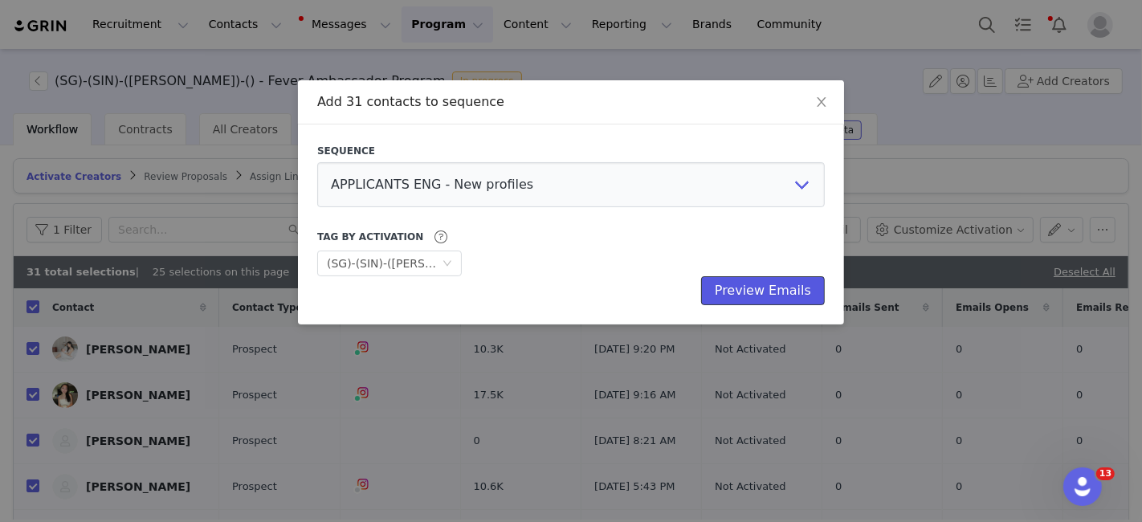
click at [745, 287] on button "Preview Emails" at bounding box center [763, 290] width 124 height 29
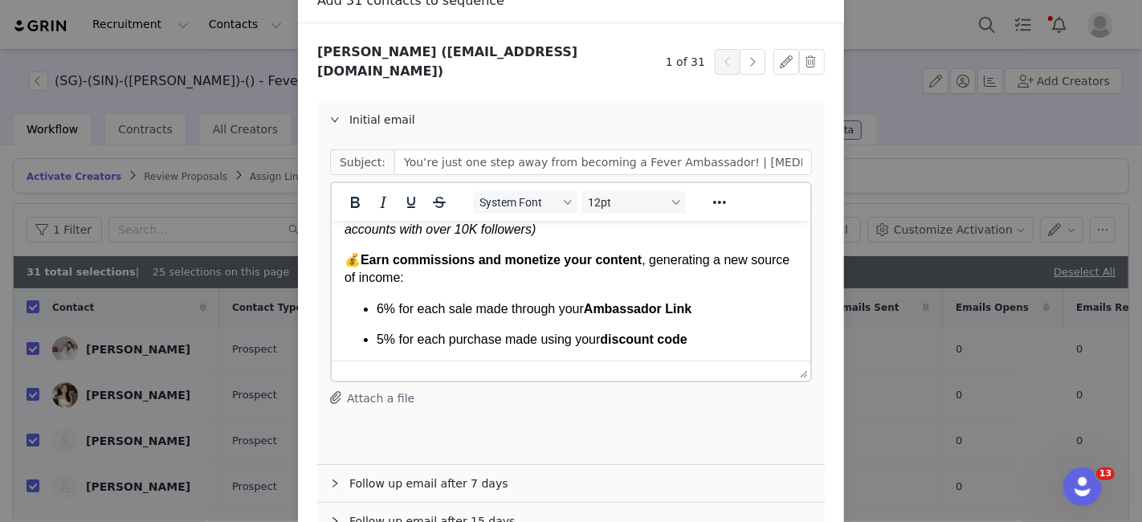
scroll to position [190, 0]
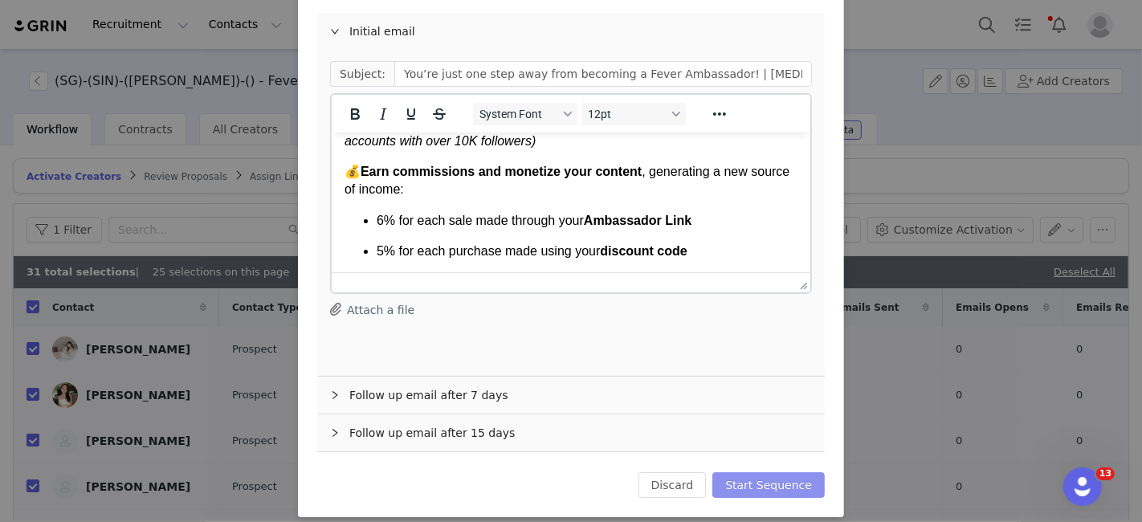
click at [732, 472] on button "Start Sequence" at bounding box center [768, 485] width 112 height 26
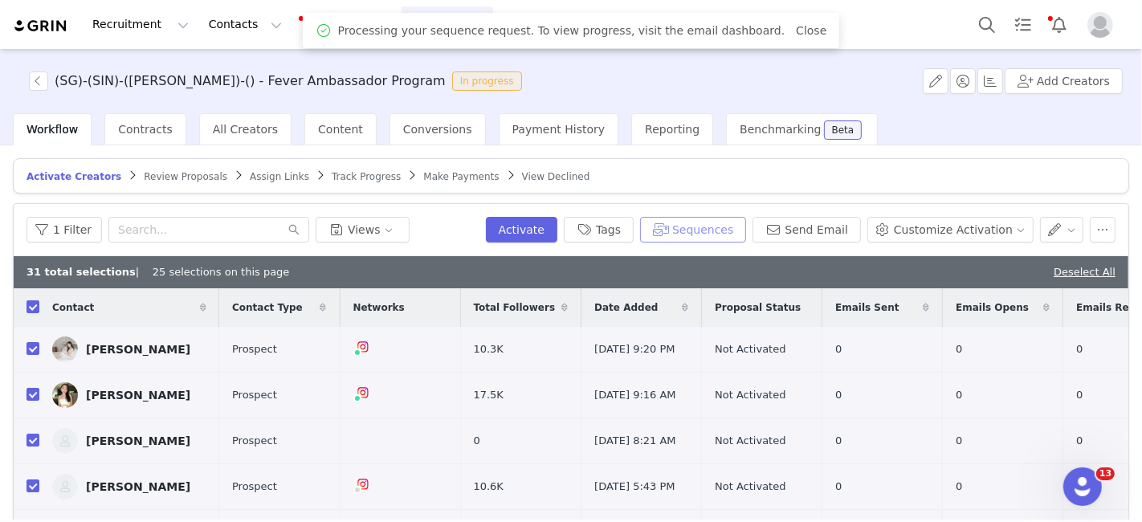
scroll to position [0, 0]
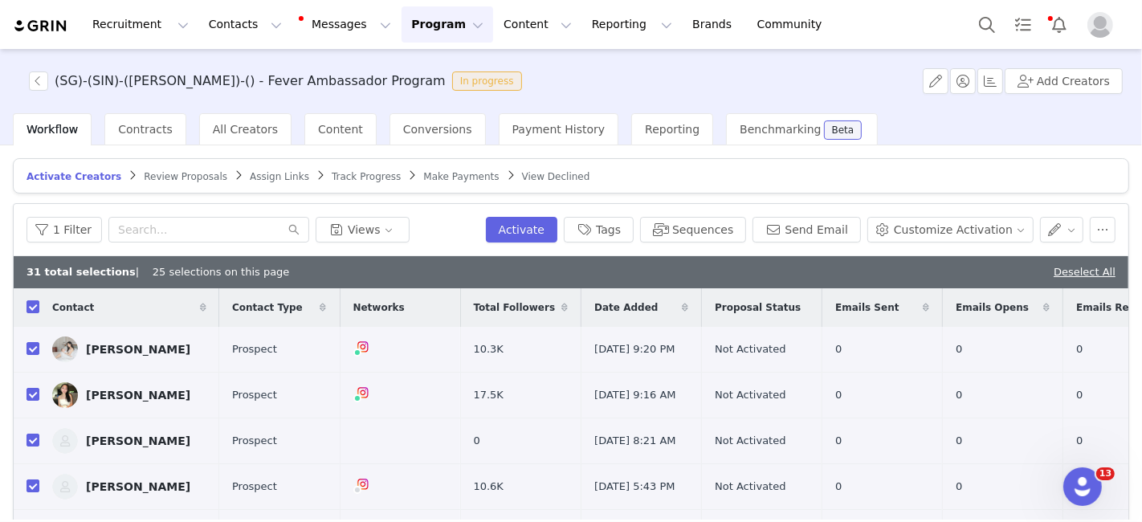
click at [1072, 264] on div "Deselect All" at bounding box center [1085, 272] width 62 height 16
click at [1099, 276] on div "Deselect All" at bounding box center [1085, 272] width 62 height 16
click at [1066, 267] on link "Deselect All" at bounding box center [1085, 272] width 62 height 12
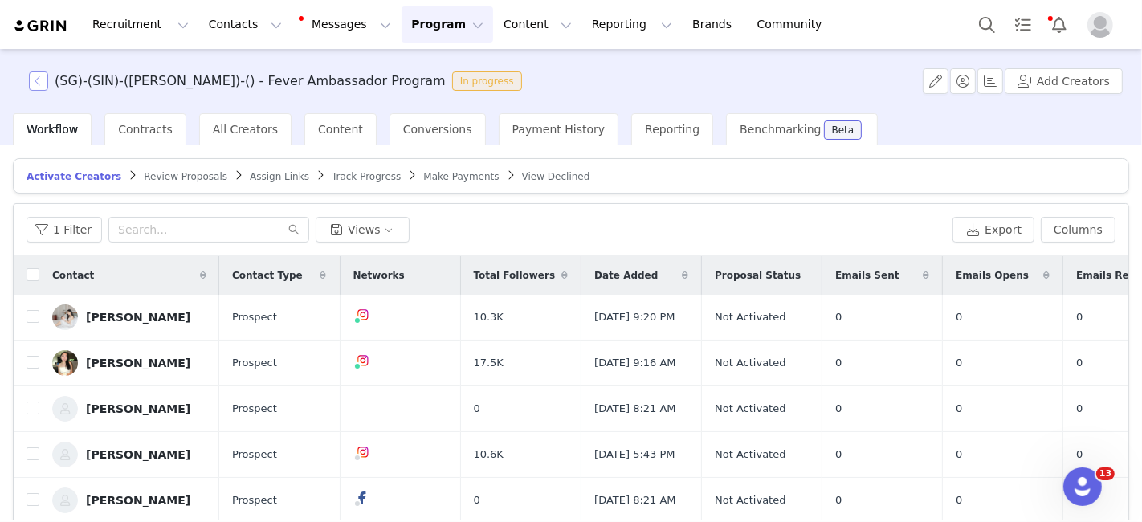
click at [31, 83] on button "button" at bounding box center [38, 80] width 19 height 19
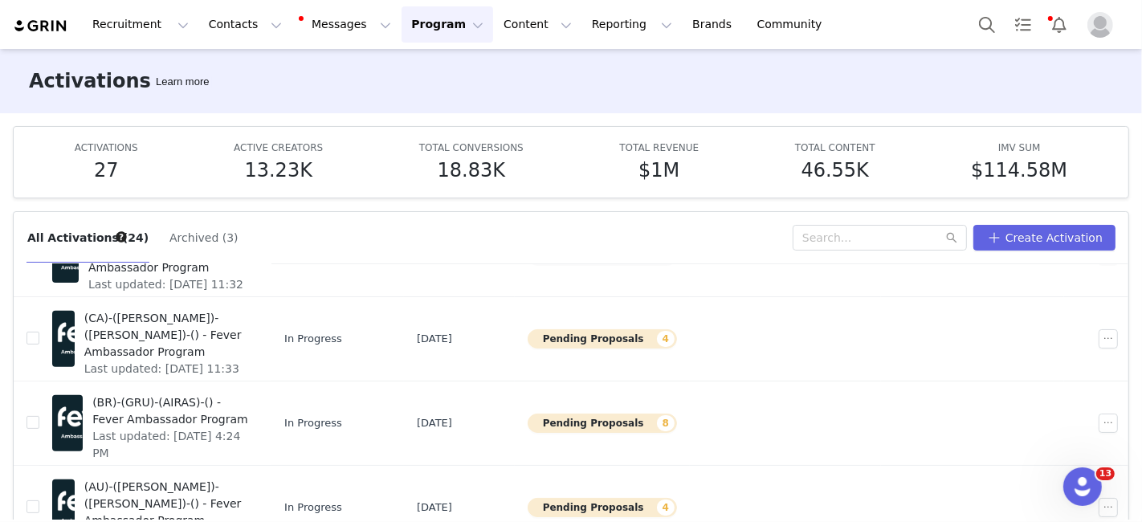
scroll to position [84, 0]
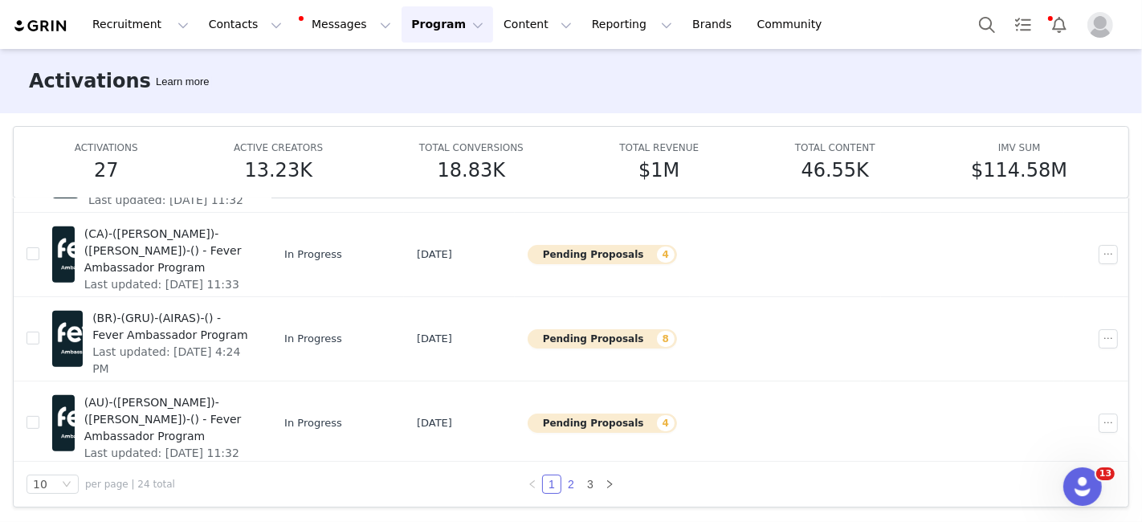
click at [562, 486] on link "2" at bounding box center [571, 484] width 18 height 18
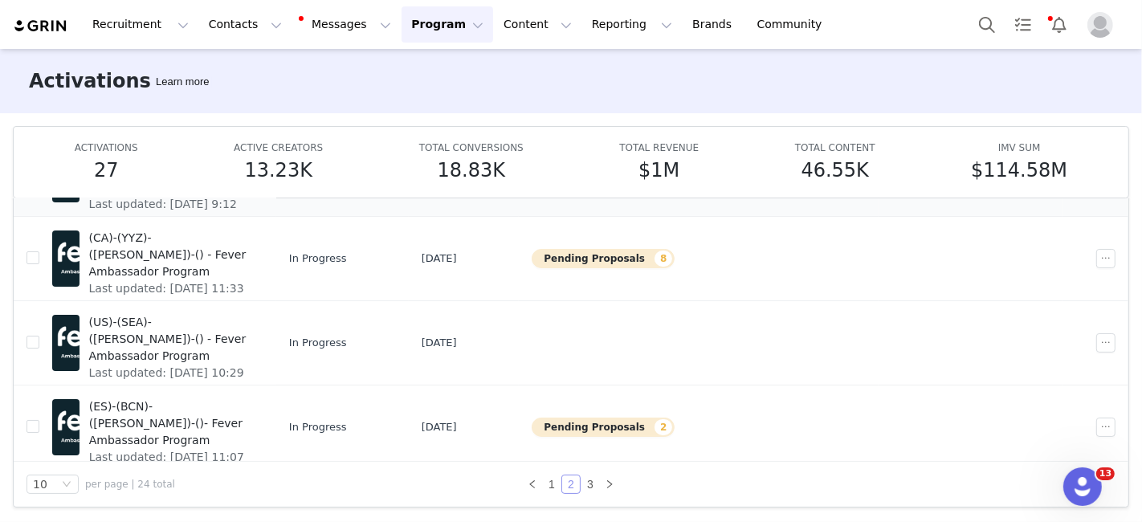
scroll to position [174, 0]
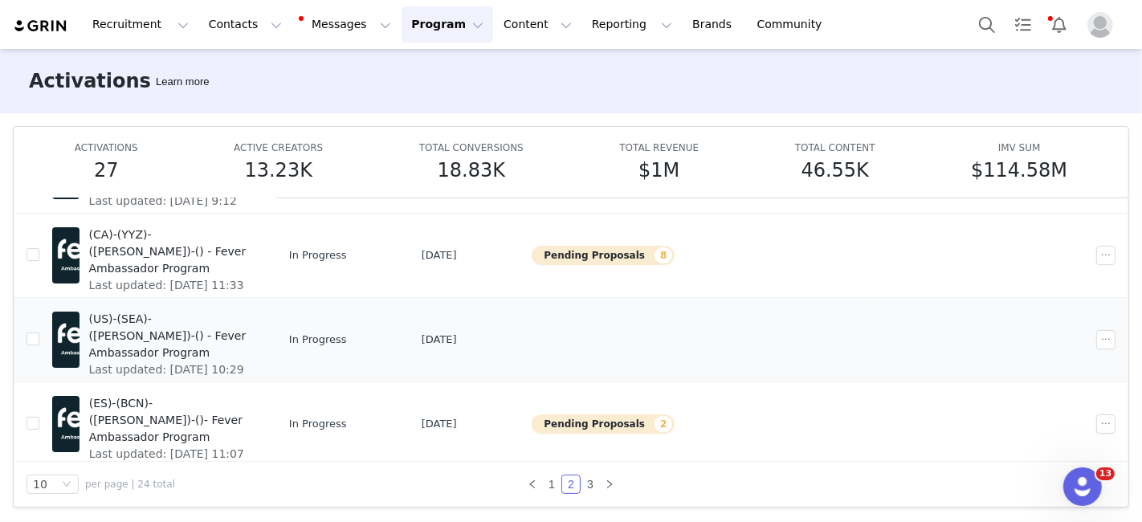
click at [254, 327] on span "(US)-(SEA)-([PERSON_NAME])-() - Fever Ambassador Program" at bounding box center [171, 336] width 165 height 51
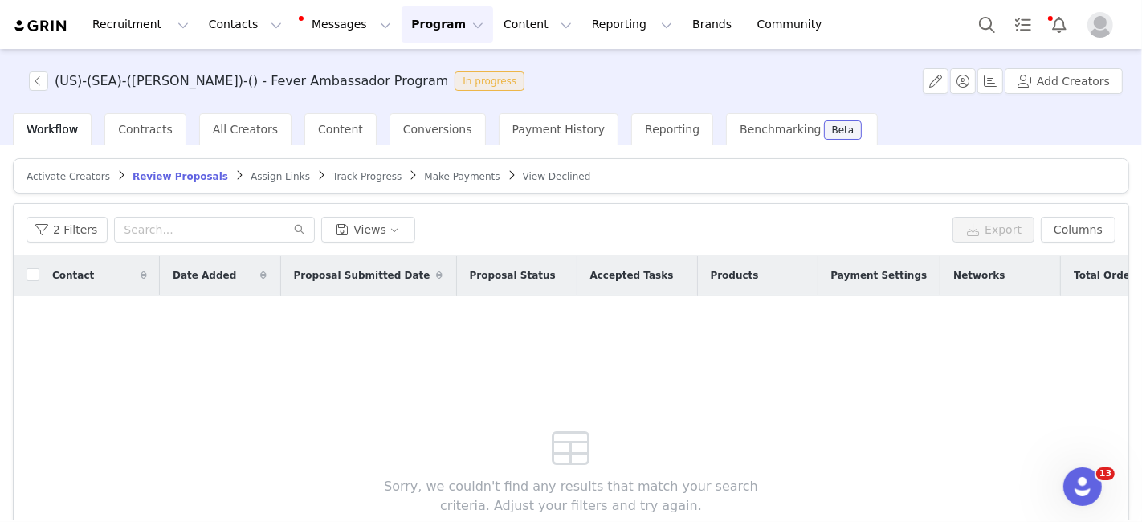
click at [66, 177] on span "Activate Creators" at bounding box center [69, 176] width 84 height 11
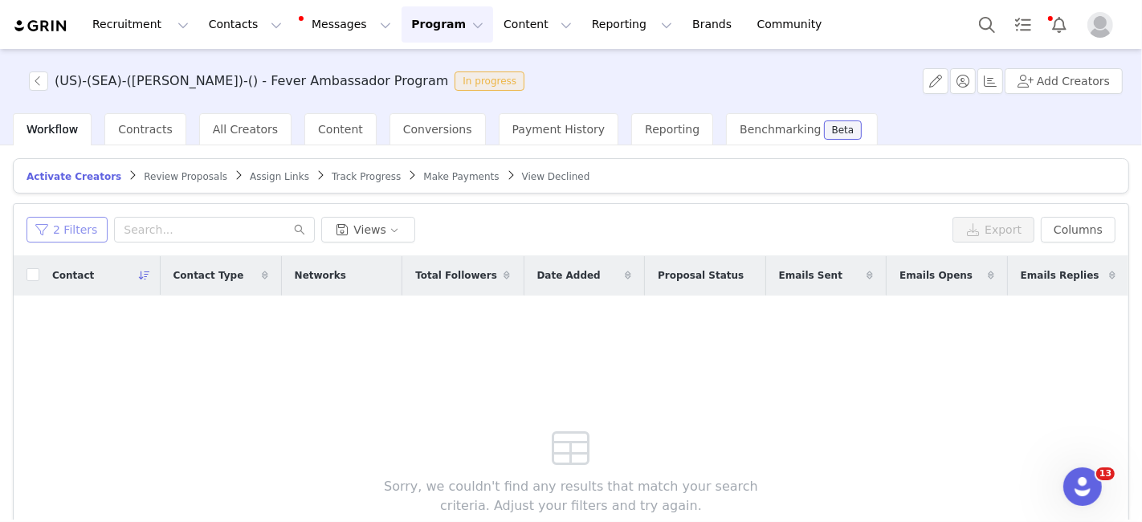
click at [63, 225] on button "2 Filters" at bounding box center [67, 230] width 81 height 26
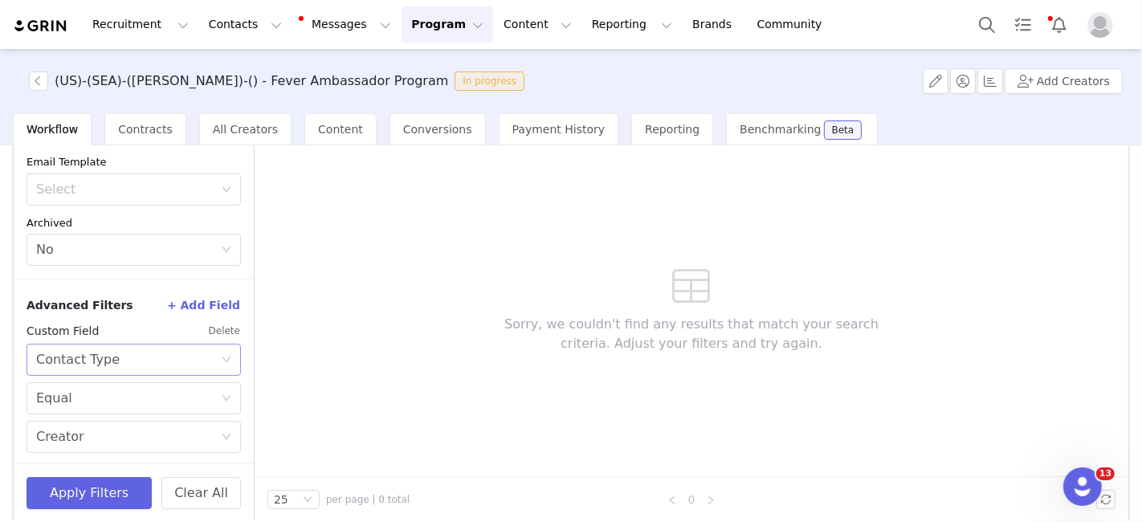
scroll to position [163, 0]
click at [202, 345] on div "Select Contact Type" at bounding box center [128, 359] width 185 height 31
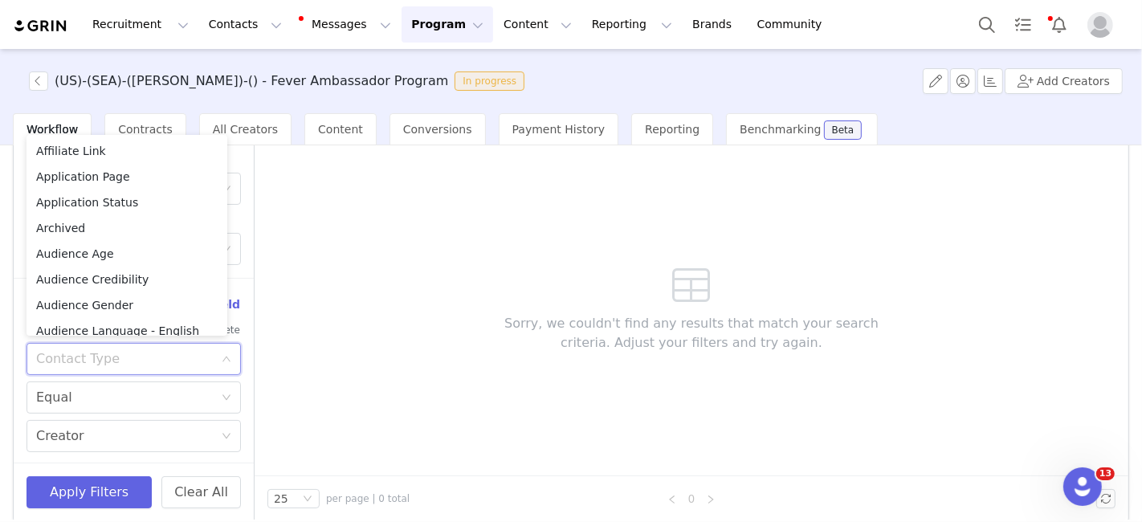
scroll to position [213, 0]
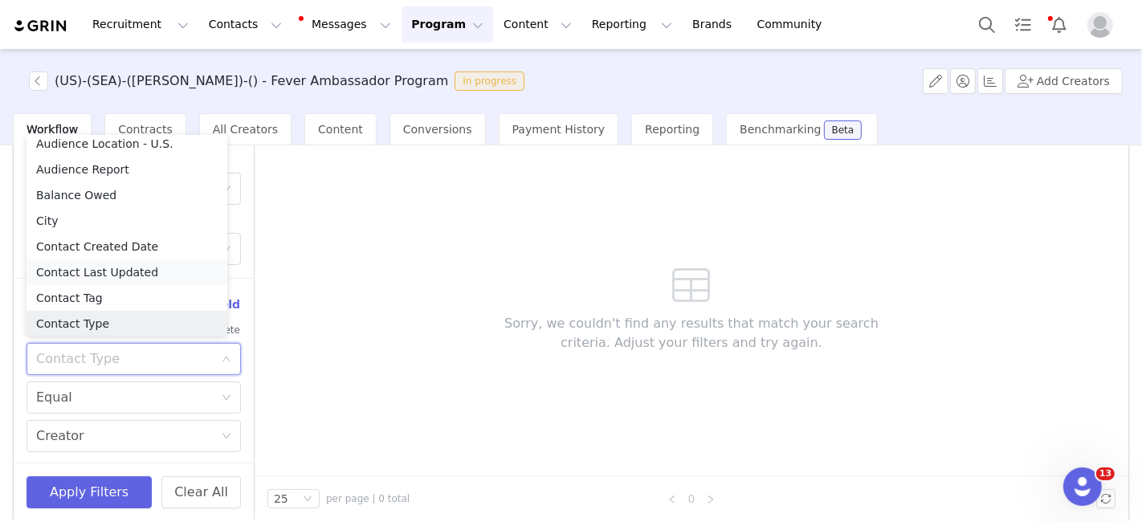
click at [145, 271] on li "Contact Last Updated" at bounding box center [127, 272] width 201 height 26
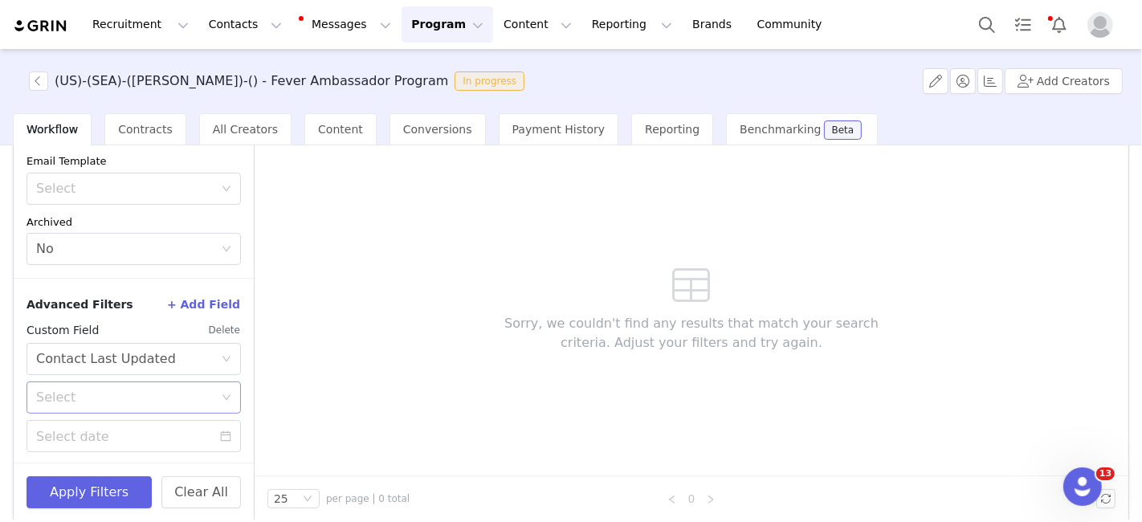
click at [130, 389] on div "Select" at bounding box center [124, 397] width 177 height 16
click at [115, 430] on li "On or after" at bounding box center [127, 429] width 201 height 26
click at [113, 435] on input at bounding box center [134, 436] width 214 height 32
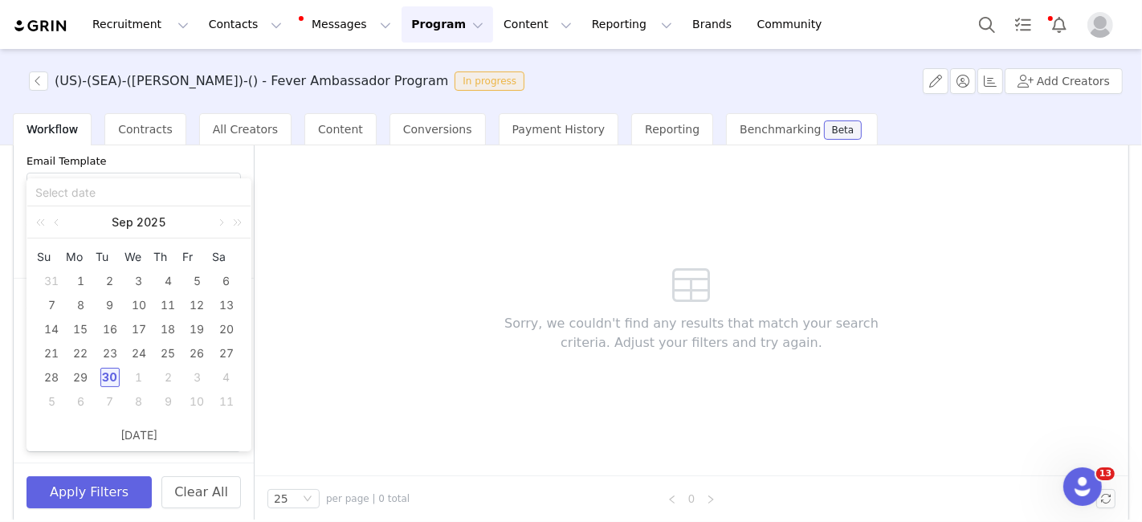
click at [108, 375] on div "30" at bounding box center [109, 377] width 19 height 19
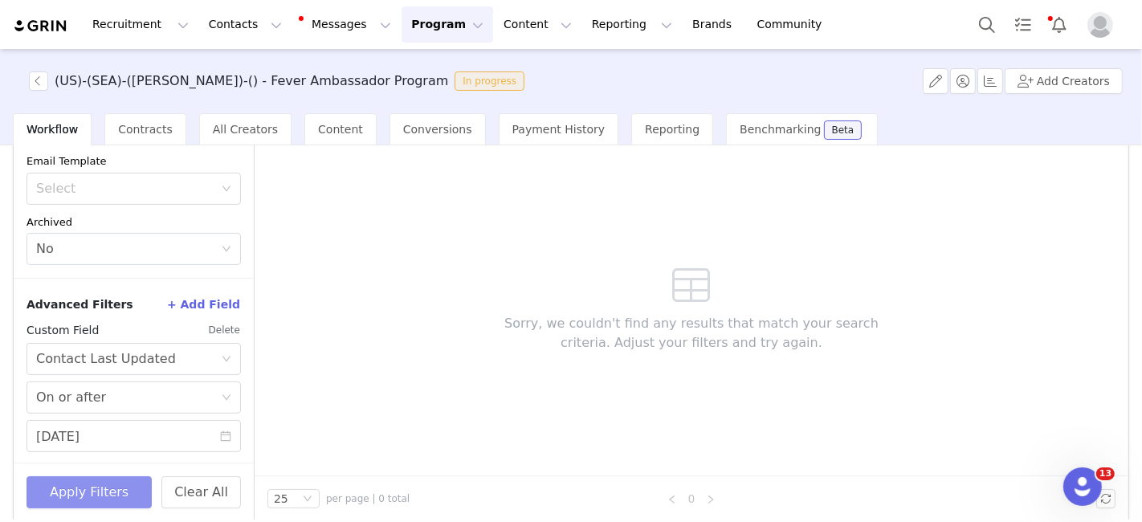
click at [88, 487] on button "Apply Filters" at bounding box center [89, 492] width 125 height 32
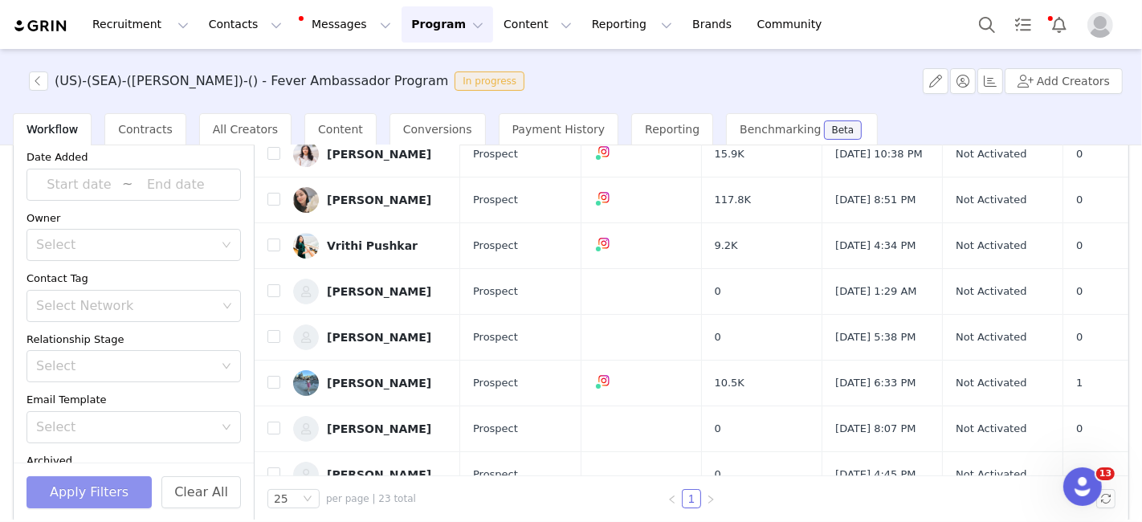
scroll to position [0, 0]
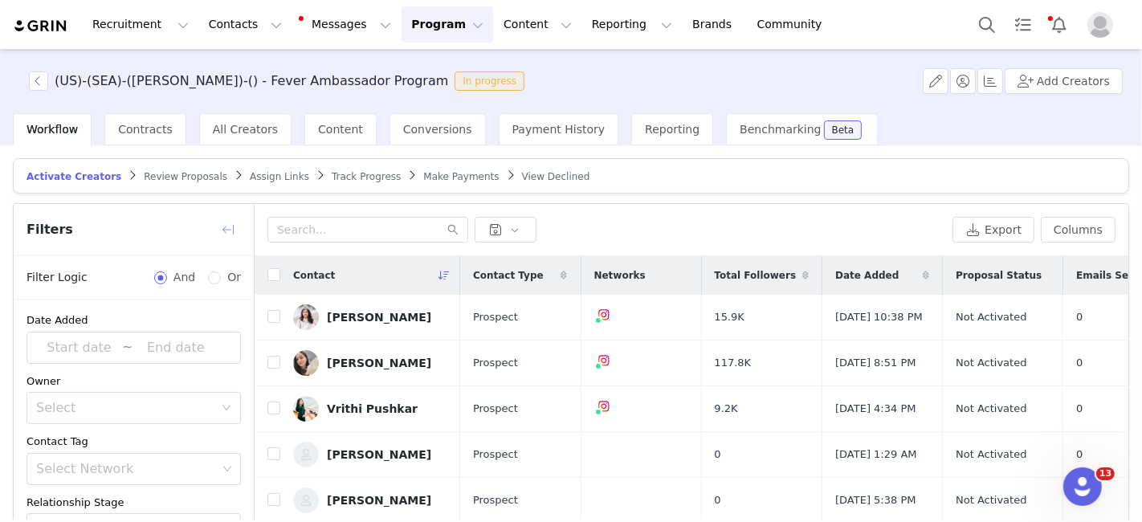
click at [229, 226] on button "button" at bounding box center [228, 230] width 26 height 26
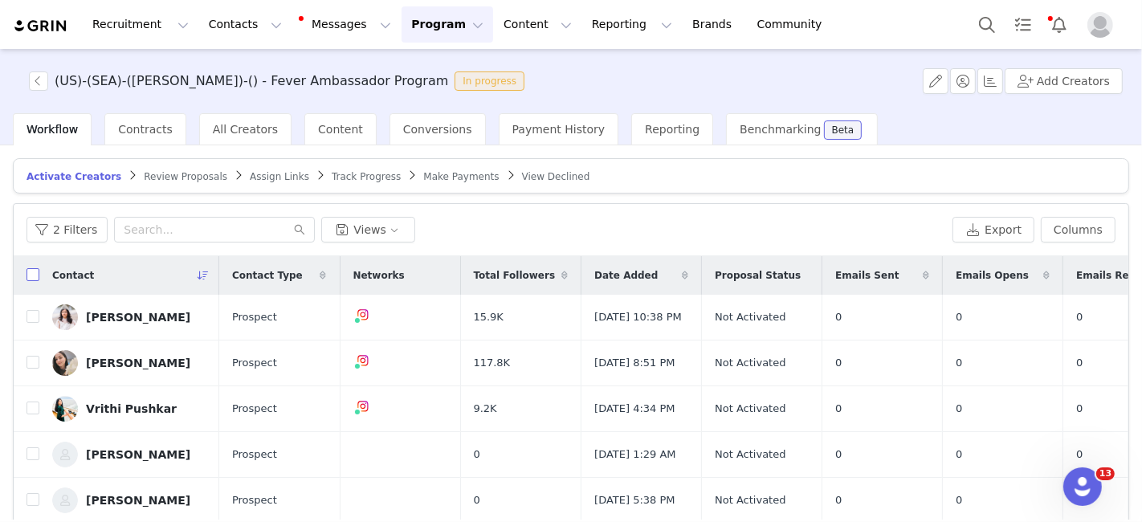
click at [27, 271] on input "checkbox" at bounding box center [33, 274] width 13 height 13
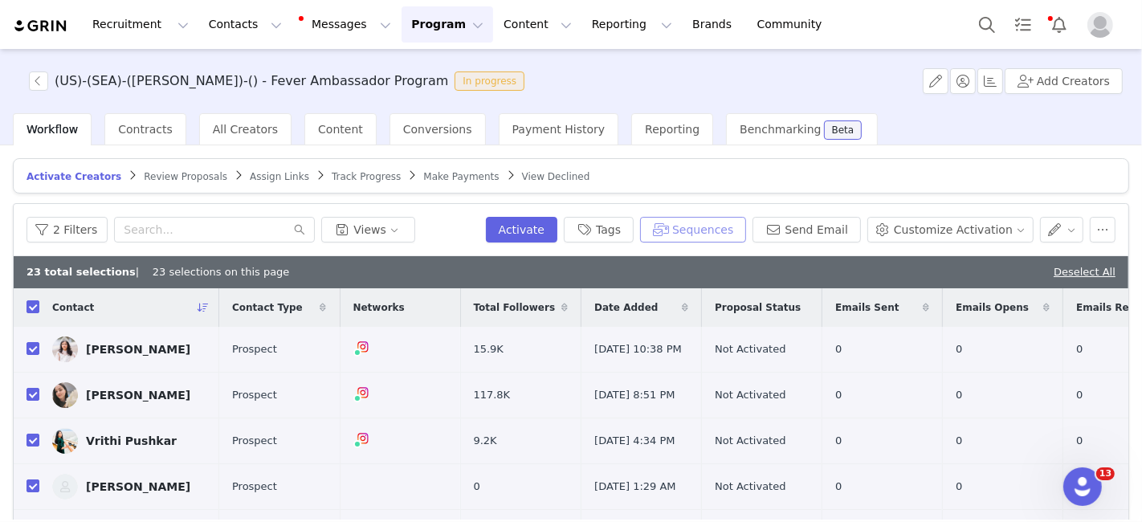
click at [716, 228] on button "Sequences" at bounding box center [693, 230] width 106 height 26
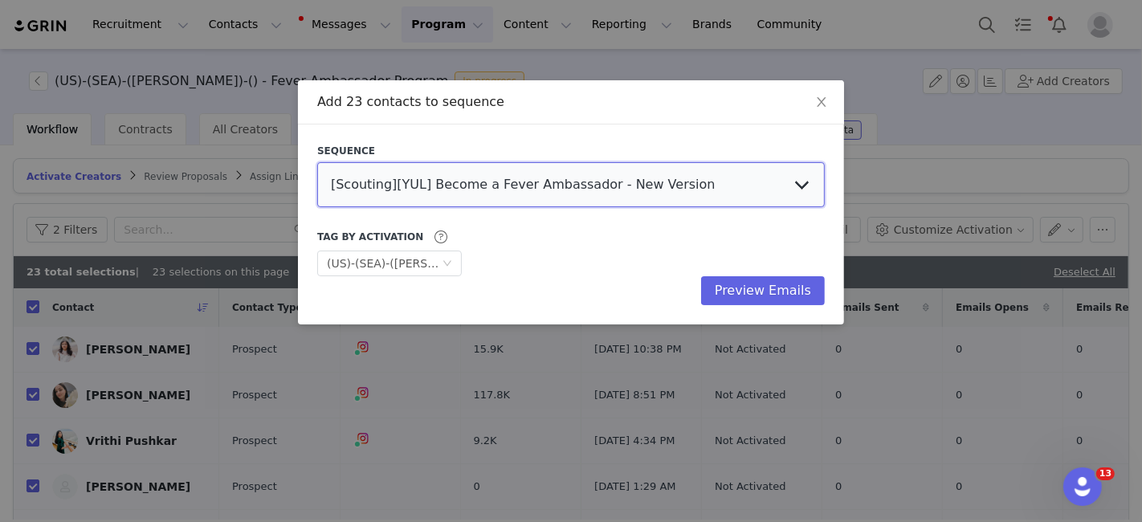
click at [439, 192] on select "[Scouting][YUL] Become a Fever Ambassador - New Version Influencer Session Invi…" at bounding box center [571, 184] width 508 height 45
click at [317, 162] on select "[Scouting][YUL] Become a Fever Ambassador - New Version Influencer Session Invi…" at bounding box center [571, 184] width 508 height 45
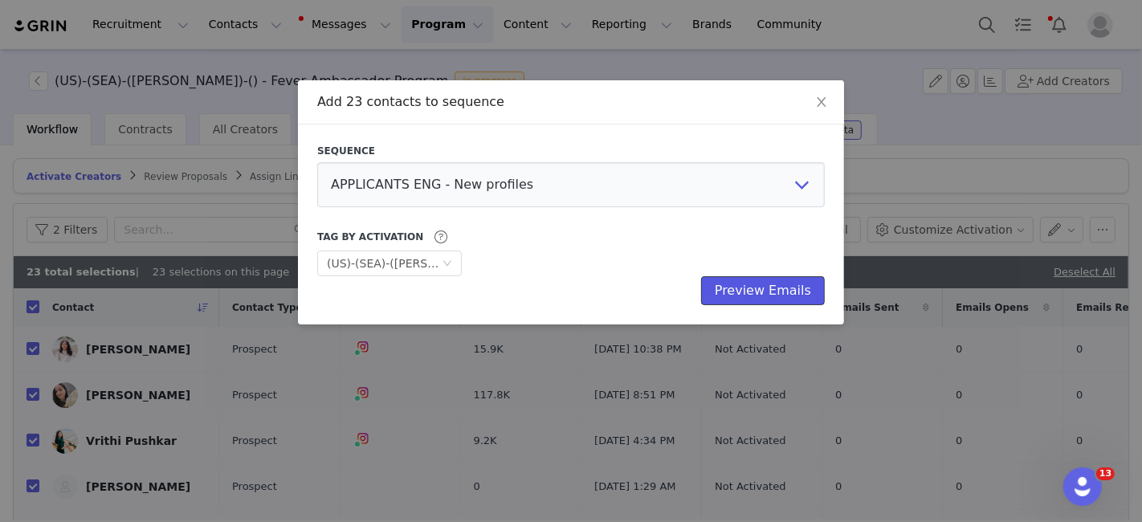
click at [771, 298] on button "Preview Emails" at bounding box center [763, 290] width 124 height 29
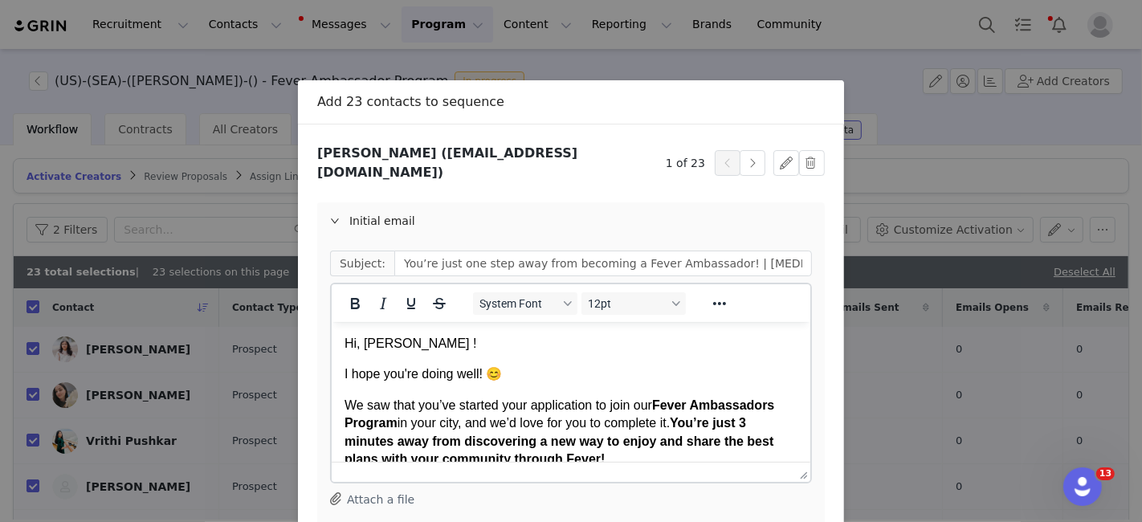
scroll to position [190, 0]
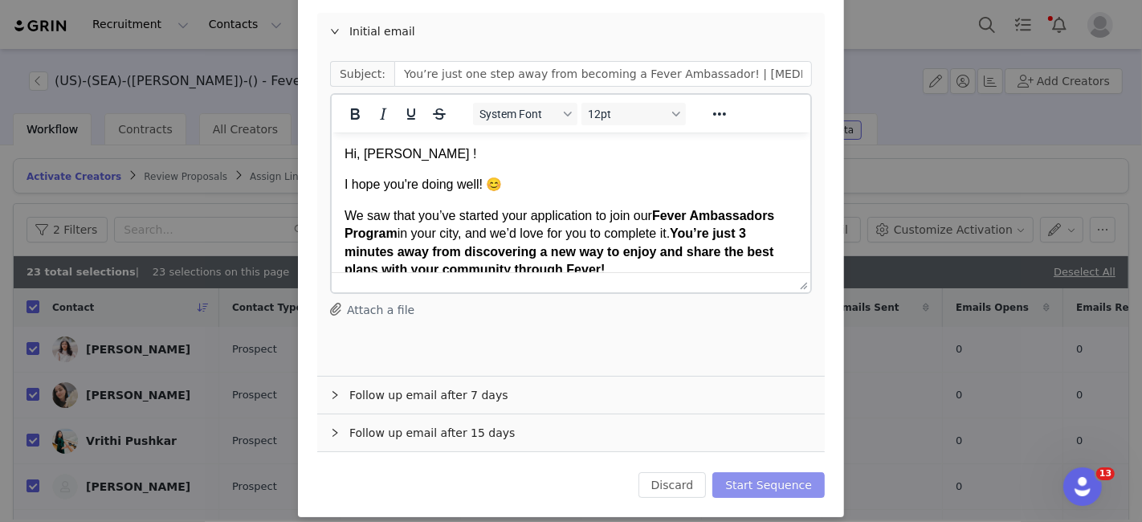
click at [773, 472] on button "Start Sequence" at bounding box center [768, 485] width 112 height 26
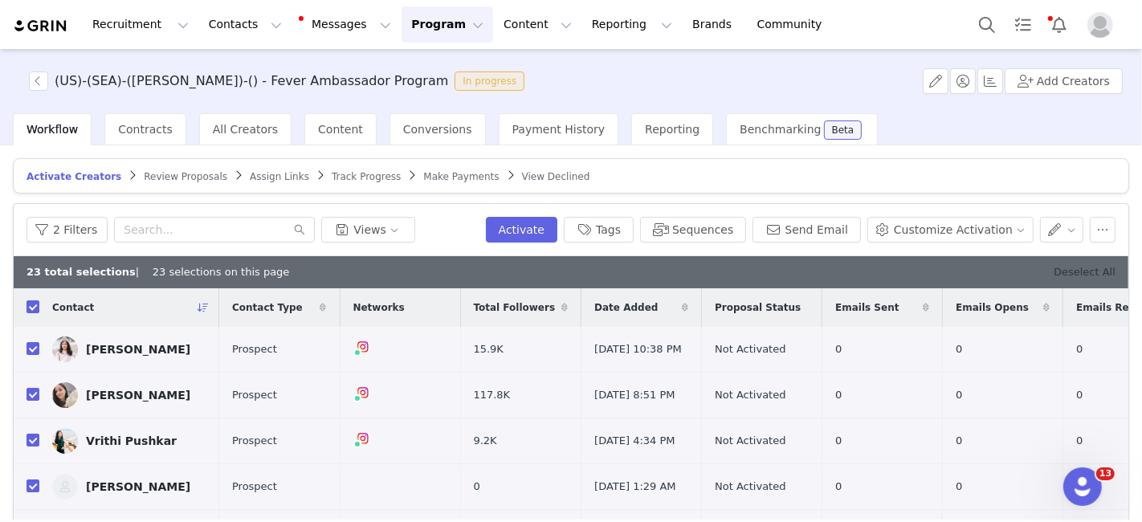
click at [1066, 268] on link "Deselect All" at bounding box center [1085, 272] width 62 height 12
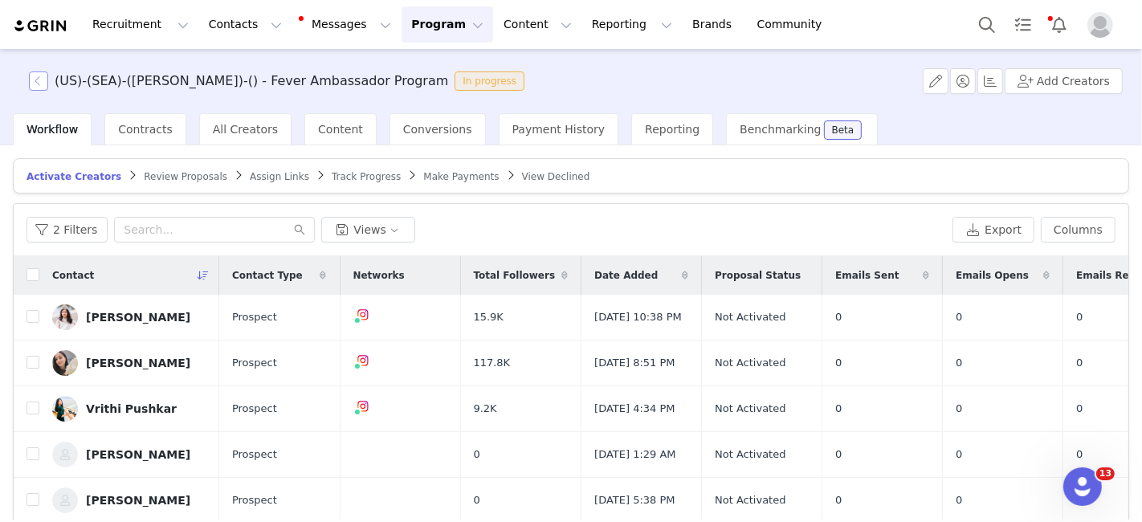
click at [39, 80] on button "button" at bounding box center [38, 80] width 19 height 19
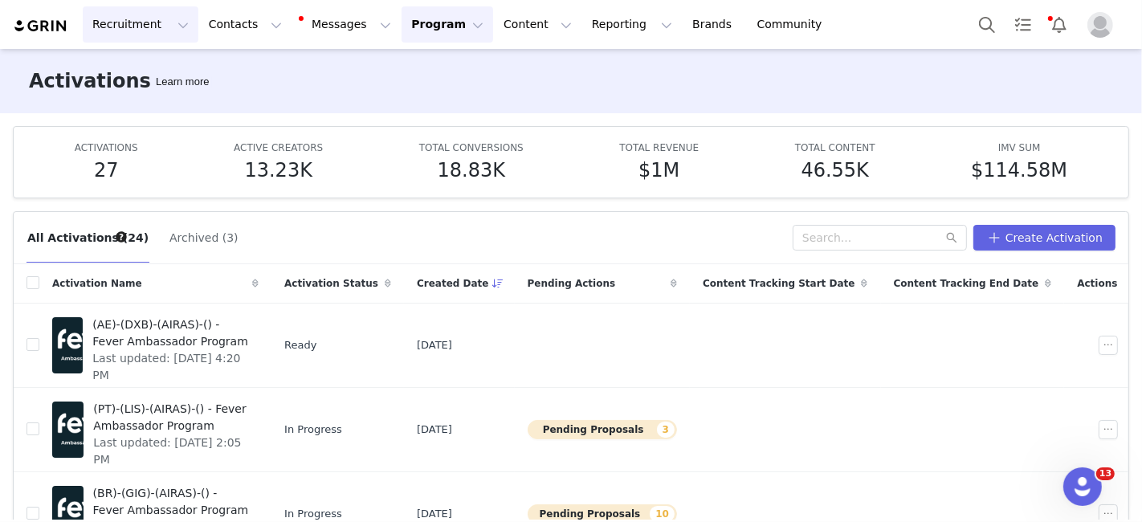
click at [109, 28] on button "Recruitment Recruitment" at bounding box center [141, 24] width 116 height 36
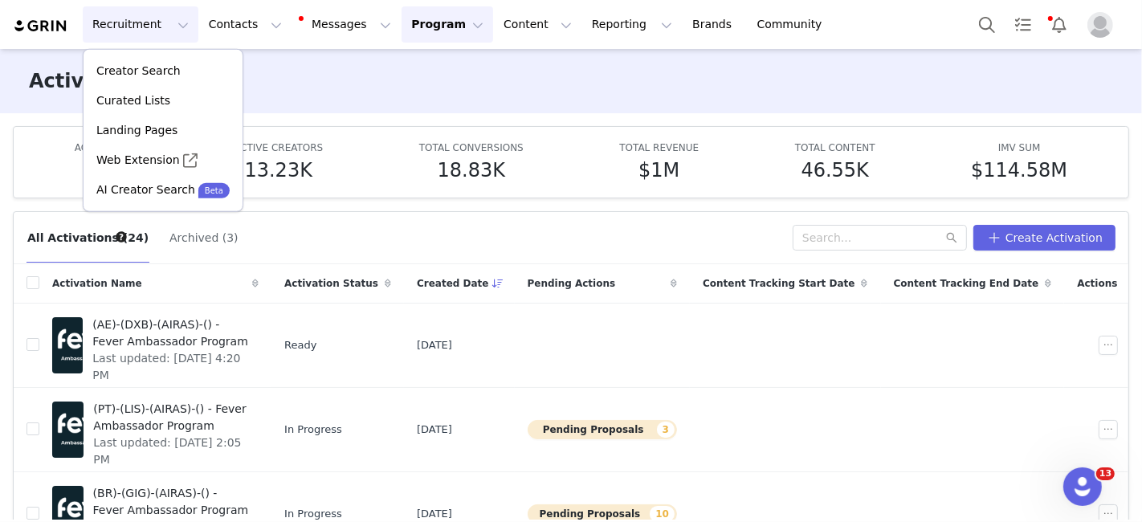
click at [150, 27] on button "Recruitment Recruitment" at bounding box center [141, 24] width 116 height 36
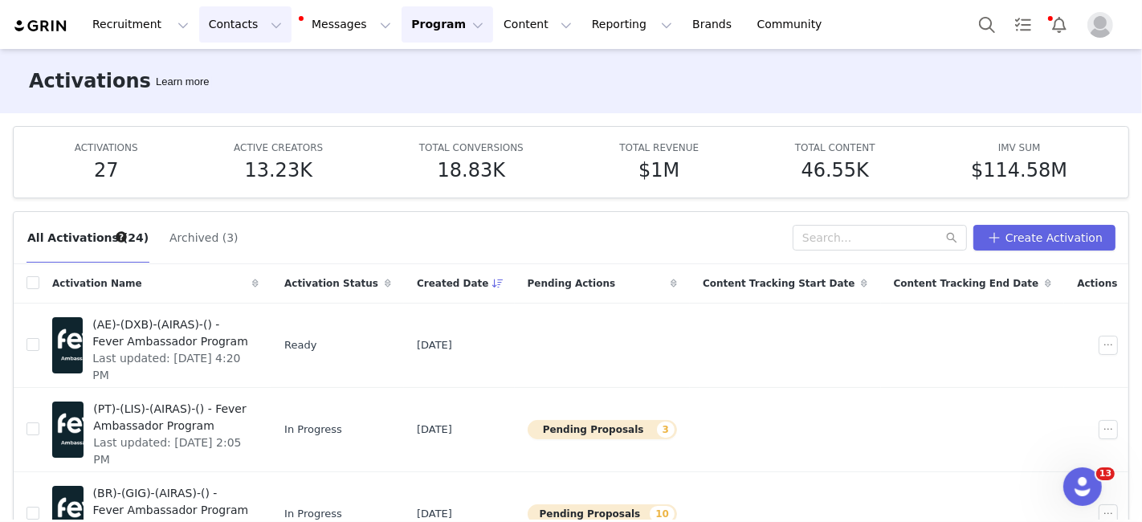
click at [218, 15] on button "Contacts Contacts" at bounding box center [245, 24] width 92 height 36
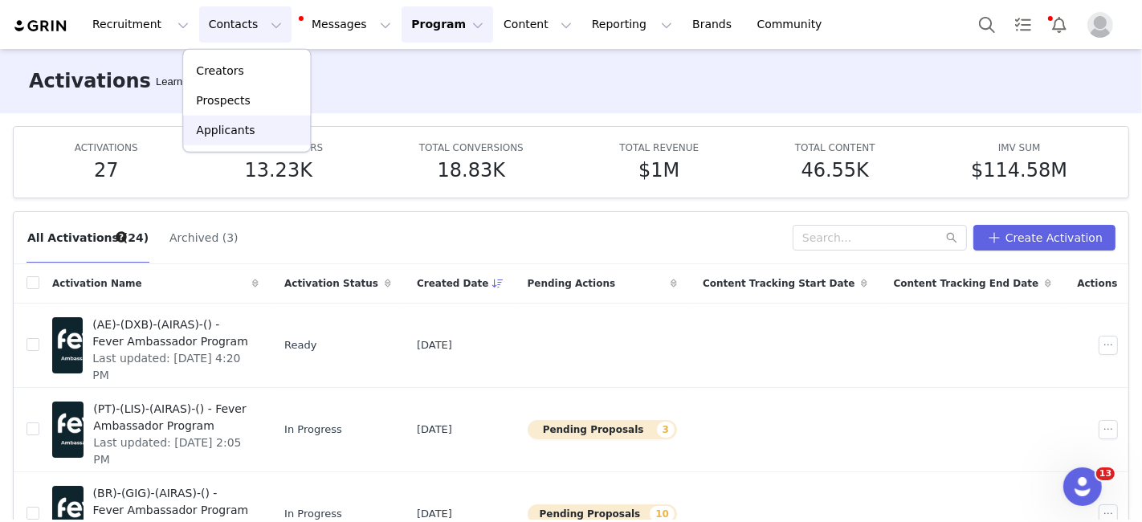
click at [206, 124] on p "Applicants" at bounding box center [225, 130] width 59 height 17
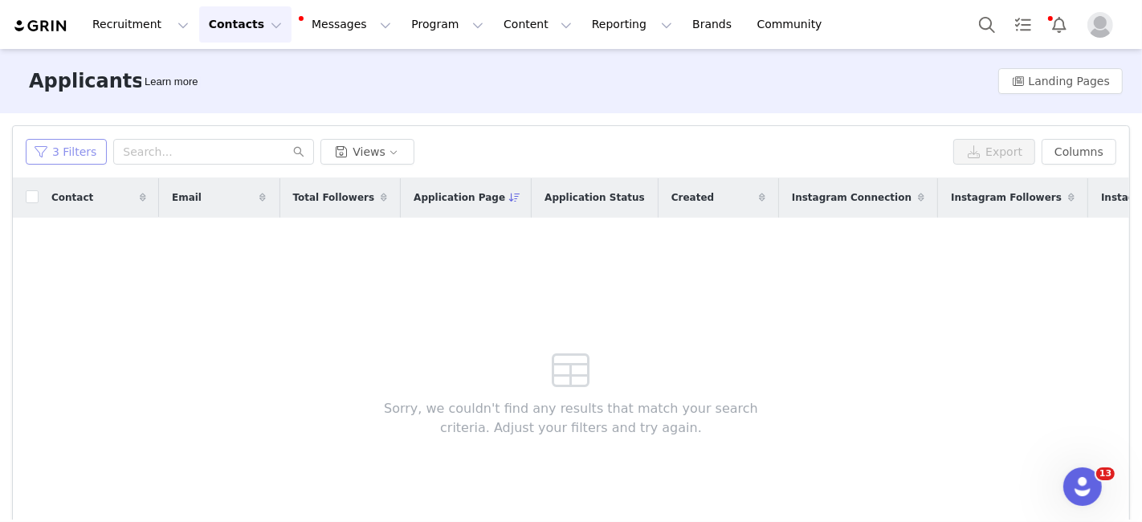
click at [71, 156] on button "3 Filters" at bounding box center [66, 152] width 81 height 26
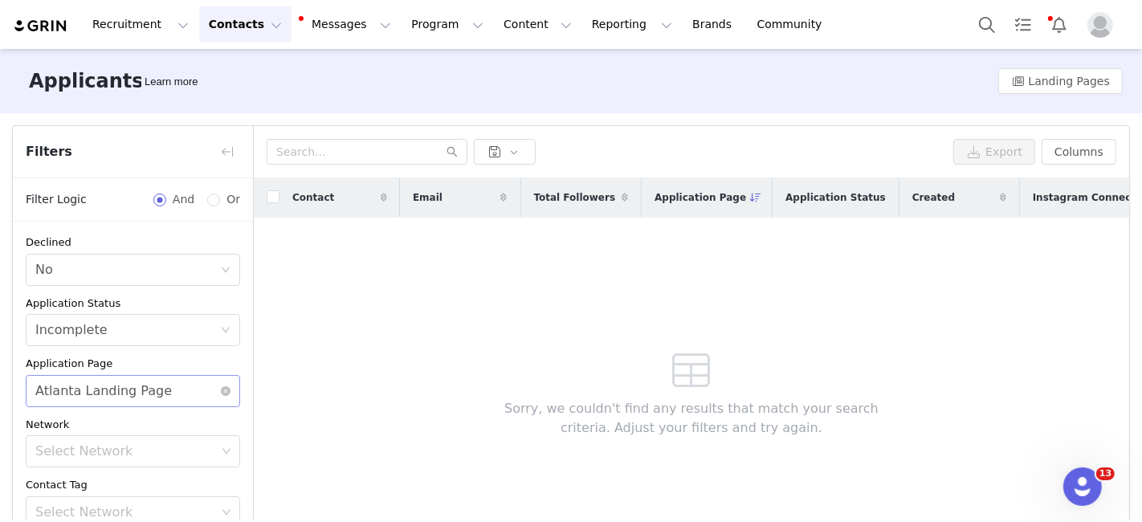
click at [119, 402] on div "Atlanta Landing Page" at bounding box center [103, 391] width 137 height 31
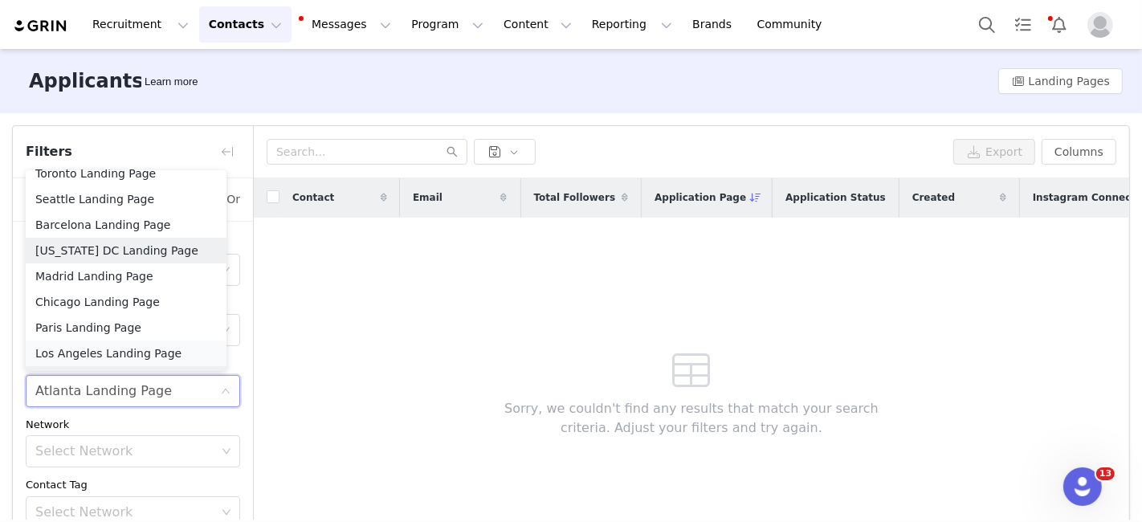
scroll to position [422, 0]
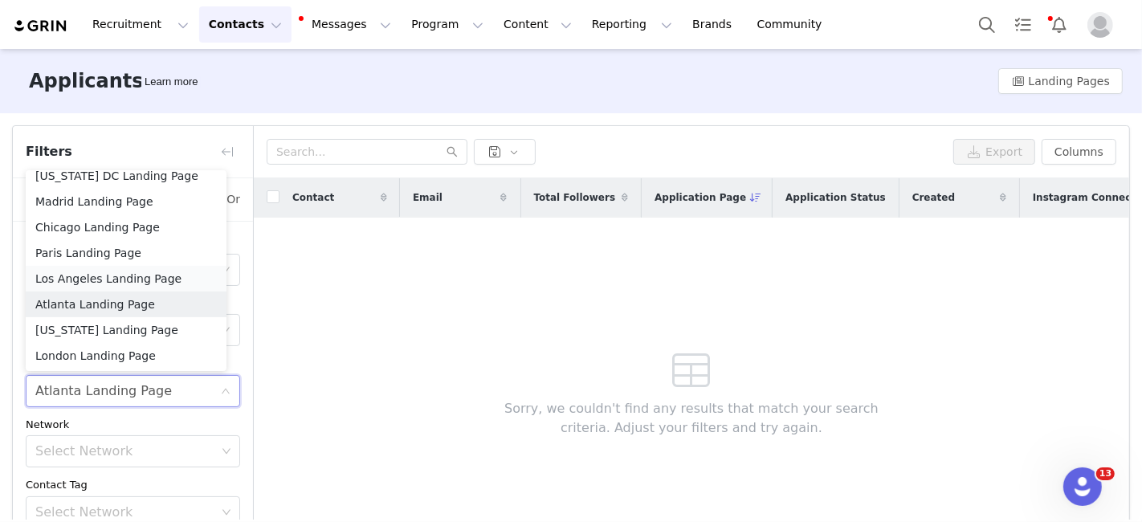
click at [88, 276] on li "Los Angeles Landing Page" at bounding box center [126, 279] width 201 height 26
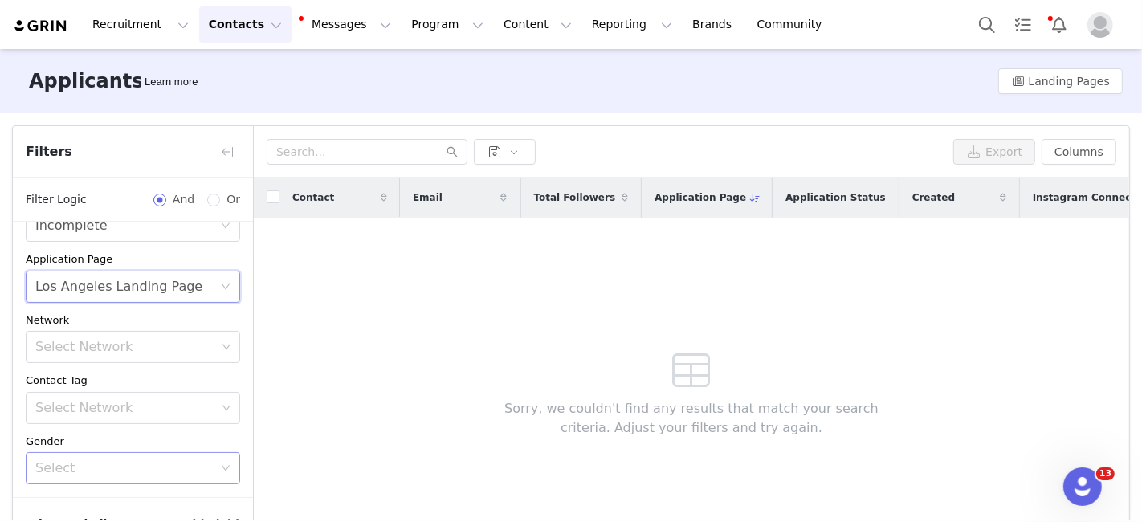
scroll to position [98, 0]
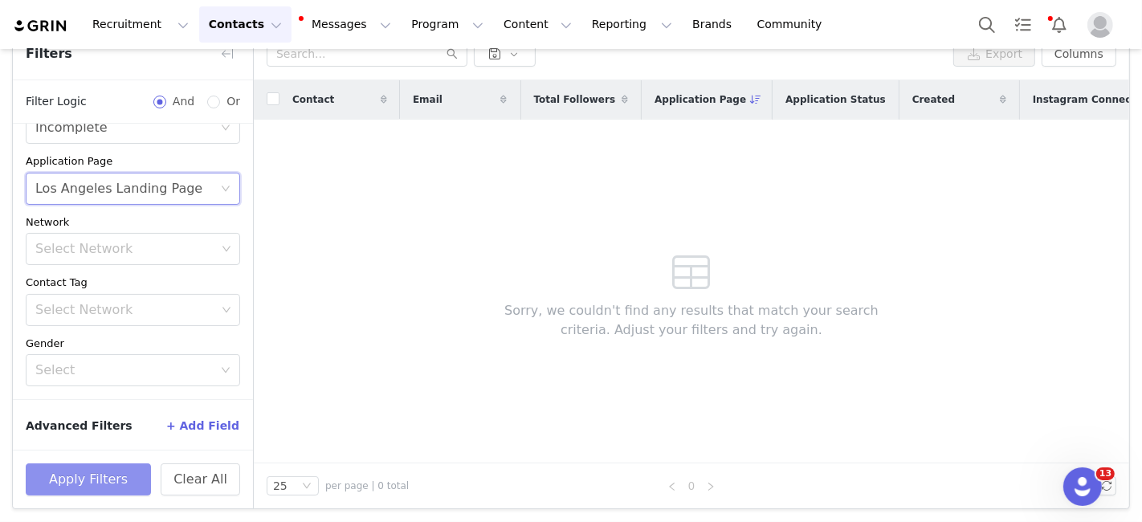
click at [85, 472] on button "Apply Filters" at bounding box center [88, 479] width 125 height 32
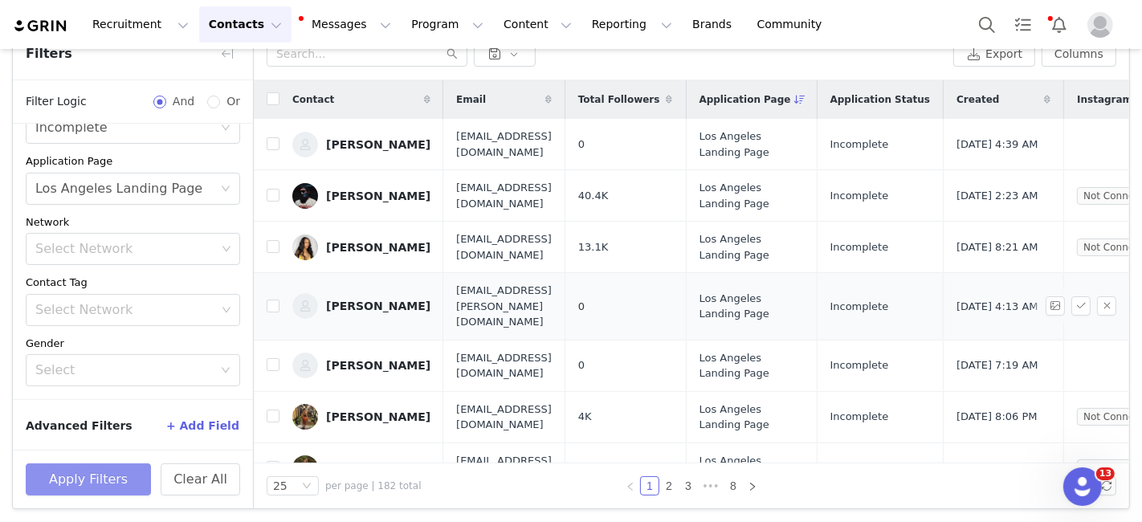
scroll to position [0, 0]
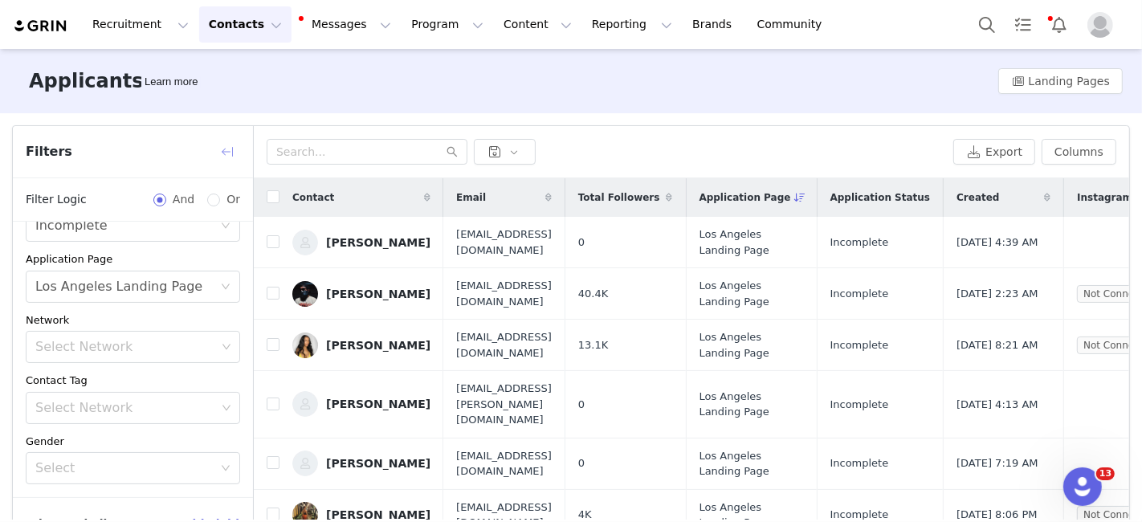
click at [226, 149] on button "button" at bounding box center [227, 152] width 26 height 26
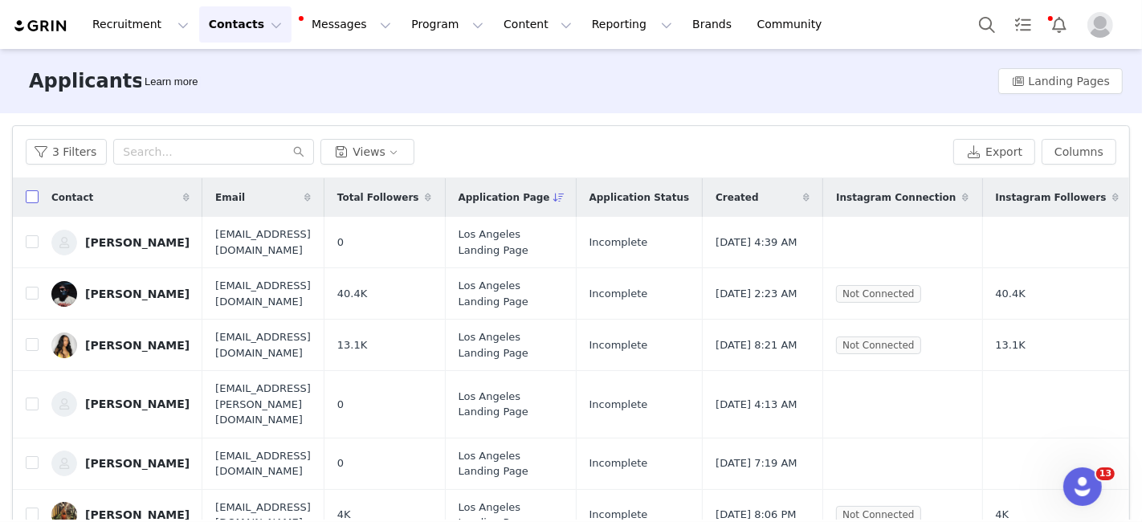
click at [35, 190] on input "checkbox" at bounding box center [32, 196] width 13 height 13
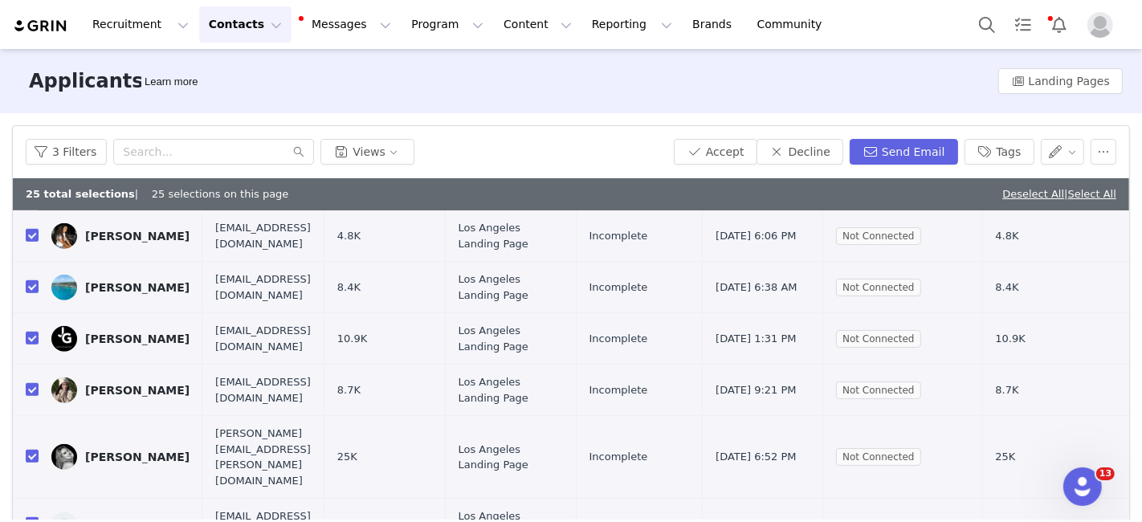
scroll to position [98, 0]
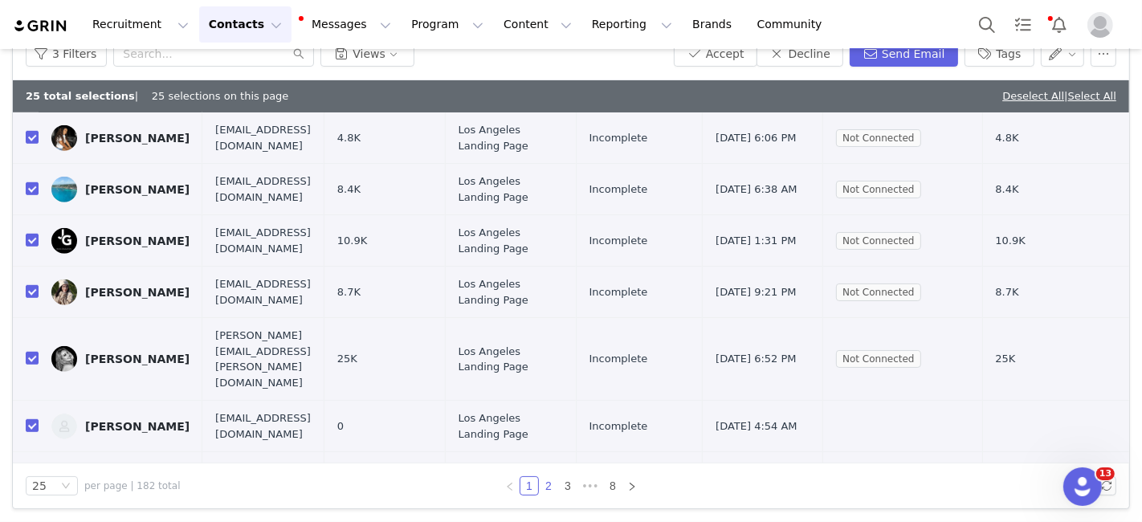
click at [540, 487] on link "2" at bounding box center [549, 486] width 18 height 18
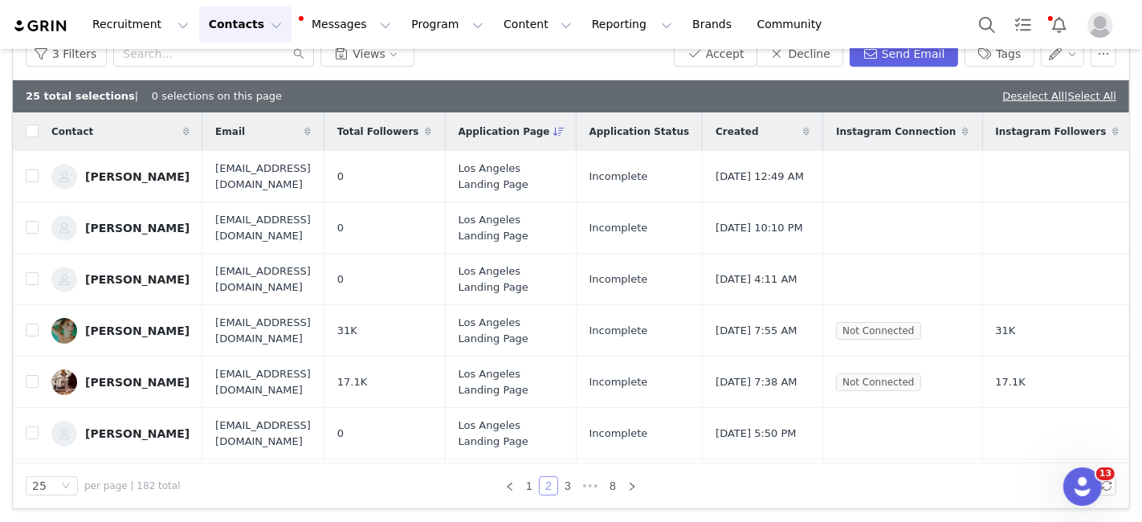
scroll to position [0, 0]
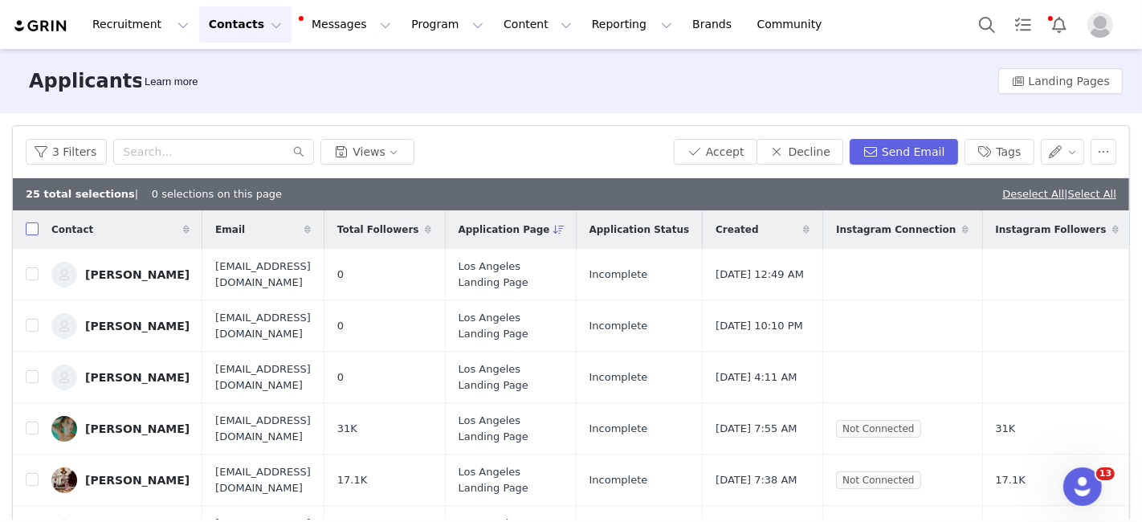
click at [30, 226] on input "checkbox" at bounding box center [32, 228] width 13 height 13
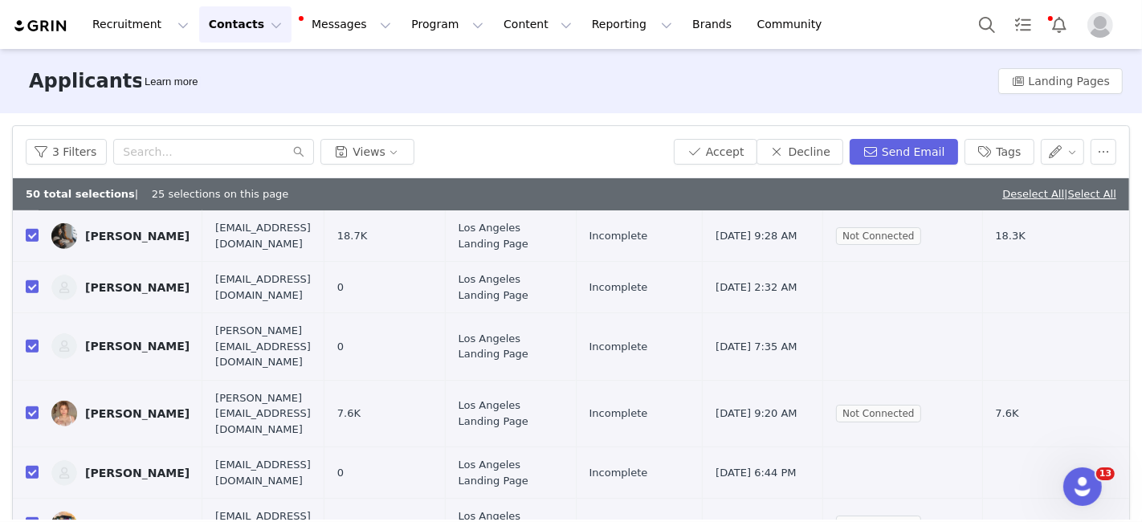
scroll to position [98, 0]
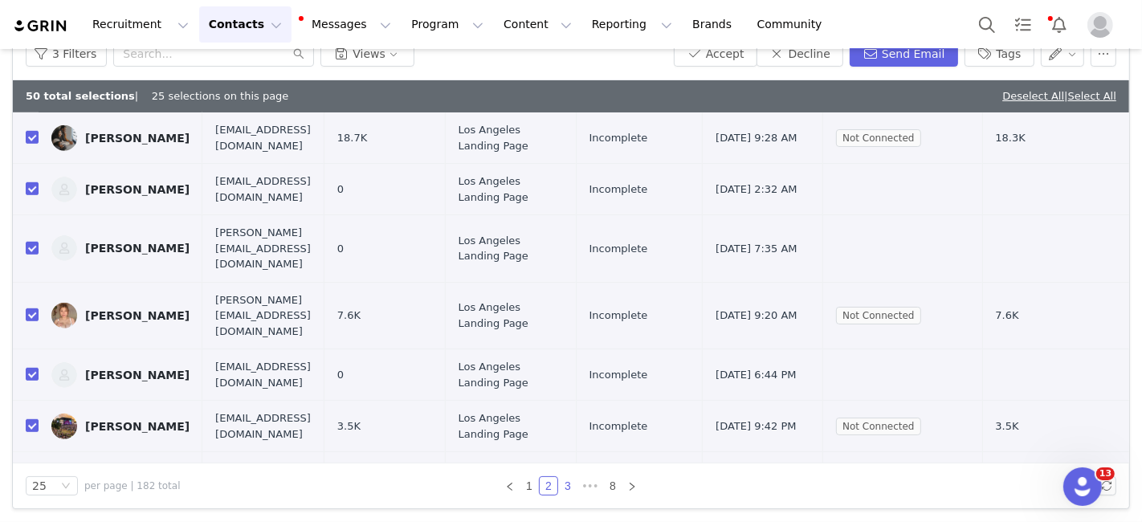
click at [564, 485] on link "3" at bounding box center [568, 486] width 18 height 18
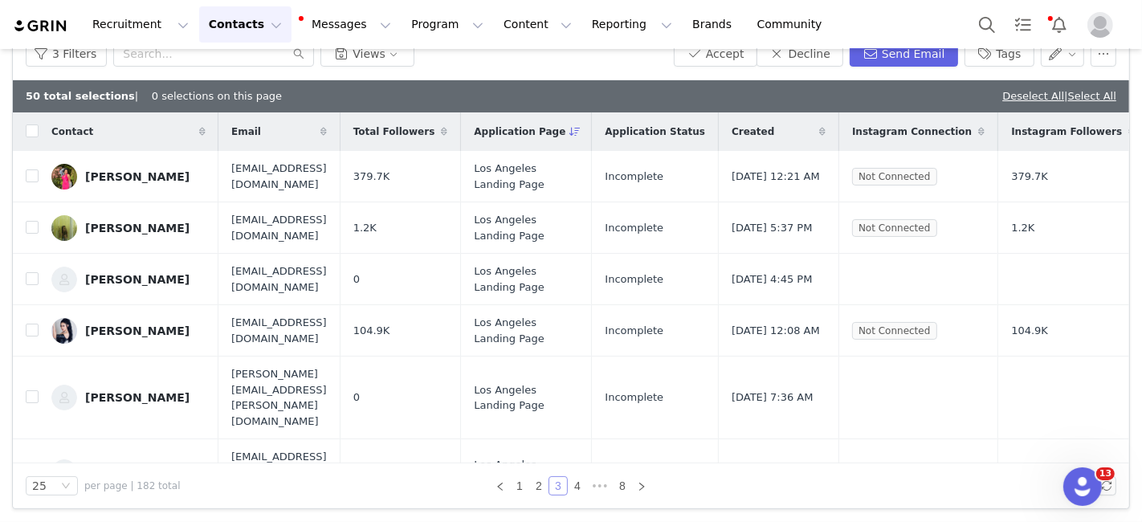
scroll to position [0, 0]
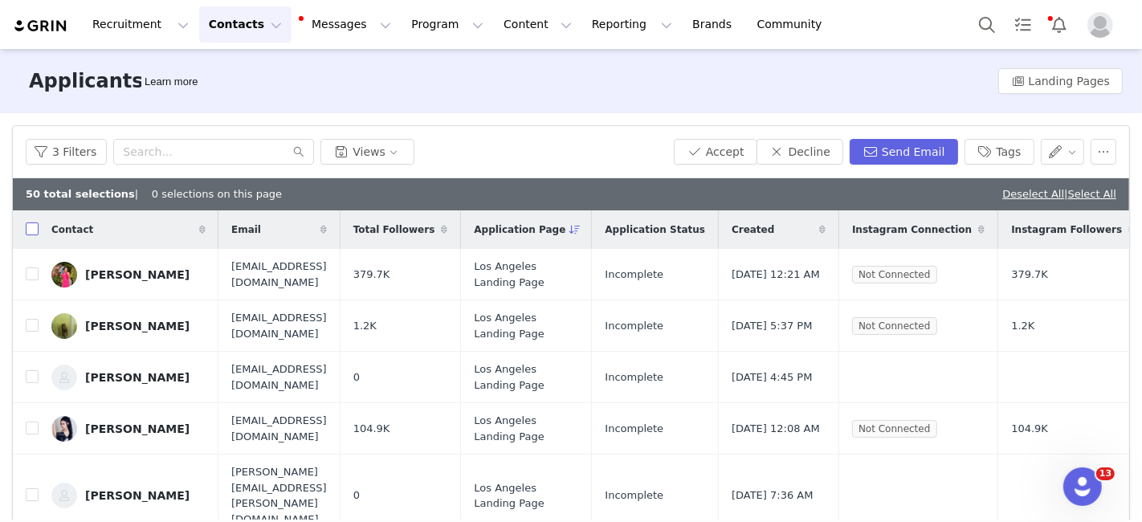
click at [31, 230] on input "checkbox" at bounding box center [32, 228] width 13 height 13
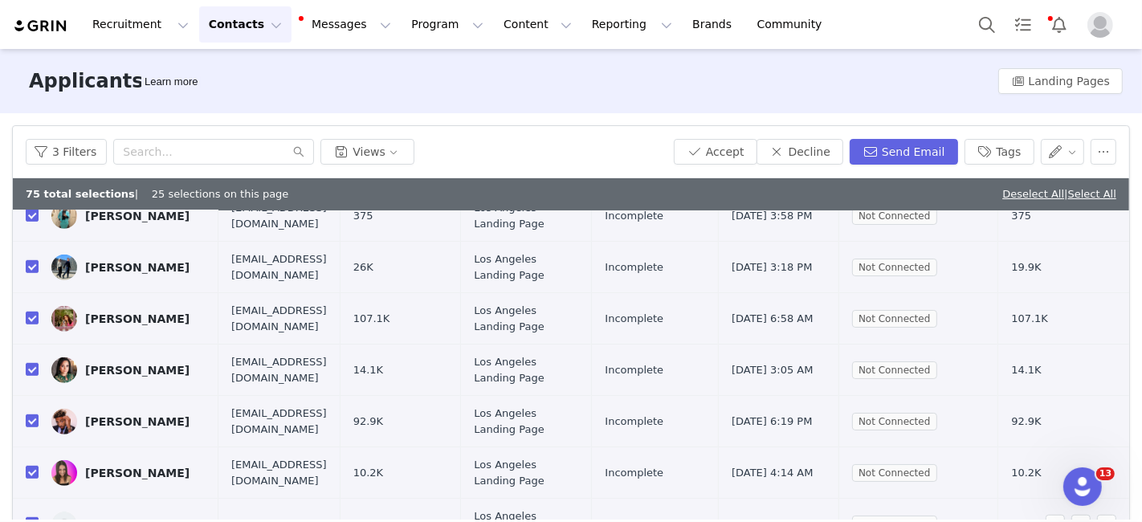
scroll to position [98, 0]
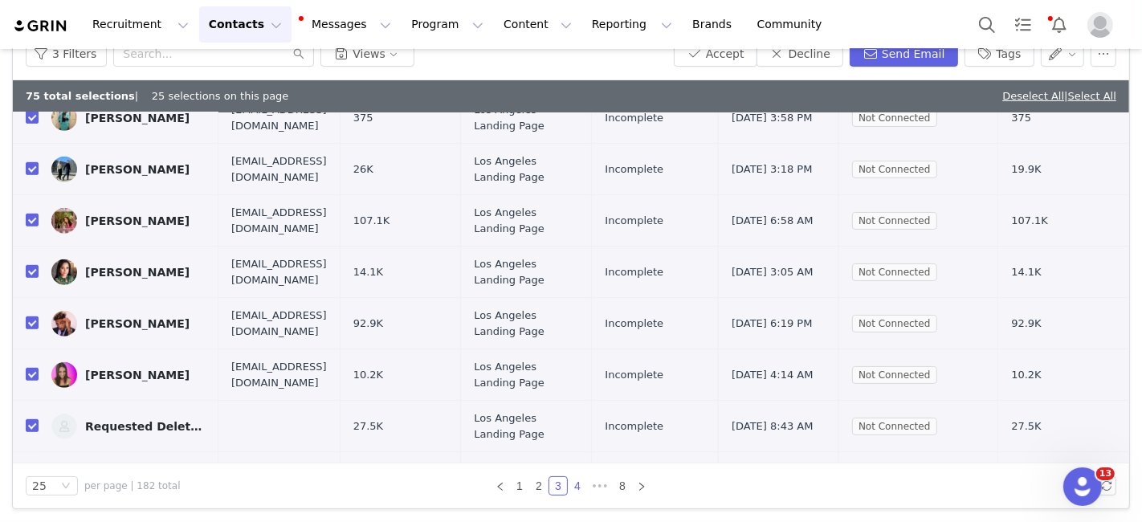
click at [569, 484] on link "4" at bounding box center [578, 486] width 18 height 18
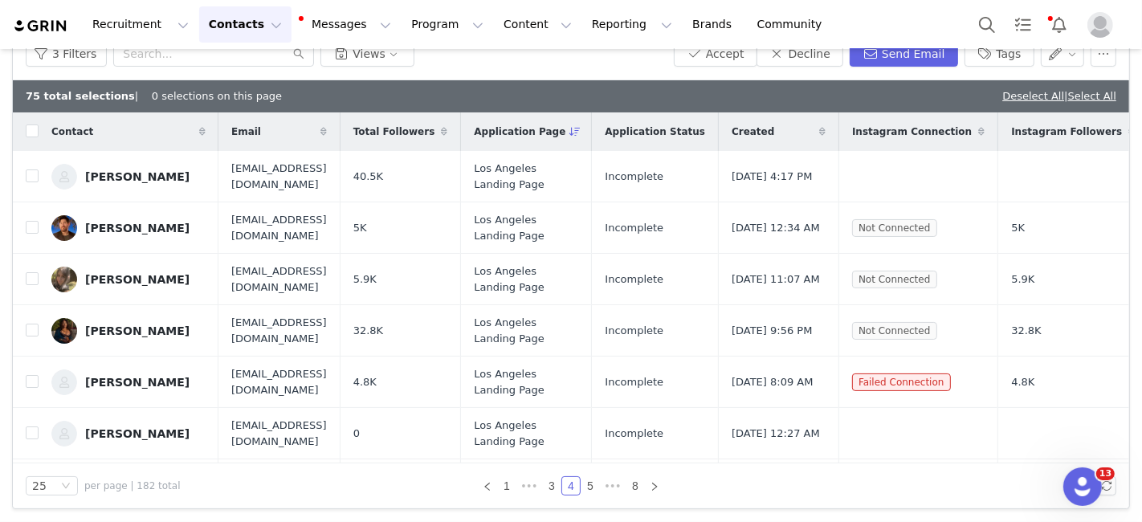
scroll to position [0, 0]
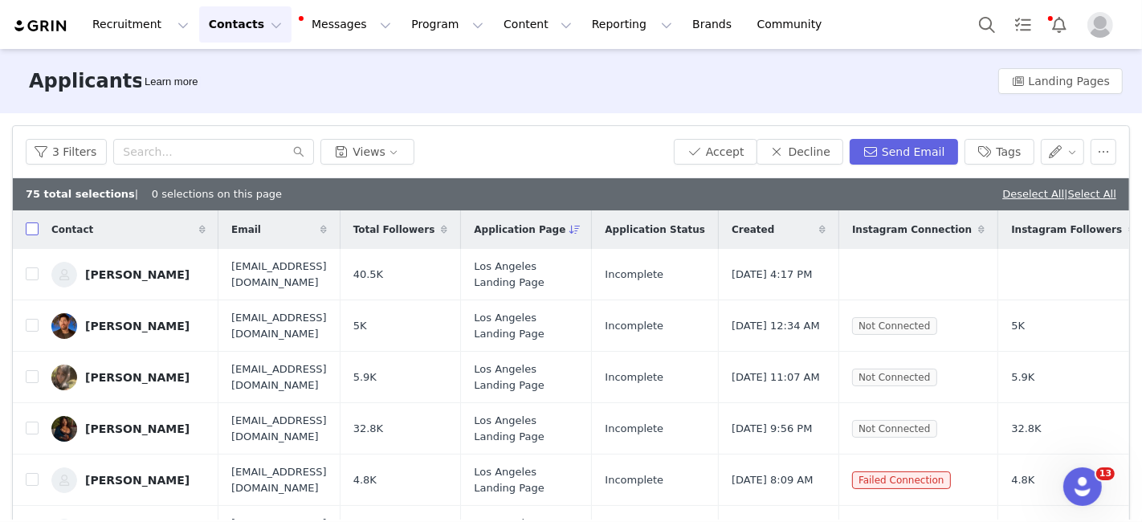
click at [30, 226] on input "checkbox" at bounding box center [32, 228] width 13 height 13
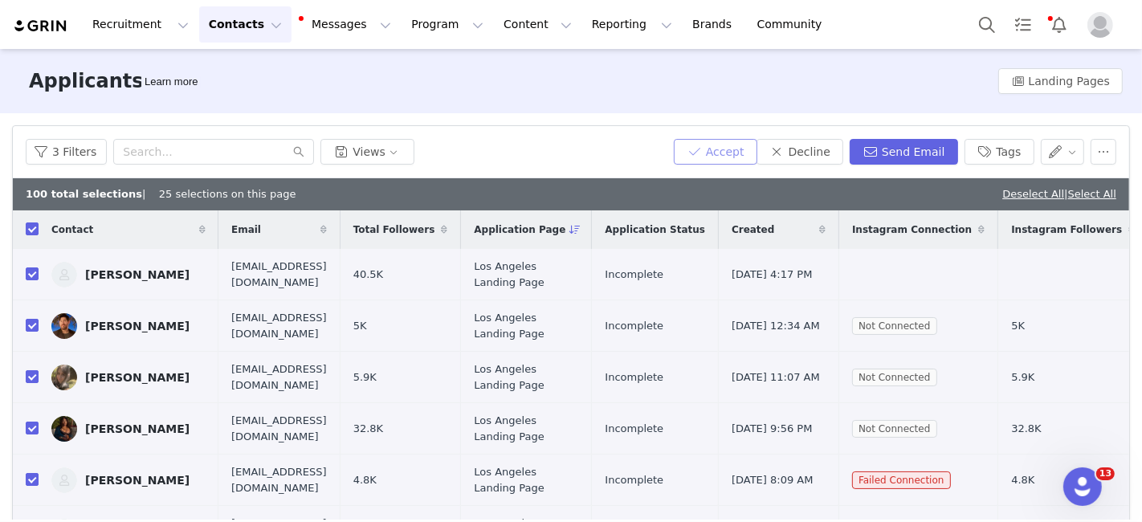
click at [708, 148] on button "Accept" at bounding box center [716, 152] width 84 height 26
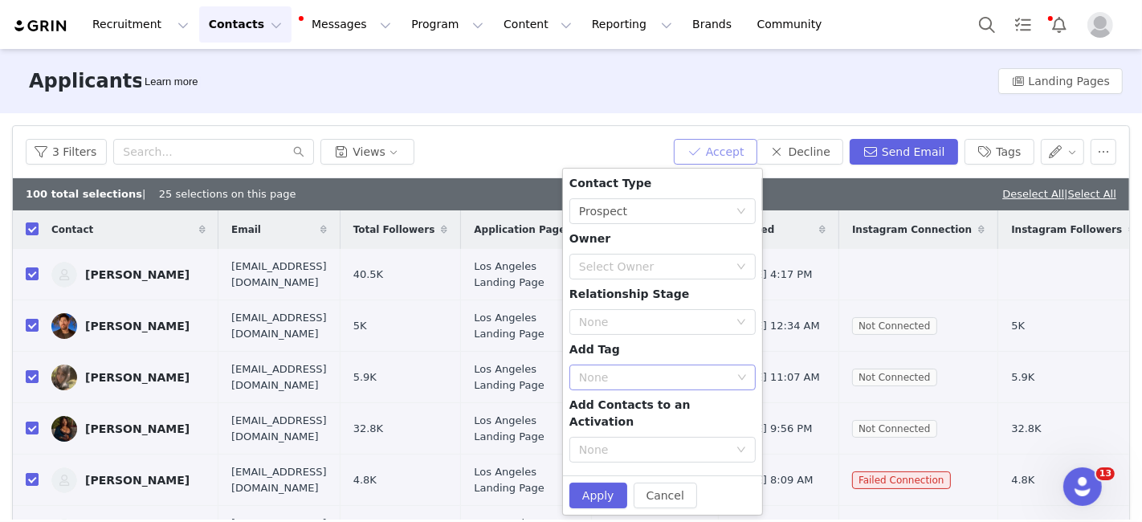
click at [592, 381] on div "None" at bounding box center [655, 377] width 153 height 16
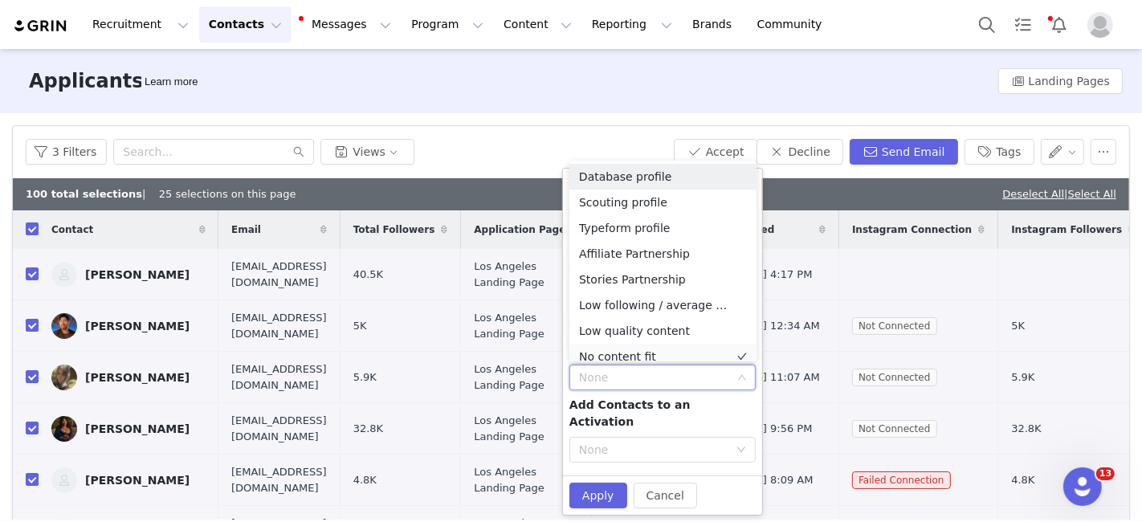
scroll to position [7, 0]
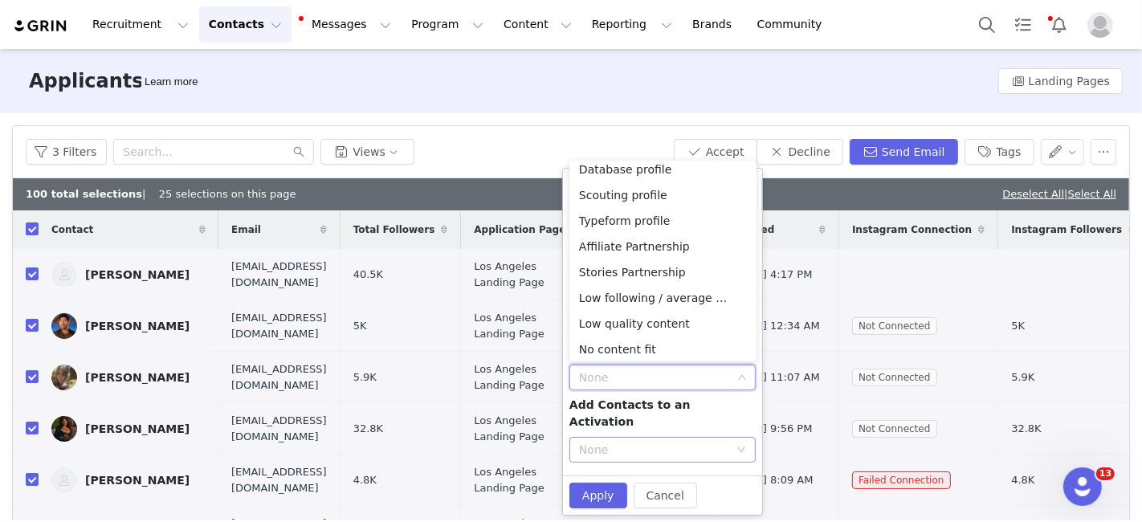
click at [592, 438] on div "None" at bounding box center [657, 450] width 157 height 24
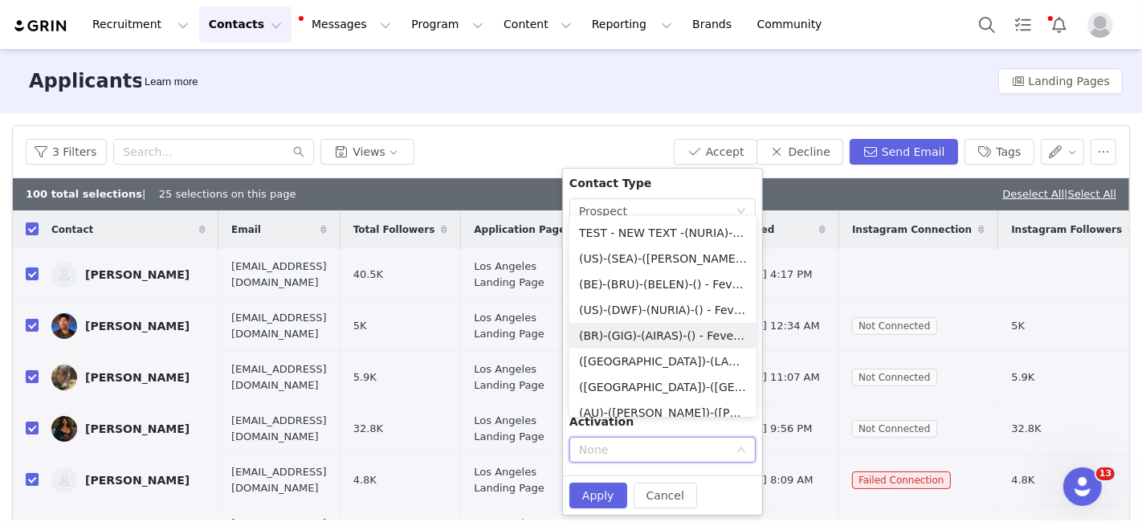
scroll to position [360, 0]
click at [626, 353] on li "([GEOGRAPHIC_DATA])-(LAX)-(SOFIA)-() - Fever Ambassador Program" at bounding box center [662, 361] width 187 height 26
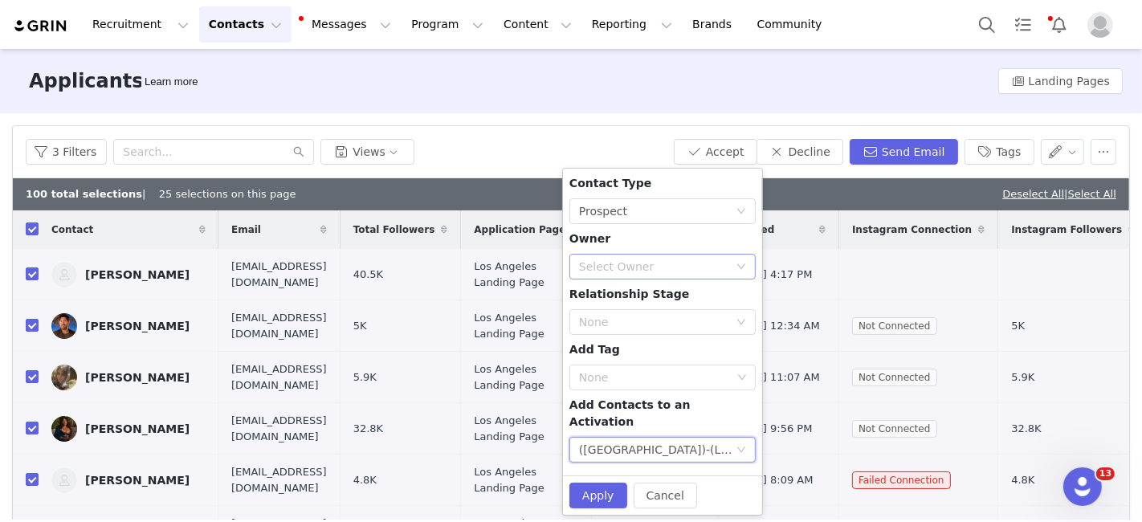
click at [610, 260] on div "Select Owner" at bounding box center [653, 267] width 149 height 16
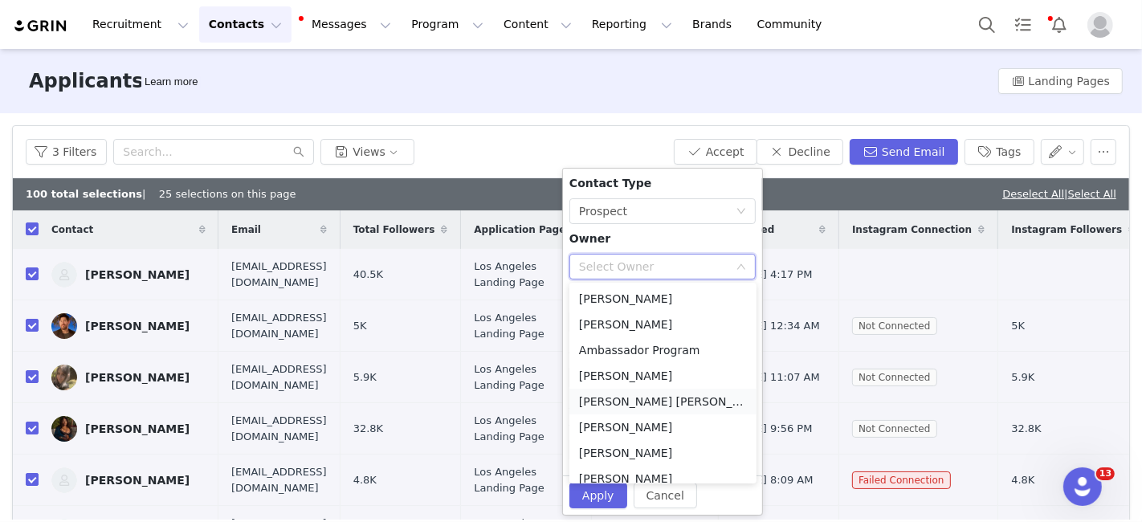
click at [610, 398] on li "[PERSON_NAME] [PERSON_NAME][EMAIL_ADDRESS][DOMAIN_NAME]" at bounding box center [662, 402] width 187 height 26
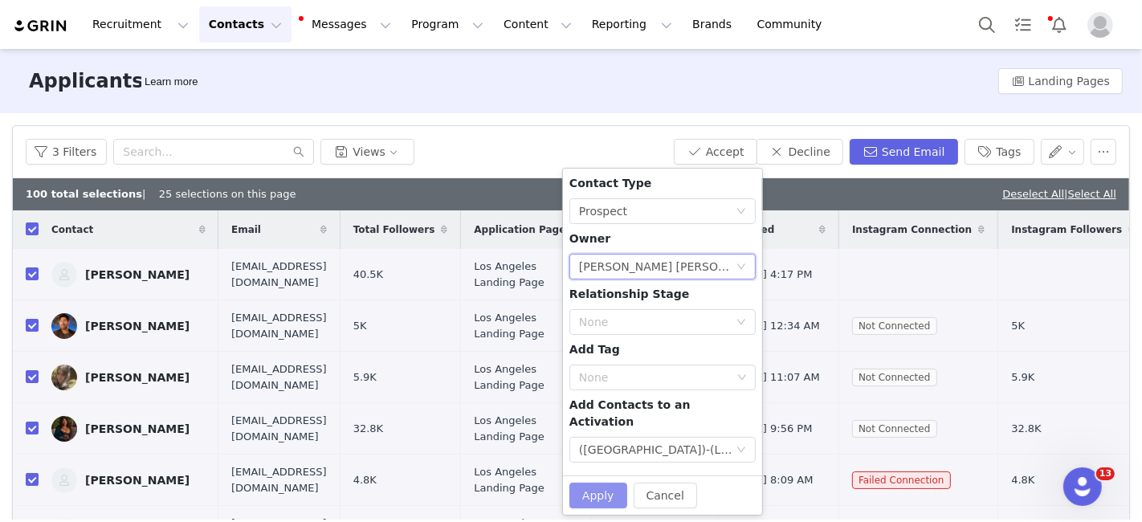
click at [593, 483] on button "Apply" at bounding box center [598, 496] width 58 height 26
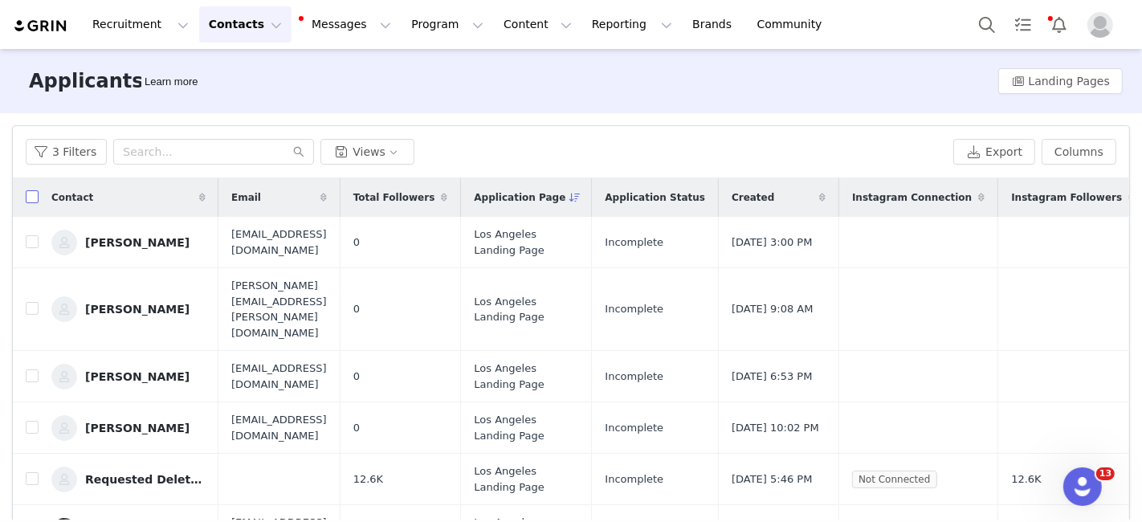
click at [27, 196] on input "checkbox" at bounding box center [32, 196] width 13 height 13
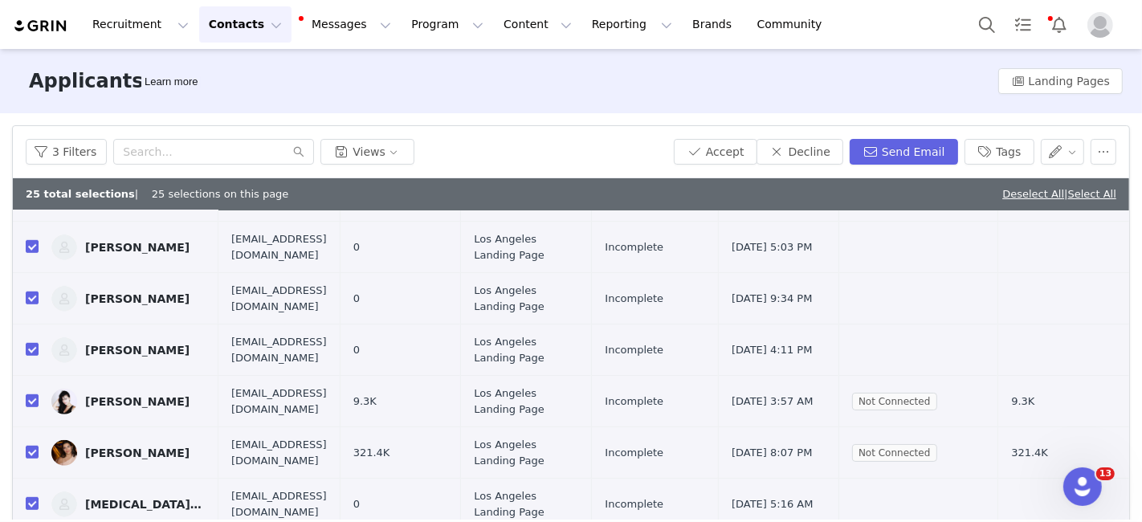
scroll to position [98, 0]
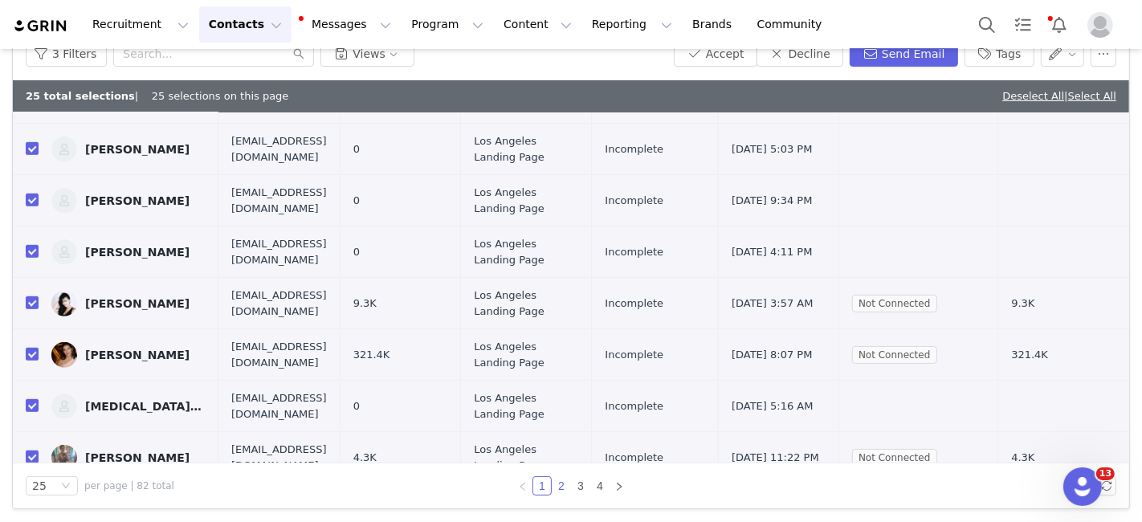
click at [557, 483] on link "2" at bounding box center [561, 486] width 18 height 18
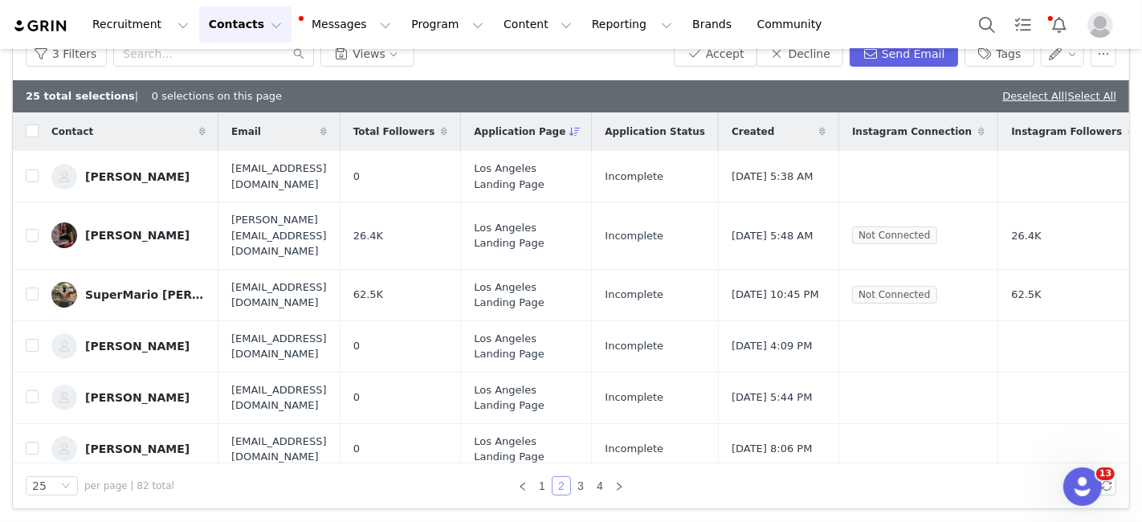
scroll to position [0, 0]
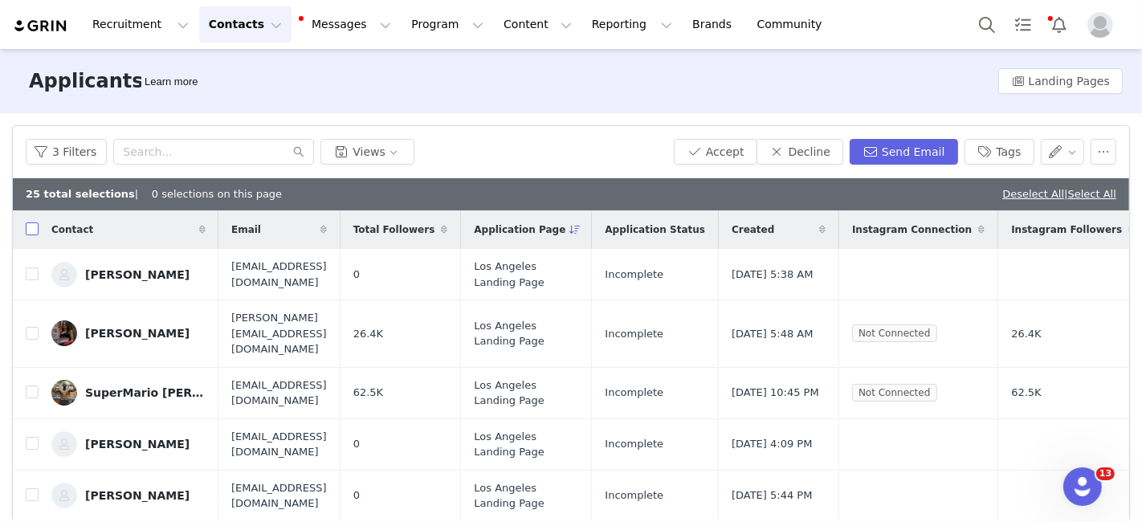
click at [35, 230] on input "checkbox" at bounding box center [32, 228] width 13 height 13
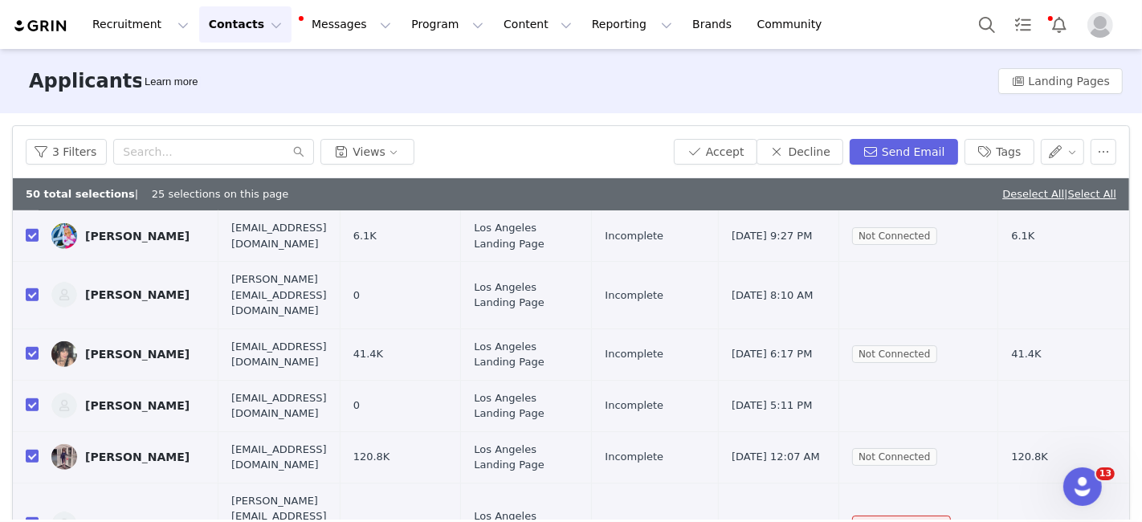
scroll to position [98, 0]
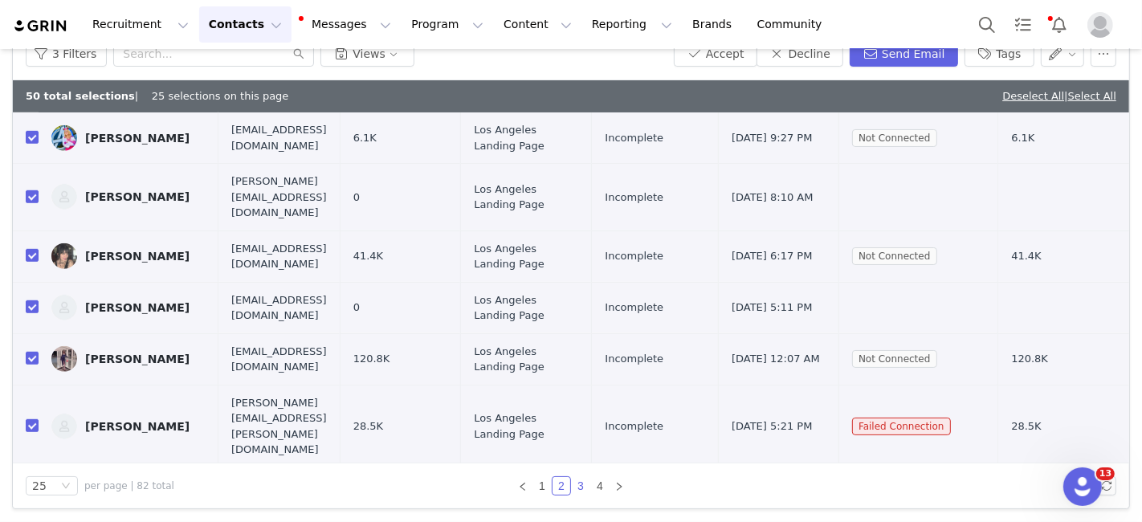
click at [576, 487] on link "3" at bounding box center [581, 486] width 18 height 18
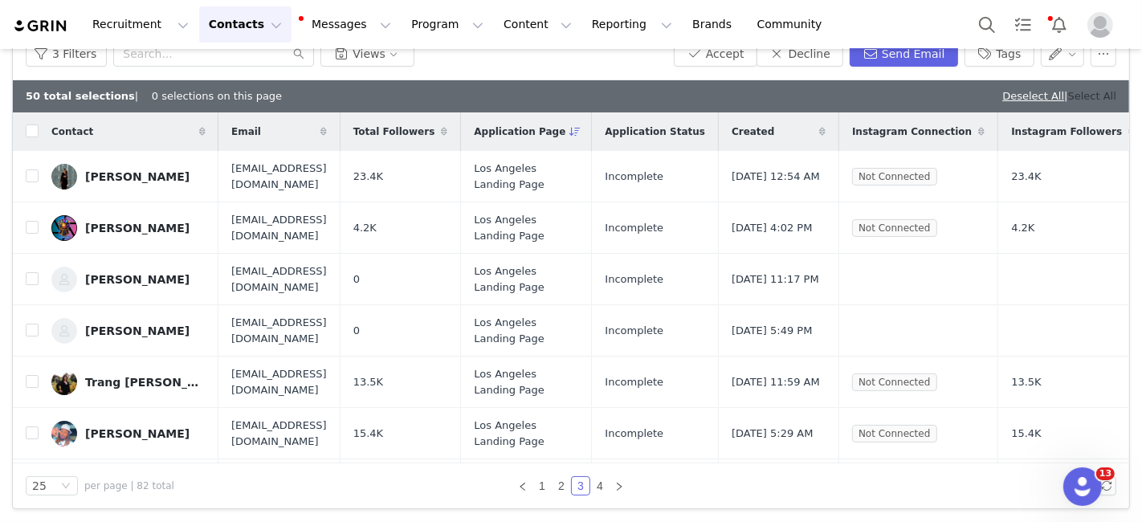
click at [1071, 92] on link "Select All" at bounding box center [1092, 96] width 48 height 12
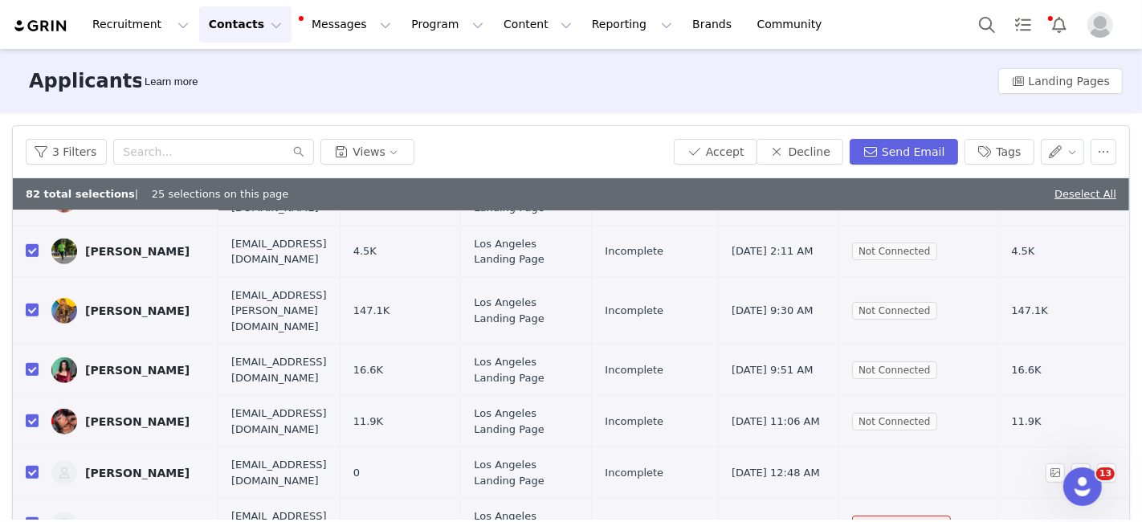
scroll to position [98, 0]
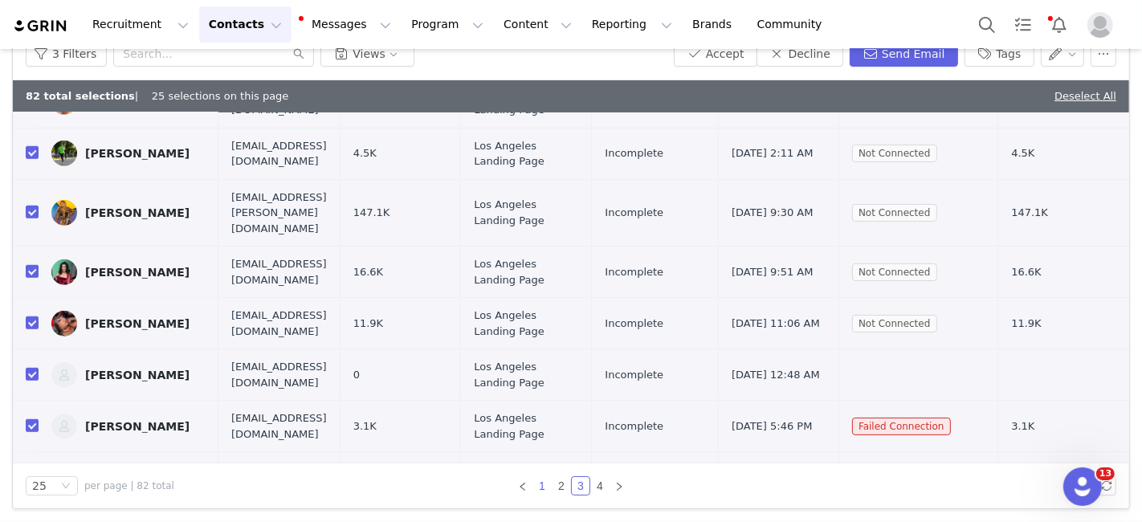
click at [535, 487] on link "1" at bounding box center [542, 486] width 18 height 18
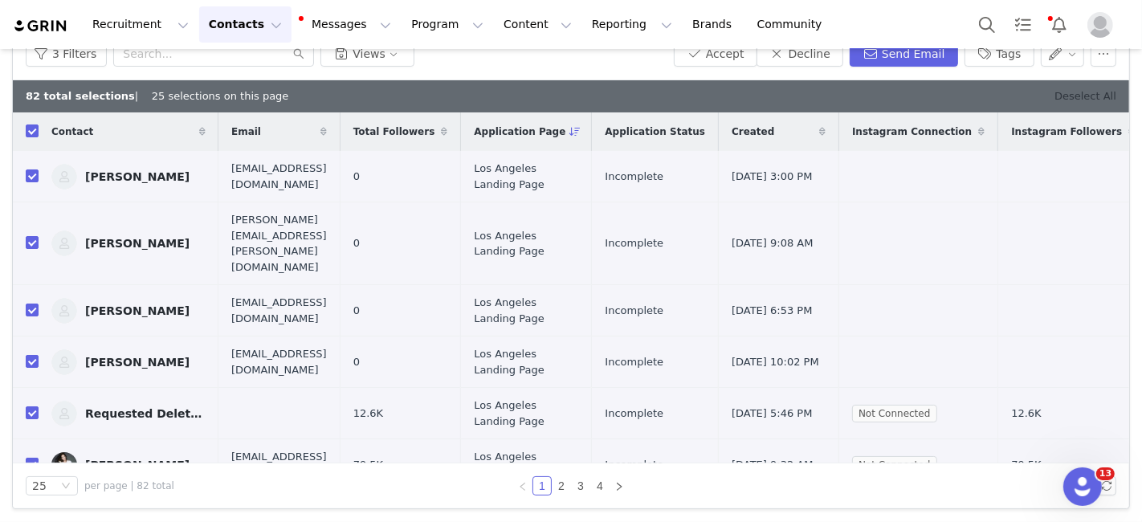
click at [1094, 97] on link "Deselect All" at bounding box center [1085, 96] width 62 height 12
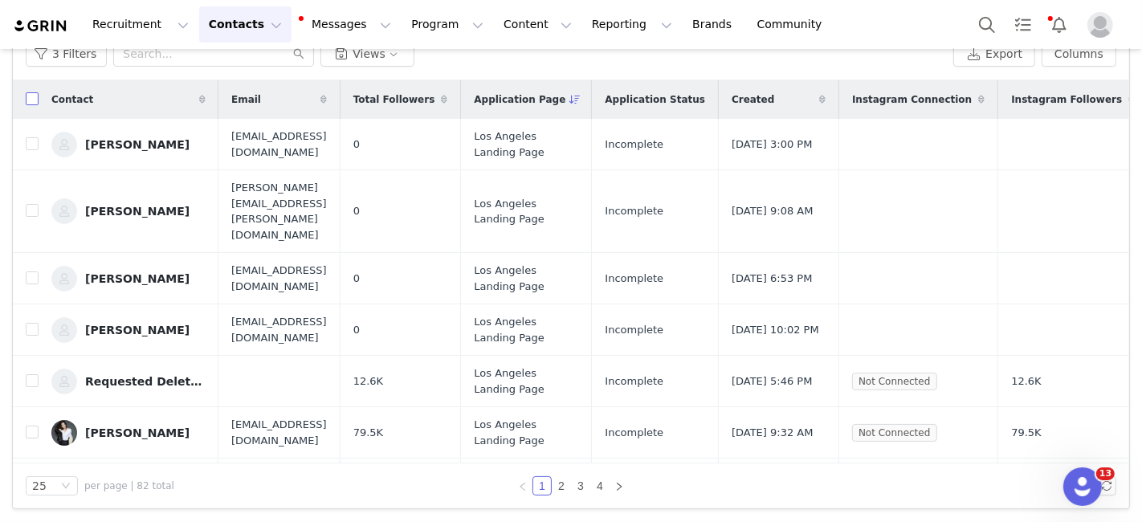
click at [35, 103] on input "checkbox" at bounding box center [32, 98] width 13 height 13
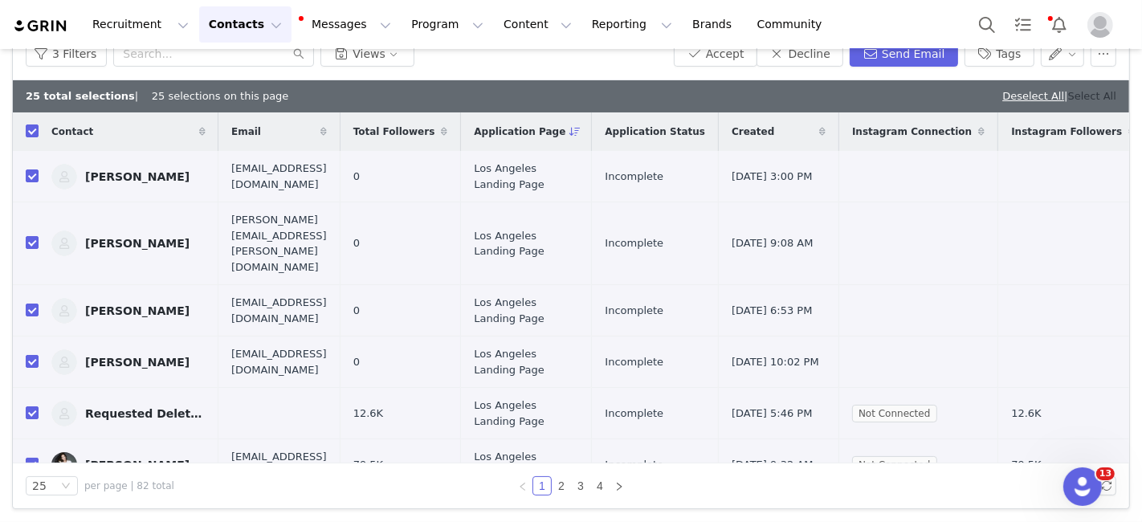
click at [1087, 93] on link "Select All" at bounding box center [1092, 96] width 48 height 12
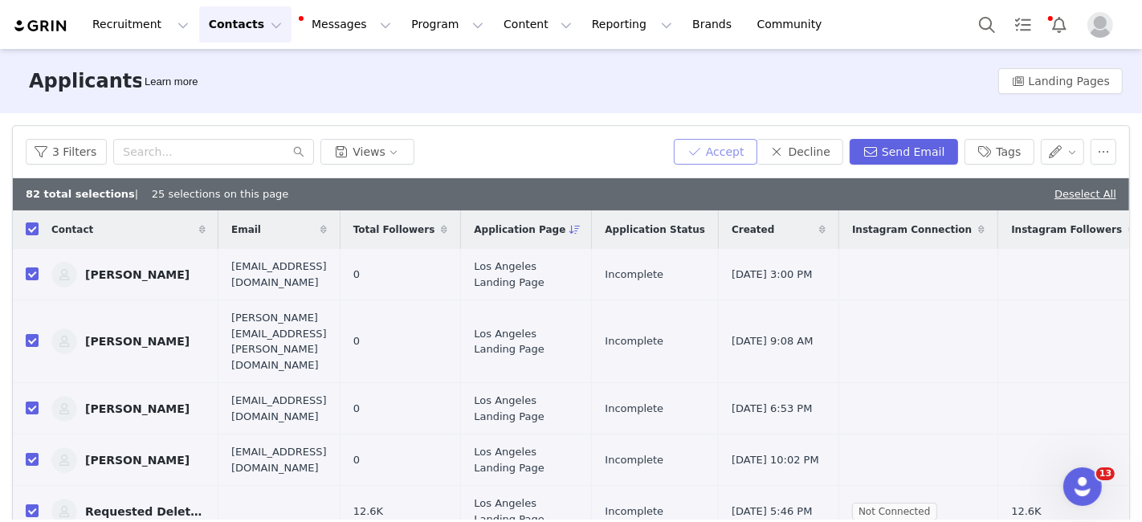
click at [722, 141] on button "Accept" at bounding box center [716, 152] width 84 height 26
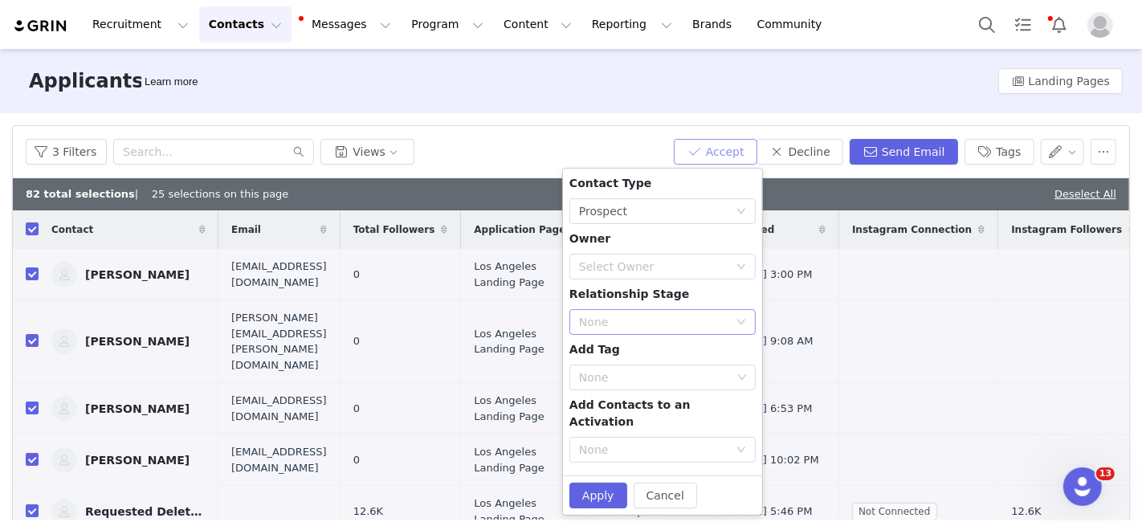
click at [614, 318] on div "None" at bounding box center [653, 322] width 149 height 16
click at [633, 263] on div "Select Owner" at bounding box center [653, 267] width 149 height 16
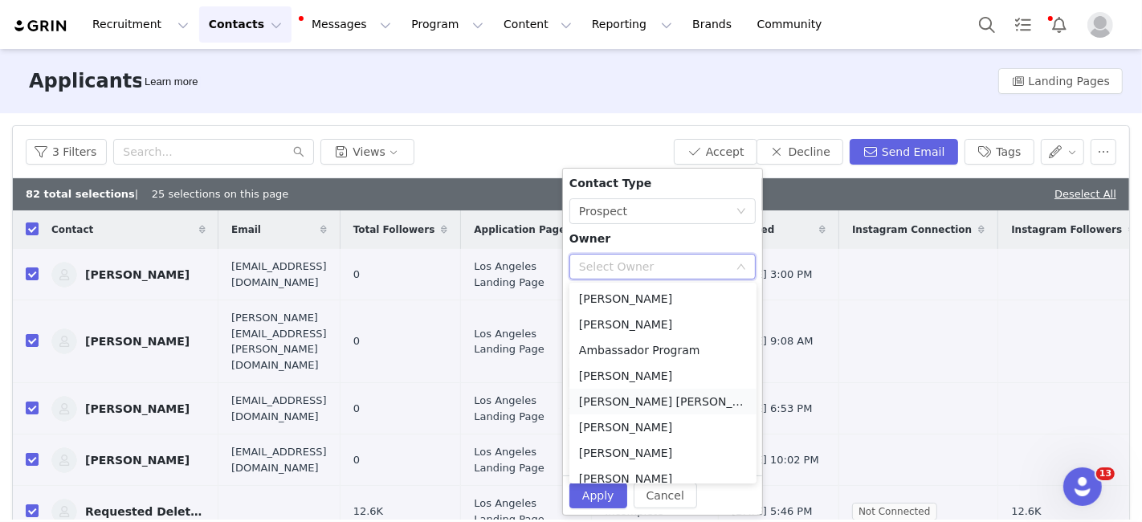
click at [626, 398] on li "[PERSON_NAME] [PERSON_NAME][EMAIL_ADDRESS][DOMAIN_NAME]" at bounding box center [662, 402] width 187 height 26
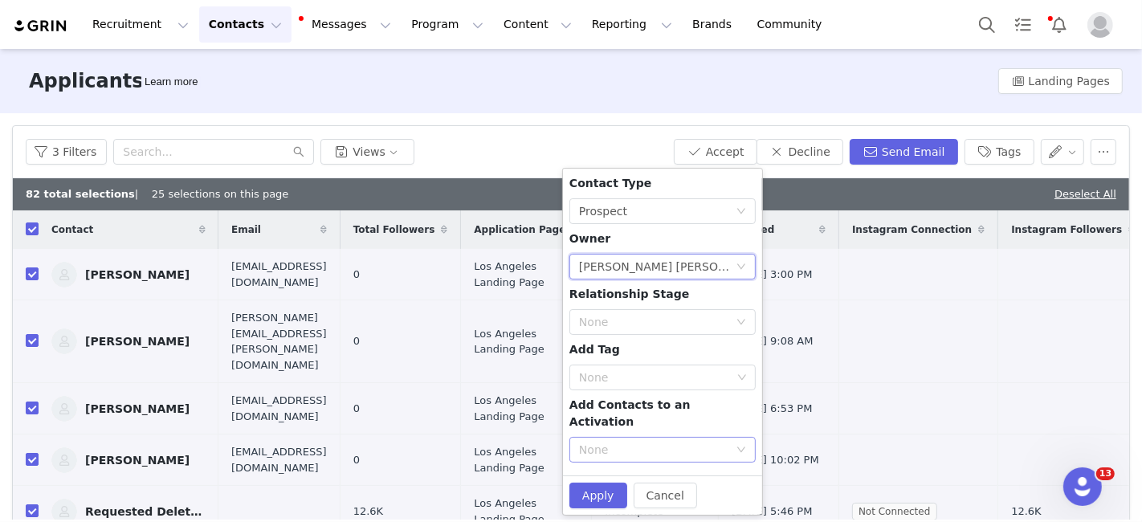
click at [614, 442] on div "None" at bounding box center [653, 450] width 149 height 16
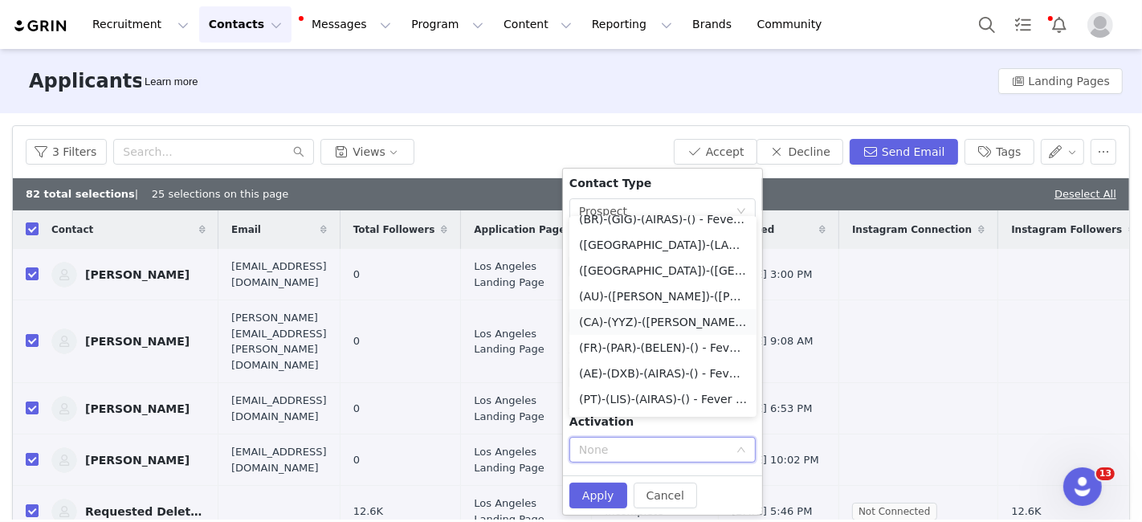
scroll to position [470, 0]
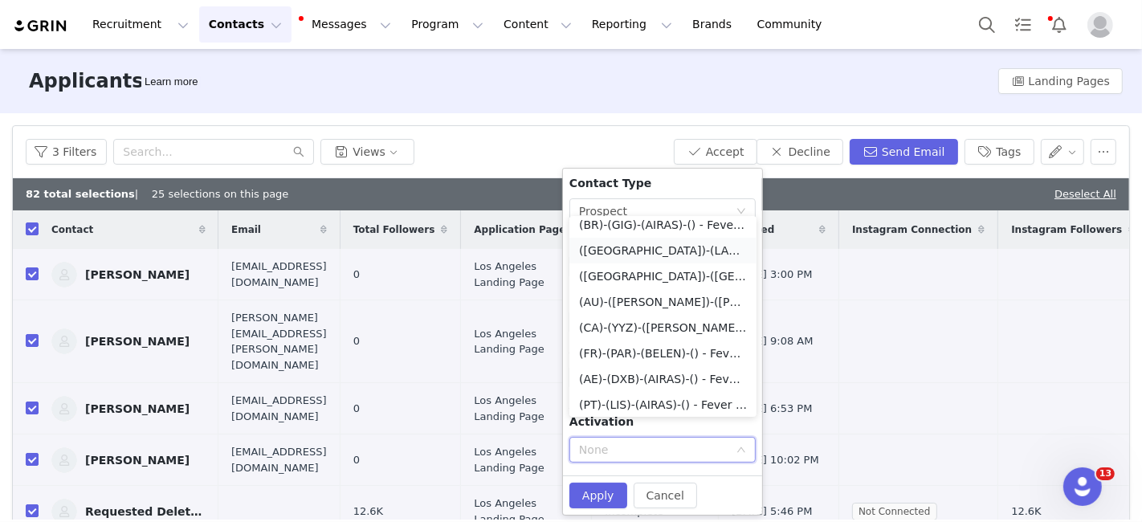
click at [603, 250] on li "([GEOGRAPHIC_DATA])-(LAX)-(SOFIA)-() - Fever Ambassador Program" at bounding box center [662, 251] width 187 height 26
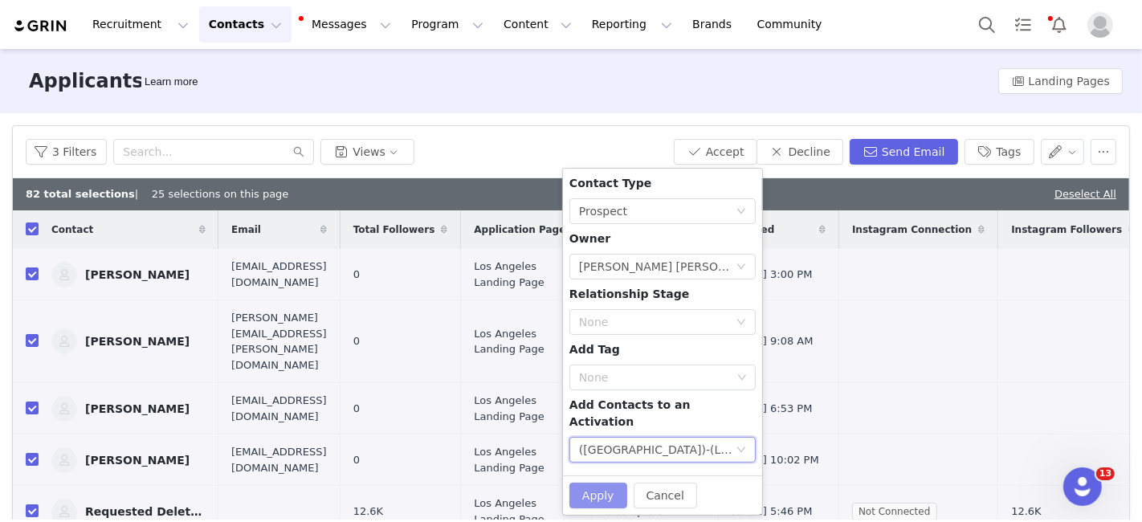
click at [588, 483] on button "Apply" at bounding box center [598, 496] width 58 height 26
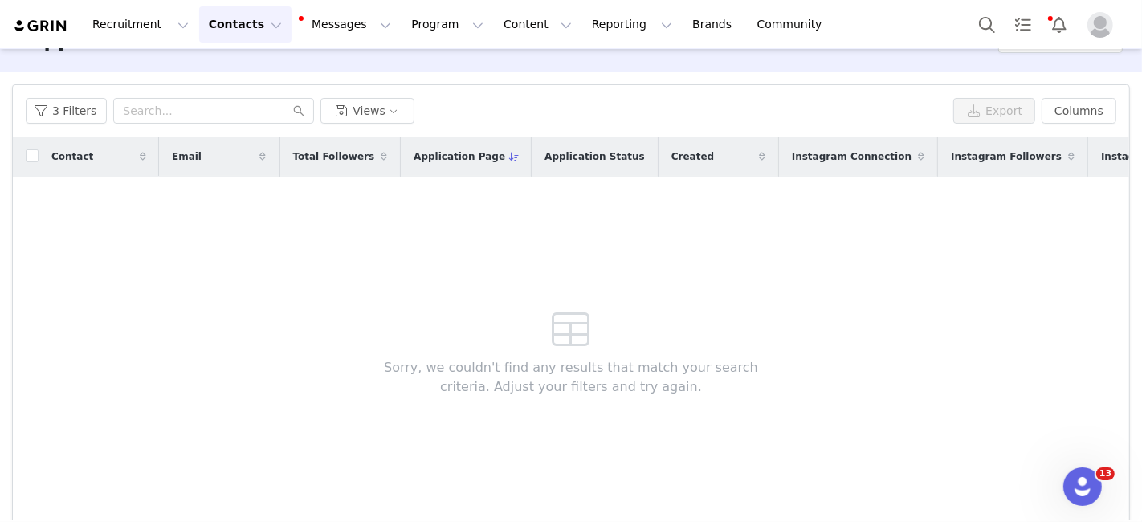
scroll to position [0, 0]
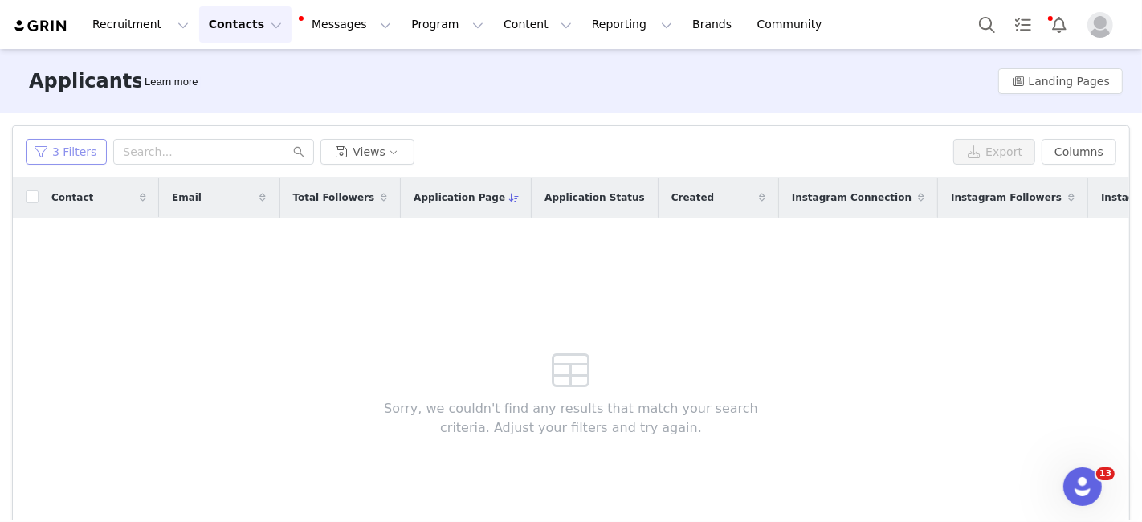
click at [50, 162] on button "3 Filters" at bounding box center [66, 152] width 81 height 26
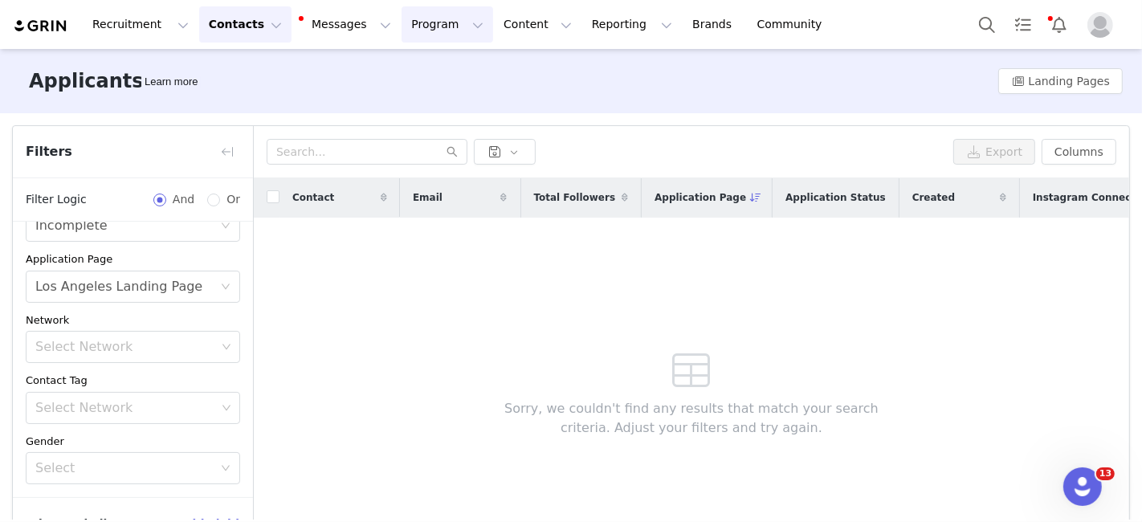
click at [402, 30] on button "Program Program" at bounding box center [448, 24] width 92 height 36
click at [389, 72] on p "Activations" at bounding box center [406, 71] width 62 height 17
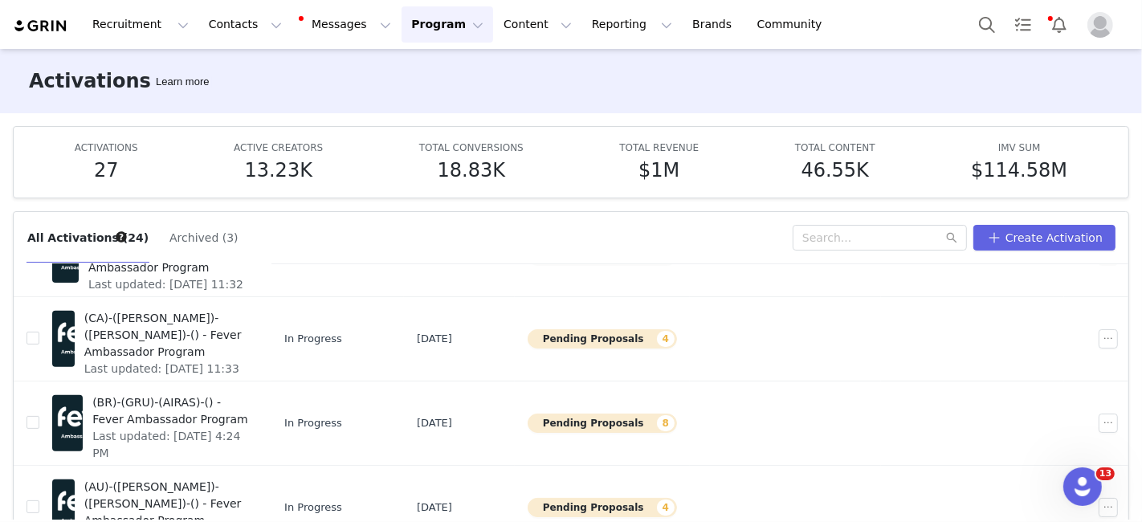
scroll to position [84, 0]
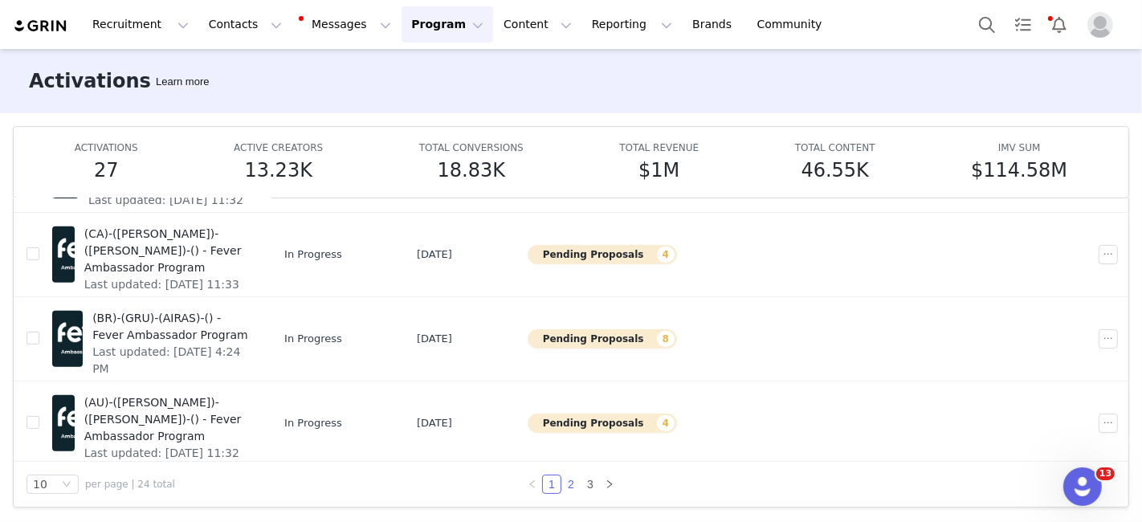
click at [566, 487] on link "2" at bounding box center [571, 484] width 18 height 18
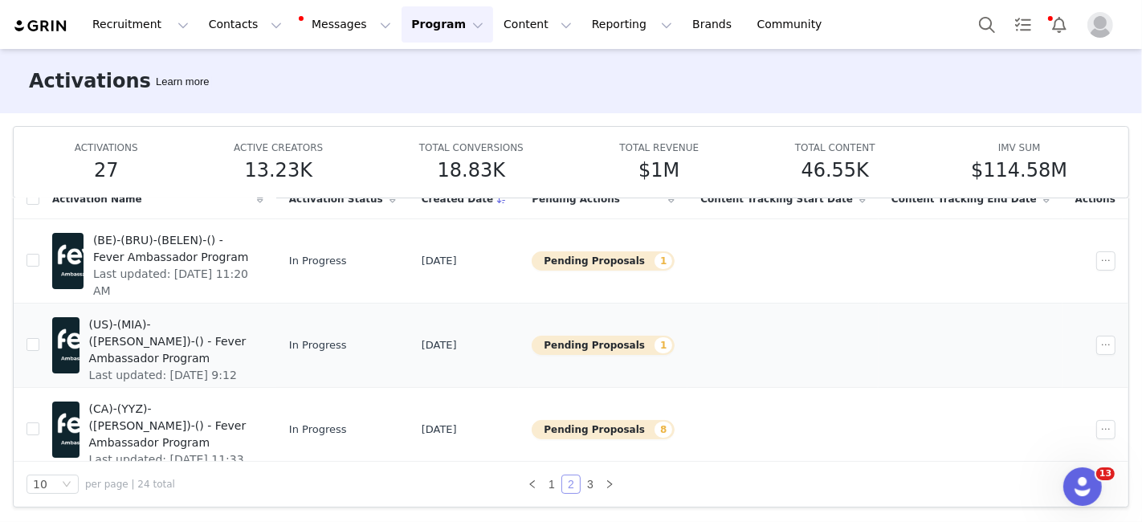
scroll to position [597, 0]
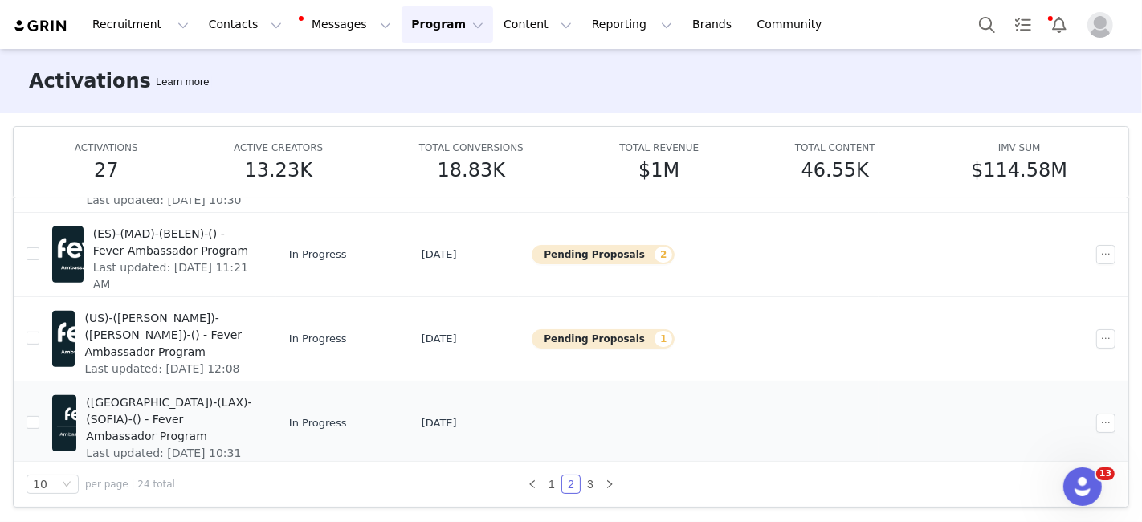
click at [254, 398] on span "([GEOGRAPHIC_DATA])-(LAX)-(SOFIA)-() - Fever Ambassador Program" at bounding box center [170, 419] width 168 height 51
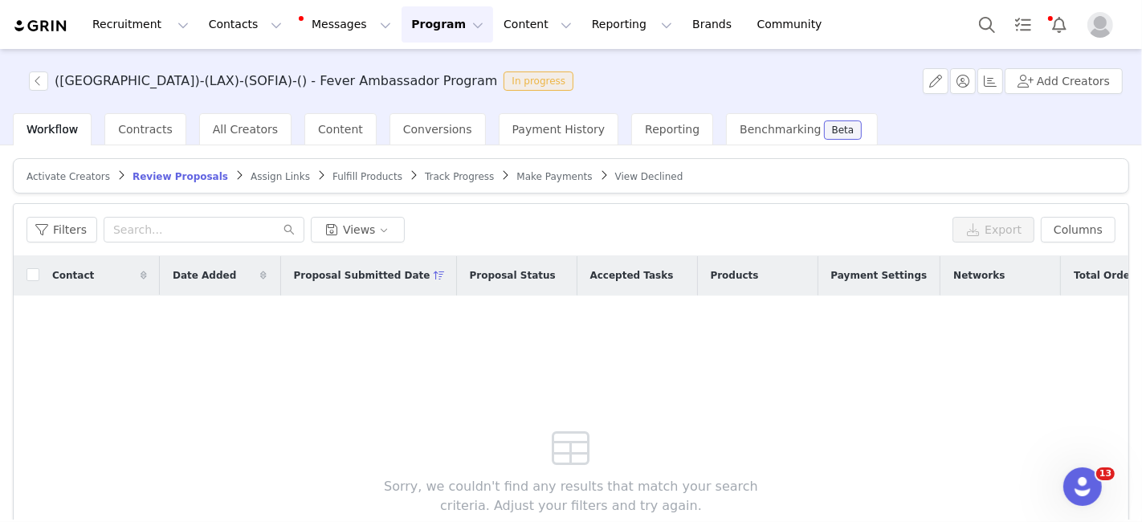
click at [94, 173] on span "Activate Creators" at bounding box center [69, 176] width 84 height 11
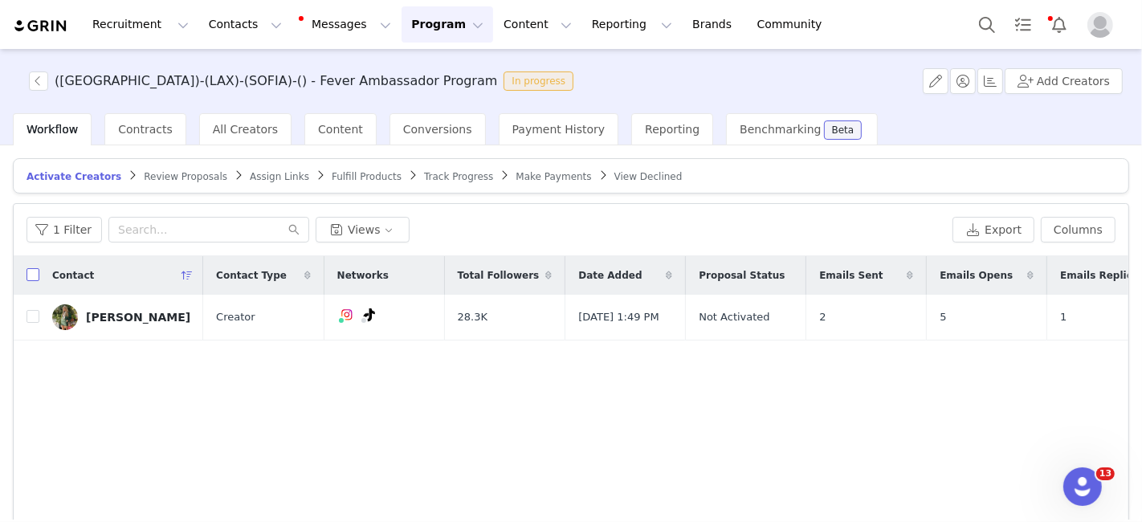
click at [30, 276] on input "checkbox" at bounding box center [33, 274] width 13 height 13
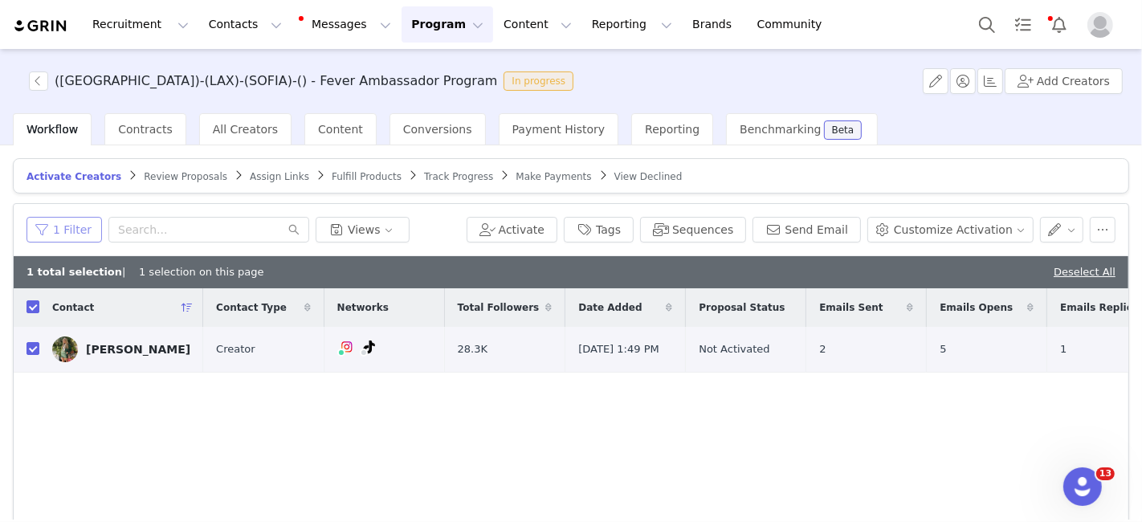
click at [68, 226] on button "1 Filter" at bounding box center [64, 230] width 75 height 26
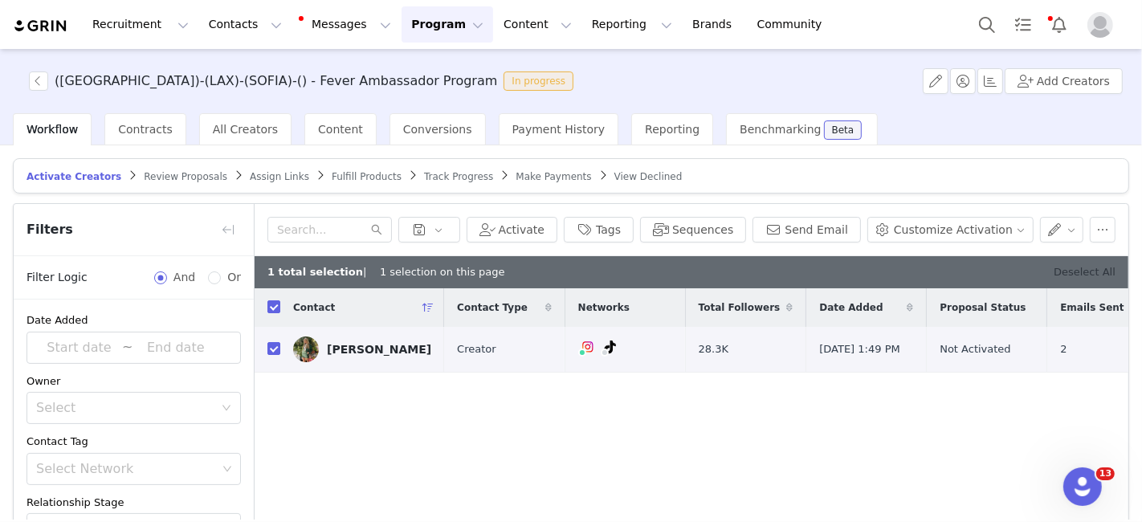
click at [1071, 266] on link "Deselect All" at bounding box center [1085, 272] width 62 height 12
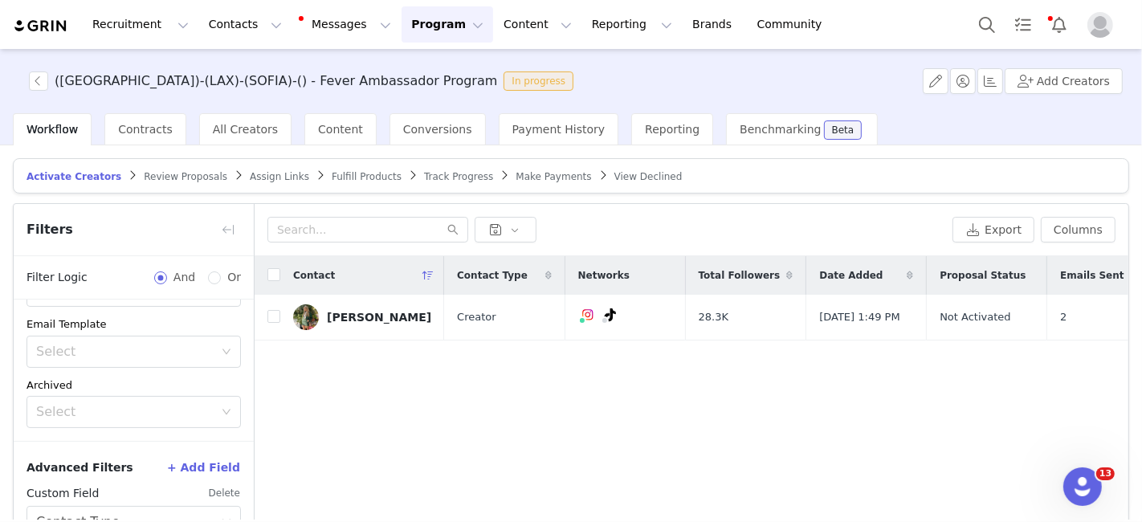
scroll to position [176, 0]
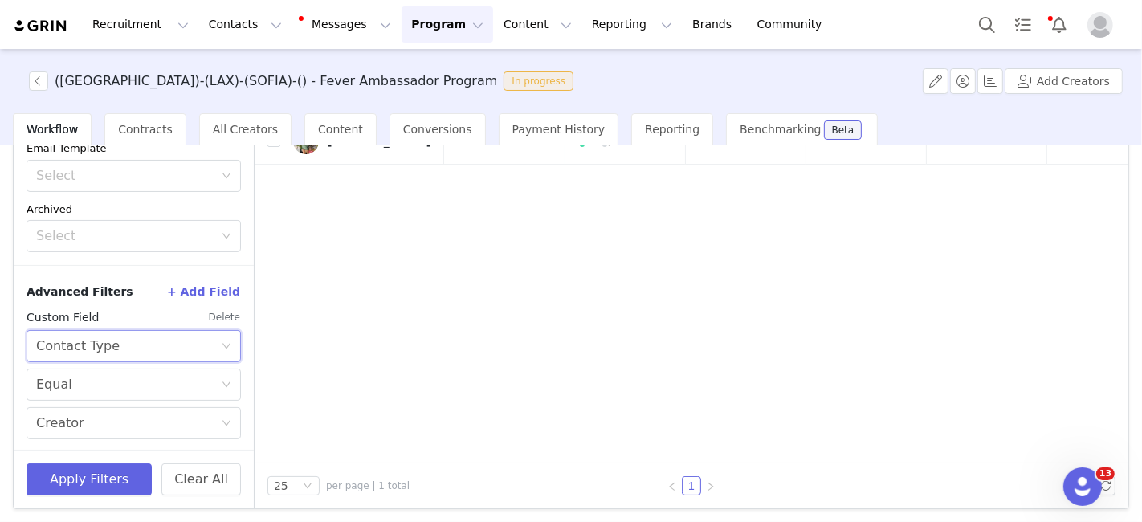
click at [110, 345] on div "Select Contact Type" at bounding box center [128, 346] width 185 height 31
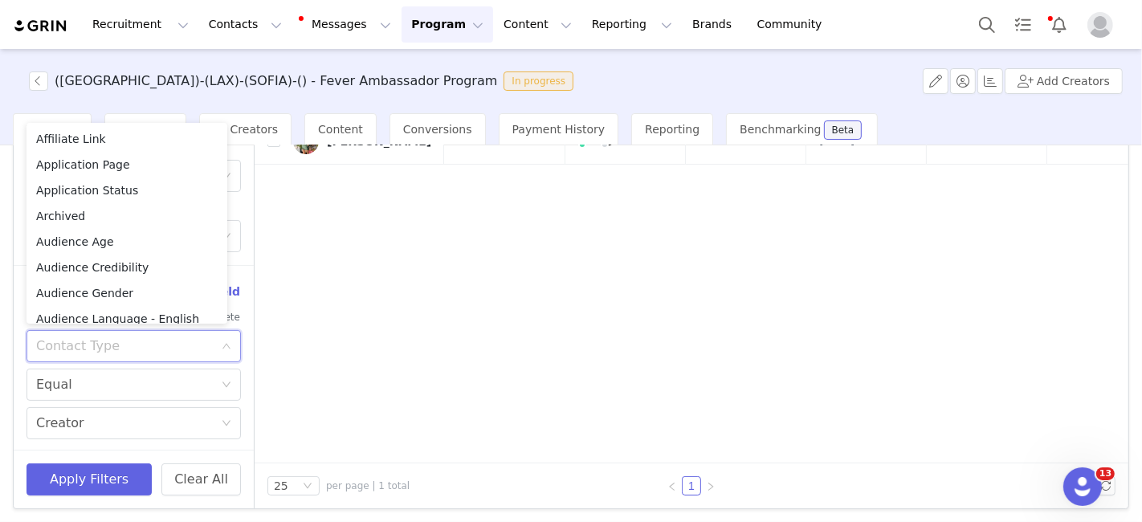
scroll to position [213, 0]
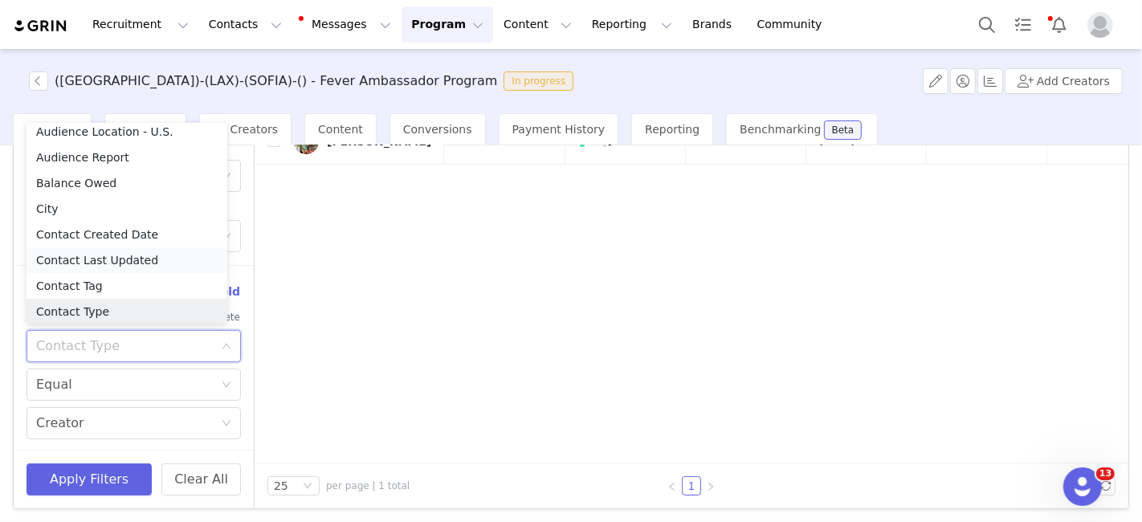
click at [116, 257] on li "Contact Last Updated" at bounding box center [127, 260] width 201 height 26
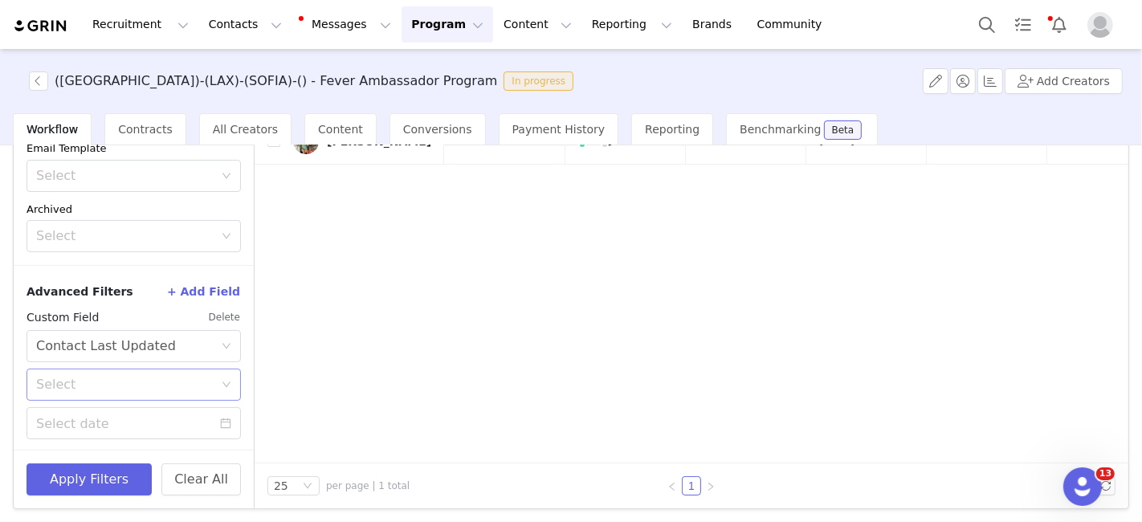
click at [107, 378] on div "Select" at bounding box center [124, 385] width 177 height 16
click at [96, 418] on li "On or after" at bounding box center [127, 417] width 201 height 26
click at [96, 418] on input at bounding box center [134, 423] width 214 height 32
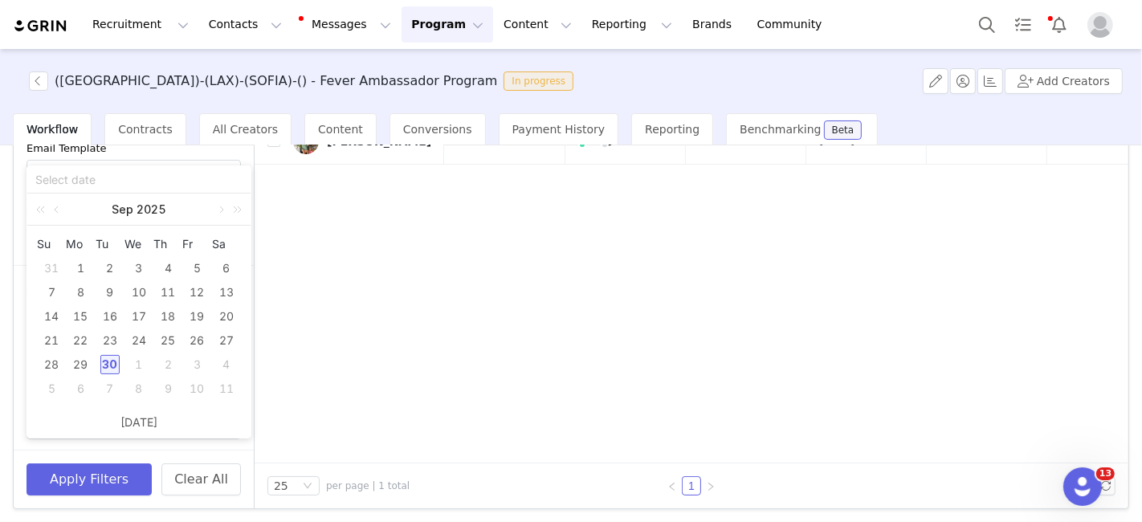
click at [110, 360] on div "30" at bounding box center [109, 364] width 19 height 19
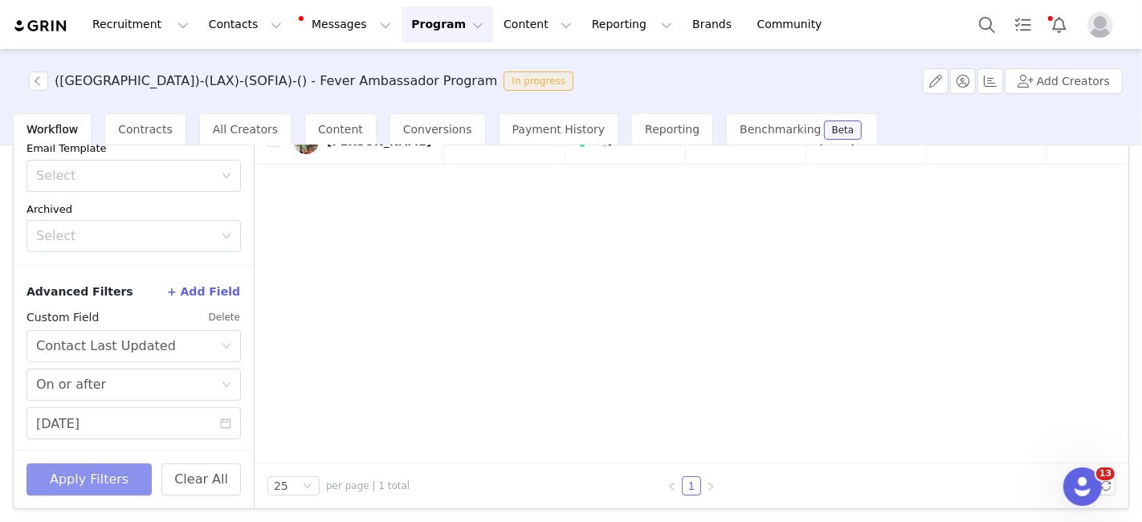
click at [78, 475] on button "Apply Filters" at bounding box center [89, 479] width 125 height 32
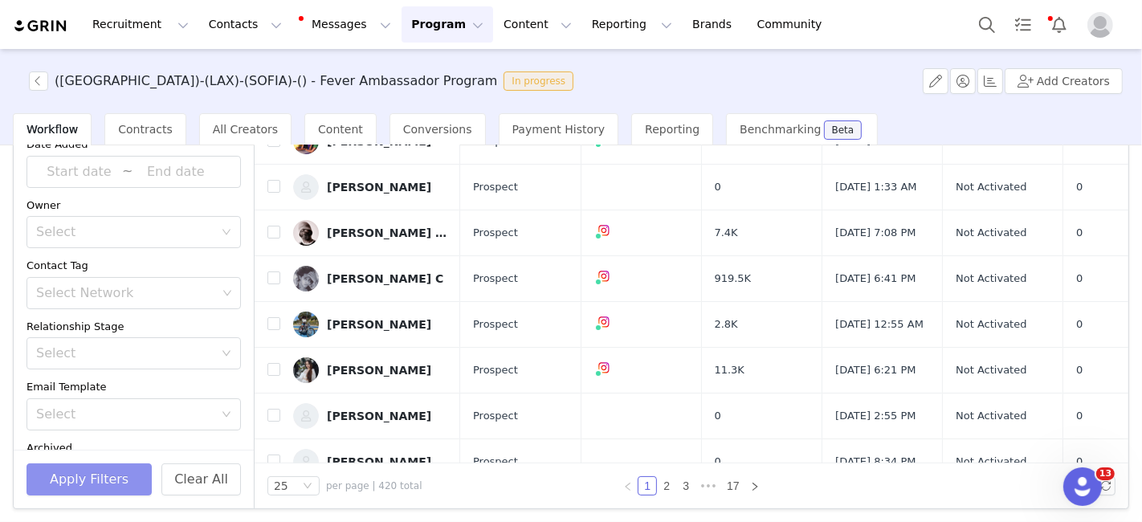
scroll to position [0, 0]
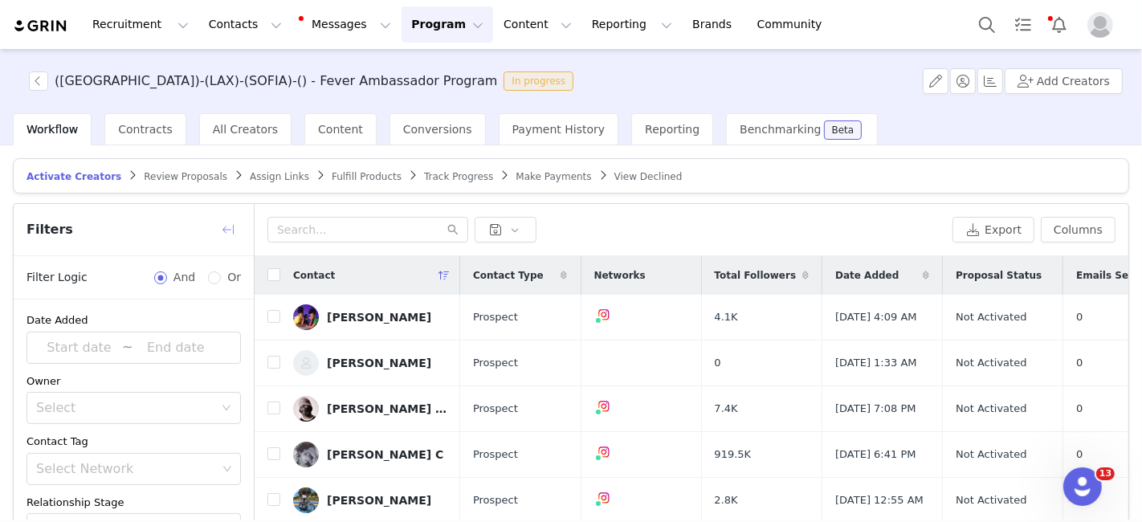
click at [229, 226] on button "button" at bounding box center [228, 230] width 26 height 26
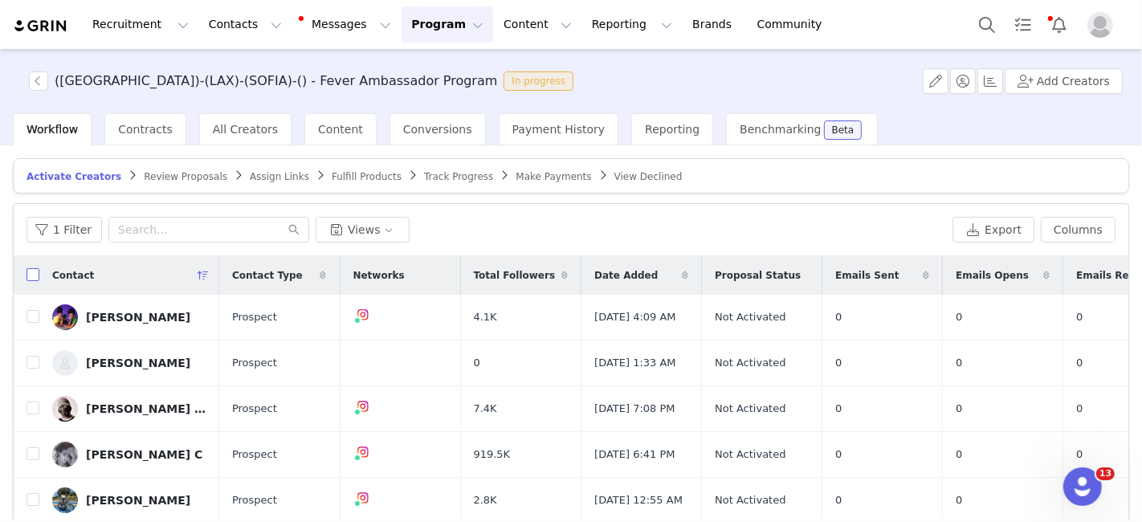
click at [34, 269] on input "checkbox" at bounding box center [33, 274] width 13 height 13
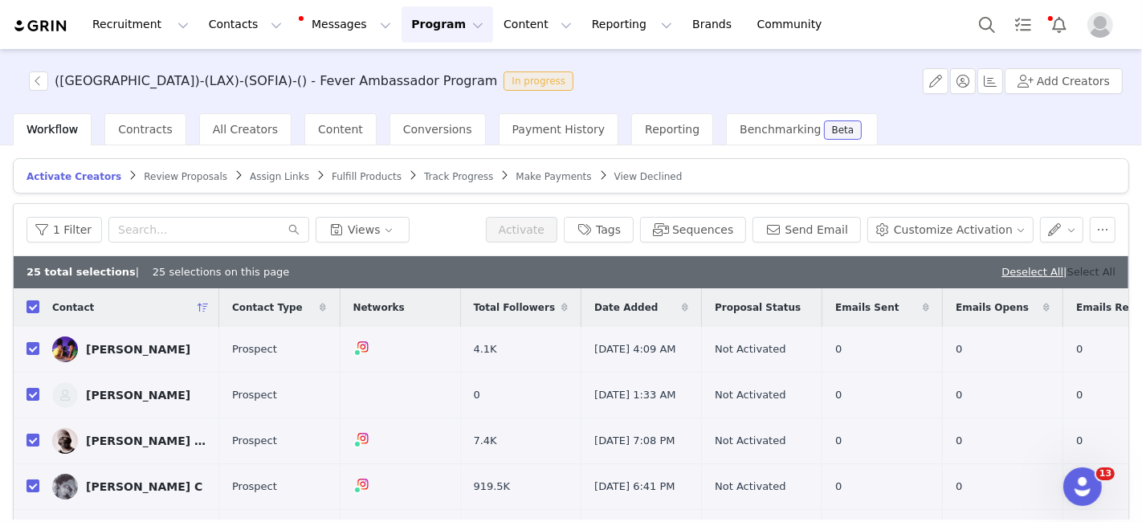
click at [1077, 271] on link "Select All" at bounding box center [1091, 272] width 48 height 12
click at [711, 230] on button "Sequences" at bounding box center [693, 230] width 106 height 26
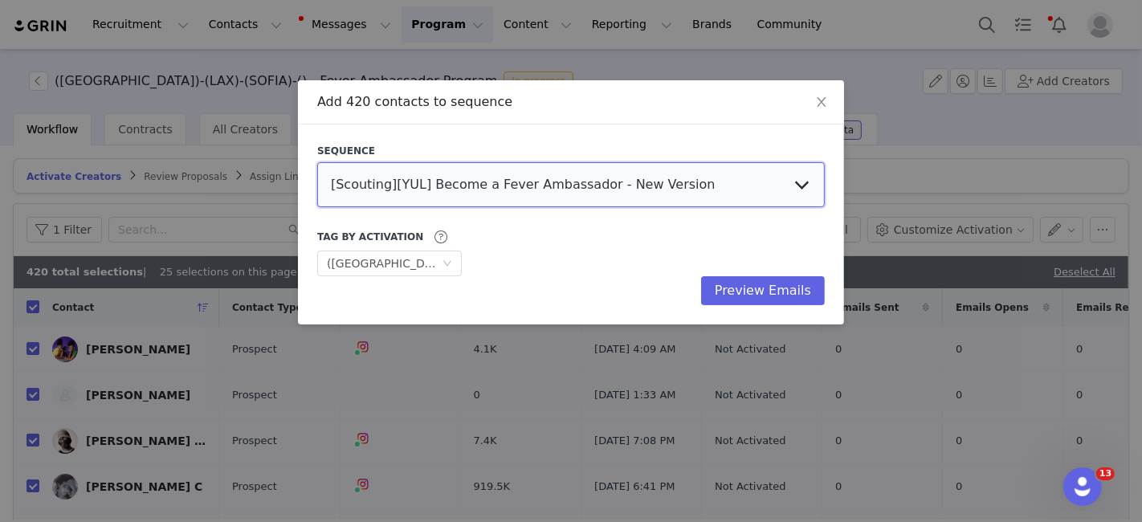
click at [626, 185] on select "[Scouting][YUL] Become a Fever Ambassador - New Version Influencer Session Invi…" at bounding box center [571, 184] width 508 height 45
click at [317, 162] on select "[Scouting][YUL] Become a Fever Ambassador - New Version Influencer Session Invi…" at bounding box center [571, 184] width 508 height 45
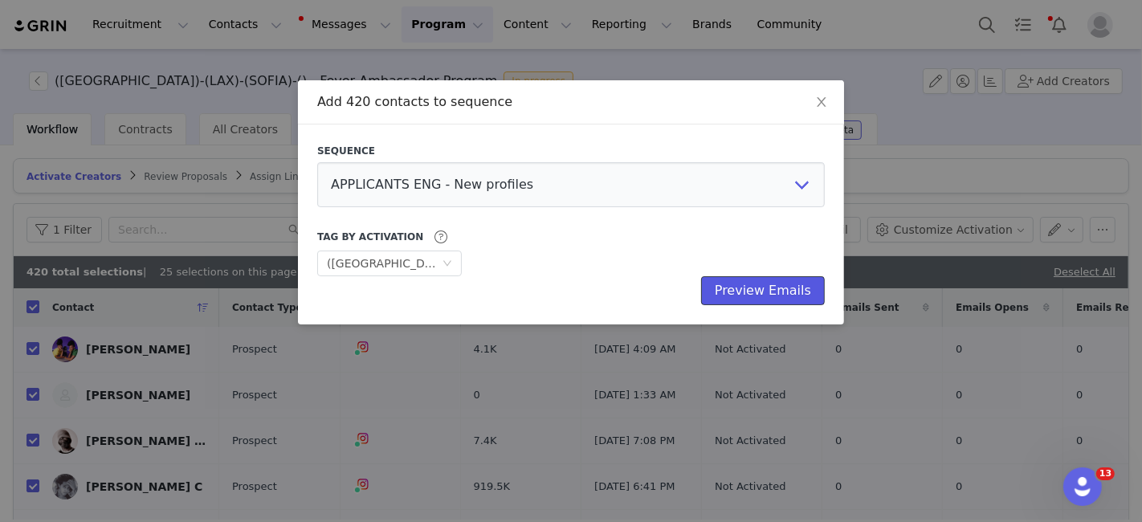
click at [752, 295] on button "Preview Emails" at bounding box center [763, 290] width 124 height 29
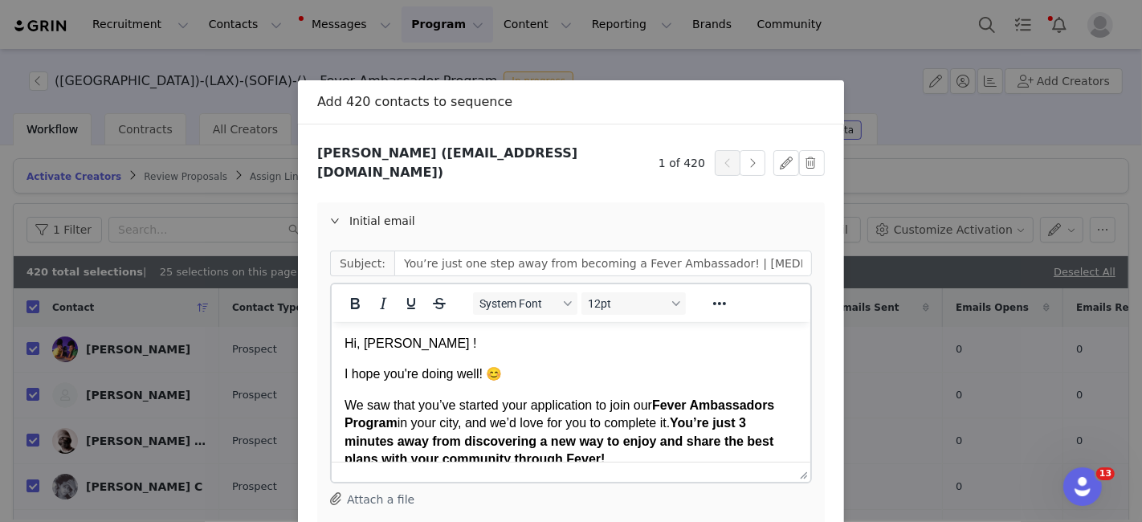
scroll to position [190, 0]
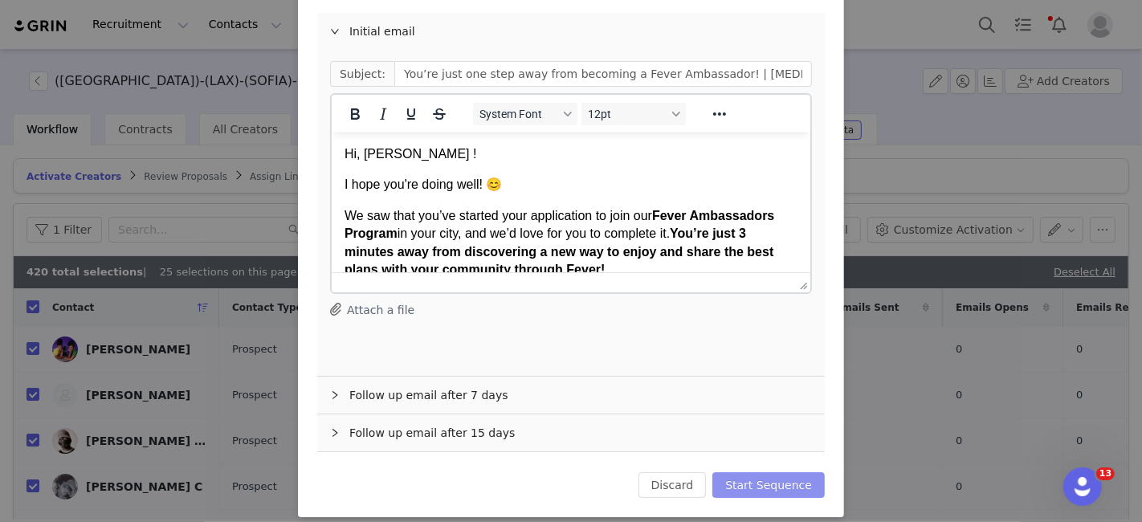
click at [784, 472] on button "Start Sequence" at bounding box center [768, 485] width 112 height 26
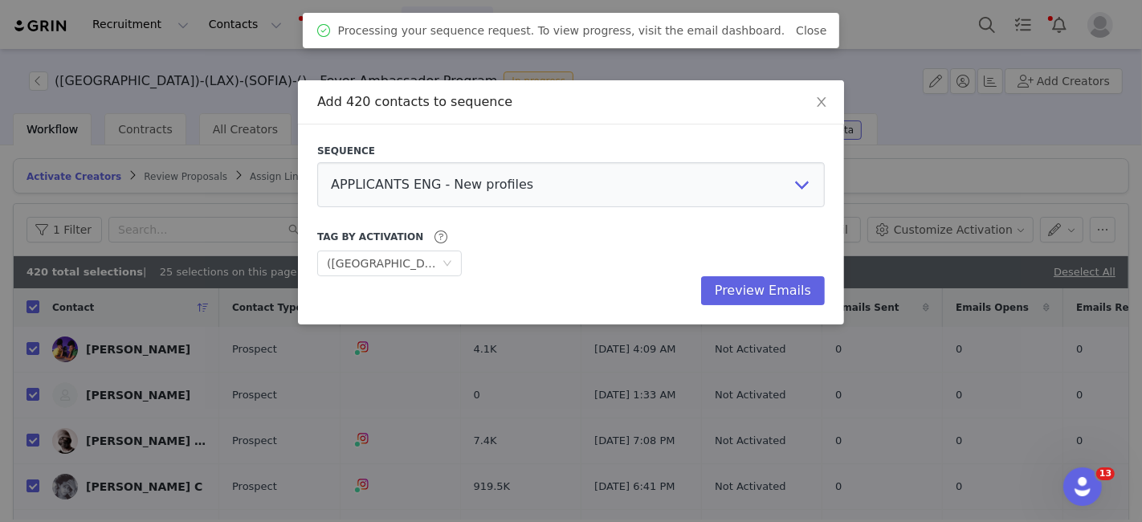
scroll to position [0, 0]
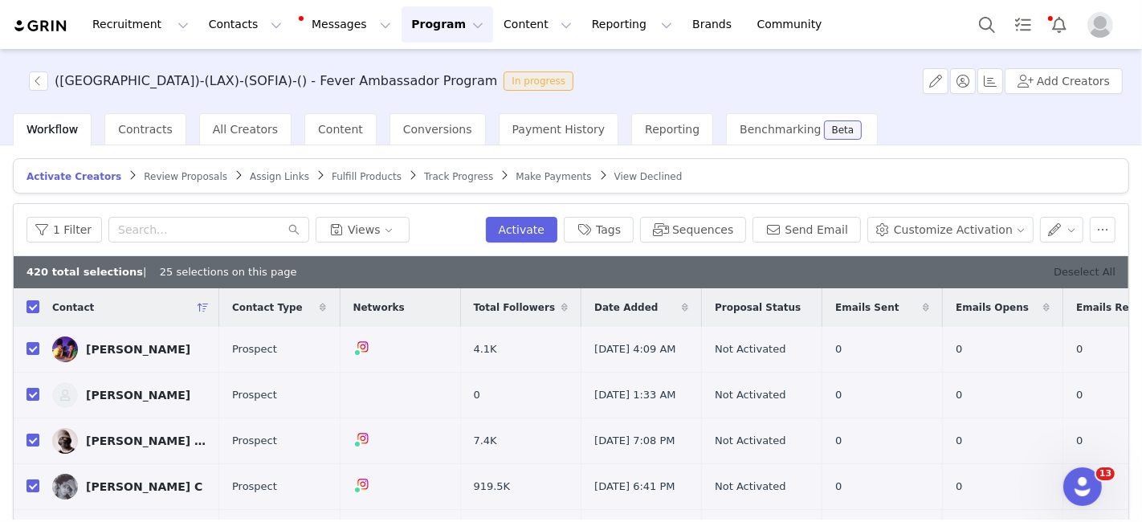
click at [1063, 267] on link "Deselect All" at bounding box center [1085, 272] width 62 height 12
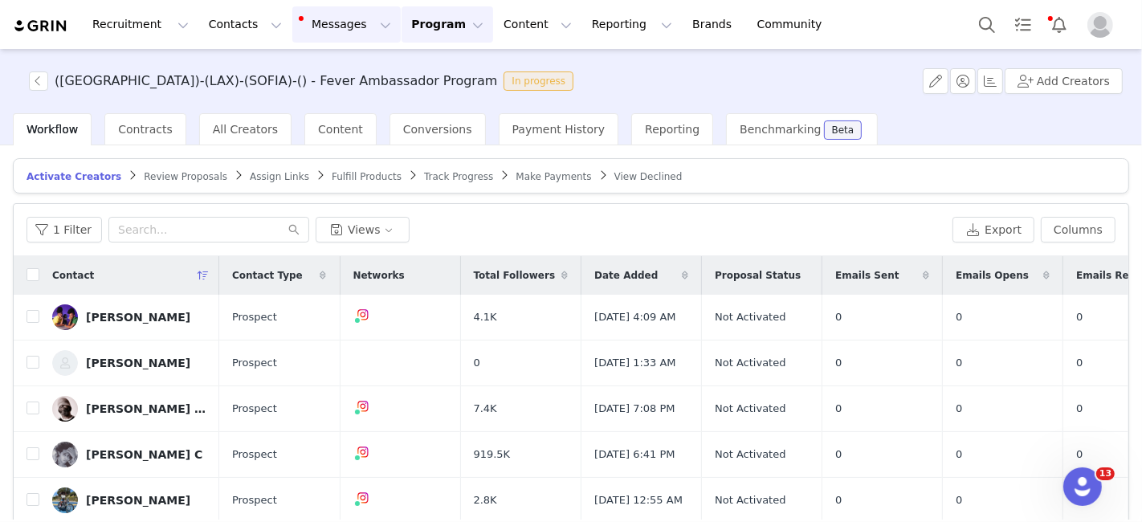
click at [292, 26] on button "Messages Messages" at bounding box center [346, 24] width 108 height 36
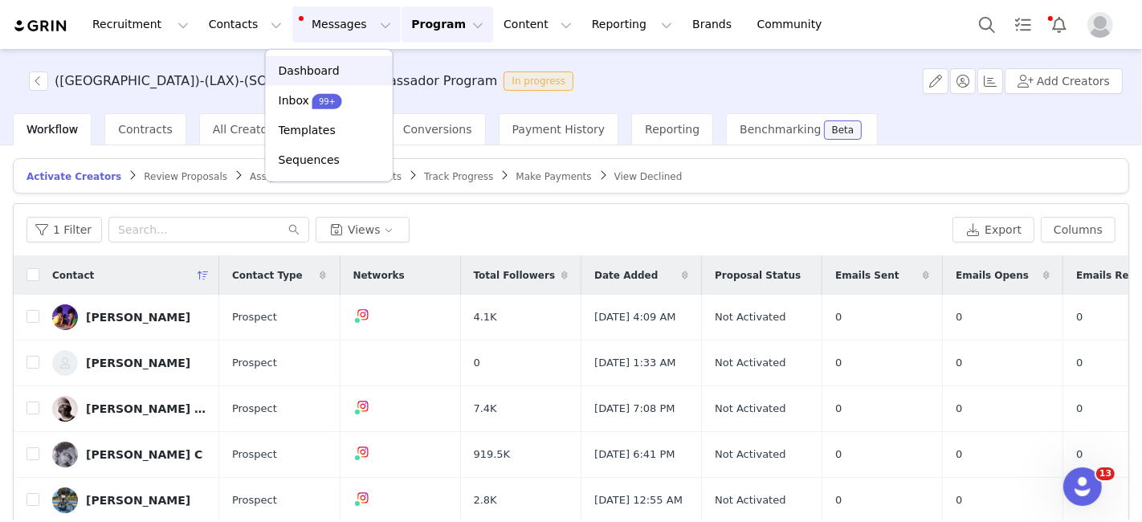
click at [293, 59] on link "Dashboard" at bounding box center [329, 71] width 127 height 30
